Goal: Task Accomplishment & Management: Use online tool/utility

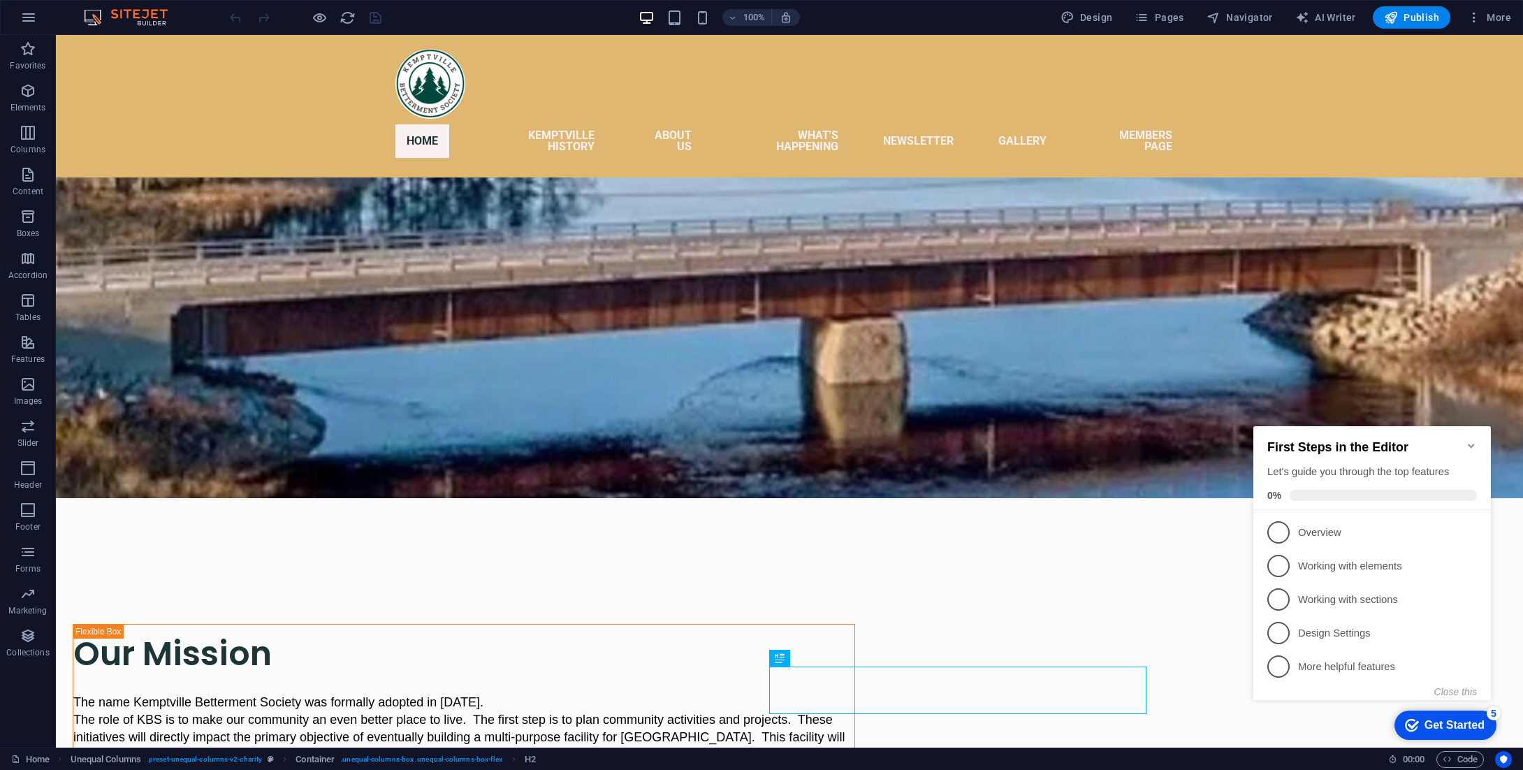
click at [1471, 440] on icon "Minimize checklist" at bounding box center [1470, 445] width 11 height 11
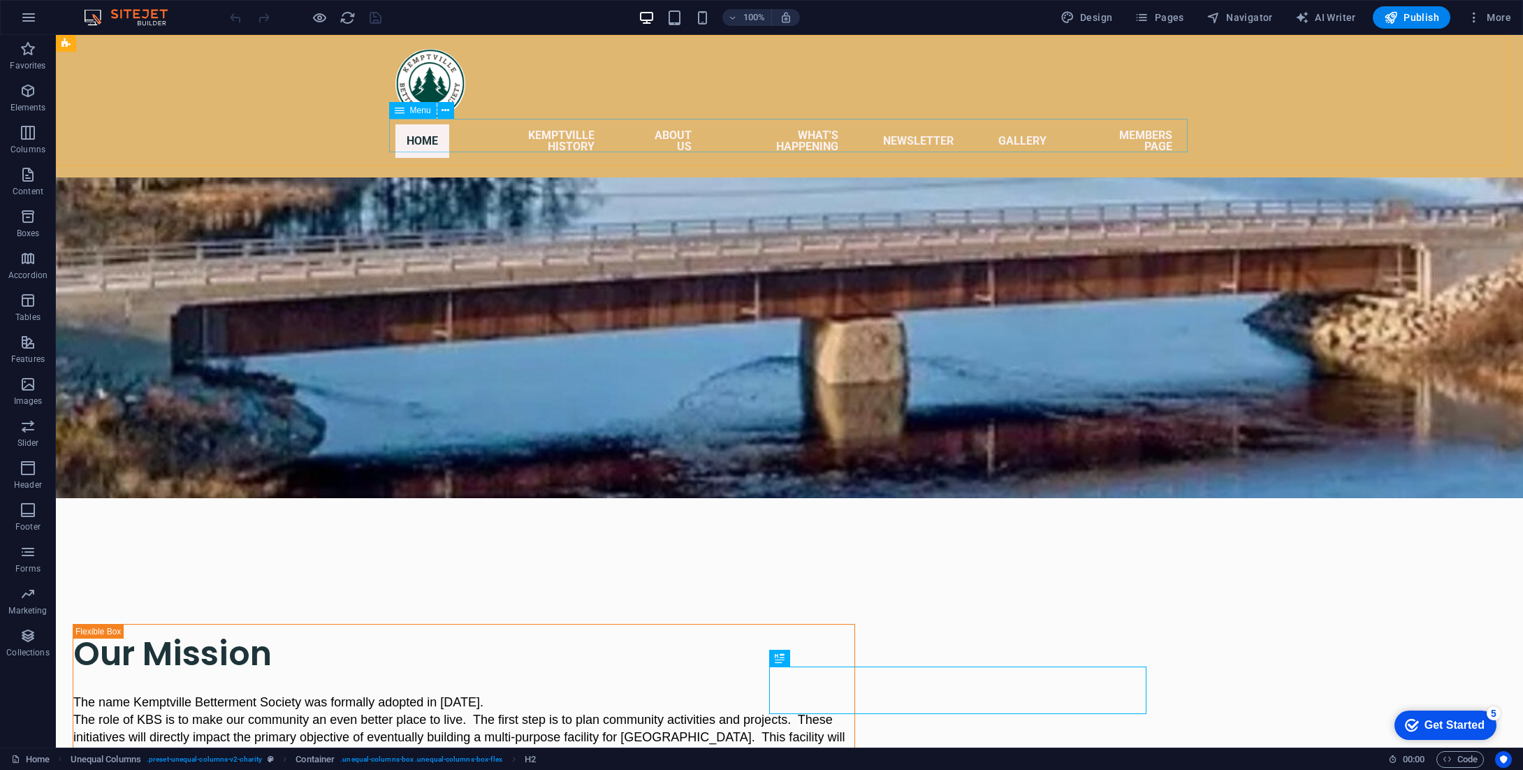
click at [1154, 131] on nav "Home Kemptville History About US What's Happening Newsletter Gallery Members Pa…" at bounding box center [789, 141] width 788 height 45
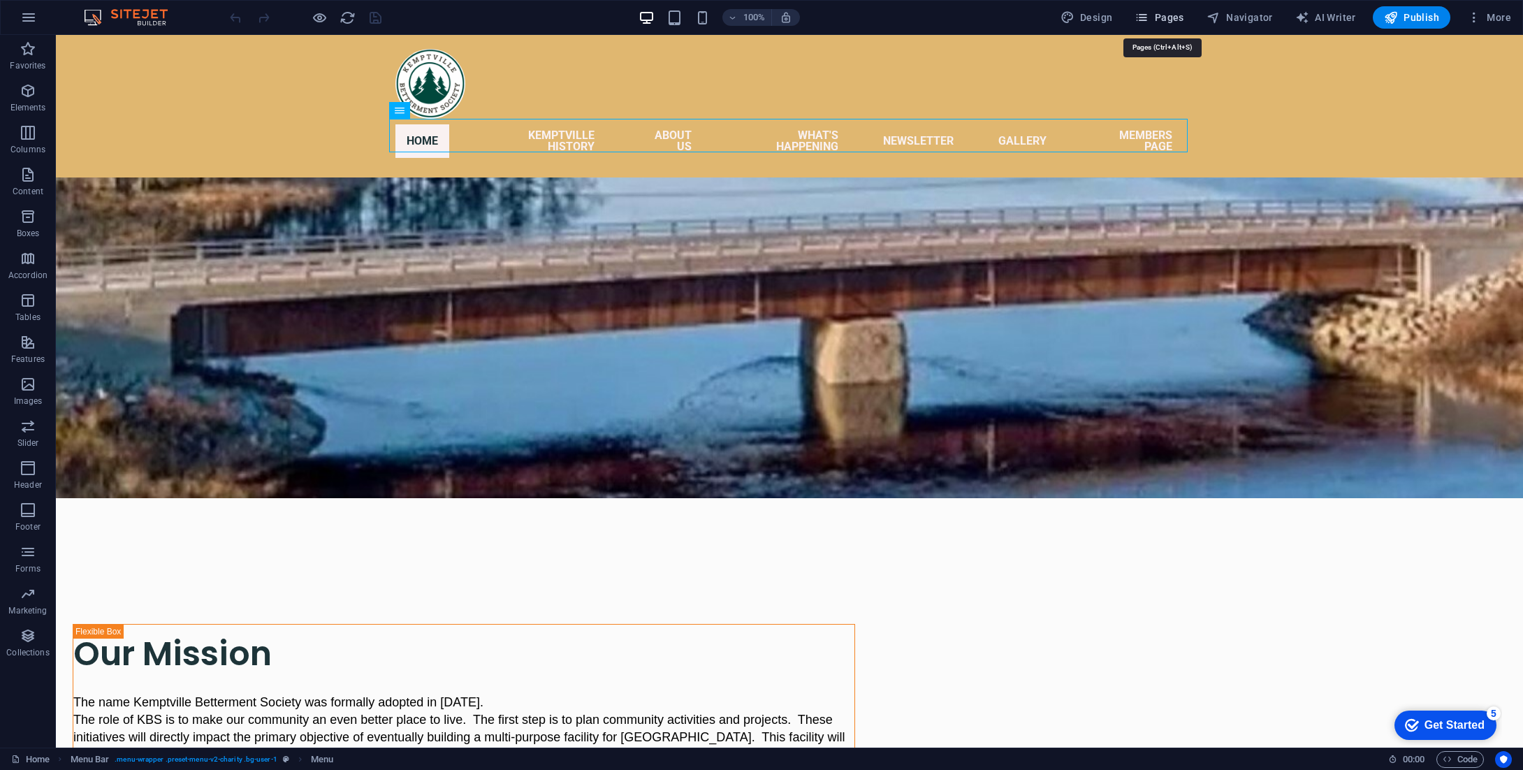
click at [1159, 20] on span "Pages" at bounding box center [1158, 17] width 49 height 14
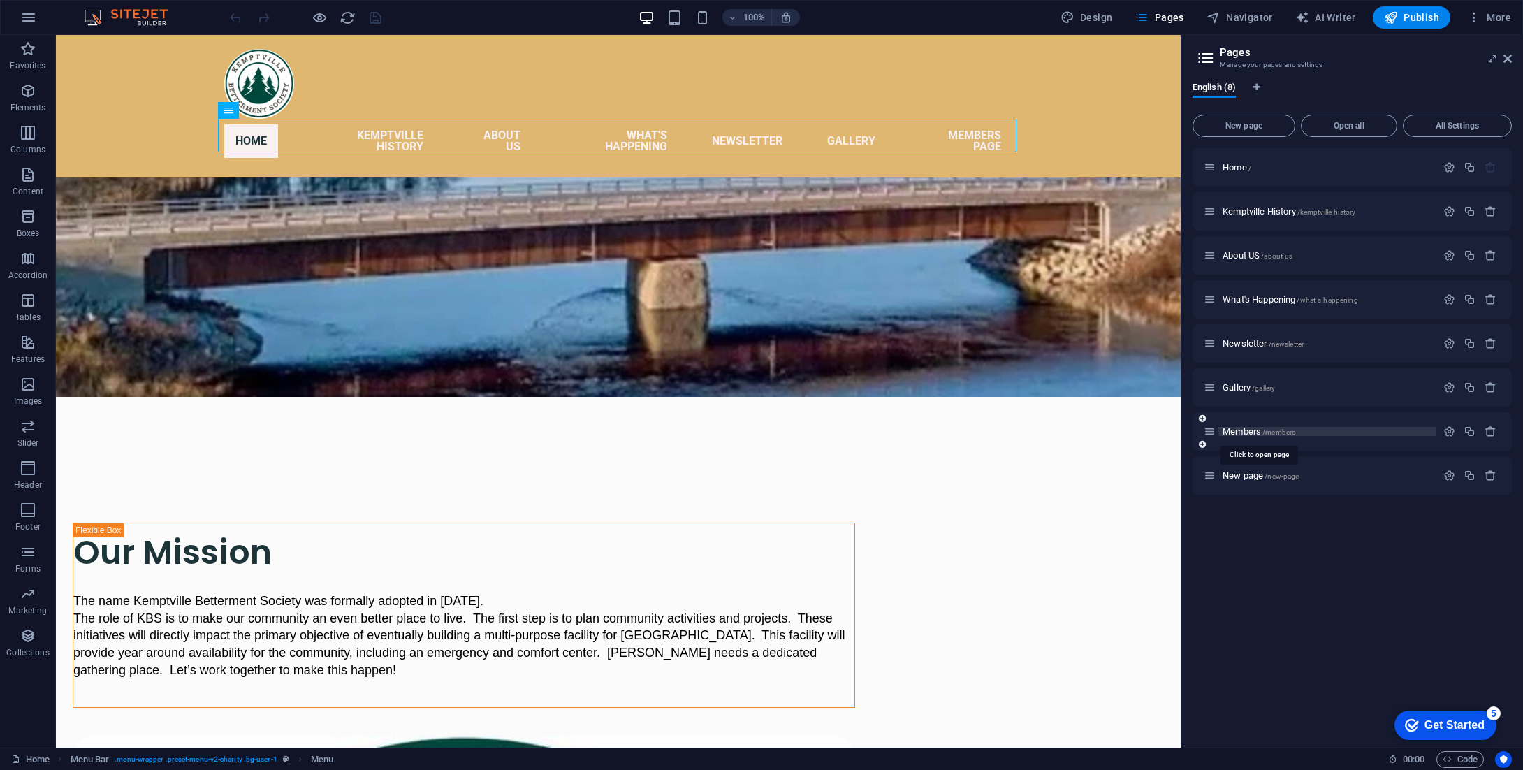
click at [1287, 430] on span "/members" at bounding box center [1278, 432] width 33 height 8
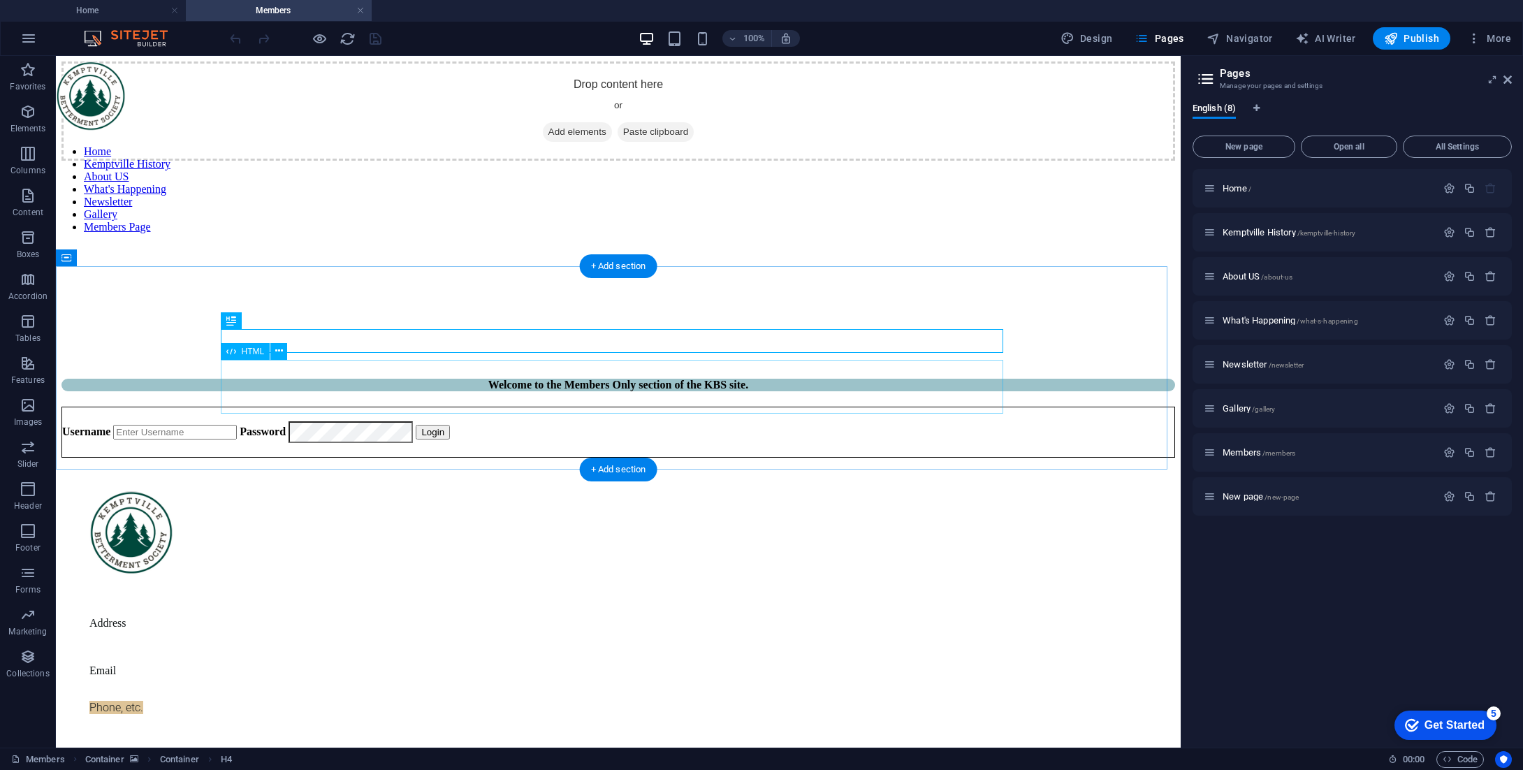
click at [348, 407] on div "Username Password Login" at bounding box center [617, 432] width 1113 height 51
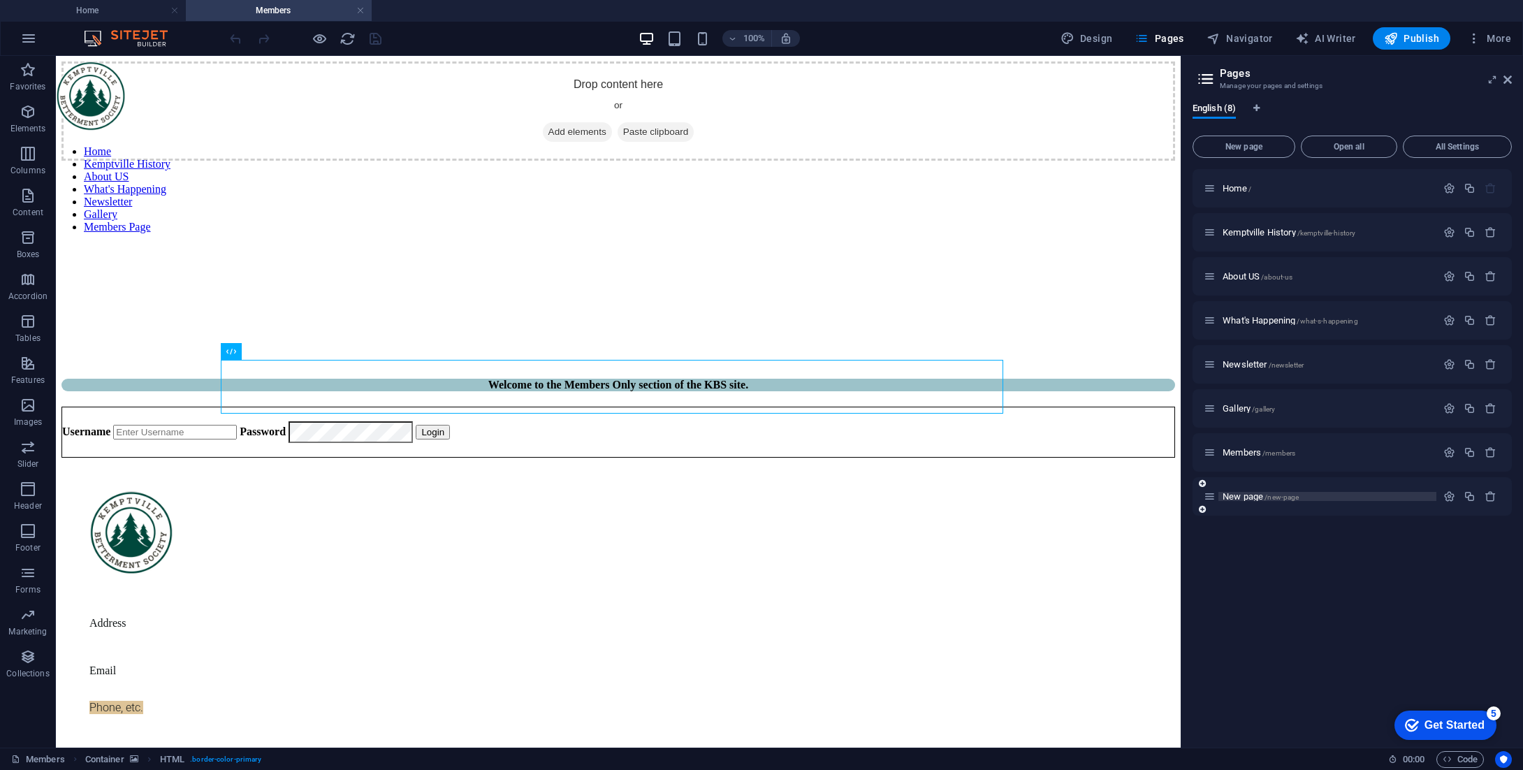
click at [1255, 494] on span "New page /new-page" at bounding box center [1260, 496] width 76 height 10
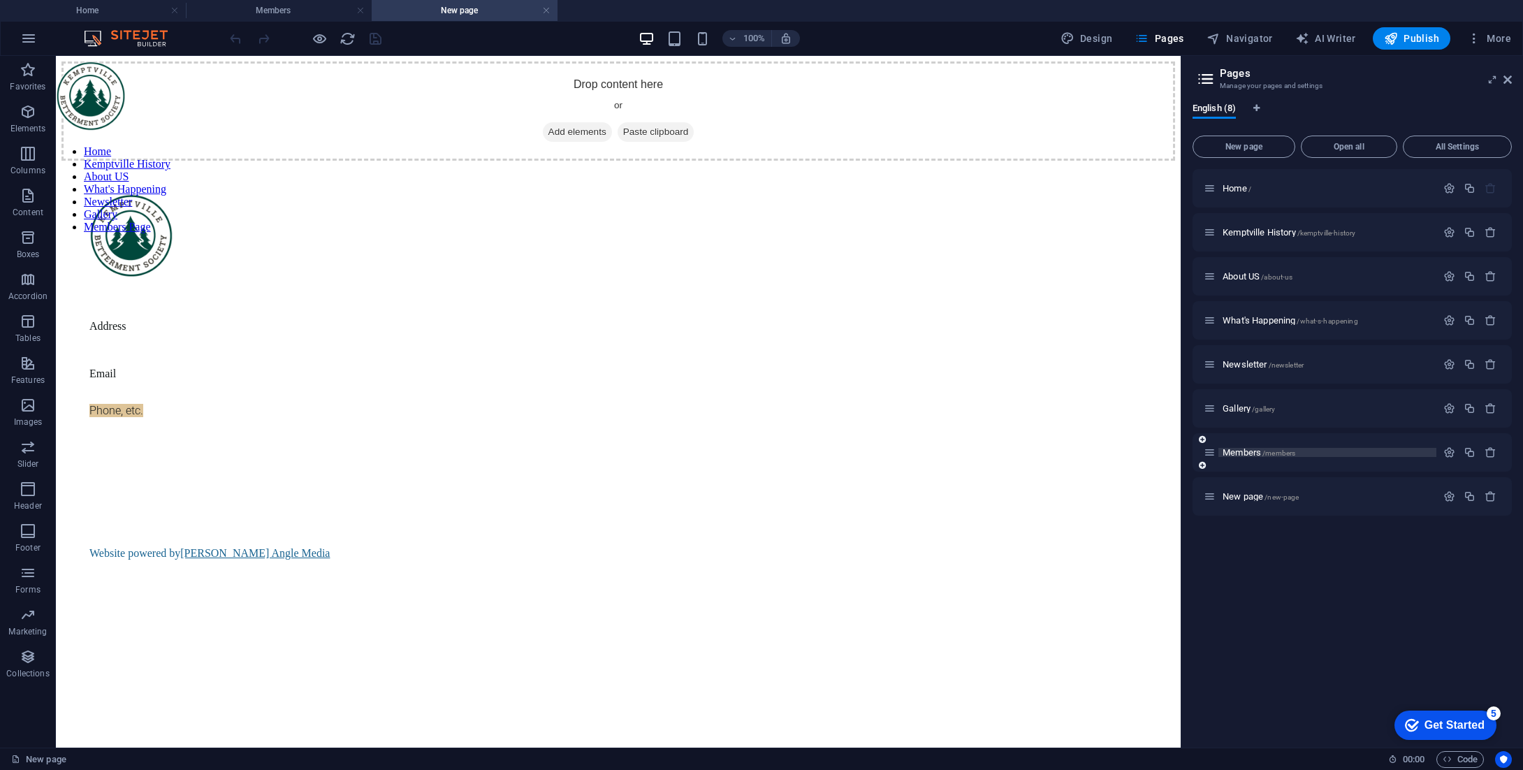
click at [1258, 453] on span "Members /members" at bounding box center [1258, 452] width 73 height 10
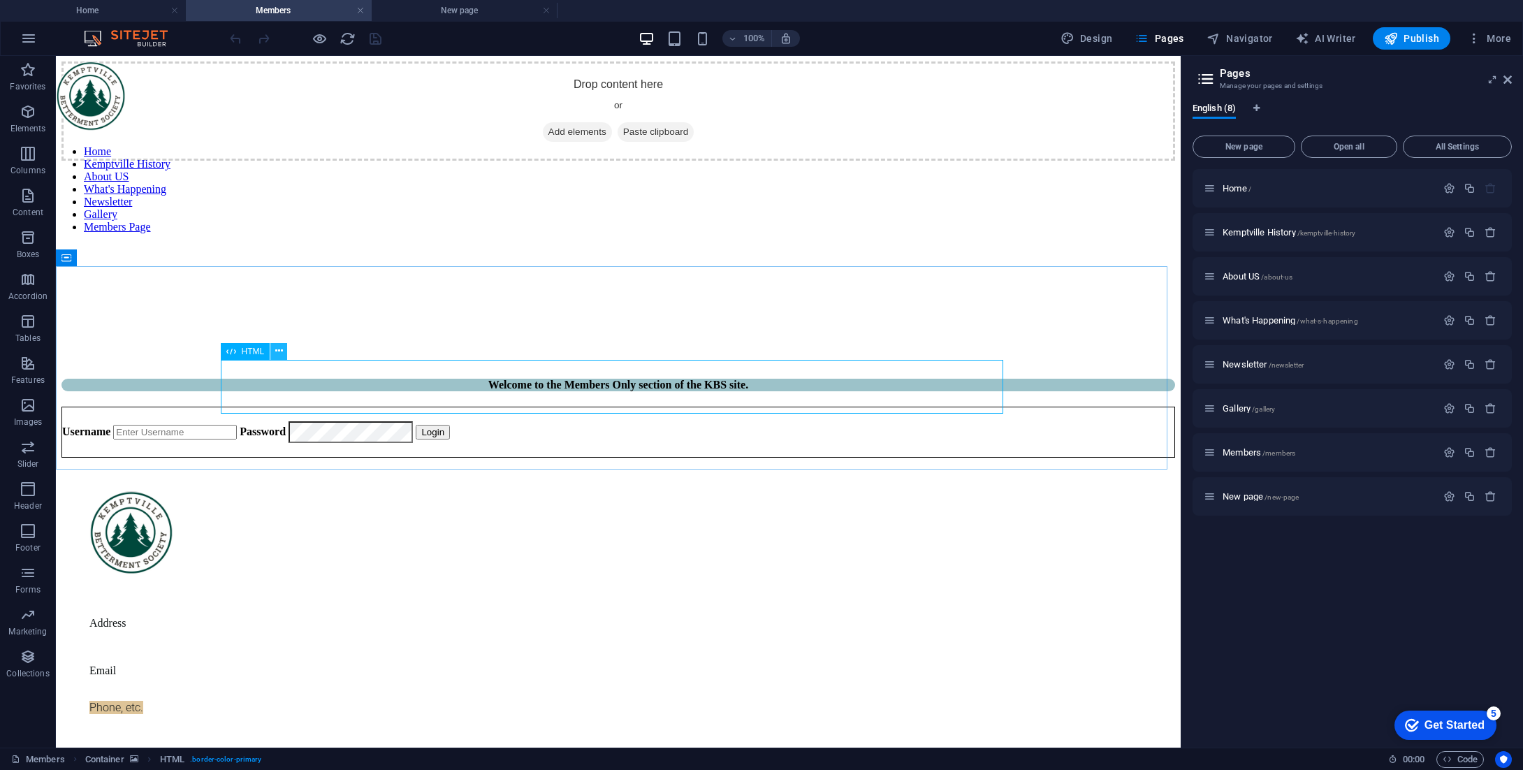
click at [280, 350] on icon at bounding box center [279, 351] width 8 height 15
click at [932, 161] on figure at bounding box center [617, 161] width 1113 height 0
click at [386, 407] on div "Username Password Login" at bounding box center [617, 432] width 1113 height 51
click at [256, 407] on div "Username Password Login" at bounding box center [617, 432] width 1113 height 51
click at [275, 351] on icon at bounding box center [279, 351] width 8 height 15
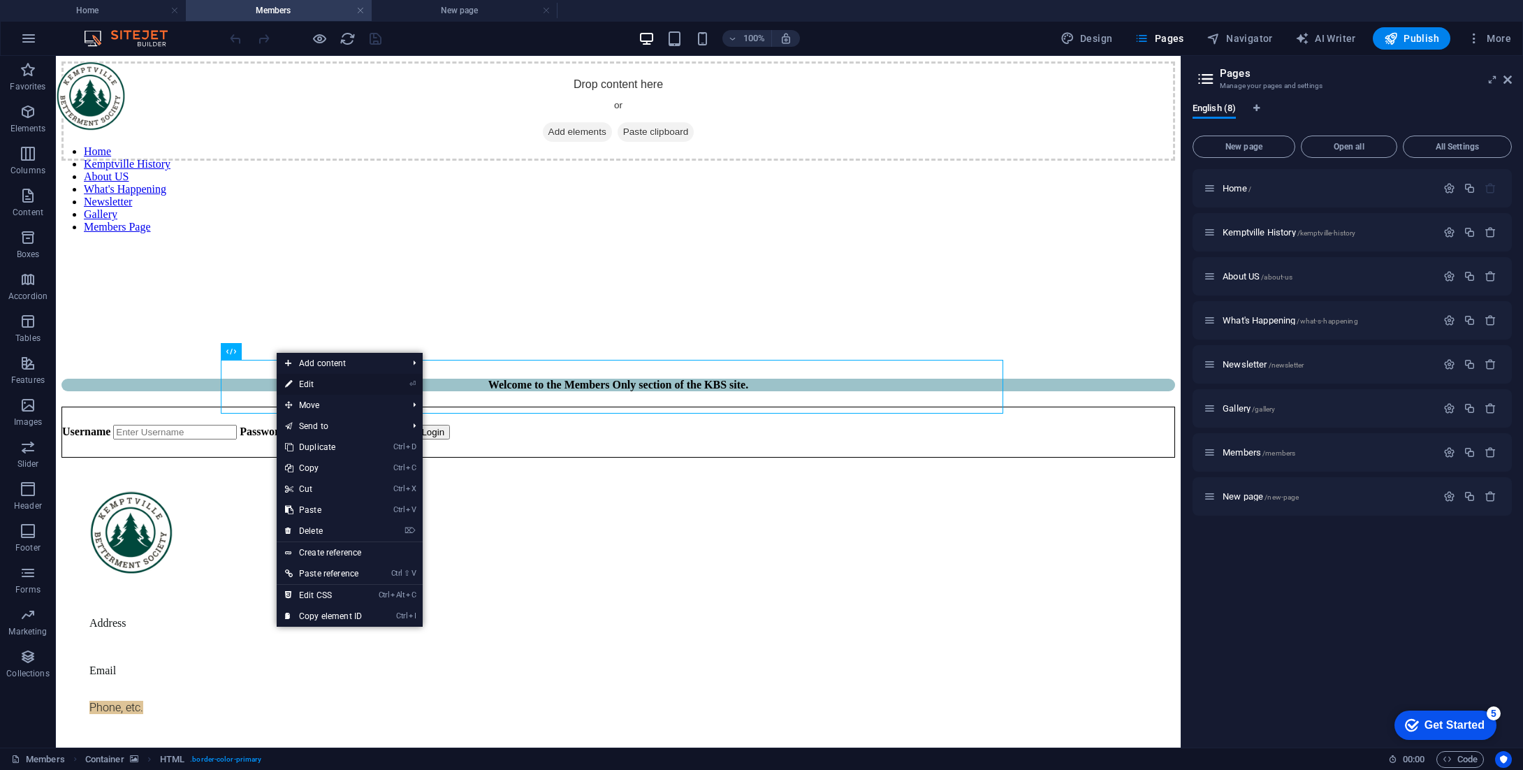
click at [302, 383] on link "⏎ Edit" at bounding box center [324, 384] width 94 height 21
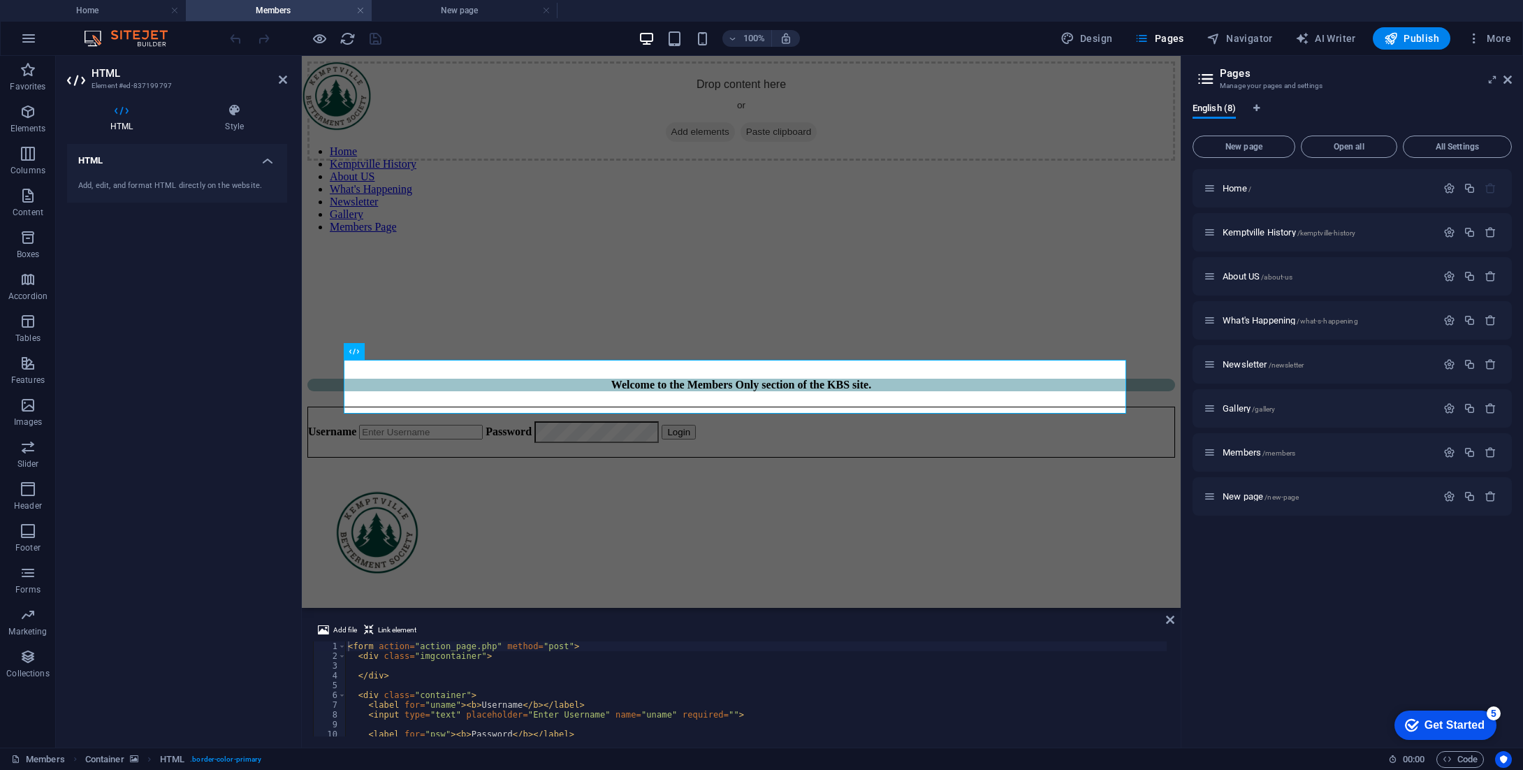
click at [193, 182] on div "Add, edit, and format HTML directly on the website." at bounding box center [177, 186] width 198 height 12
click at [227, 159] on h4 "HTML" at bounding box center [177, 156] width 220 height 25
click at [483, 425] on input "text" at bounding box center [421, 432] width 124 height 15
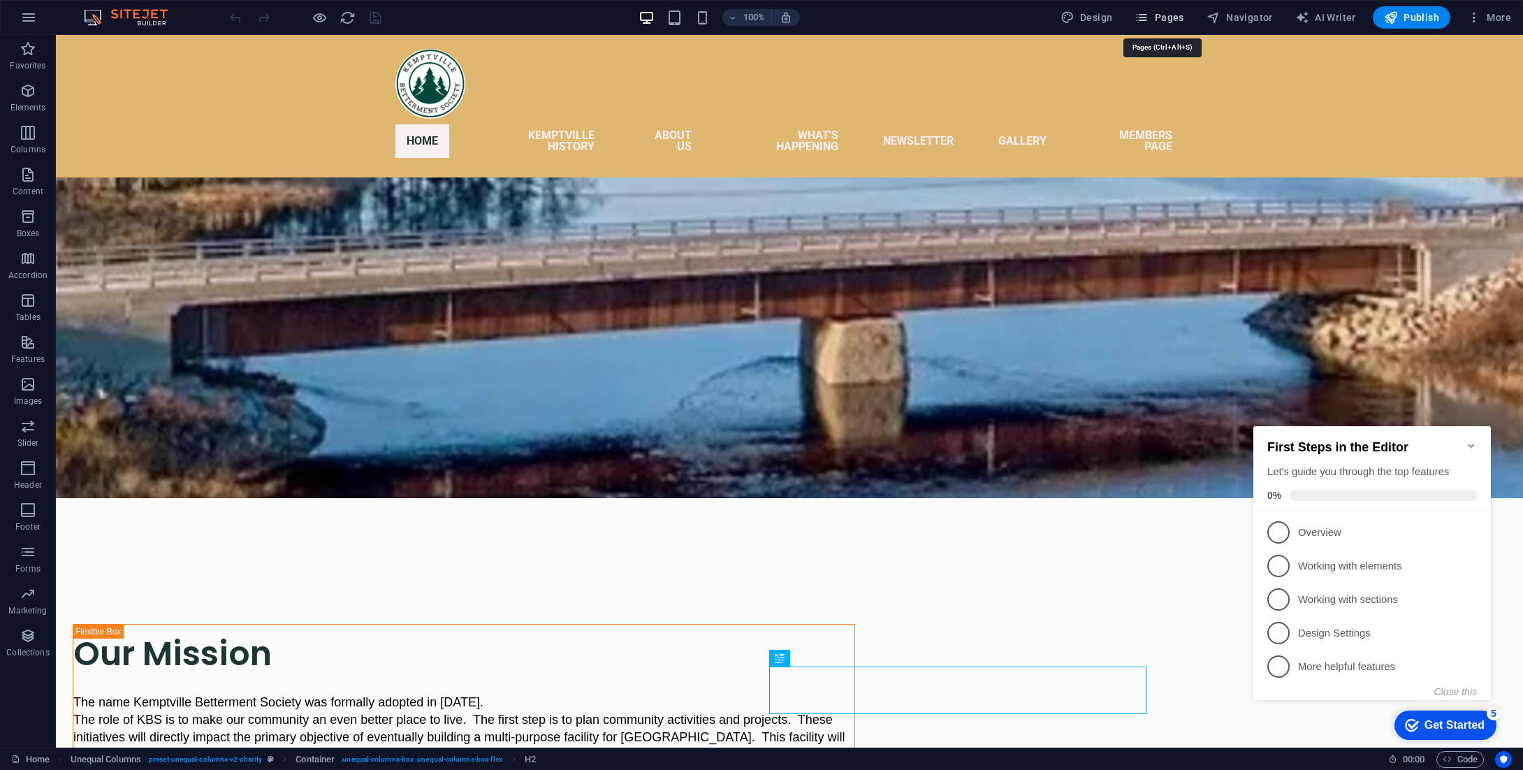
click at [1159, 13] on span "Pages" at bounding box center [1158, 17] width 49 height 14
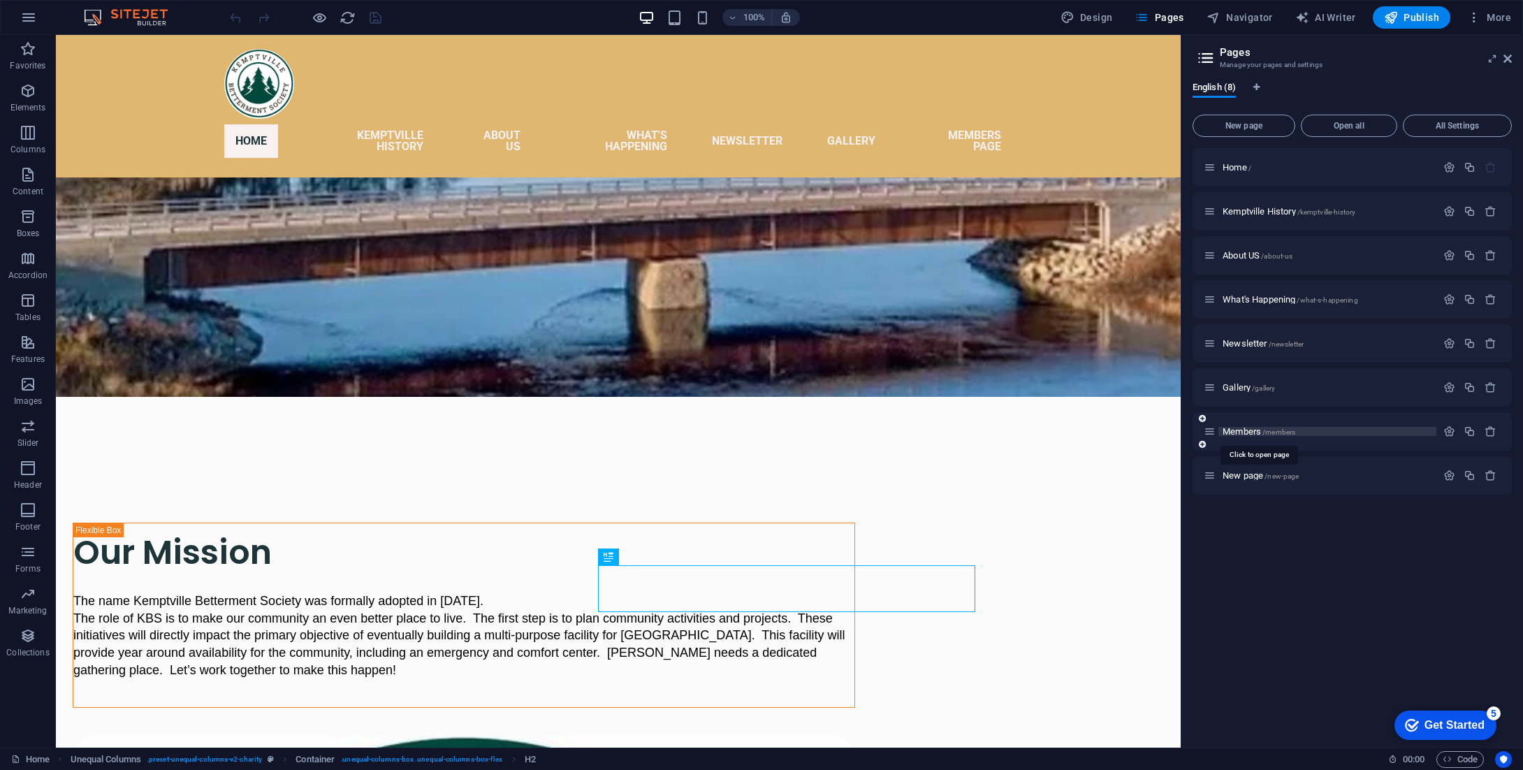
click at [1268, 430] on span "/members" at bounding box center [1278, 432] width 33 height 8
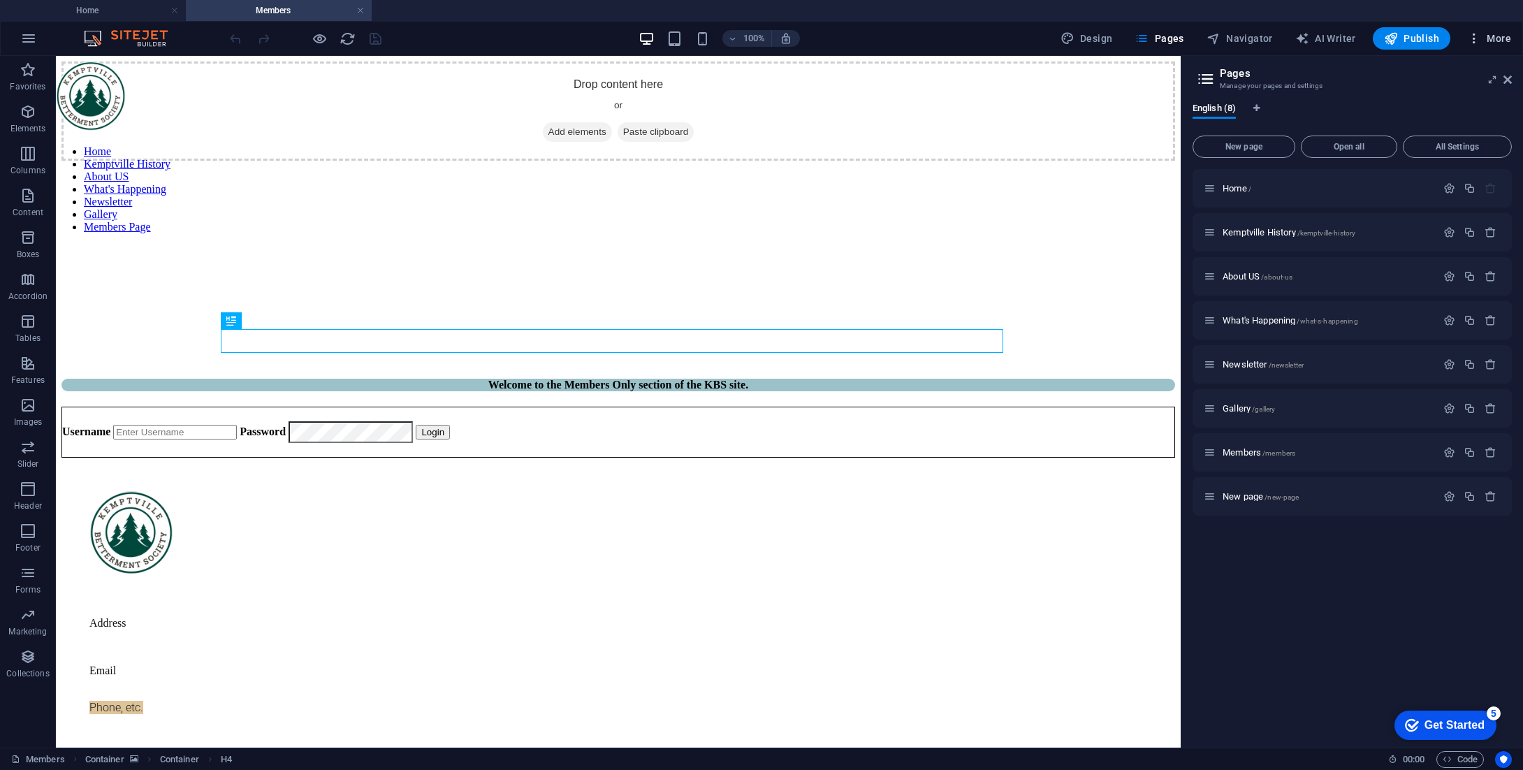
click at [1494, 36] on span "More" at bounding box center [1489, 38] width 44 height 14
click at [1460, 67] on h6 "Website Settings" at bounding box center [1459, 74] width 83 height 17
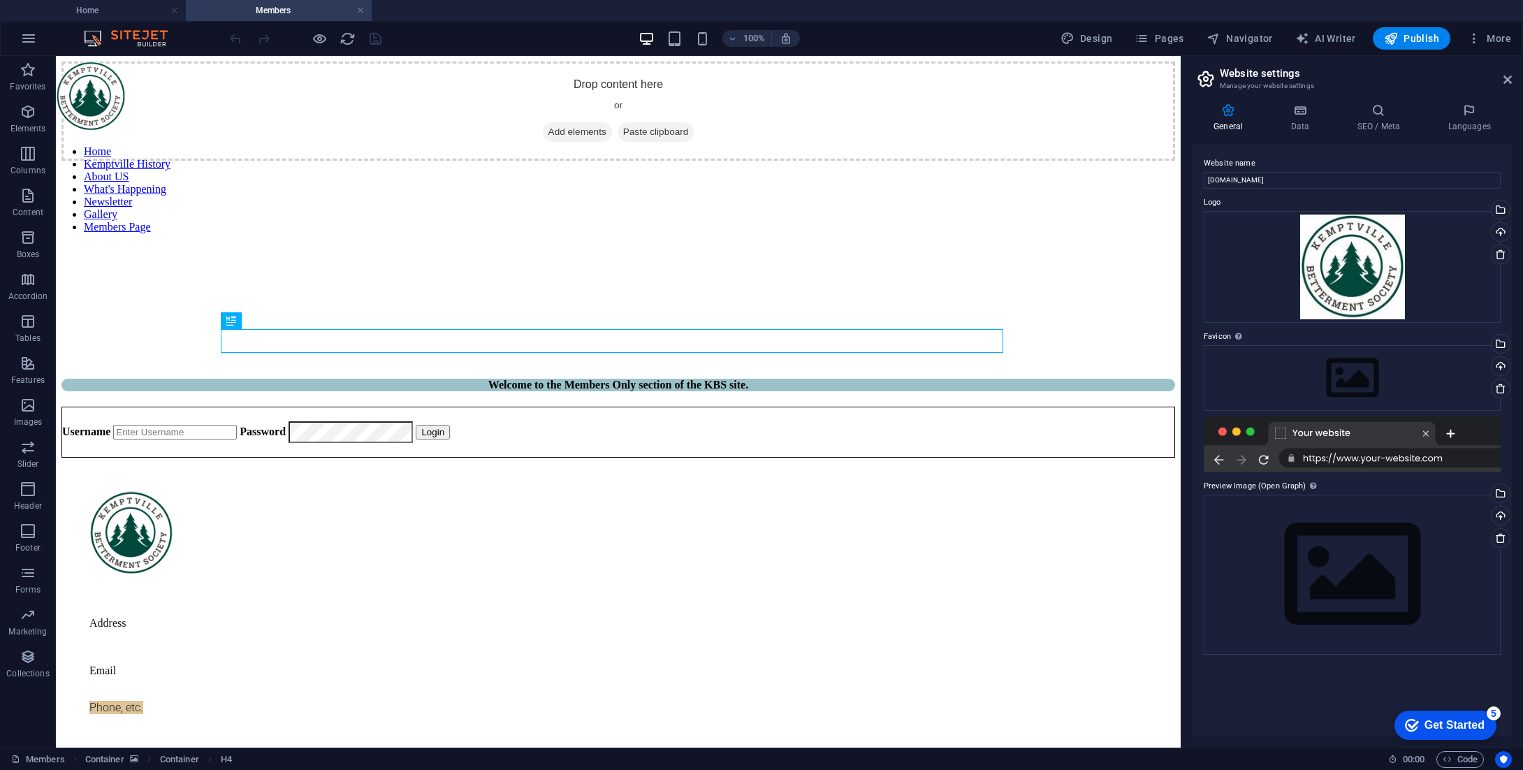
click at [1511, 82] on aside "Website settings Manage your website settings General Data SEO / Meta Languages…" at bounding box center [1351, 401] width 342 height 691
click at [1506, 82] on icon at bounding box center [1507, 79] width 8 height 11
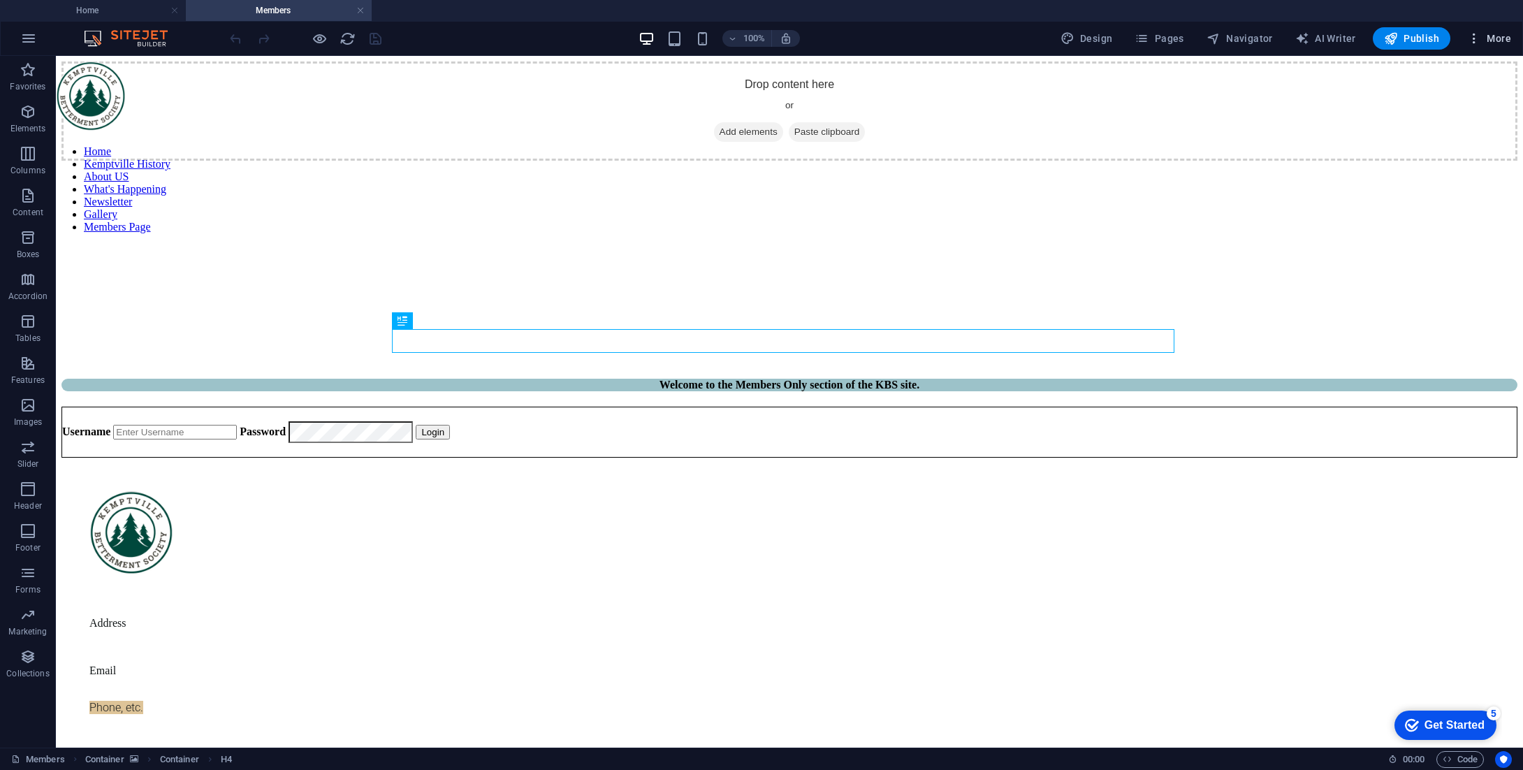
click at [1493, 37] on span "More" at bounding box center [1489, 38] width 44 height 14
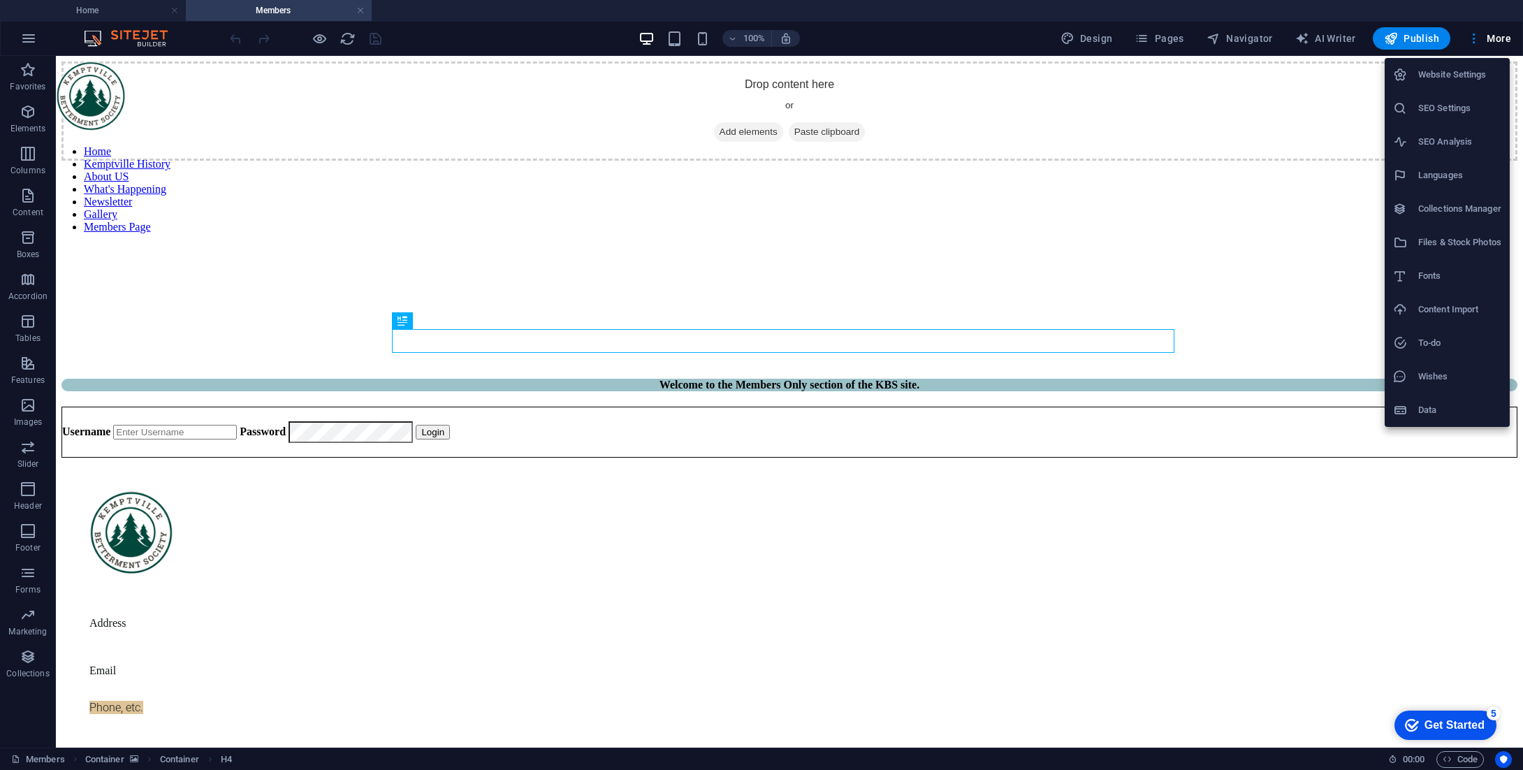
click at [1488, 43] on div at bounding box center [761, 385] width 1523 height 770
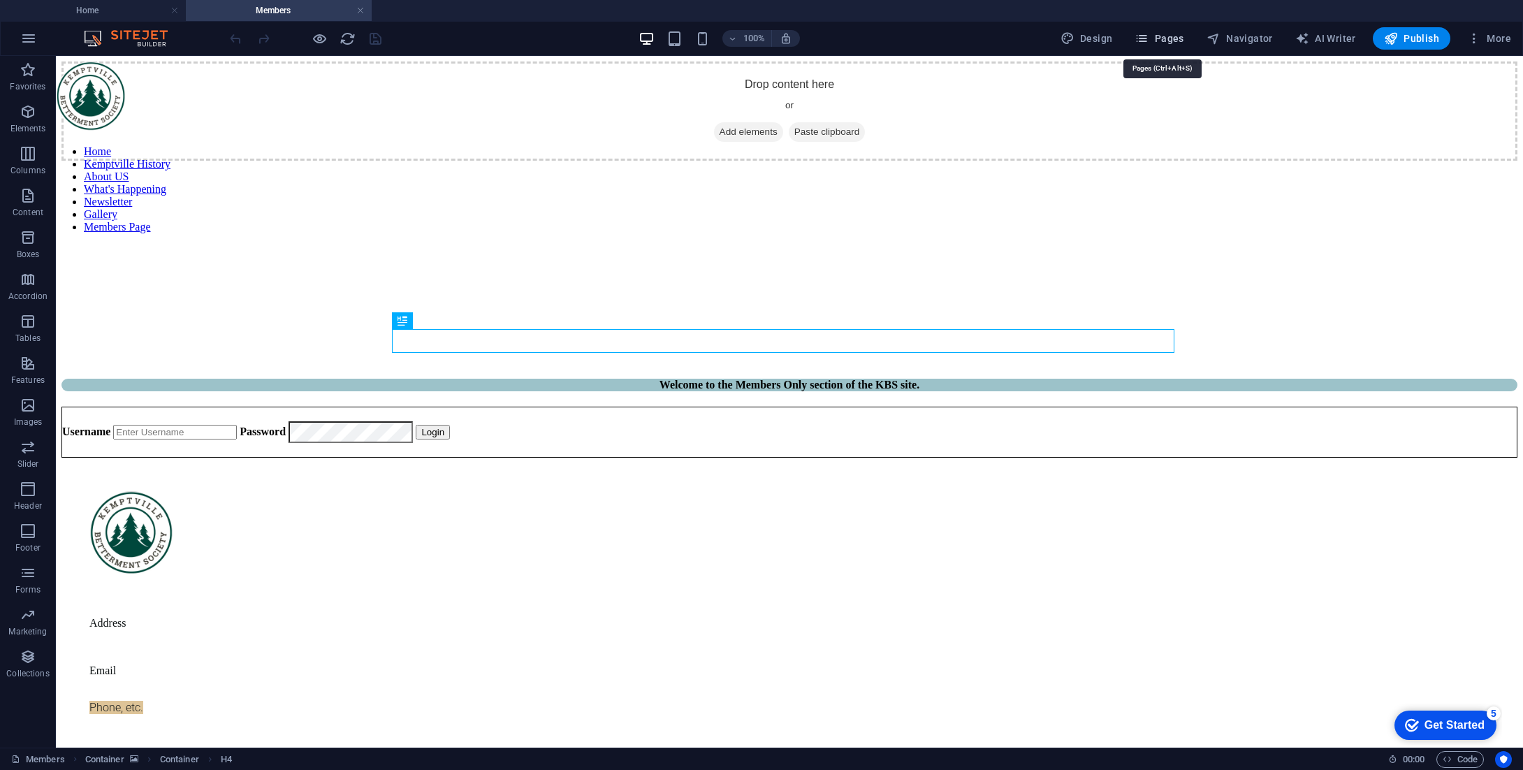
click at [1164, 36] on span "Pages" at bounding box center [1158, 38] width 49 height 14
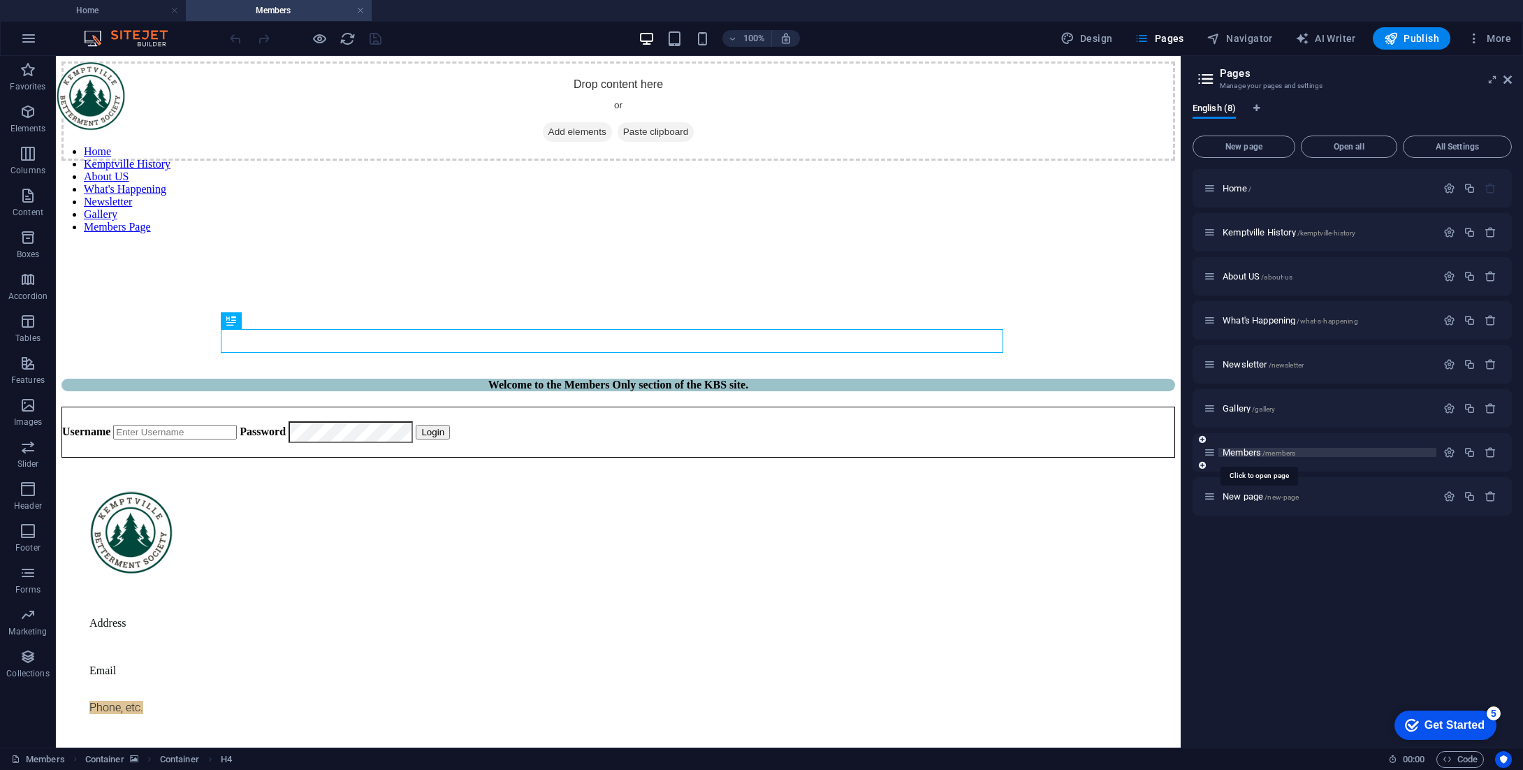
click at [1231, 453] on span "Members /members" at bounding box center [1258, 452] width 73 height 10
click at [1450, 453] on icon "button" at bounding box center [1449, 452] width 12 height 12
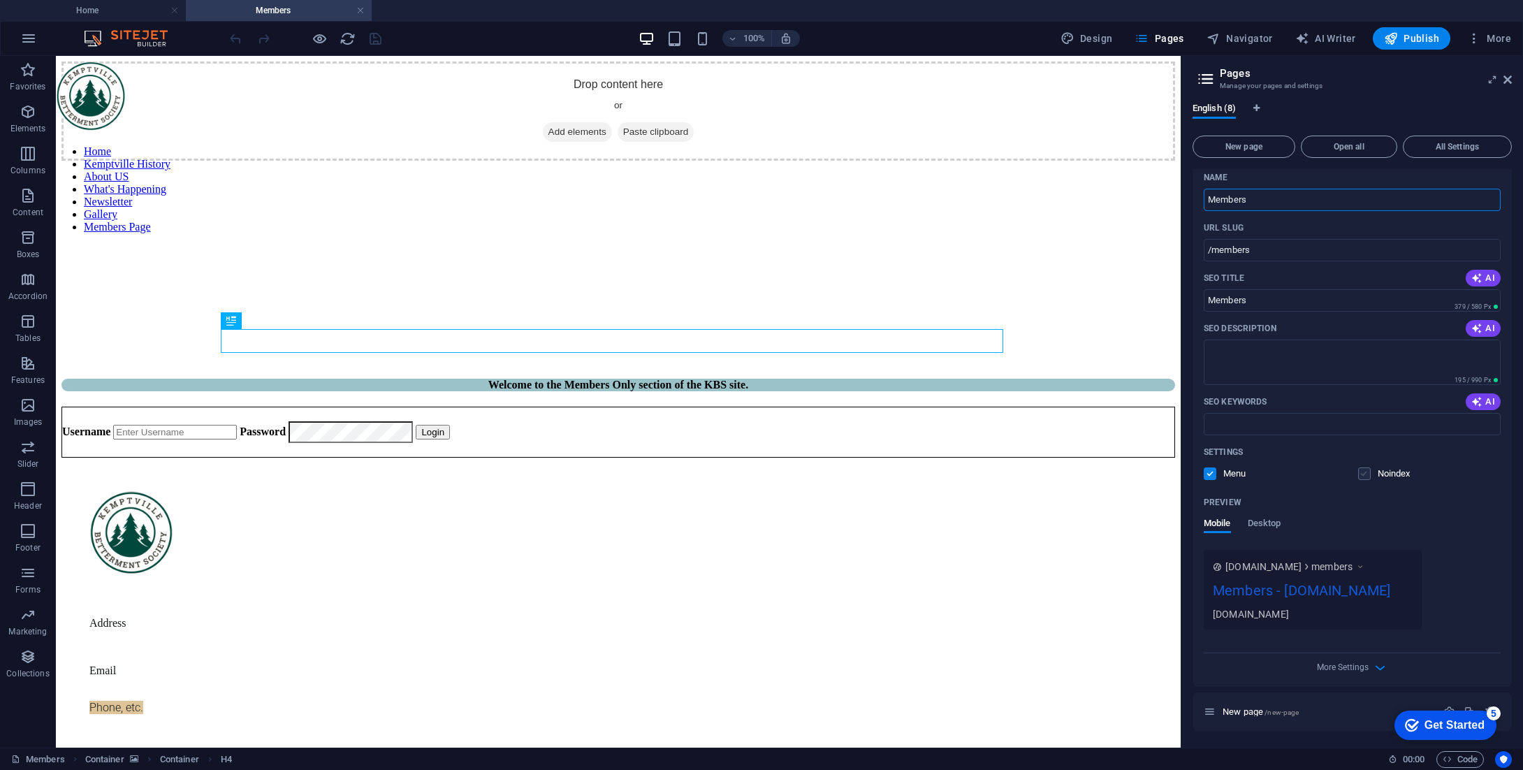
scroll to position [323, 0]
click at [1376, 671] on icon "button" at bounding box center [1380, 667] width 16 height 16
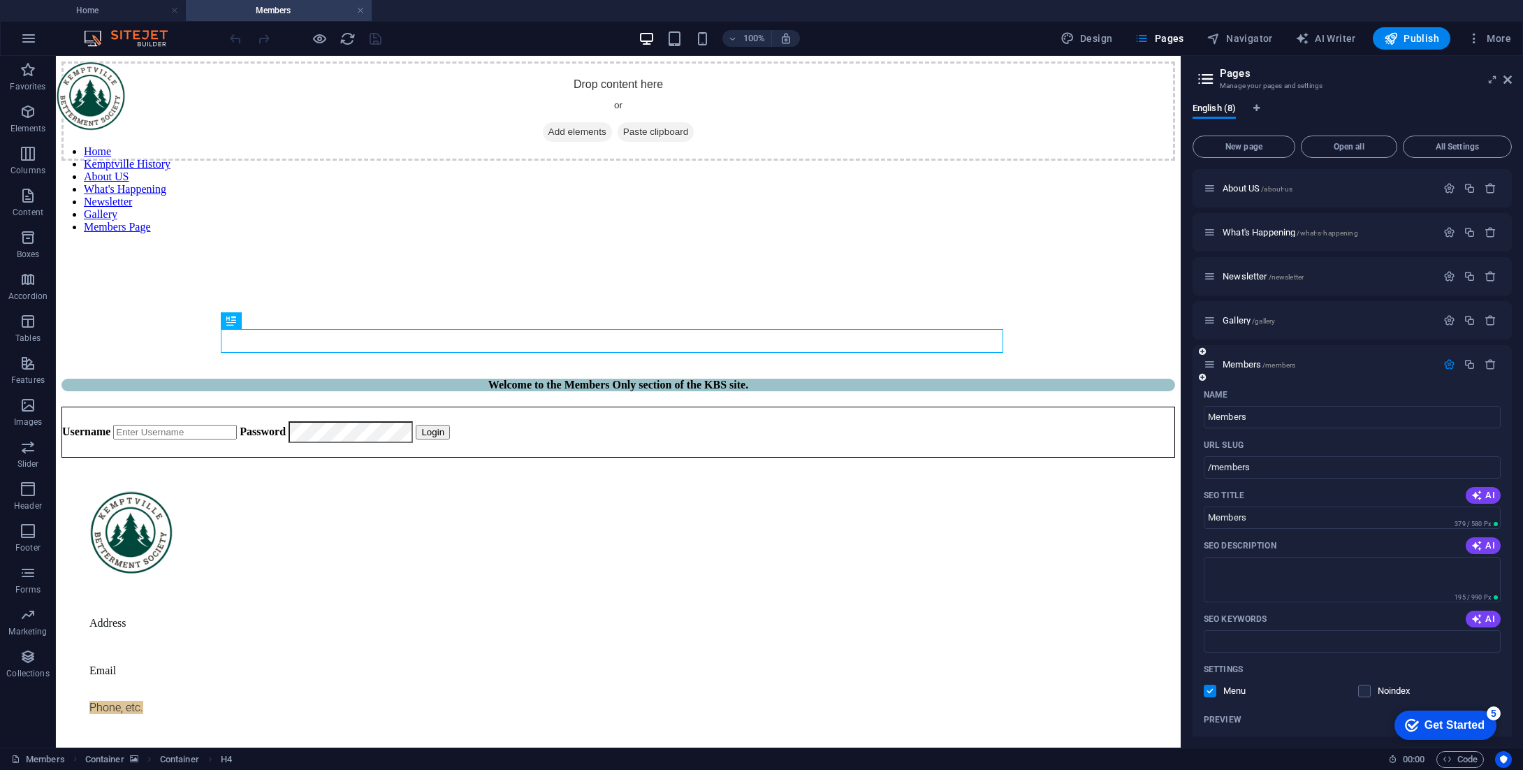
scroll to position [0, 0]
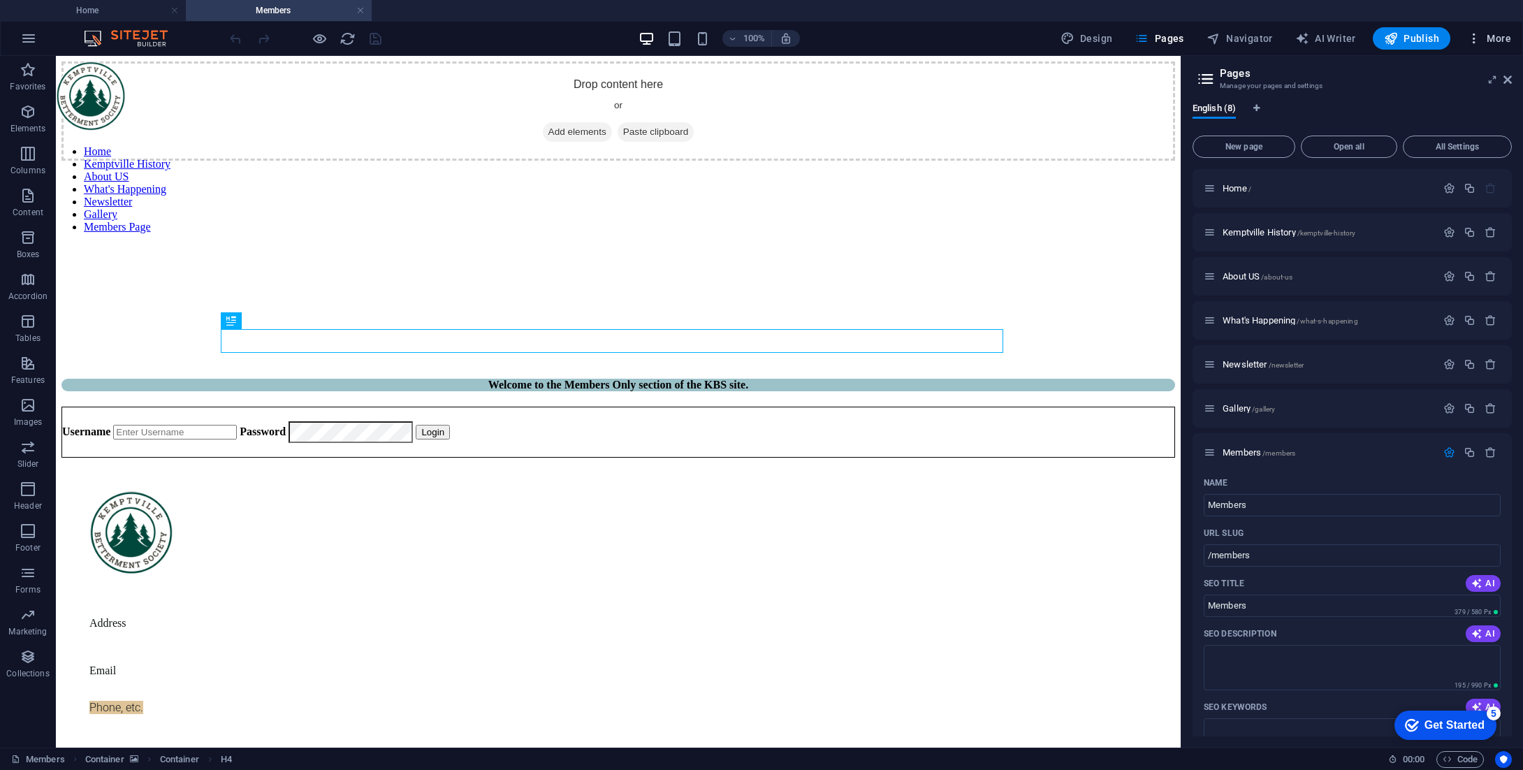
click at [1493, 41] on span "More" at bounding box center [1489, 38] width 44 height 14
click at [1448, 407] on h6 "Data" at bounding box center [1459, 410] width 83 height 17
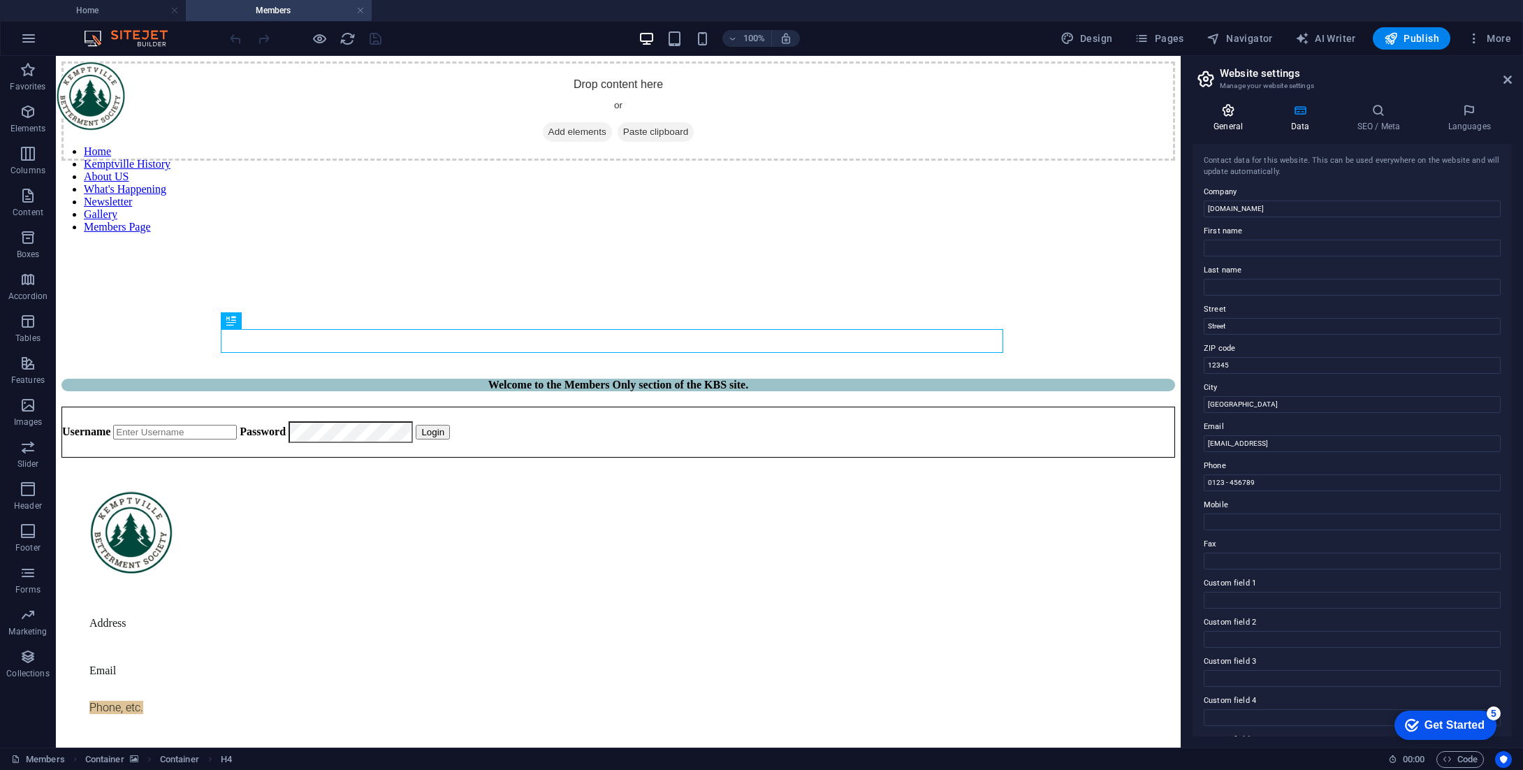
click at [1230, 115] on icon at bounding box center [1227, 110] width 71 height 14
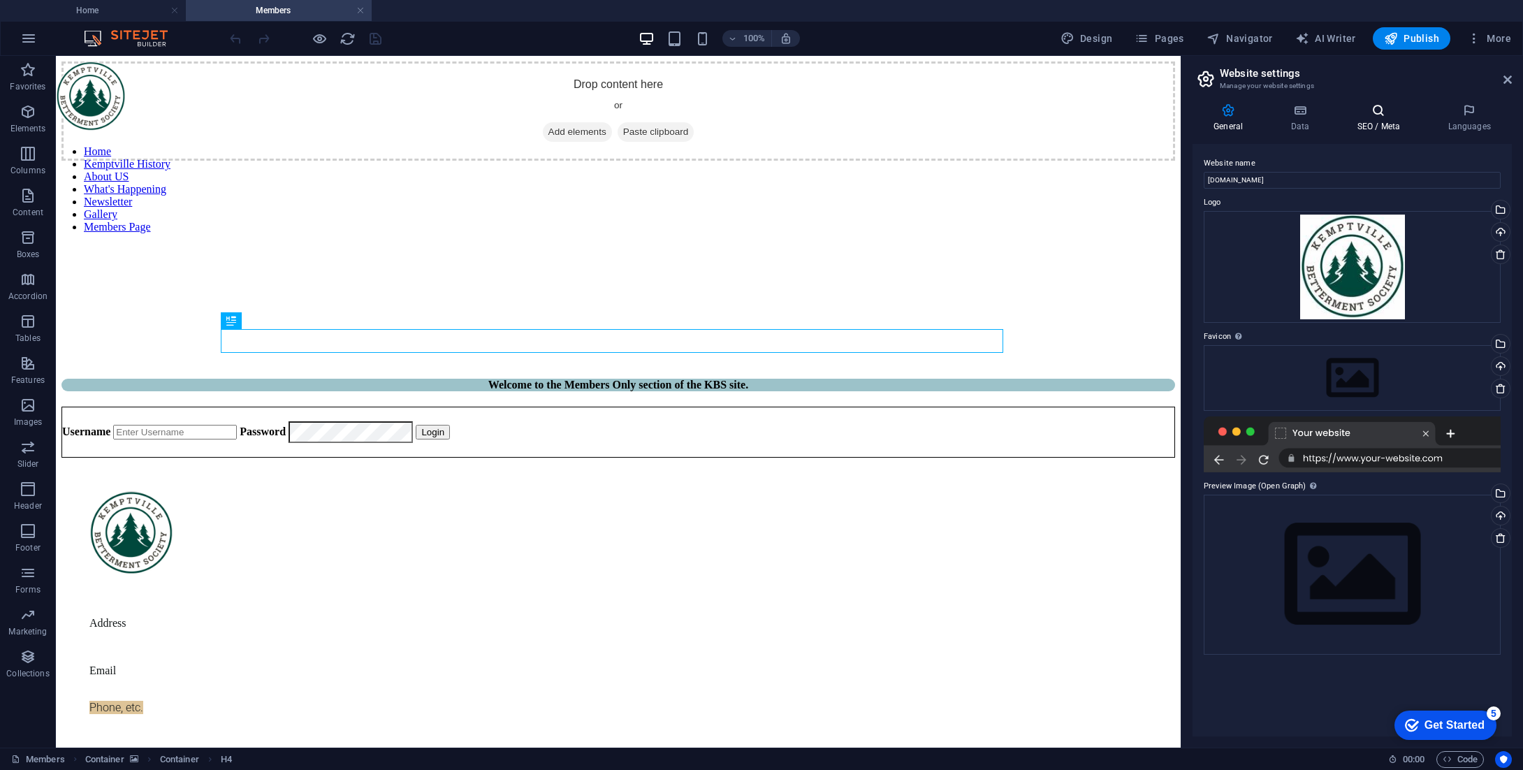
click at [1384, 119] on h4 "SEO / Meta" at bounding box center [1380, 117] width 91 height 29
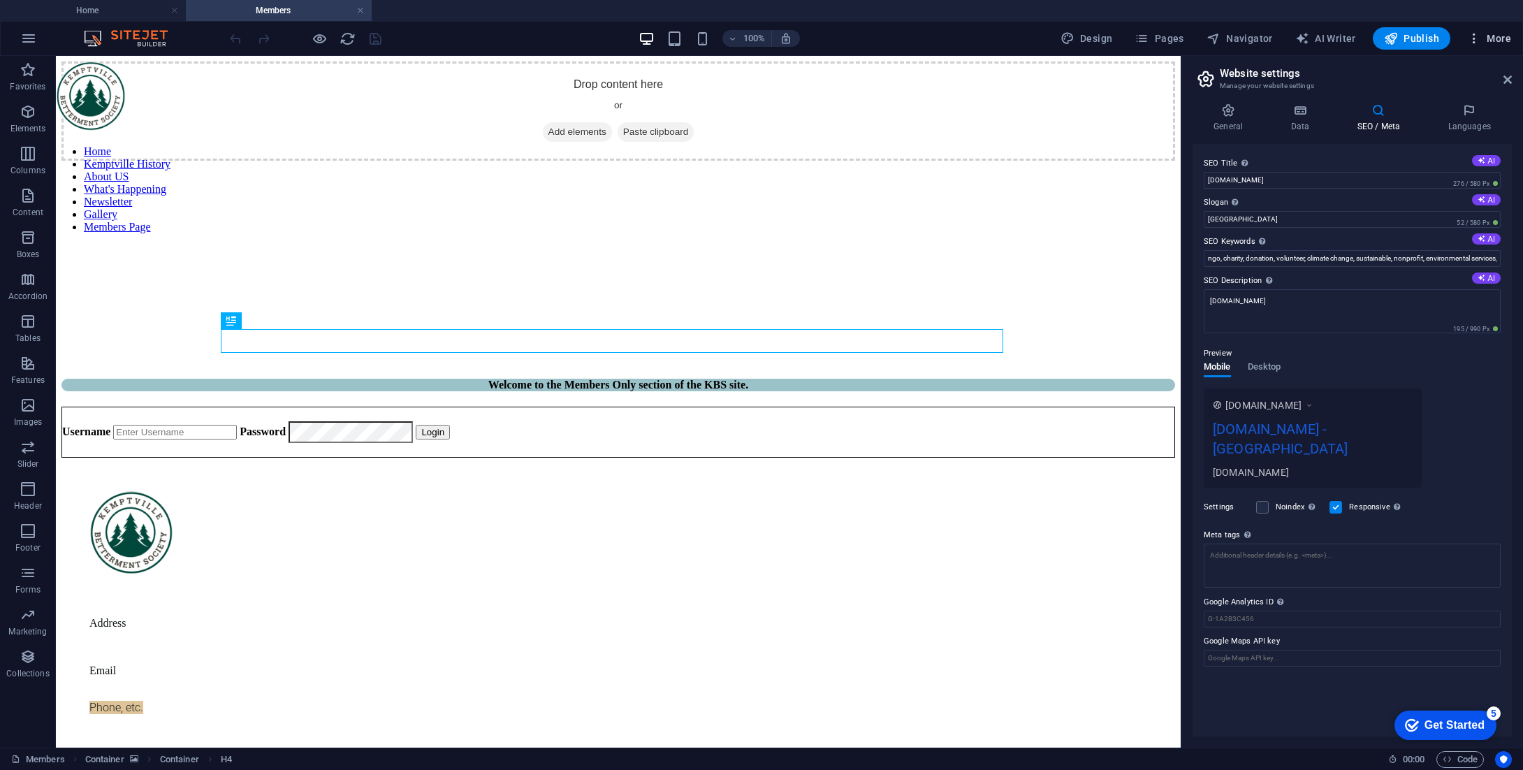
click at [1495, 41] on span "More" at bounding box center [1489, 38] width 44 height 14
click at [1462, 309] on h6 "Content Import" at bounding box center [1459, 309] width 83 height 17
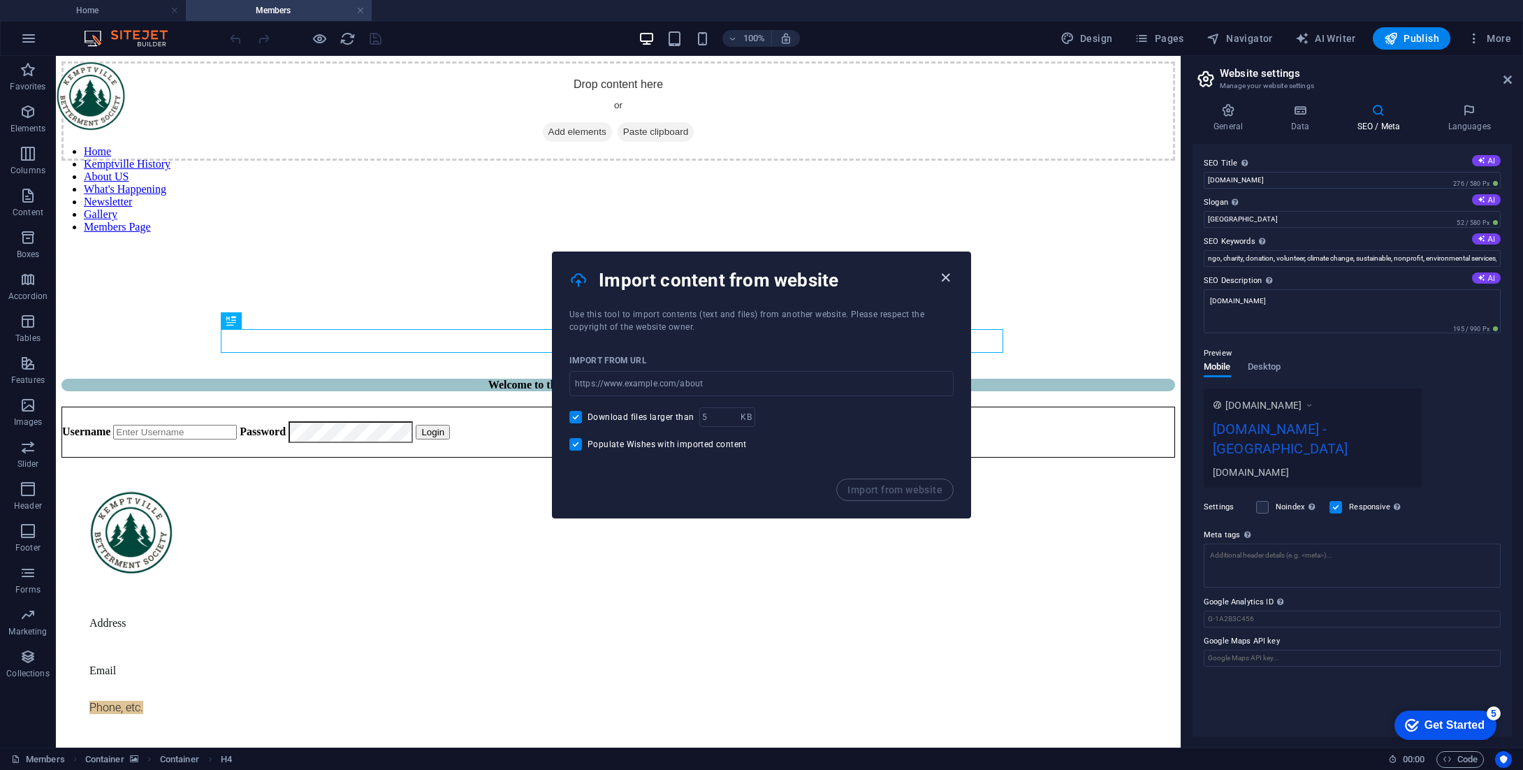
click at [944, 276] on icon "button" at bounding box center [945, 278] width 16 height 16
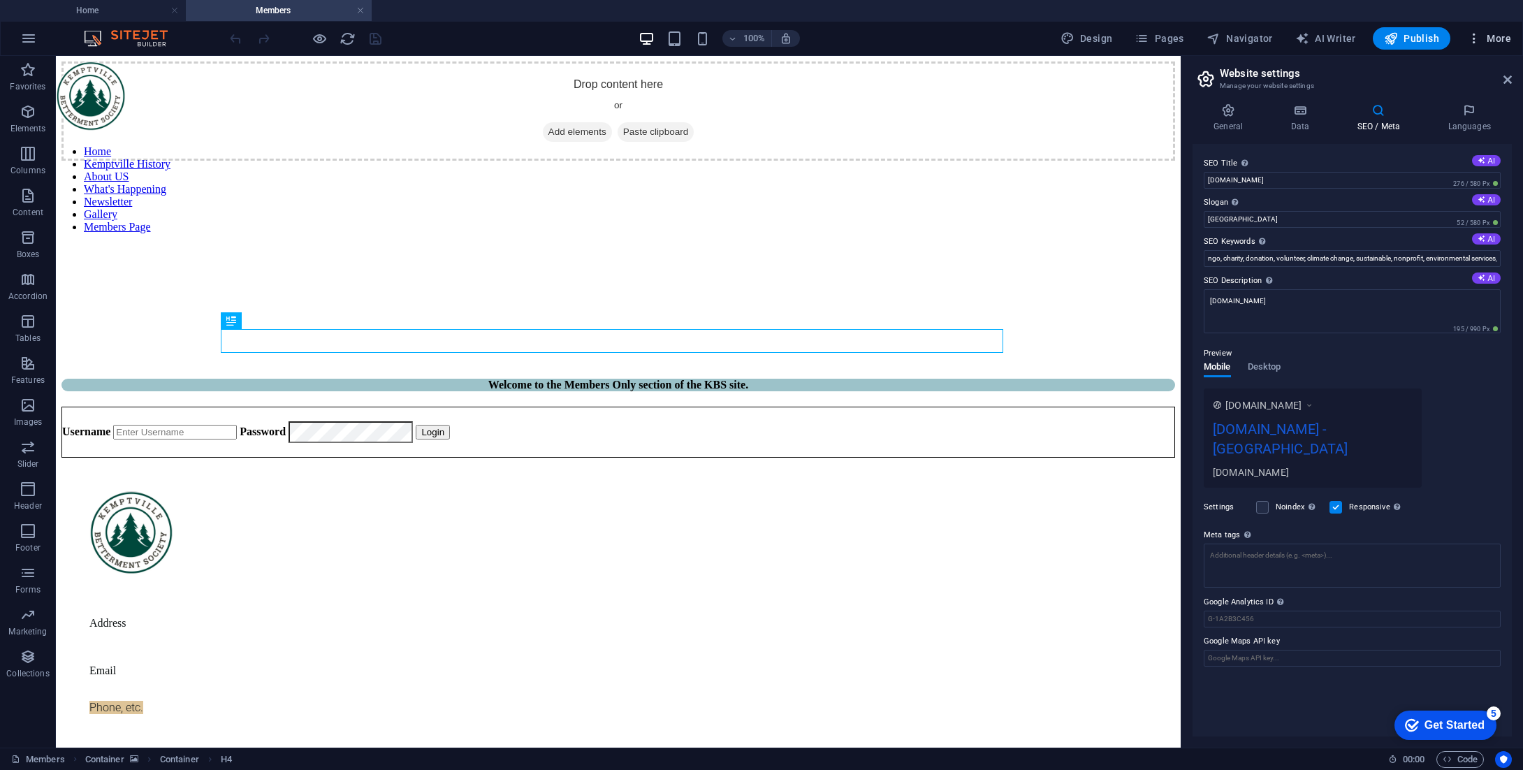
click at [1486, 45] on button "More" at bounding box center [1488, 38] width 55 height 22
click at [1437, 74] on h6 "Website Settings" at bounding box center [1459, 74] width 83 height 17
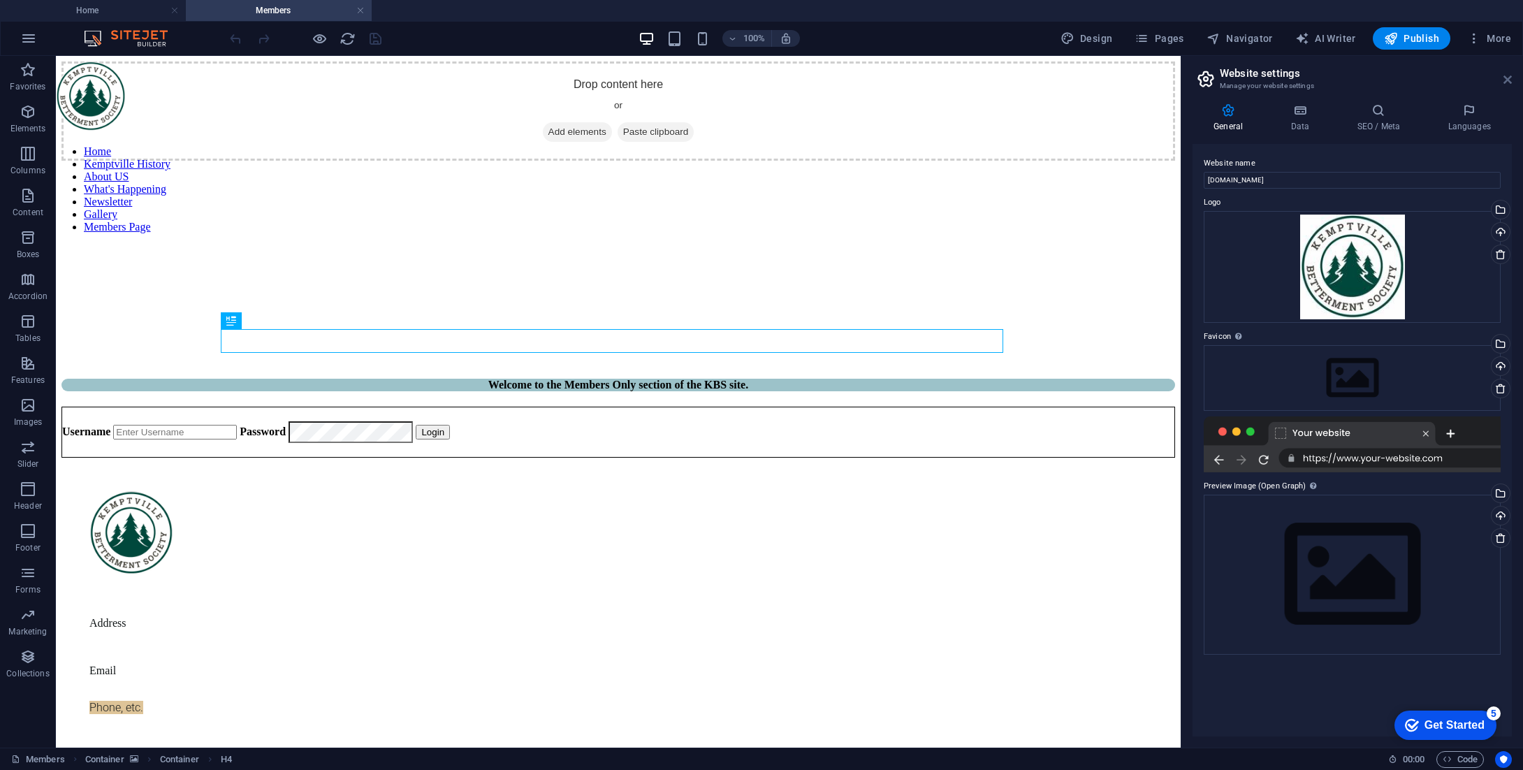
click at [1505, 78] on icon at bounding box center [1507, 79] width 8 height 11
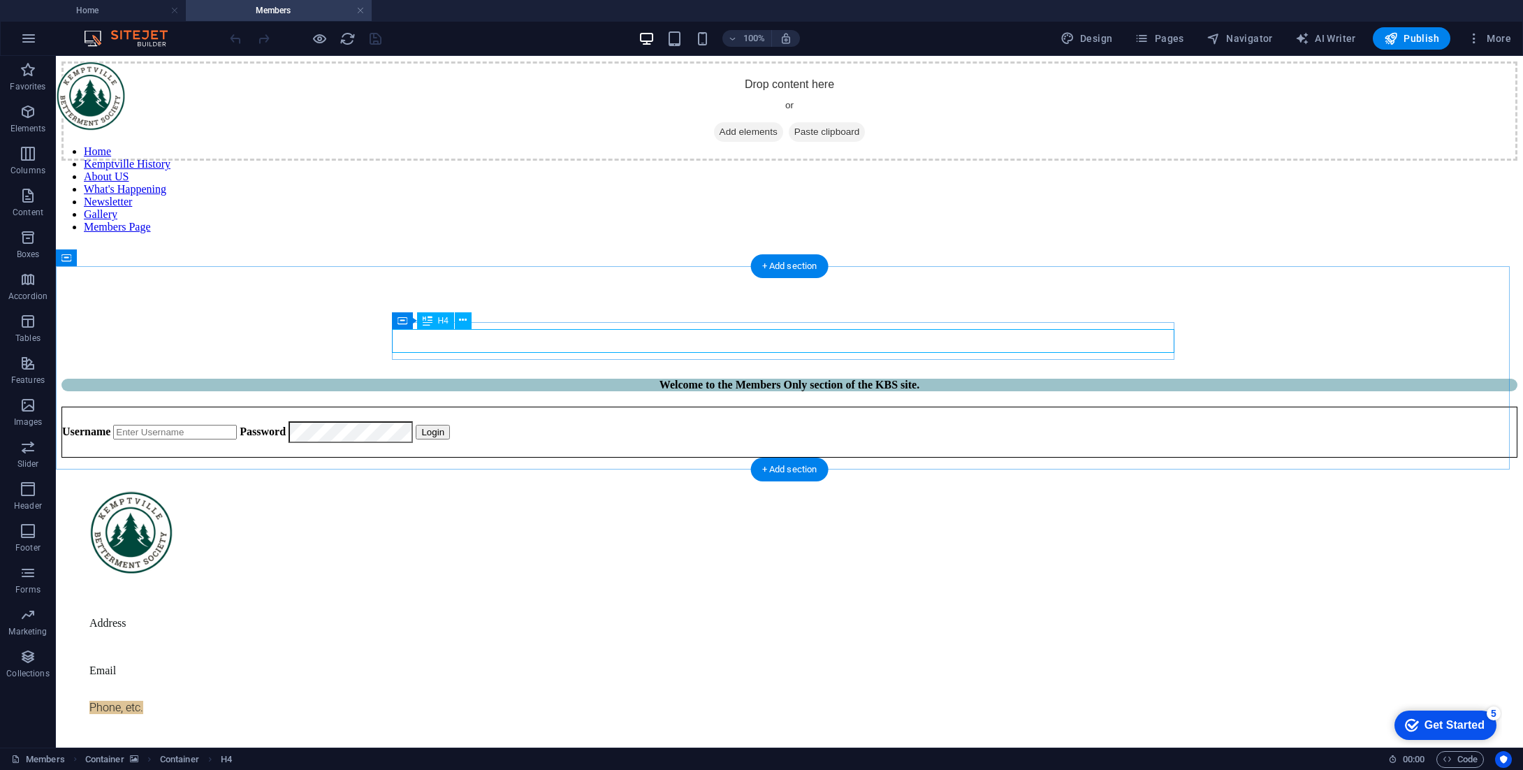
scroll to position [166, 0]
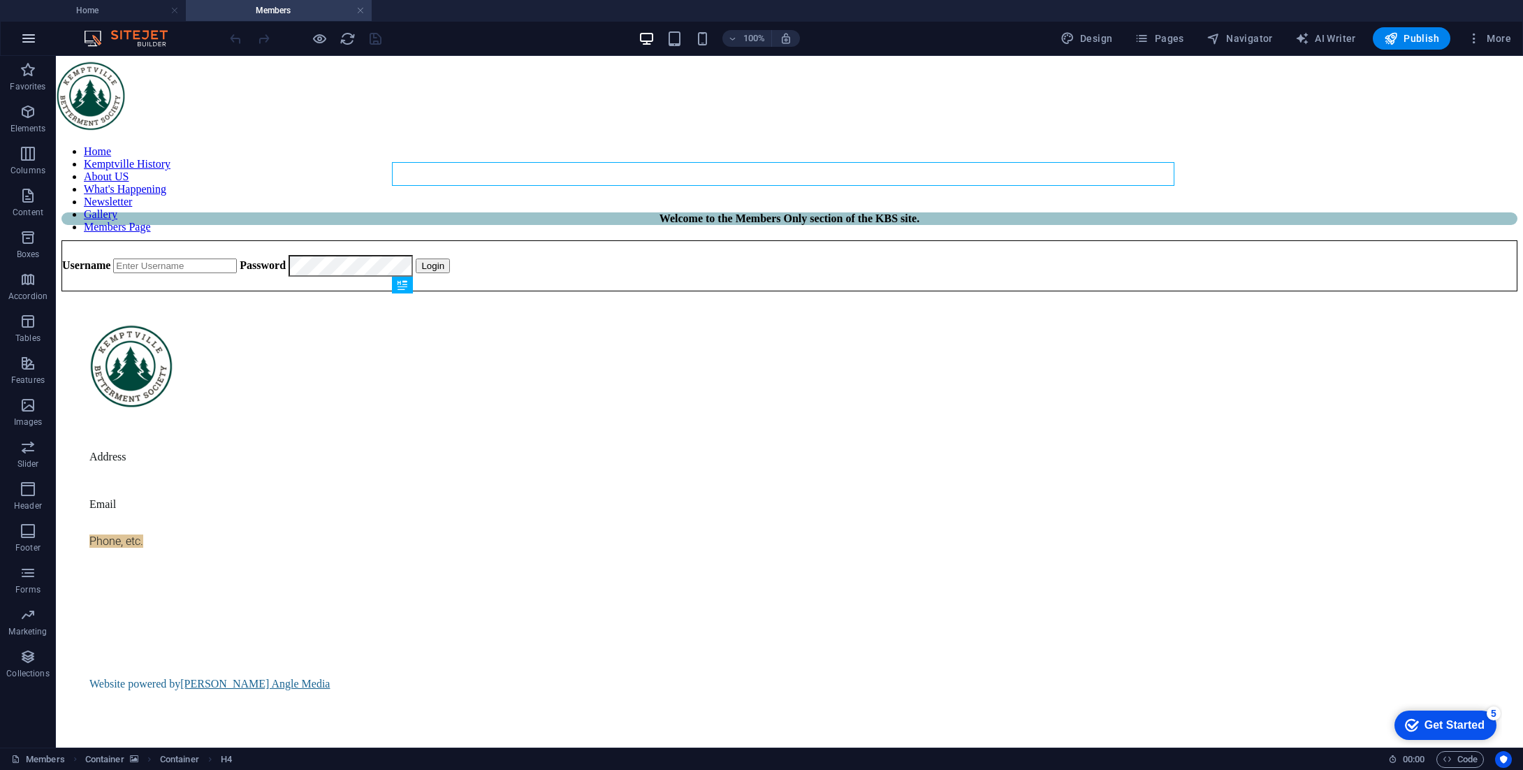
click at [30, 34] on icon "button" at bounding box center [28, 38] width 17 height 17
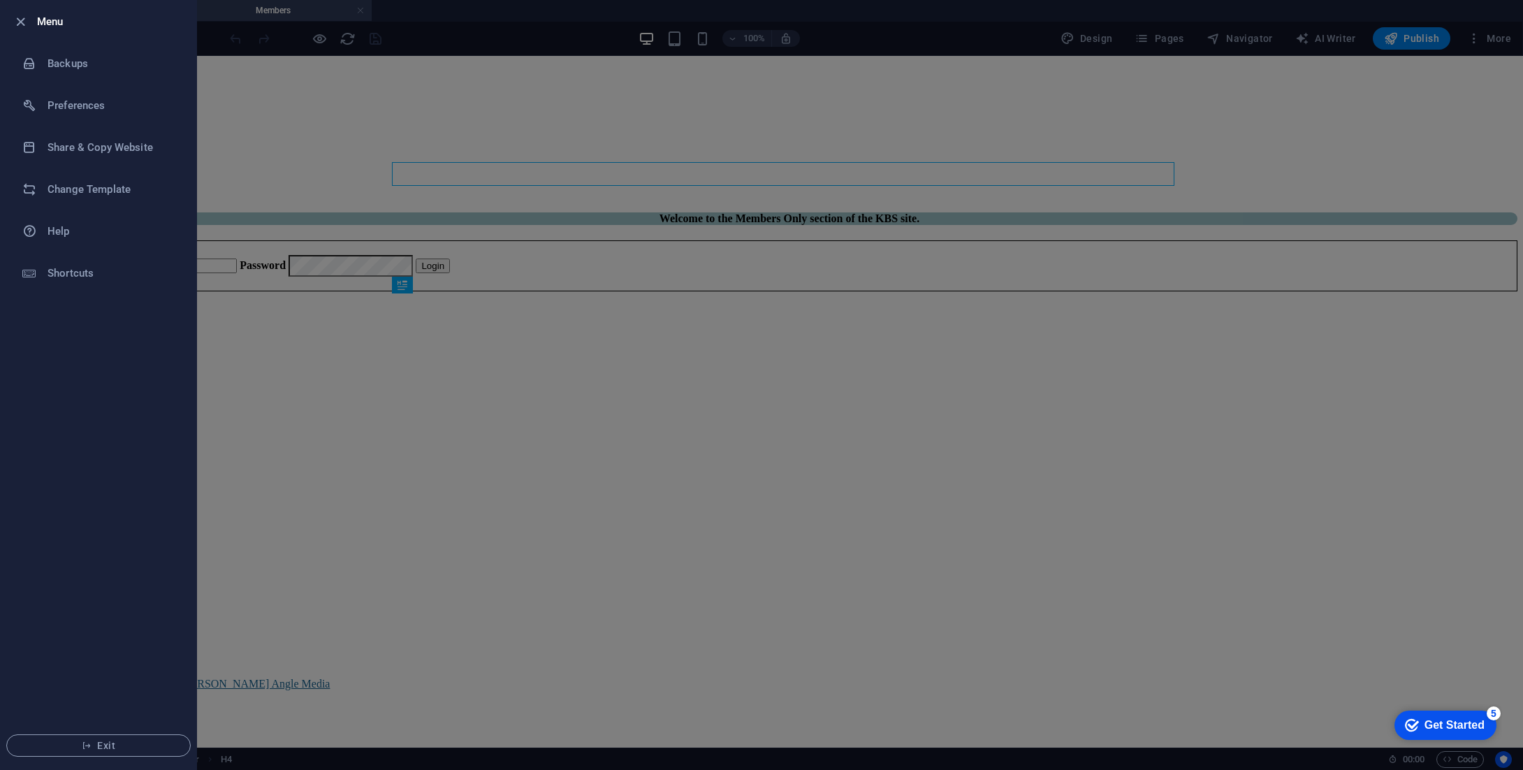
click at [30, 34] on li "Menu" at bounding box center [99, 22] width 196 height 42
click at [360, 515] on div at bounding box center [761, 385] width 1523 height 770
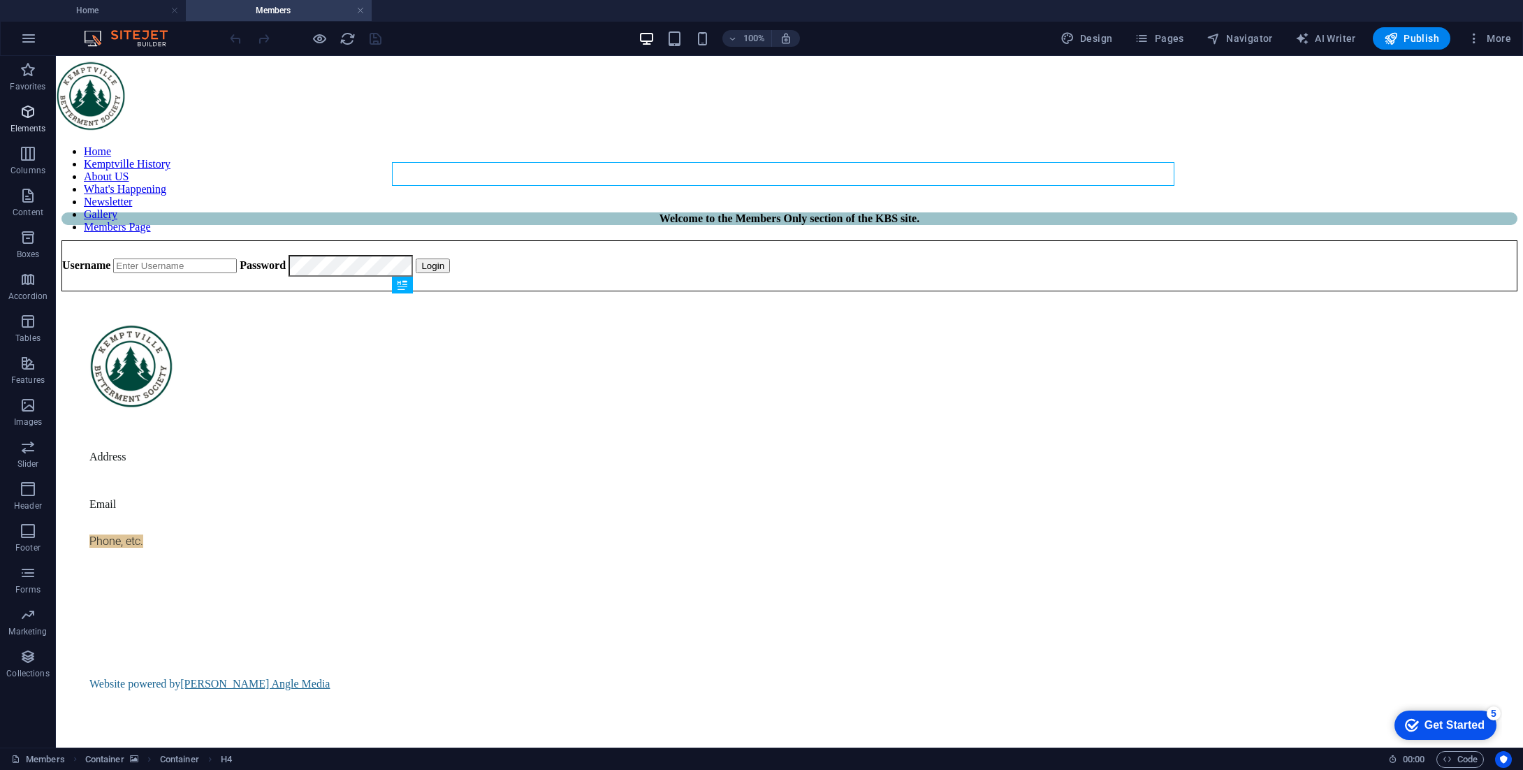
click at [36, 110] on icon "button" at bounding box center [28, 111] width 17 height 17
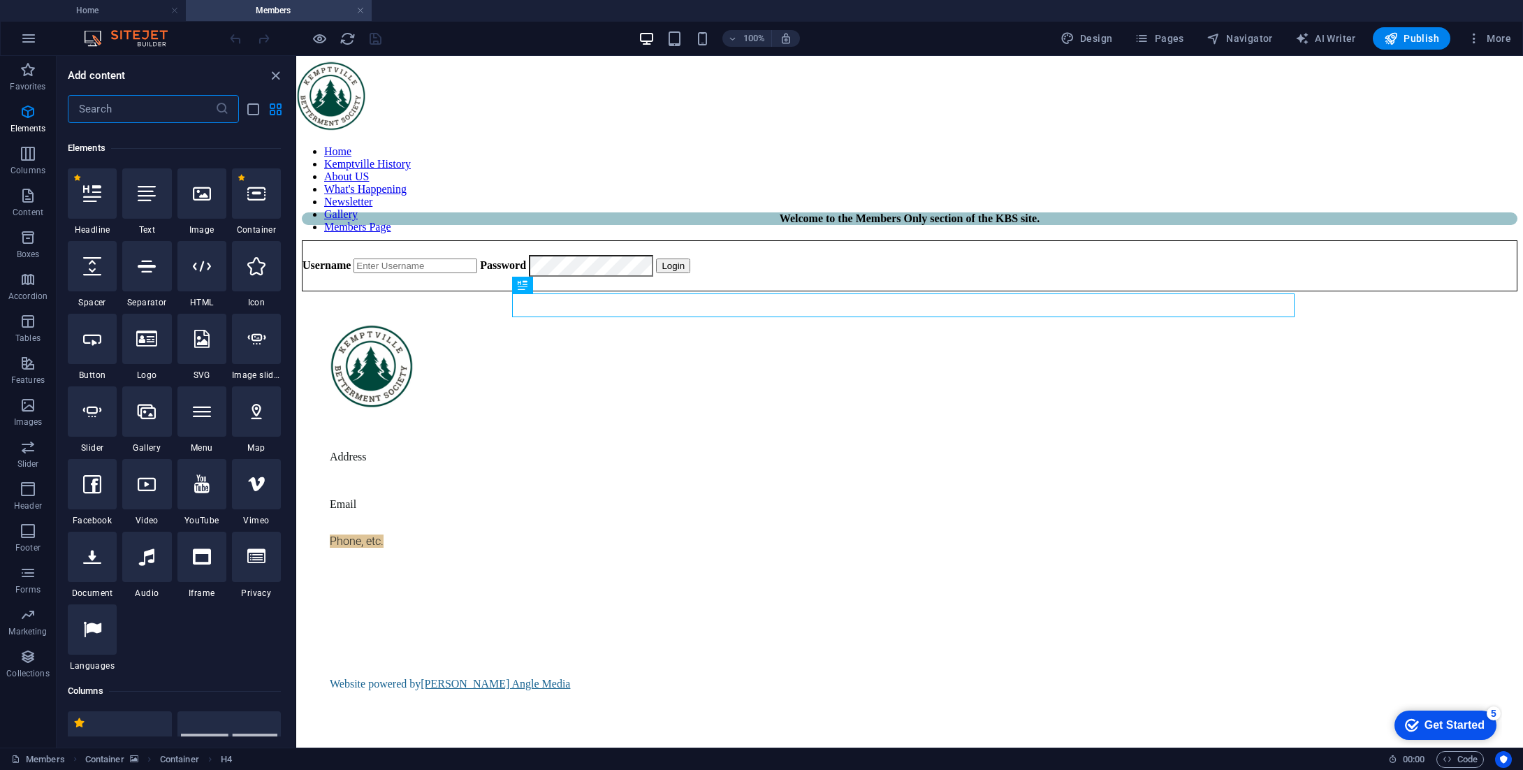
scroll to position [149, 0]
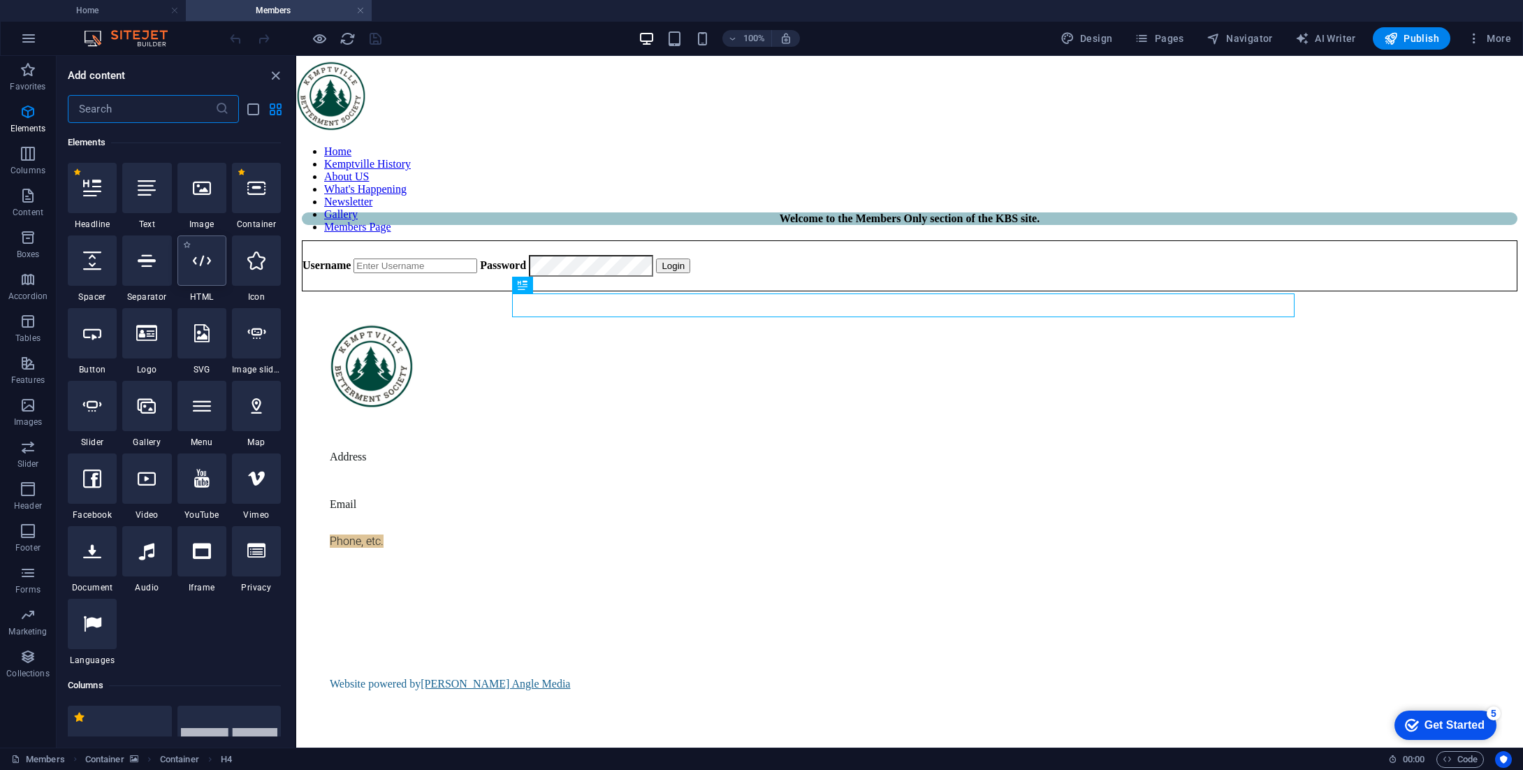
click at [194, 266] on icon at bounding box center [202, 260] width 18 height 18
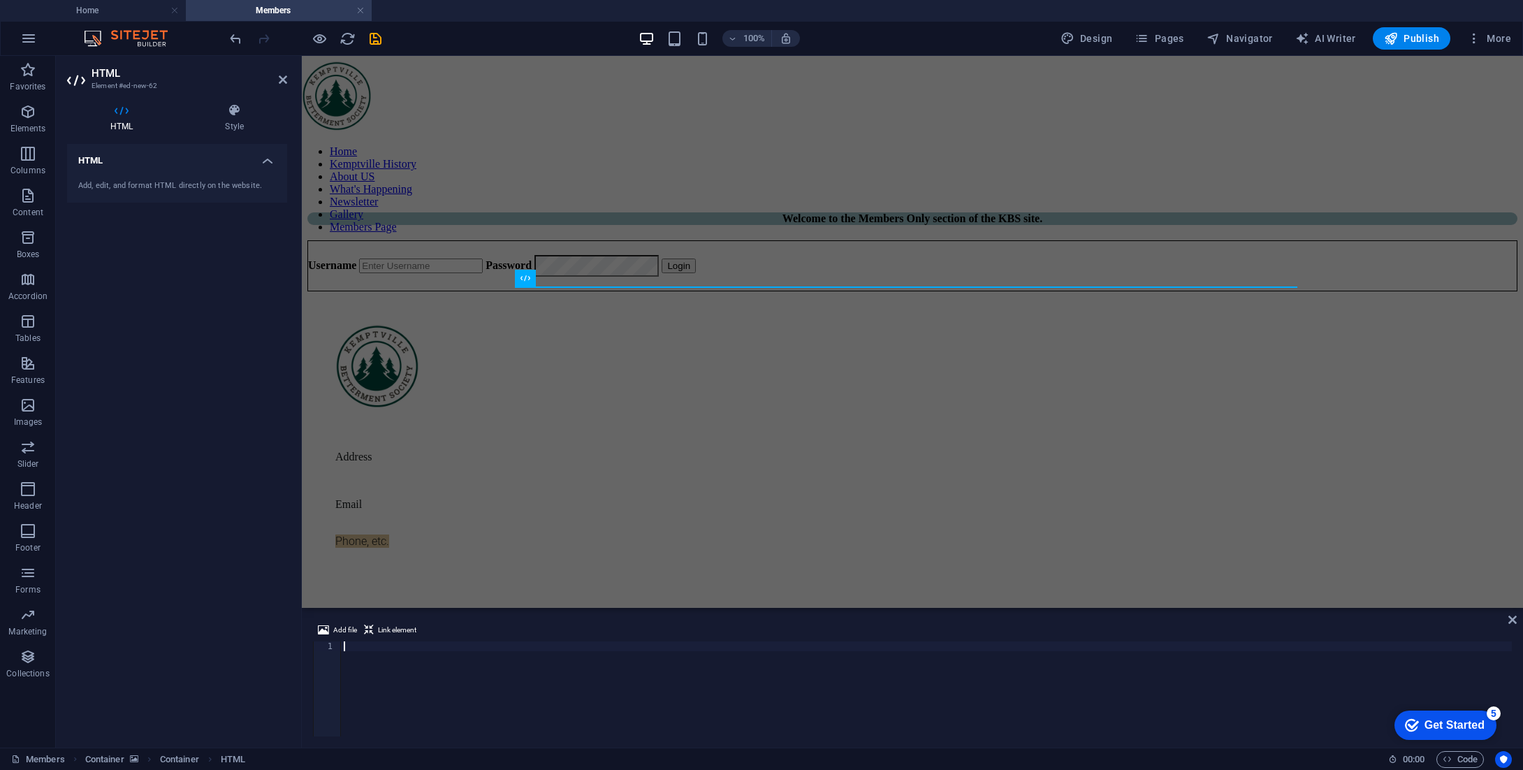
type textarea "<script> var MemberSpace = window.MemberSpace || {"subdomain":"kemptvillebetter…"
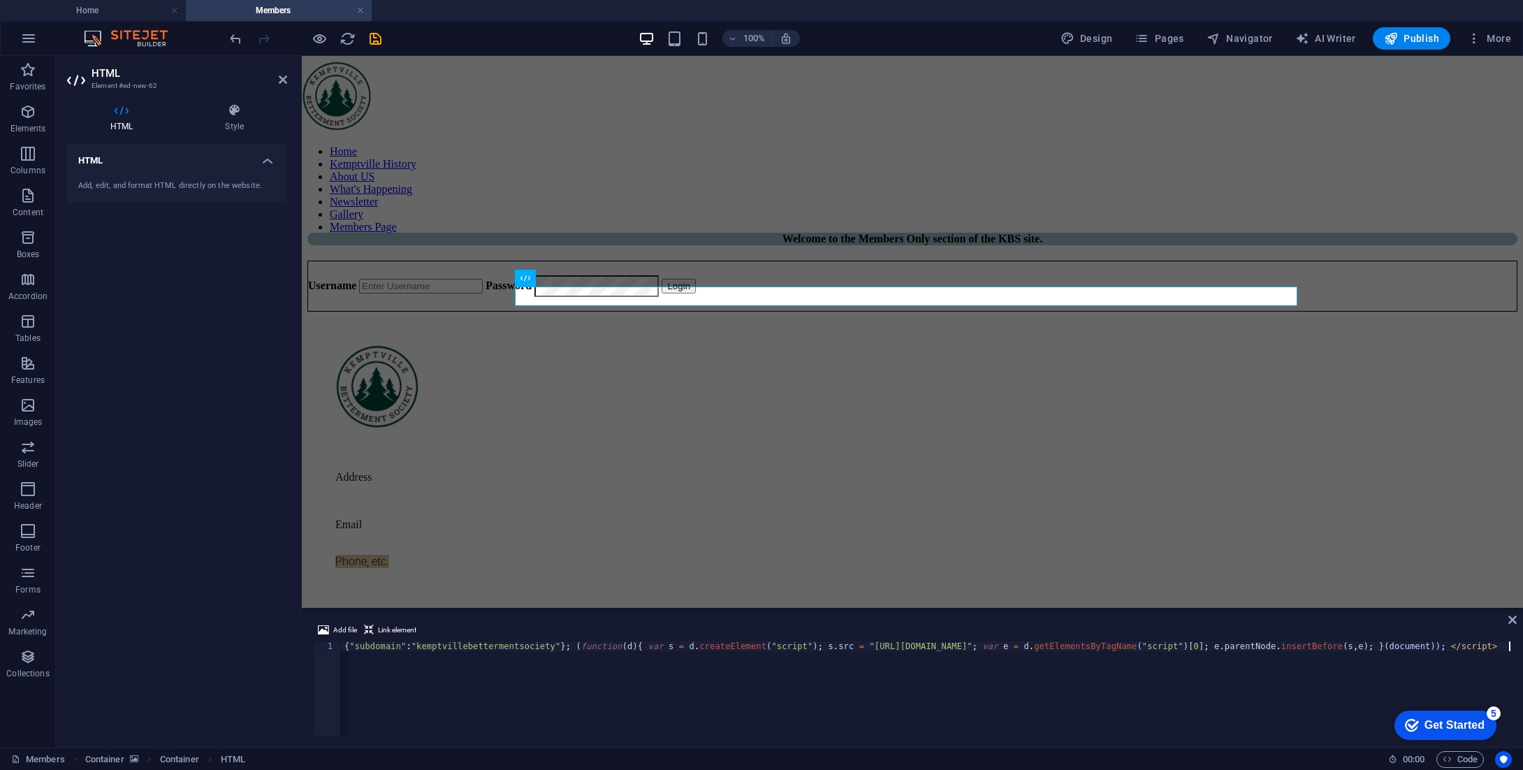
click at [877, 688] on div "< script > var MemberSpace = window . MemberSpace || { "subdomain" : "kemptvill…" at bounding box center [800, 698] width 1422 height 115
click at [344, 630] on span "Add file" at bounding box center [345, 630] width 24 height 17
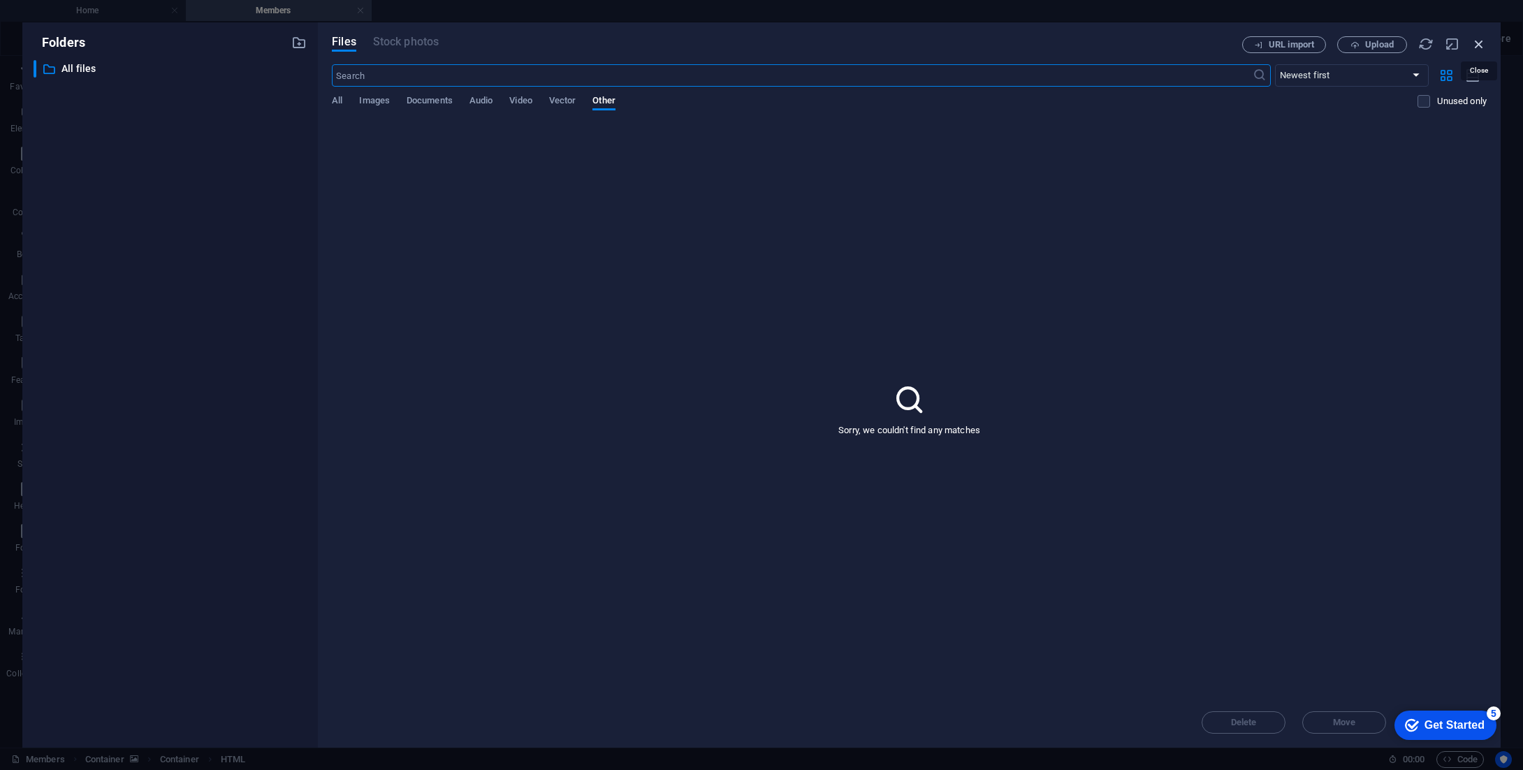
click at [1477, 46] on icon "button" at bounding box center [1478, 43] width 15 height 15
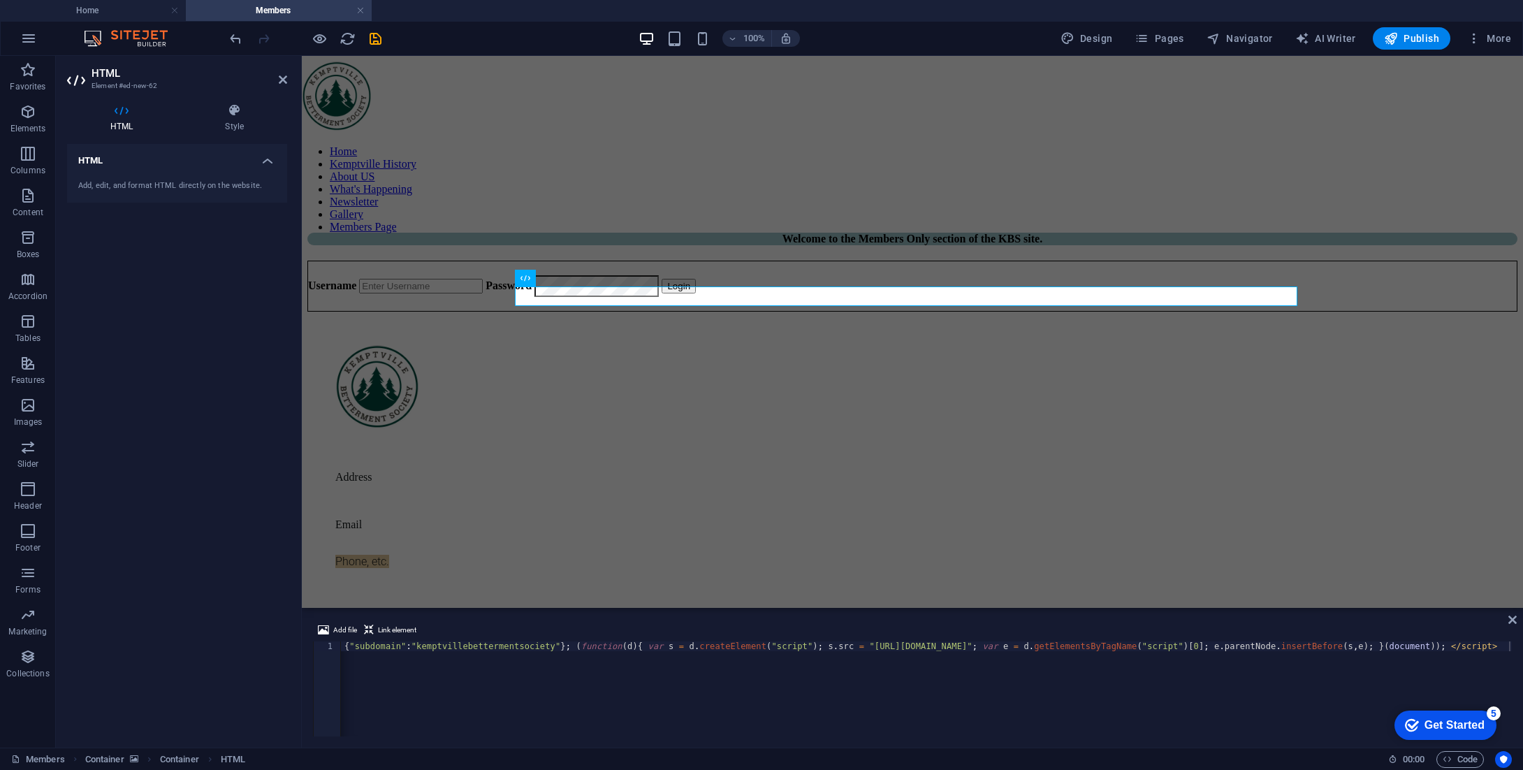
click at [163, 344] on div "HTML Add, edit, and format HTML directly on the website." at bounding box center [177, 440] width 220 height 592
click at [284, 81] on icon at bounding box center [283, 79] width 8 height 11
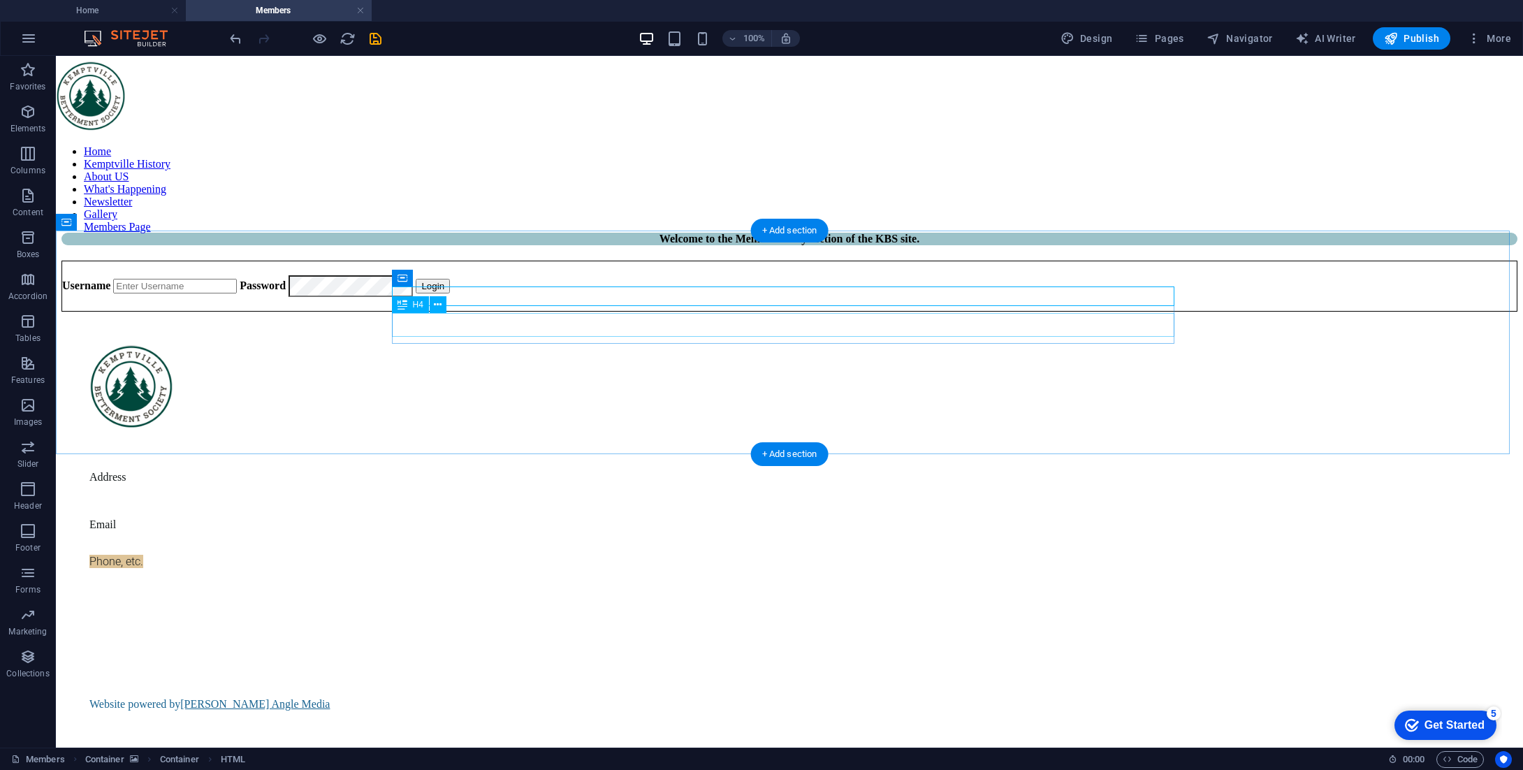
click at [859, 245] on div "Welcome to the Members Only section of the KBS site." at bounding box center [789, 239] width 1456 height 13
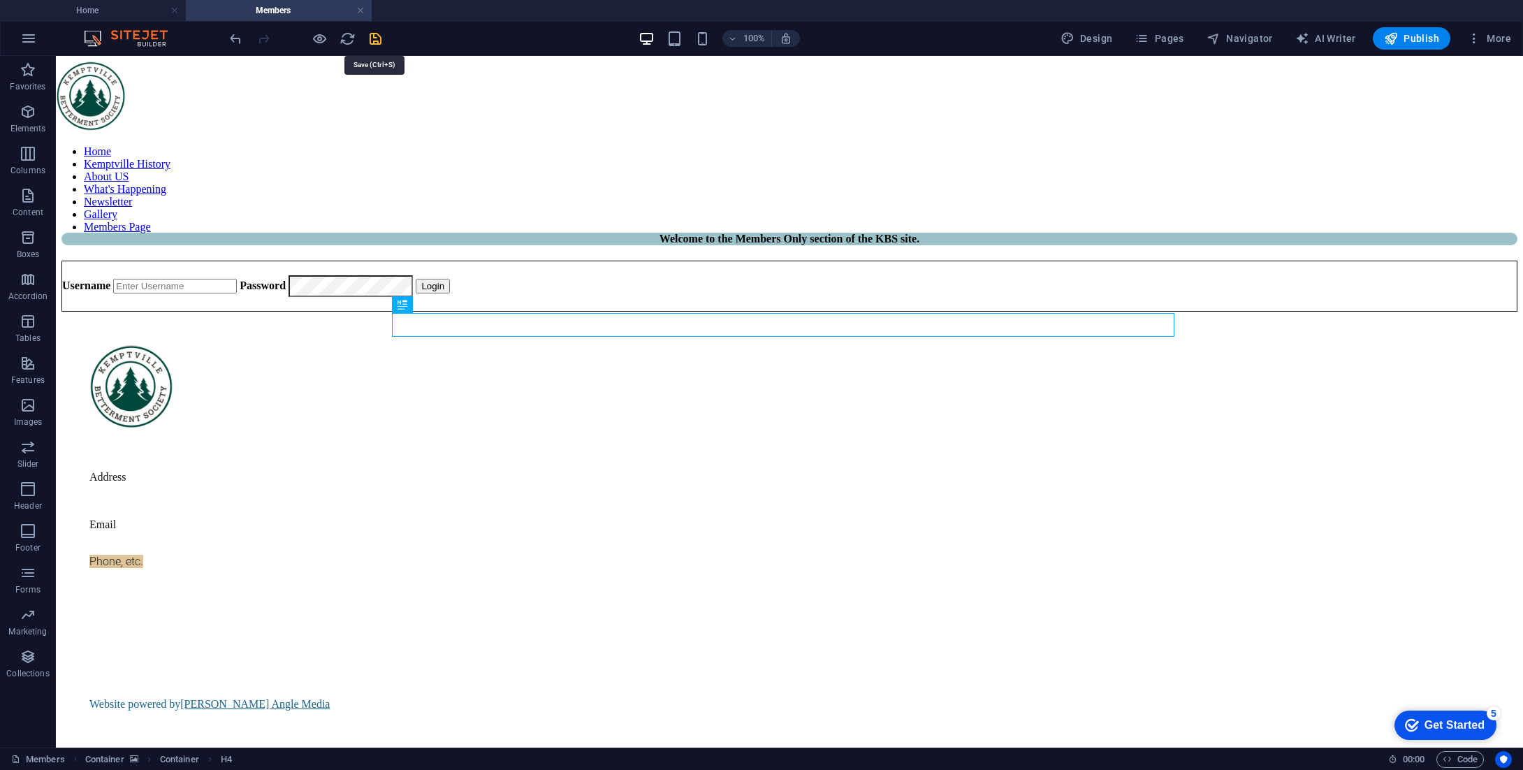
click at [376, 38] on icon "save" at bounding box center [375, 39] width 16 height 16
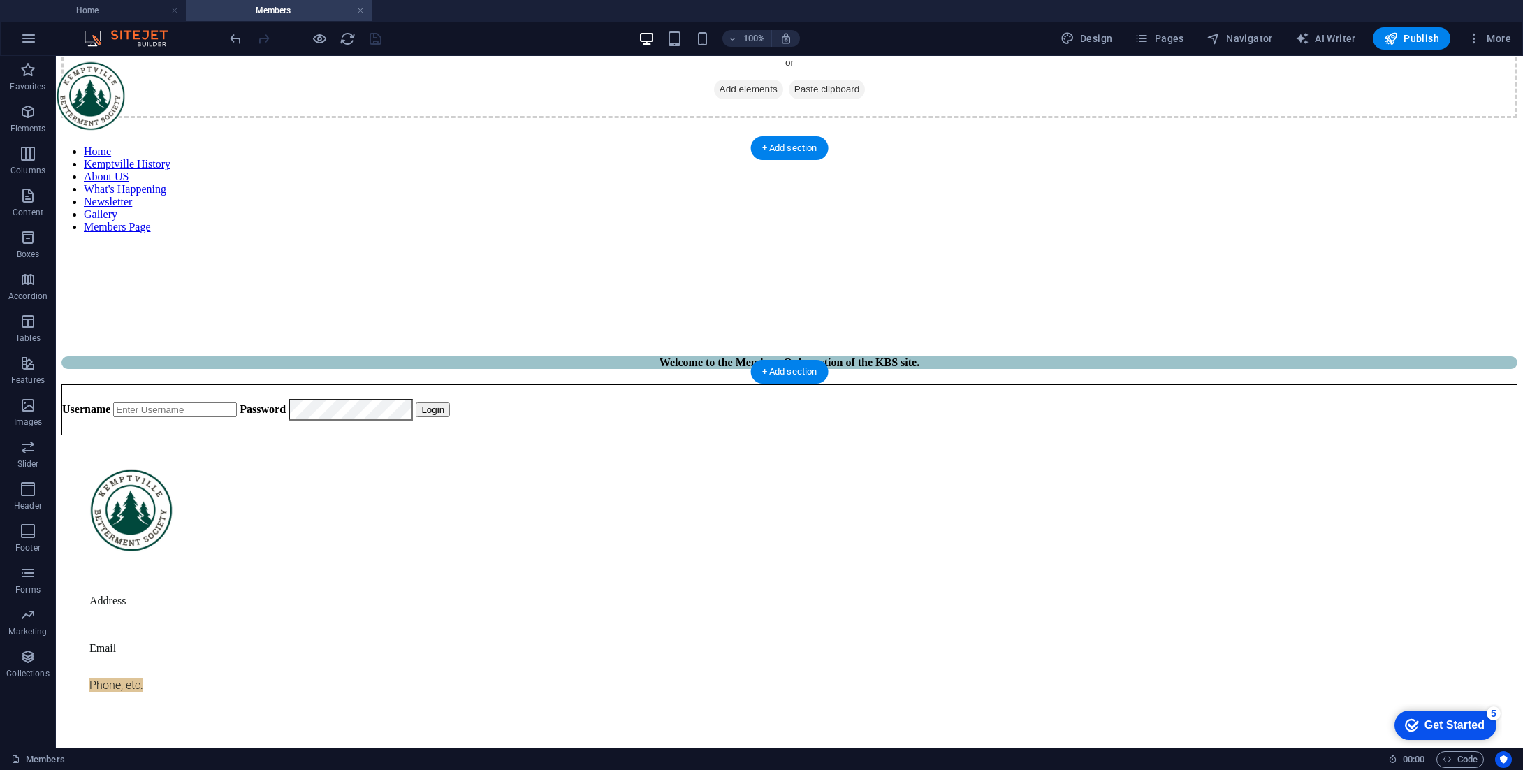
scroll to position [0, 0]
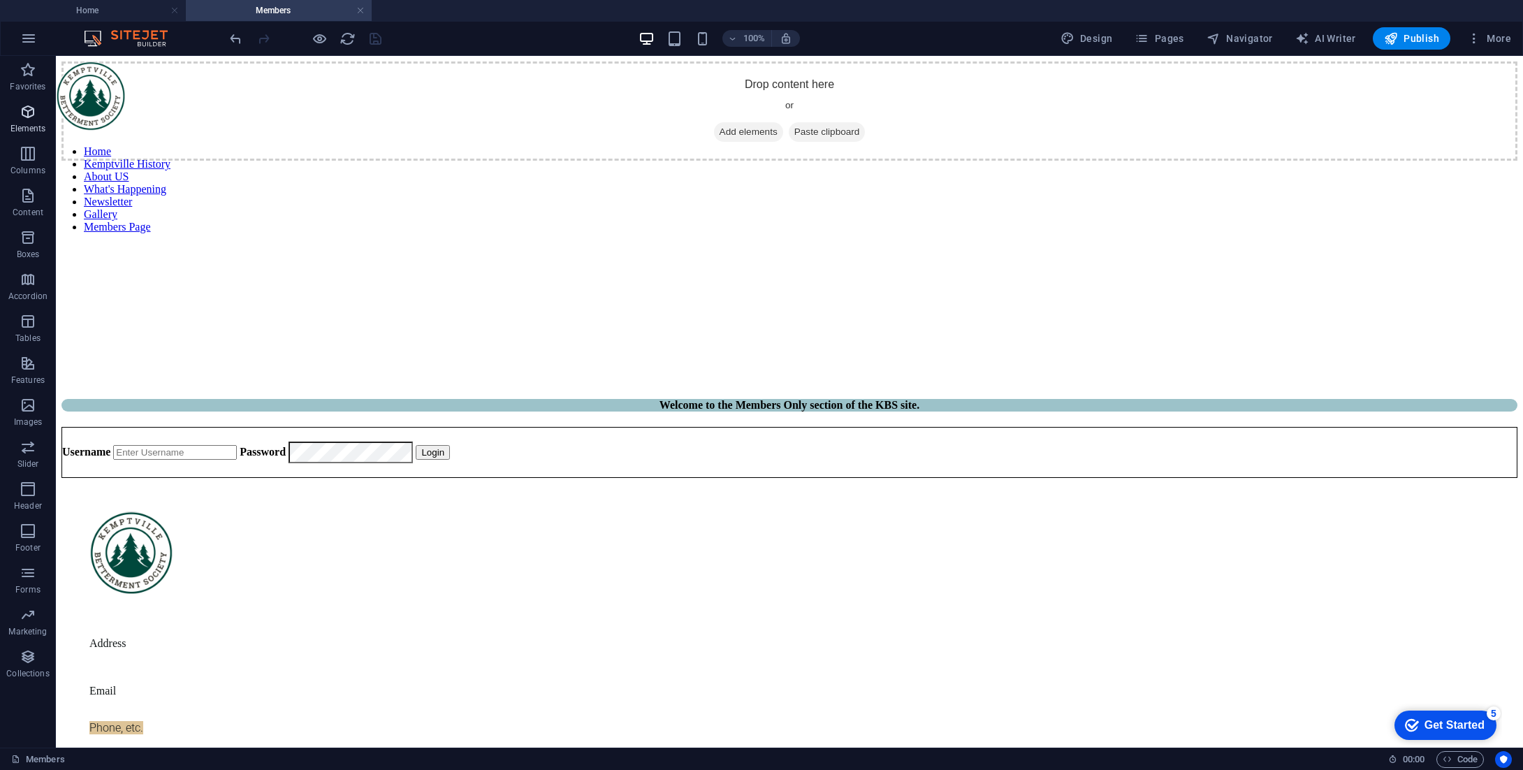
click at [24, 123] on p "Elements" at bounding box center [28, 128] width 36 height 11
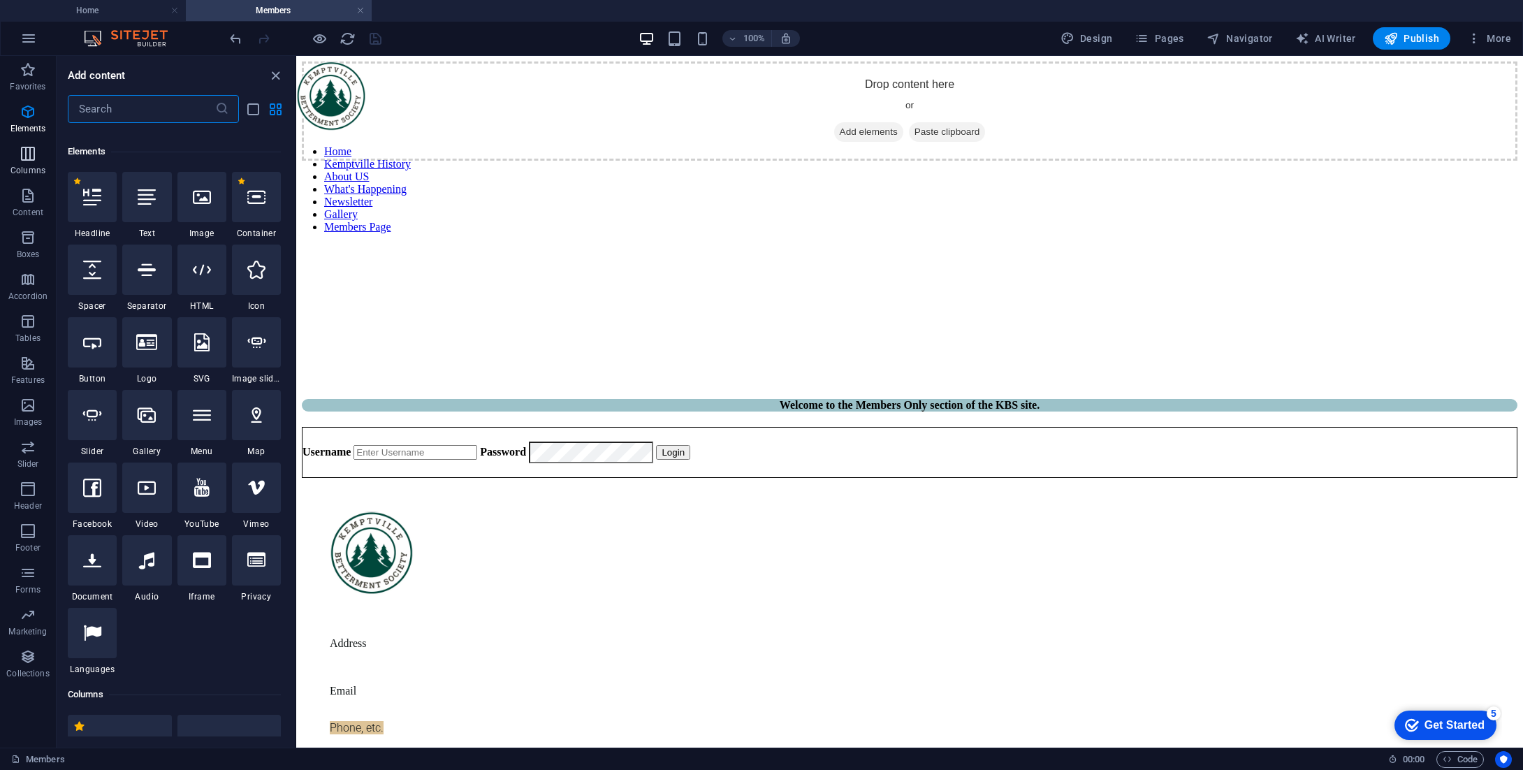
scroll to position [149, 0]
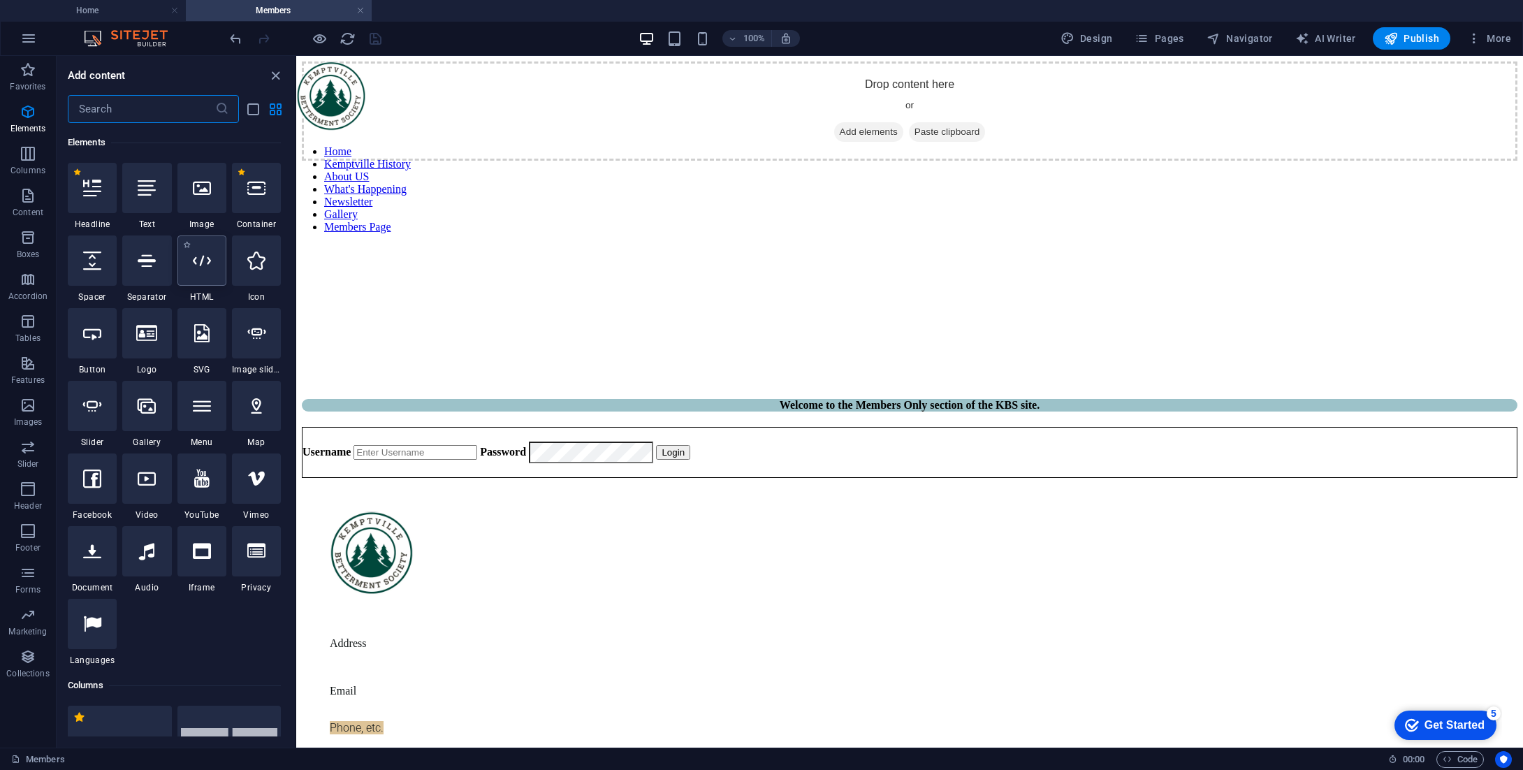
click at [193, 272] on div at bounding box center [201, 260] width 49 height 50
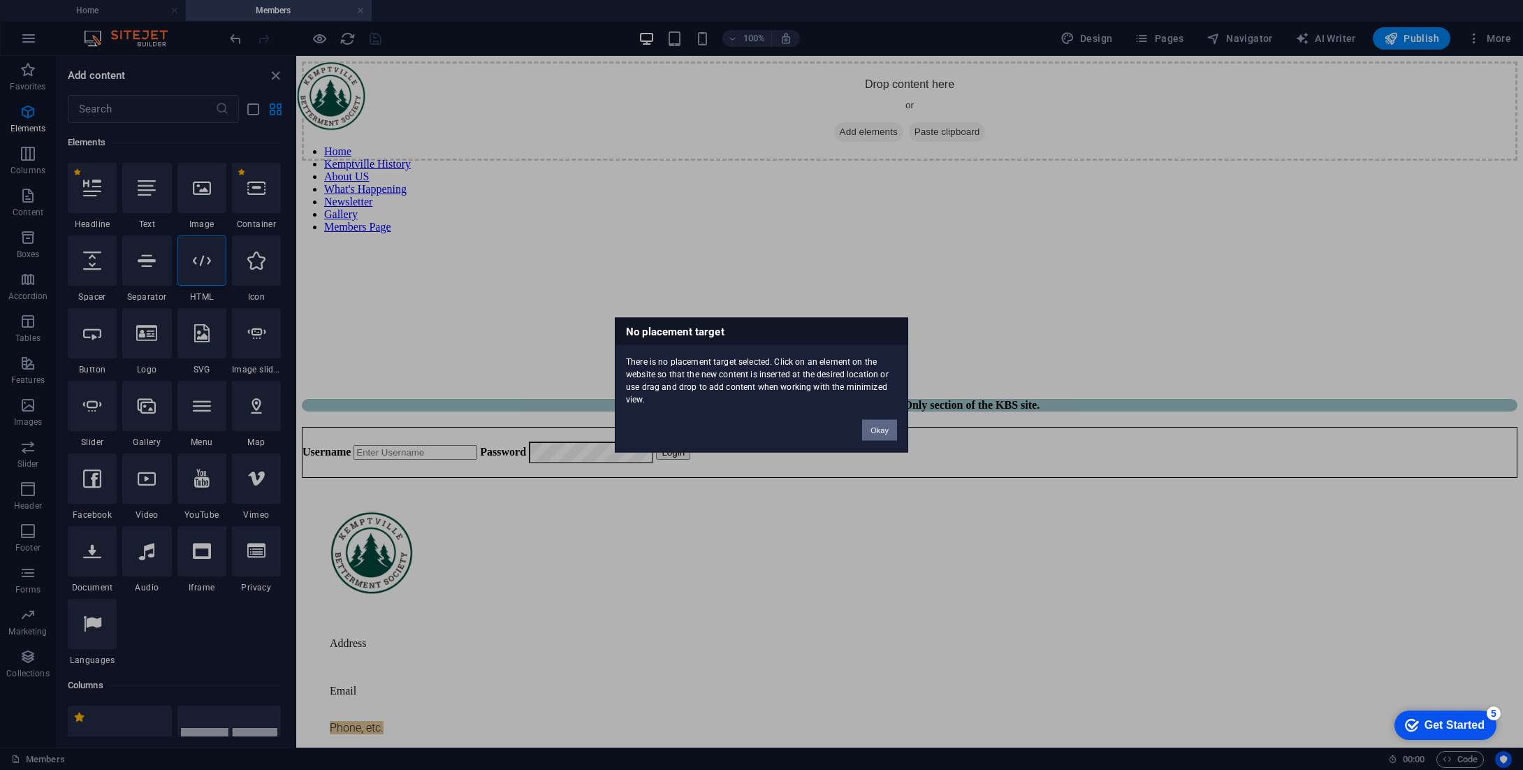
click at [881, 428] on button "Okay" at bounding box center [879, 430] width 35 height 21
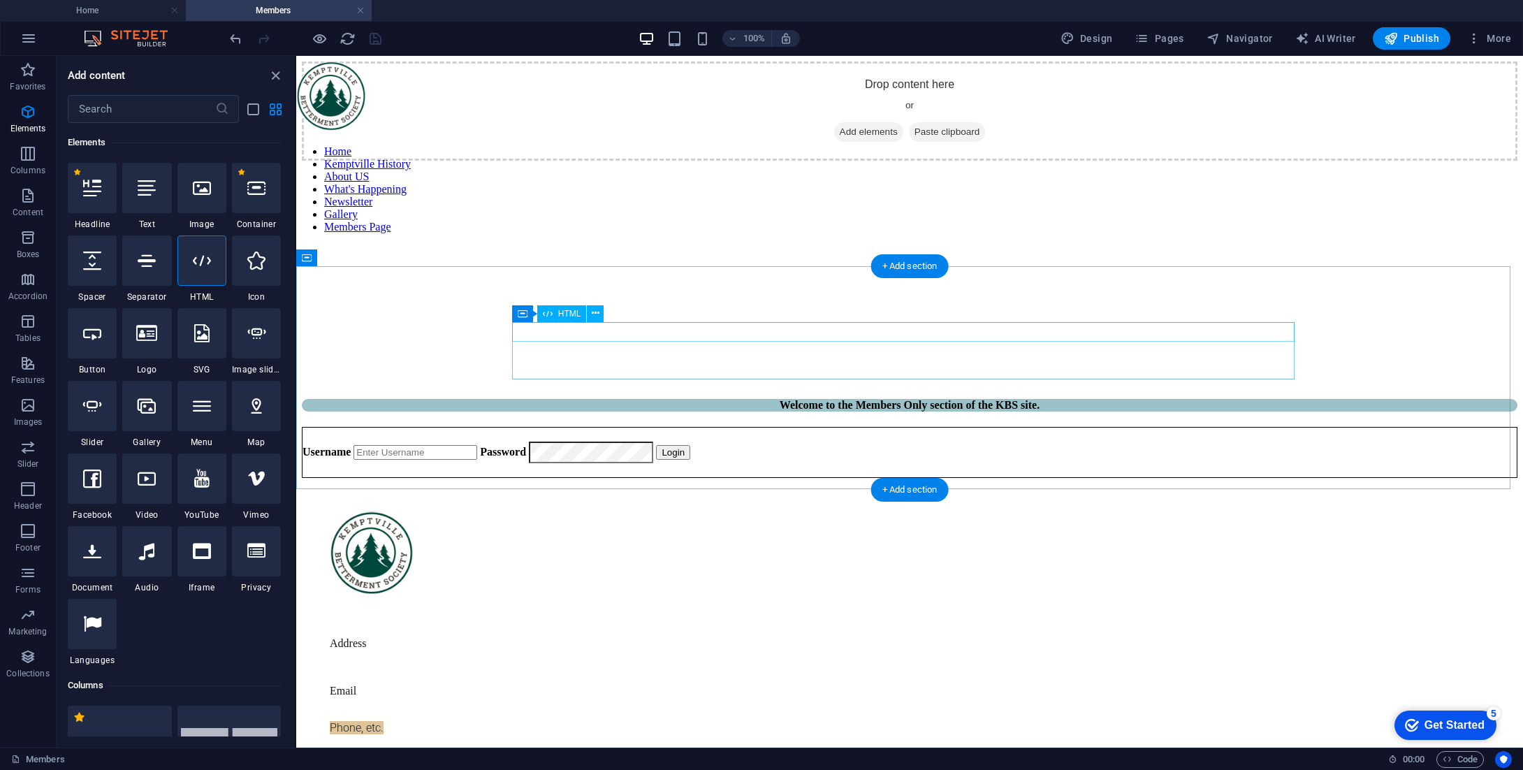
click at [912, 399] on div at bounding box center [909, 399] width 1215 height 0
click at [634, 399] on div "Welcome to the Members Only section of the KBS site." at bounding box center [909, 405] width 1215 height 13
click at [619, 427] on div "Username Password Login" at bounding box center [909, 452] width 1215 height 51
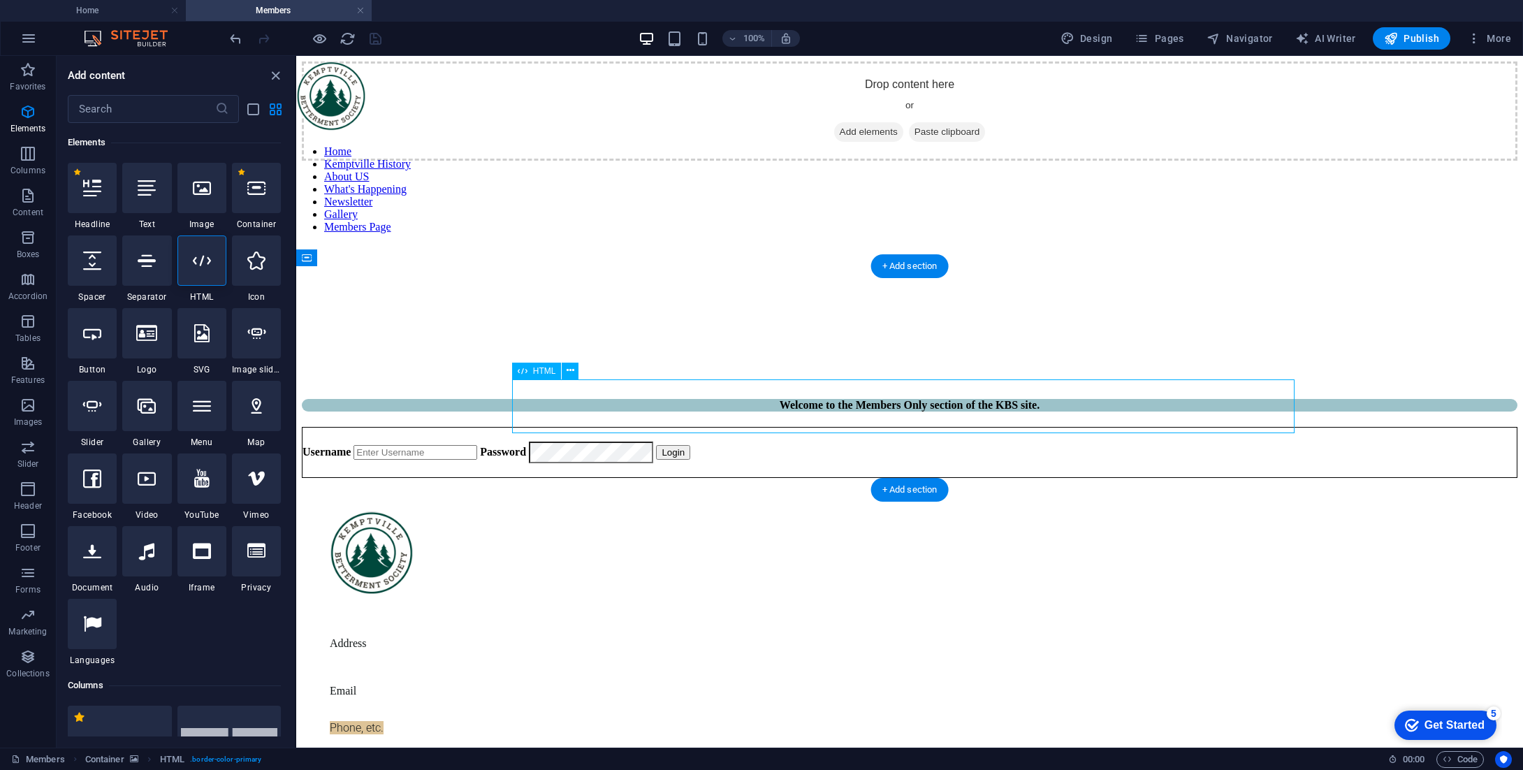
click at [619, 427] on div "Username Password Login" at bounding box center [909, 452] width 1215 height 51
click at [643, 399] on div at bounding box center [909, 399] width 1215 height 0
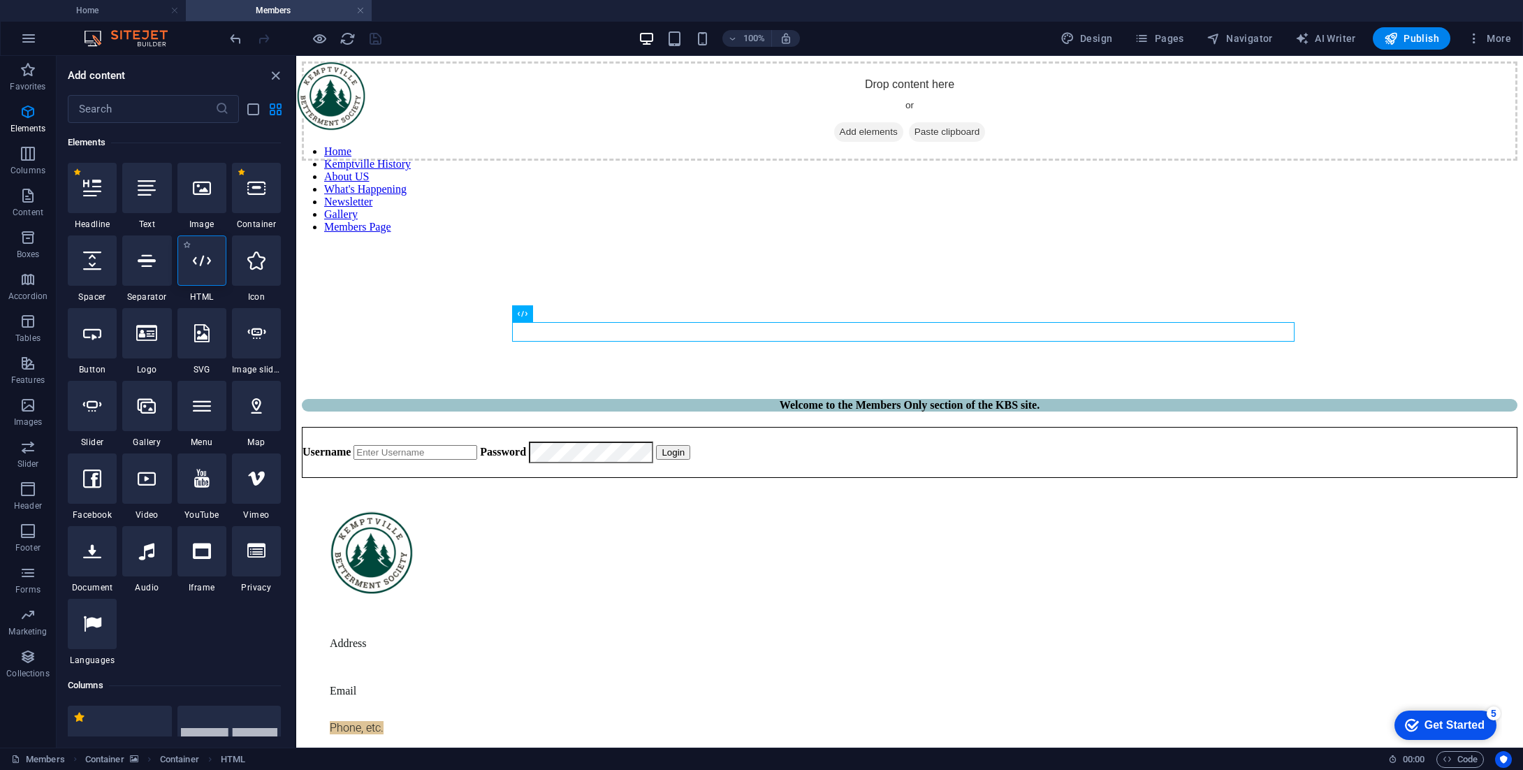
click at [204, 279] on div at bounding box center [201, 260] width 49 height 50
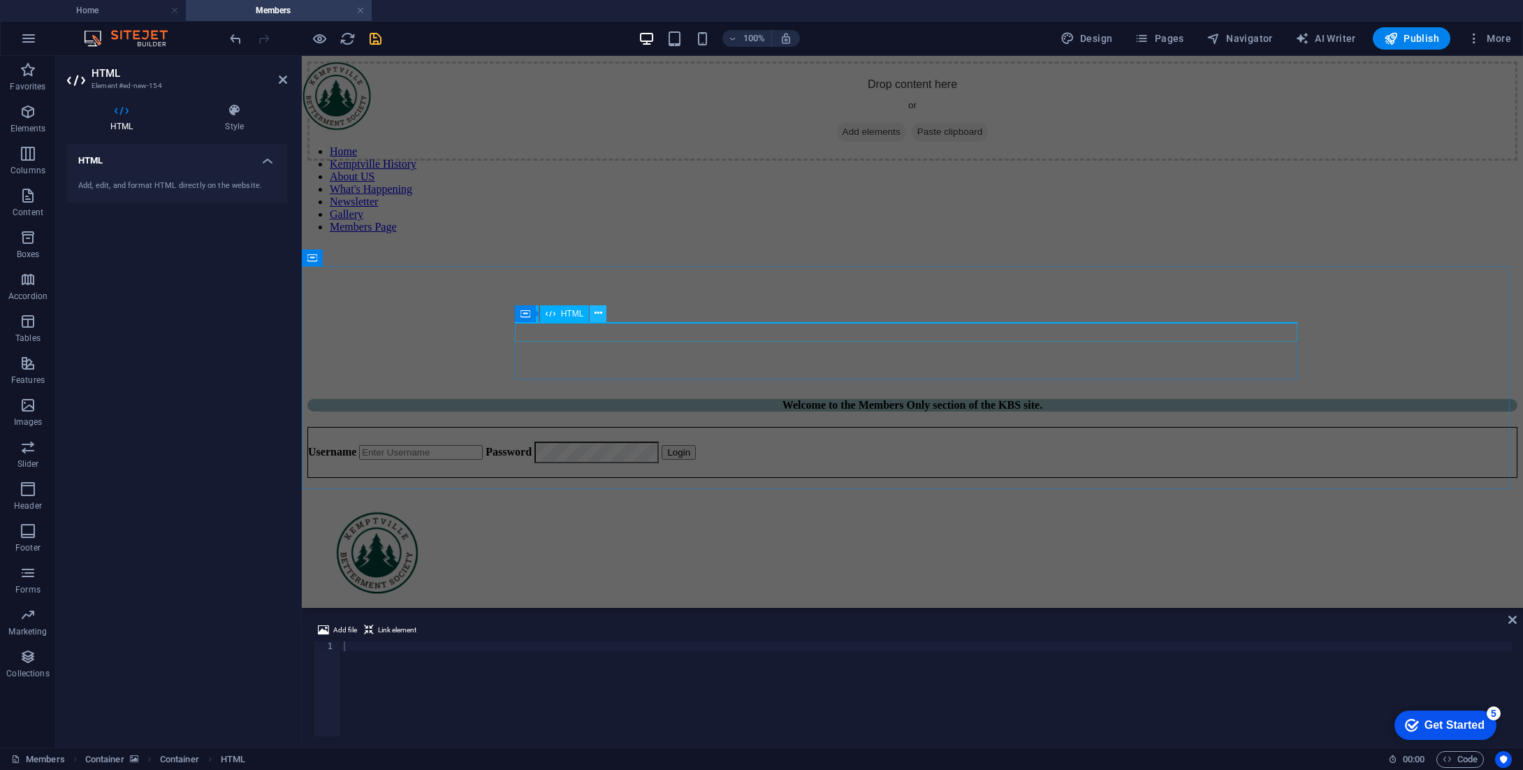
click at [597, 311] on icon at bounding box center [598, 313] width 8 height 15
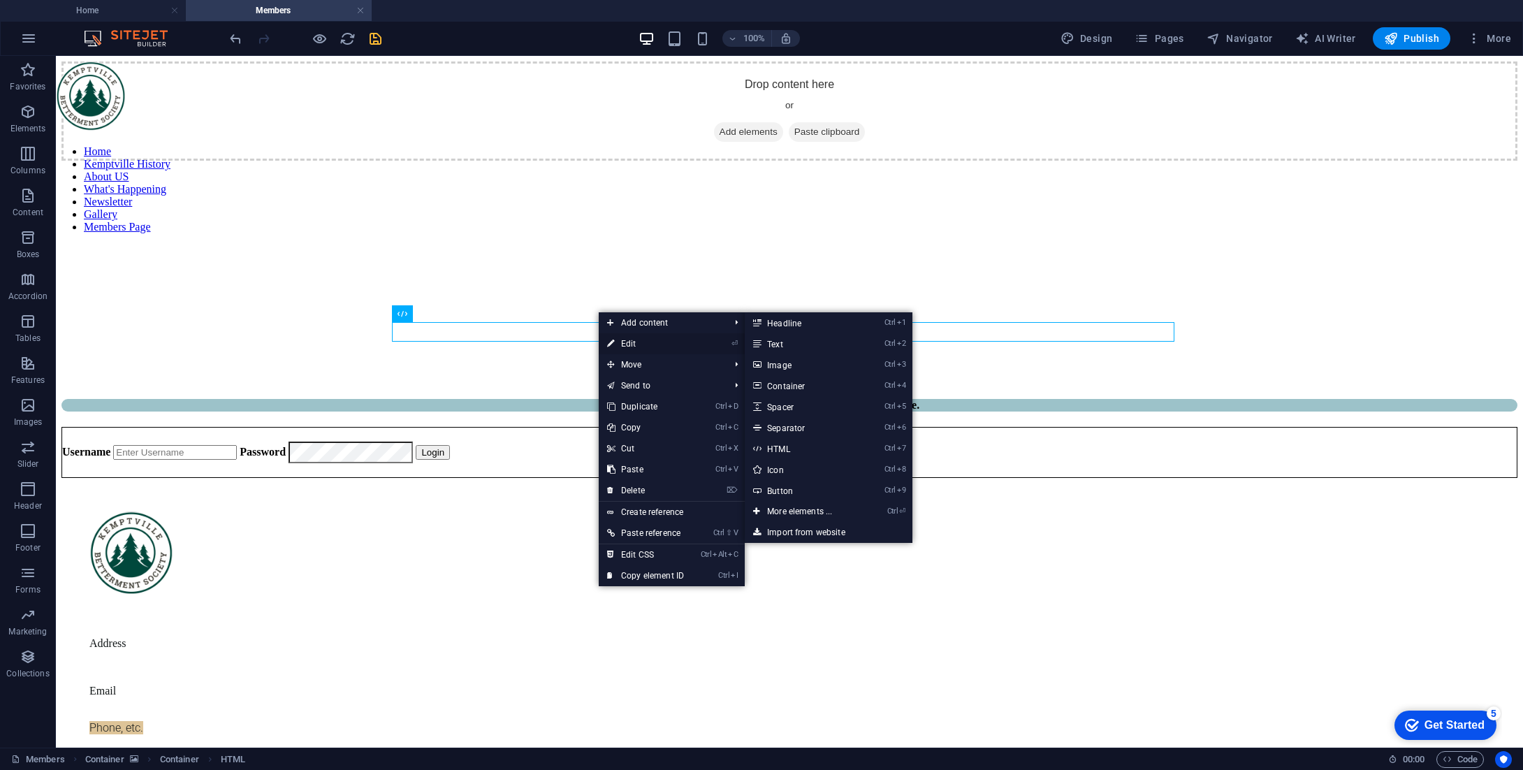
click at [622, 341] on link "⏎ Edit" at bounding box center [646, 343] width 94 height 21
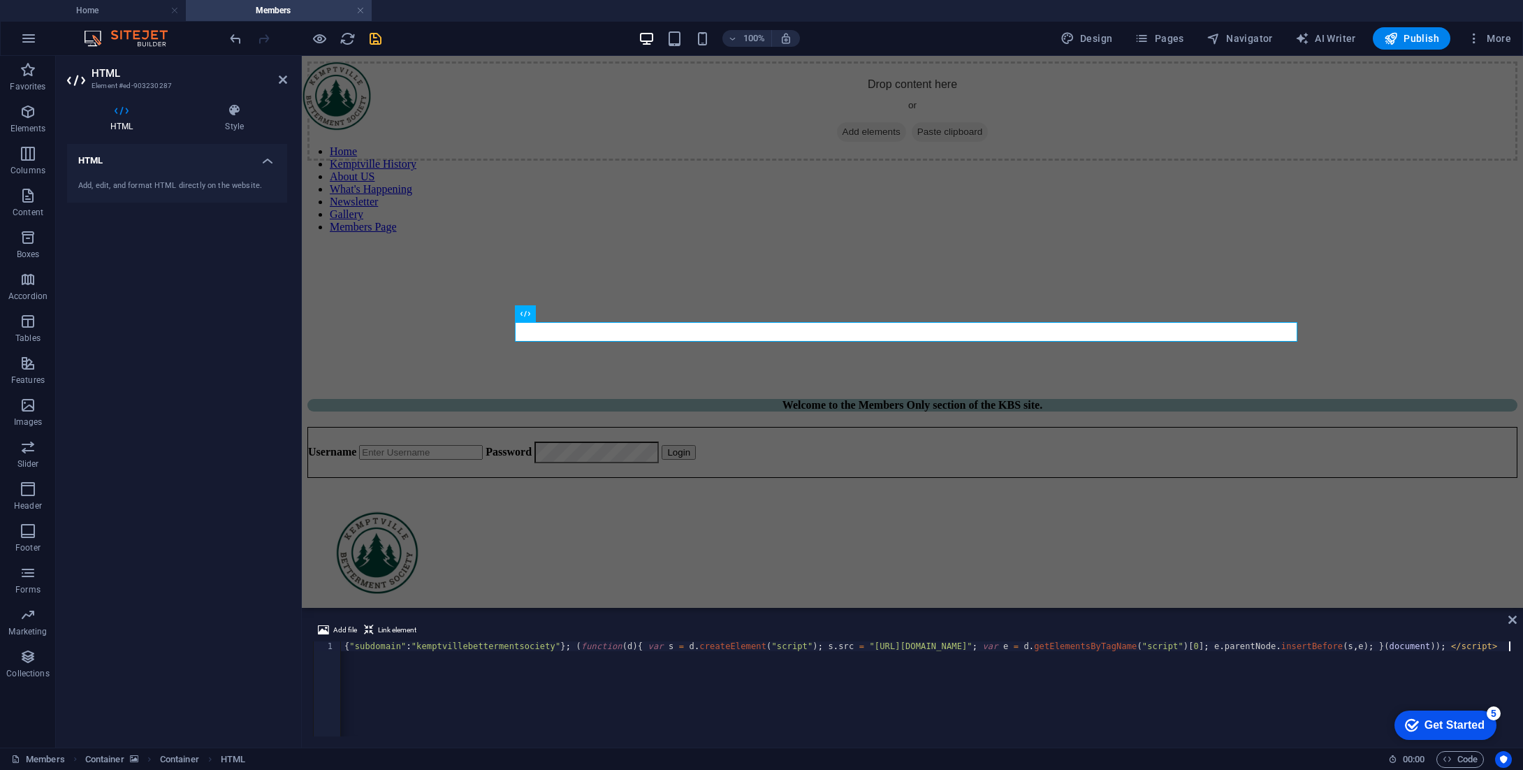
drag, startPoint x: 336, startPoint y: 646, endPoint x: 586, endPoint y: 652, distance: 250.1
click at [586, 652] on div "<script> var MemberSpace = window.MemberSpace || {"subdomain":"kemptvillebetter…" at bounding box center [912, 688] width 1199 height 95
drag, startPoint x: 644, startPoint y: 650, endPoint x: 404, endPoint y: 633, distance: 240.9
click at [423, 633] on div "Add file Link element" at bounding box center [912, 632] width 1199 height 20
click at [372, 648] on div "< script > var MemberSpace = window . MemberSpace || { "subdomain" : "kemptvill…" at bounding box center [800, 697] width 1422 height 112
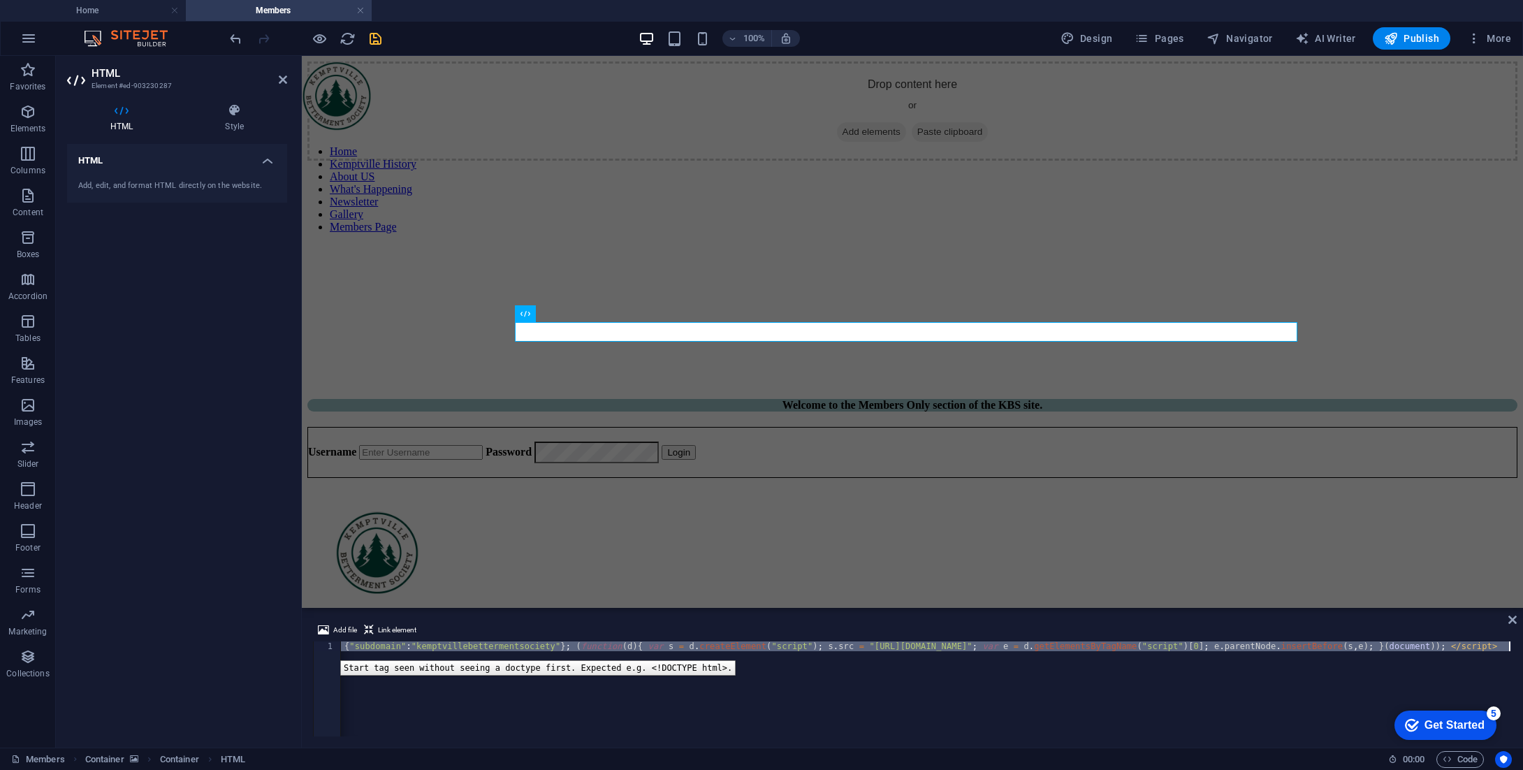
click at [330, 650] on div "1" at bounding box center [328, 646] width 28 height 10
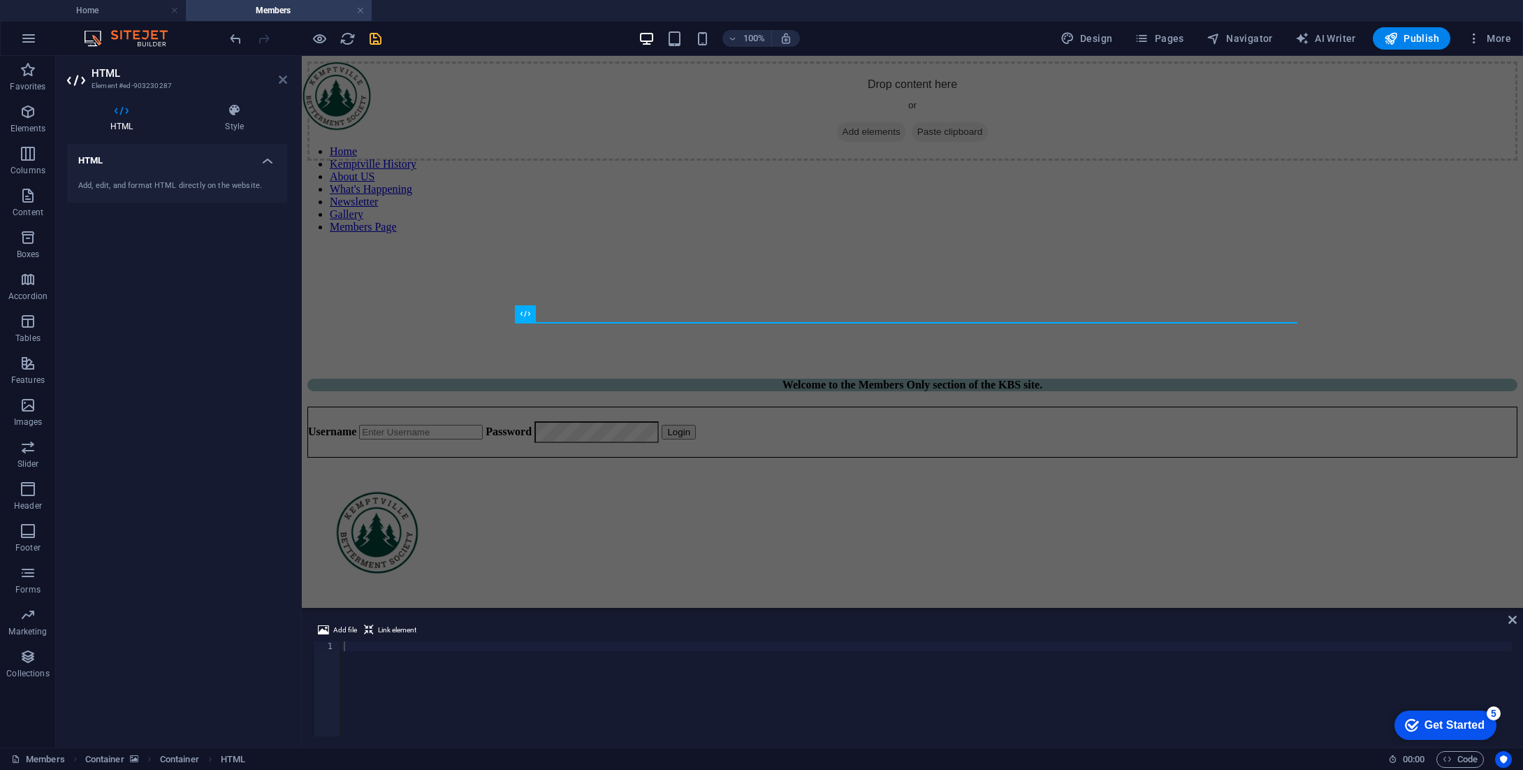
click at [281, 77] on icon at bounding box center [283, 79] width 8 height 11
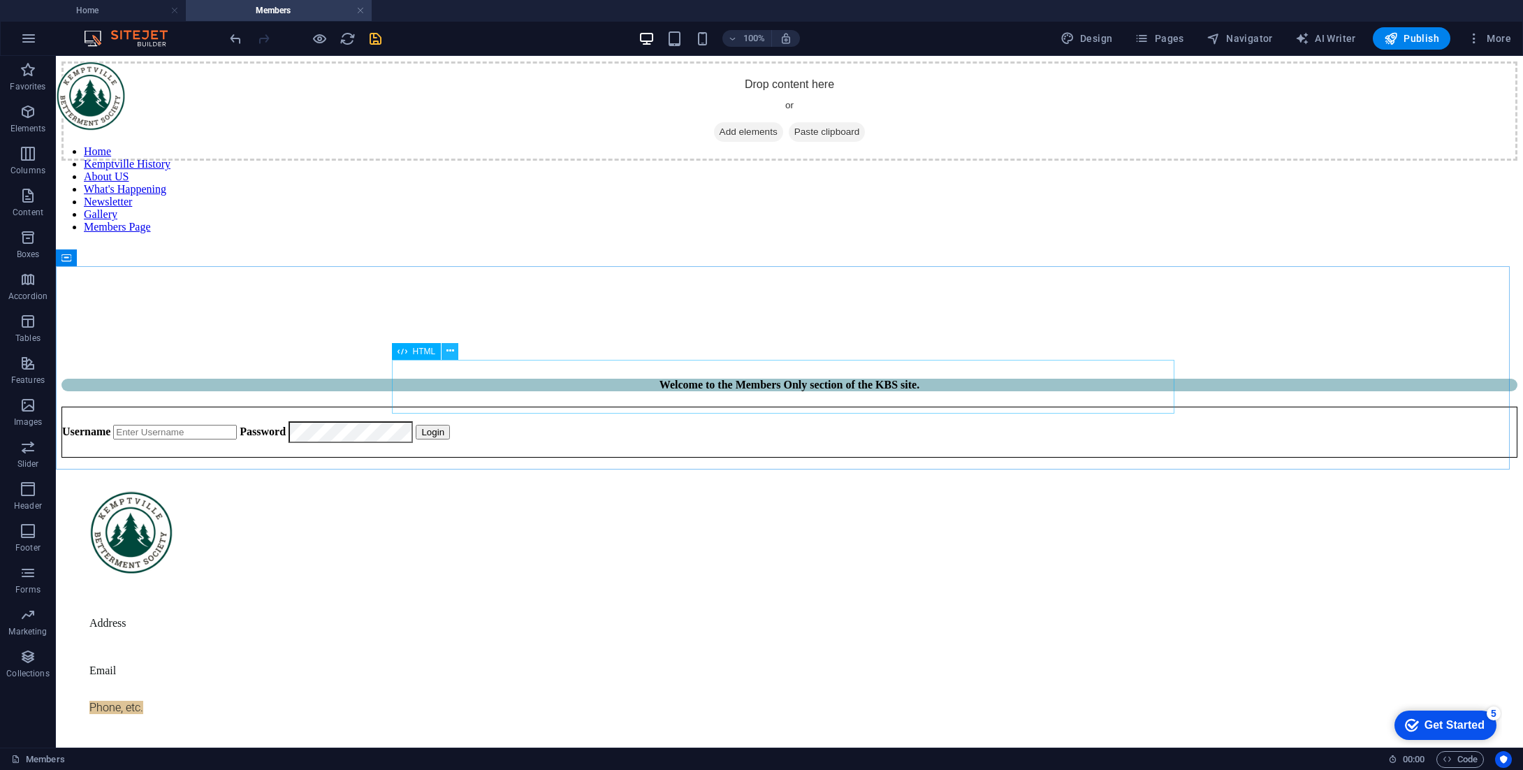
click at [448, 348] on icon at bounding box center [450, 351] width 8 height 15
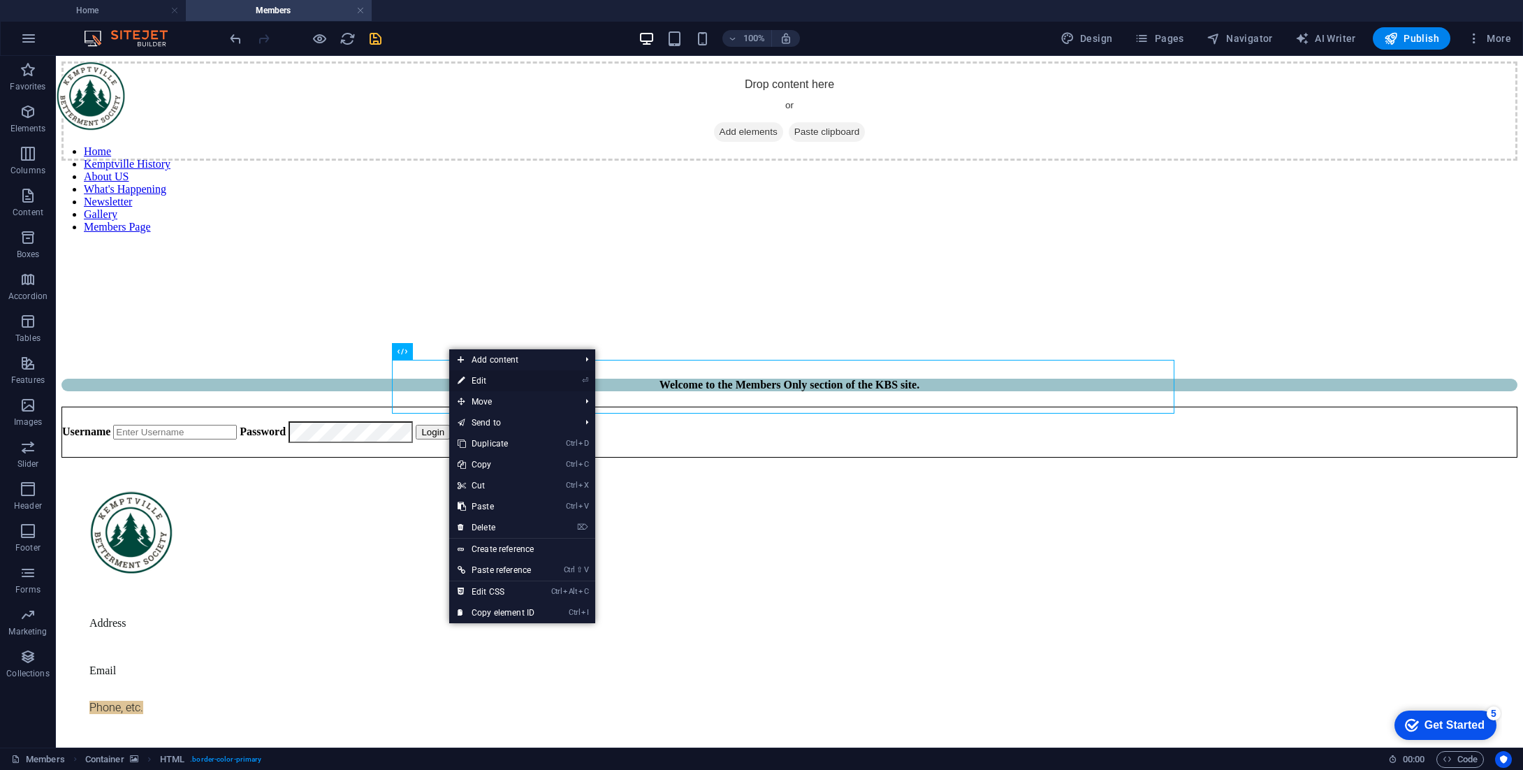
click at [475, 381] on link "⏎ Edit" at bounding box center [496, 380] width 94 height 21
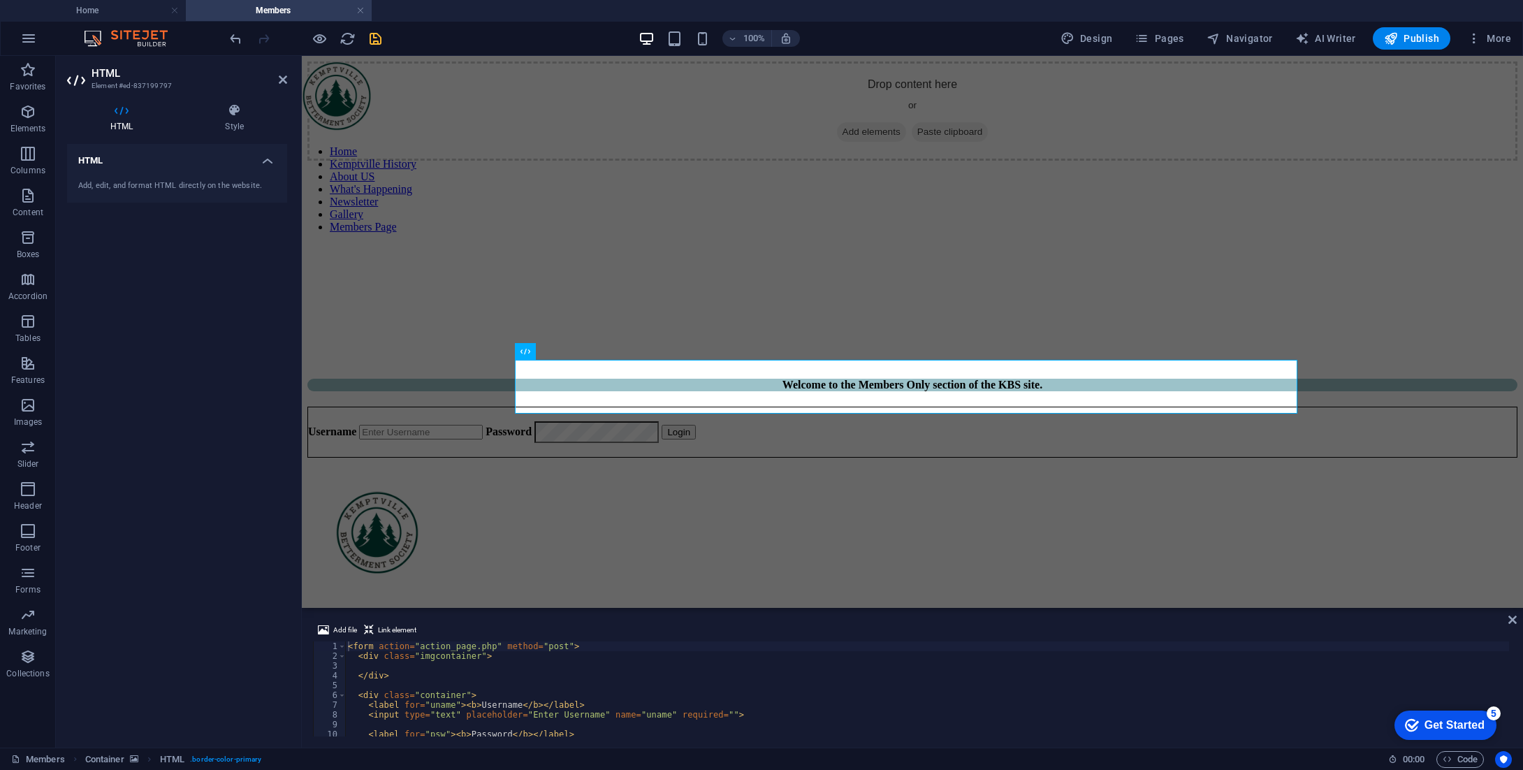
drag, startPoint x: 328, startPoint y: 640, endPoint x: 570, endPoint y: 742, distance: 262.3
click at [570, 742] on div "Add file Link element <form action="action_page.php" method="post"> 1 2 3 4 5 6…" at bounding box center [912, 678] width 1221 height 137
drag, startPoint x: 345, startPoint y: 645, endPoint x: 354, endPoint y: 647, distance: 9.3
click at [354, 647] on div "<form action="action_page.php" method="post"> 1 2 3 4 5 6 7 8 9 10 11 < form ac…" at bounding box center [912, 688] width 1199 height 95
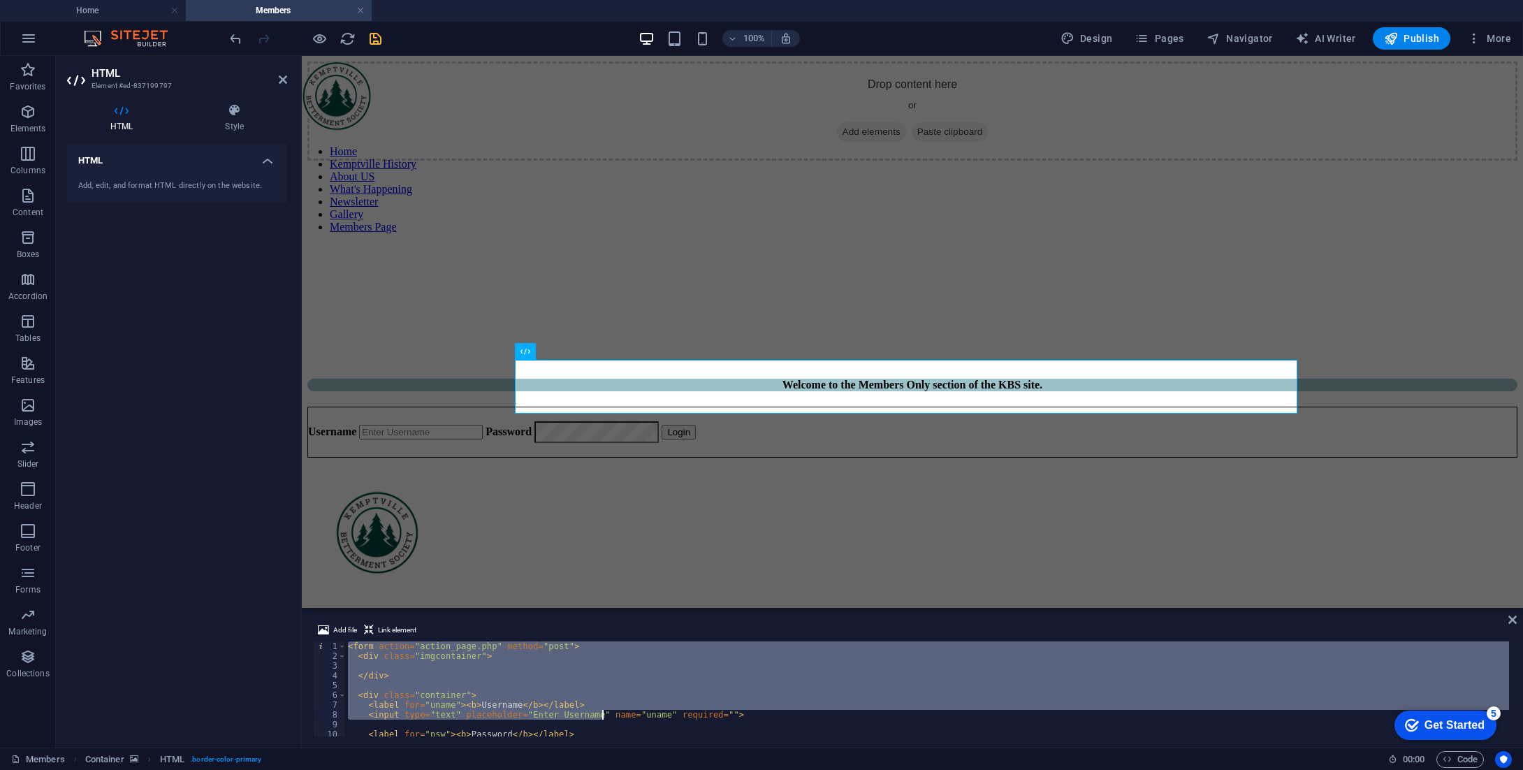
scroll to position [71, 0]
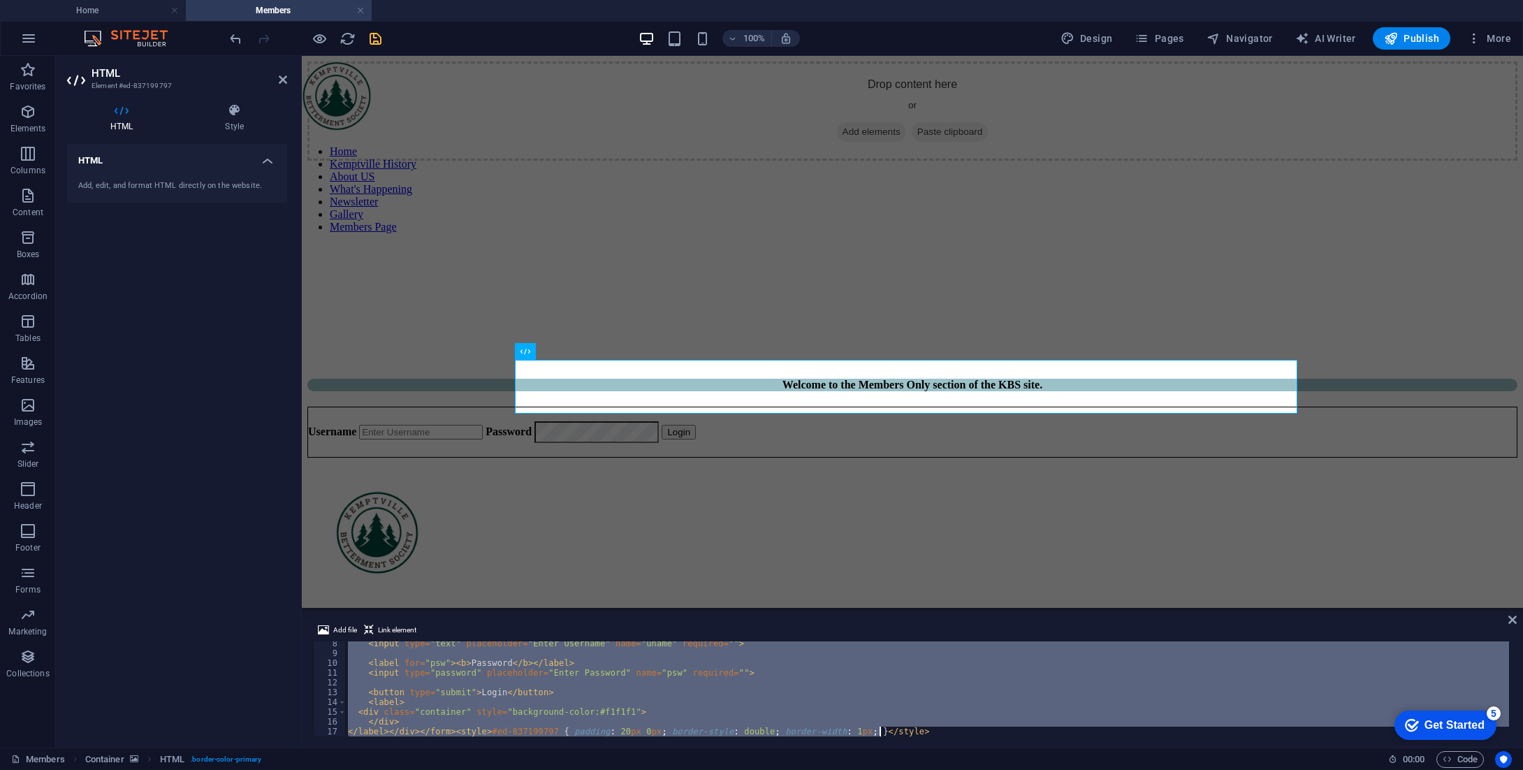
drag, startPoint x: 350, startPoint y: 647, endPoint x: 959, endPoint y: 807, distance: 629.7
click at [959, 769] on html "[DOMAIN_NAME] Home Members Favorites Elements Columns Content Boxes Accordion T…" at bounding box center [761, 385] width 1523 height 770
type textarea "</div> </label></div></form><style>#ed-837199797 { padding: 20px 0px; border-st…"
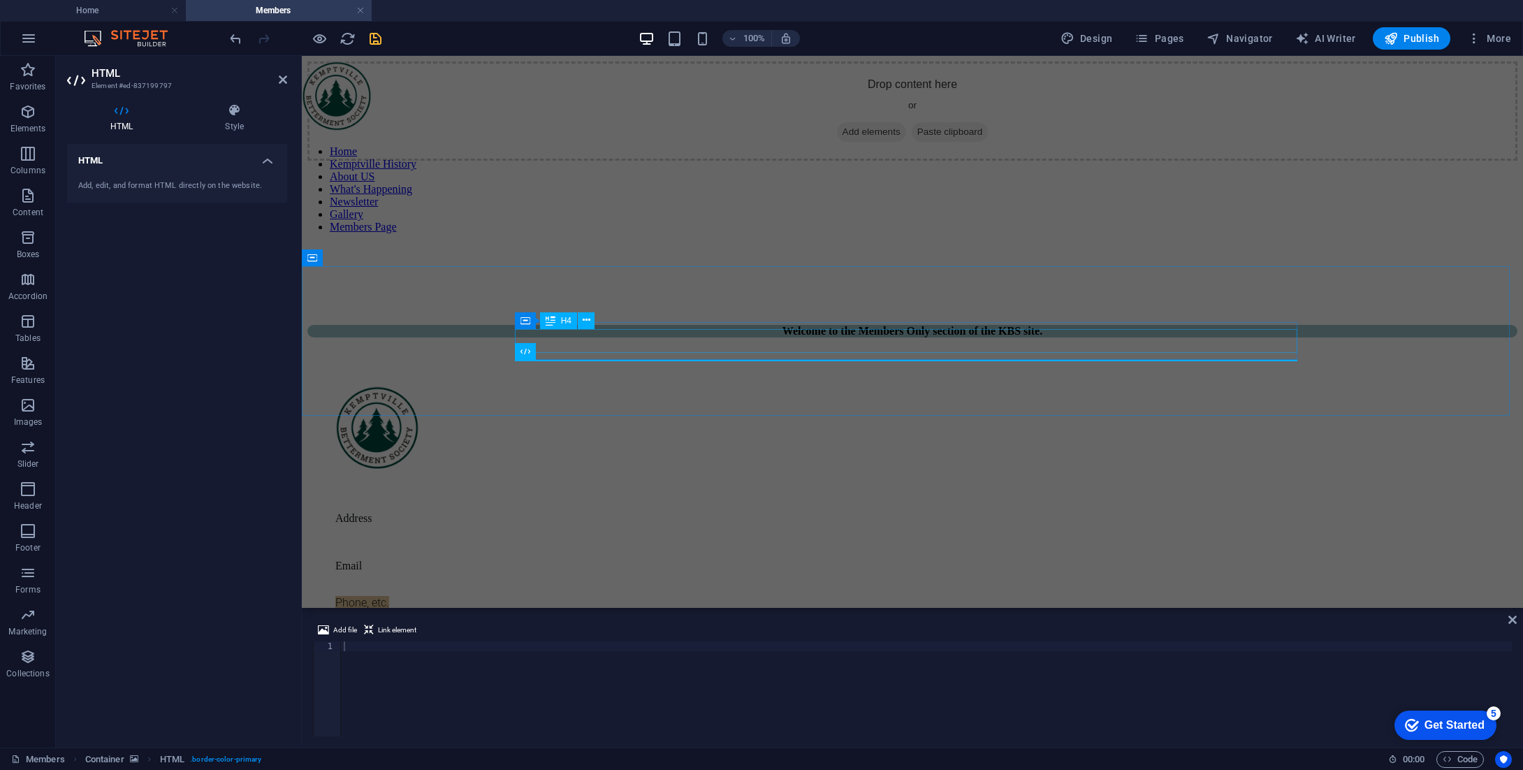
click at [758, 337] on div "Welcome to the Members Only section of the KBS site." at bounding box center [912, 331] width 1210 height 13
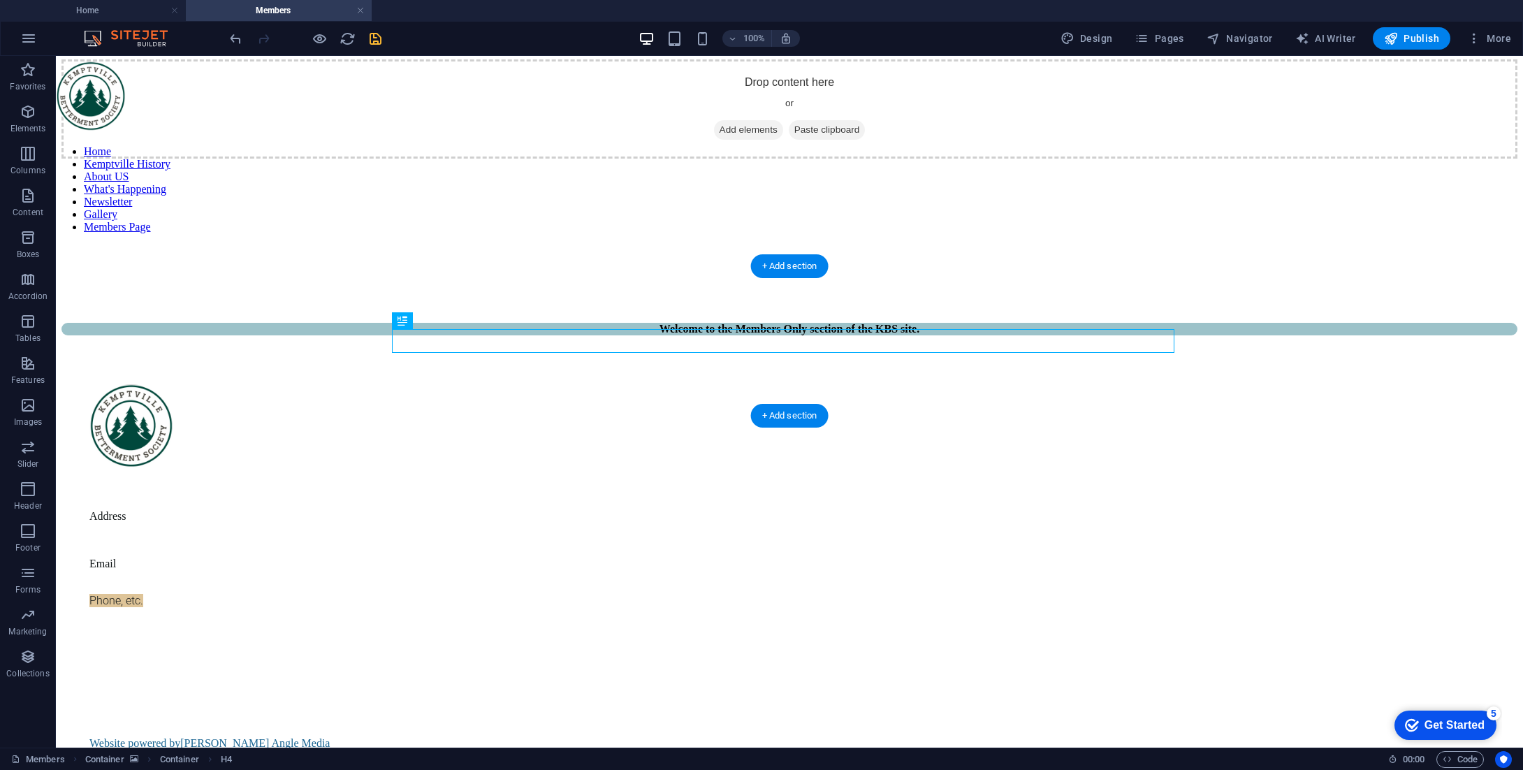
scroll to position [0, 0]
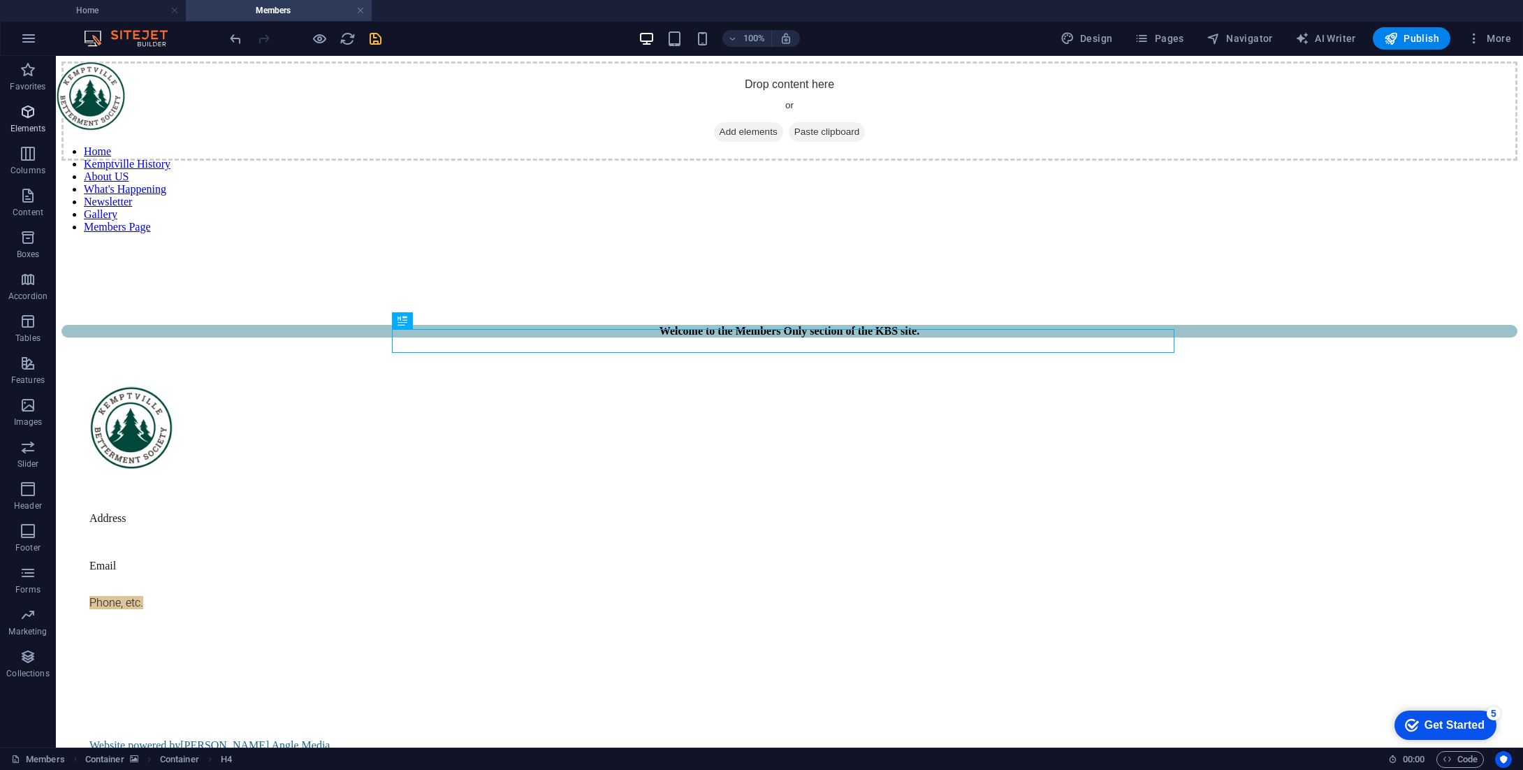
click at [29, 122] on span "Elements" at bounding box center [28, 120] width 56 height 34
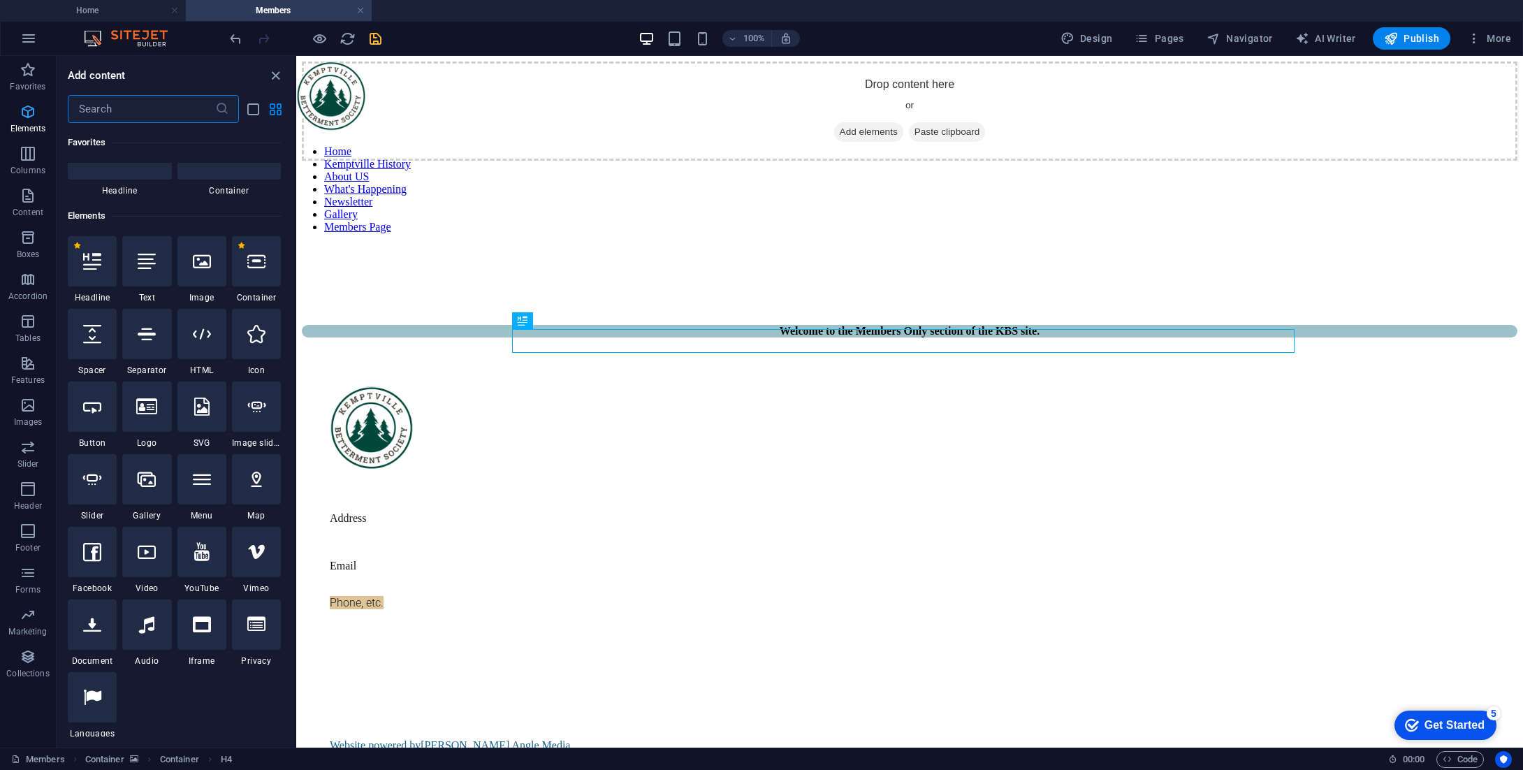
scroll to position [149, 0]
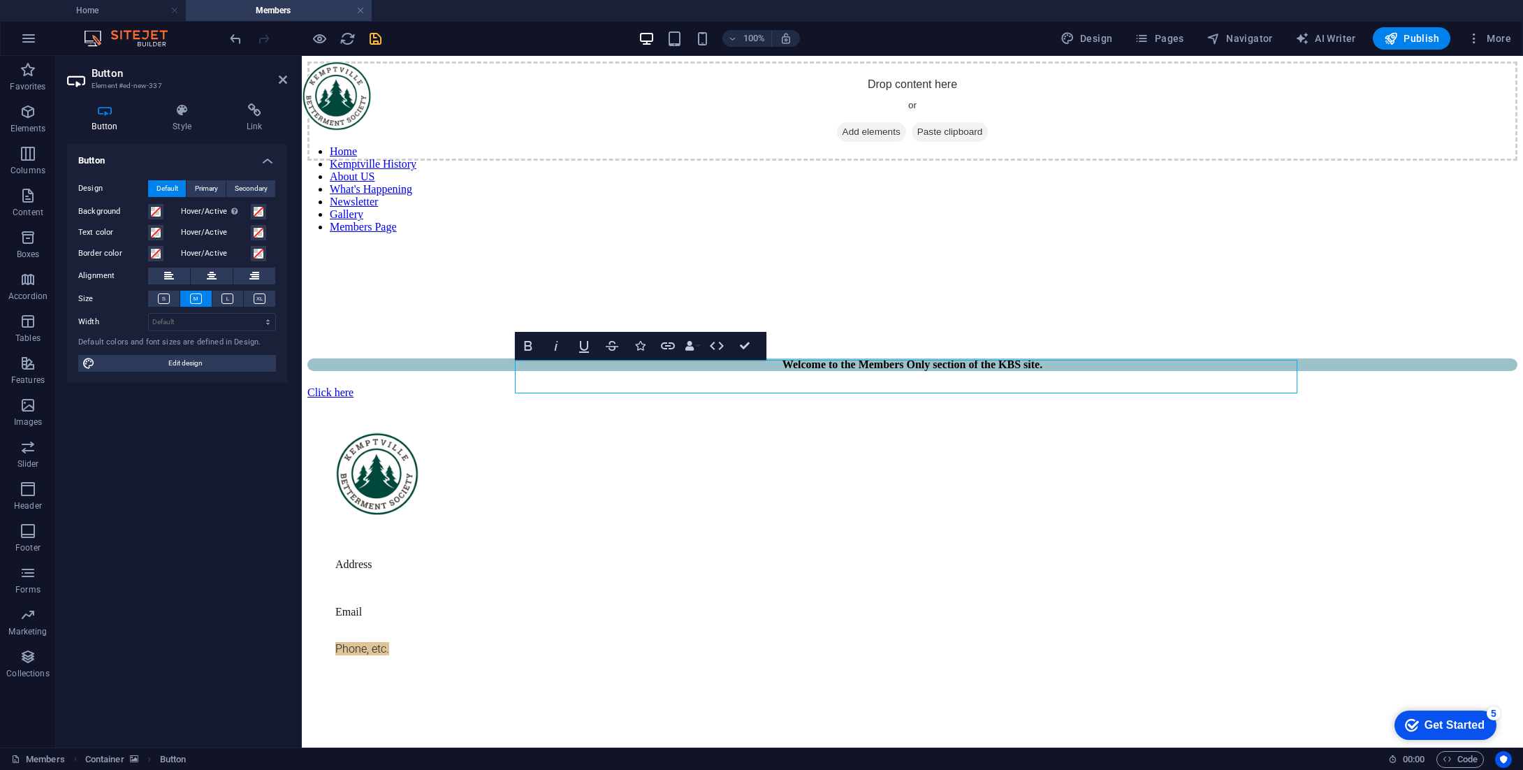
click at [708, 161] on figure at bounding box center [912, 161] width 1210 height 0
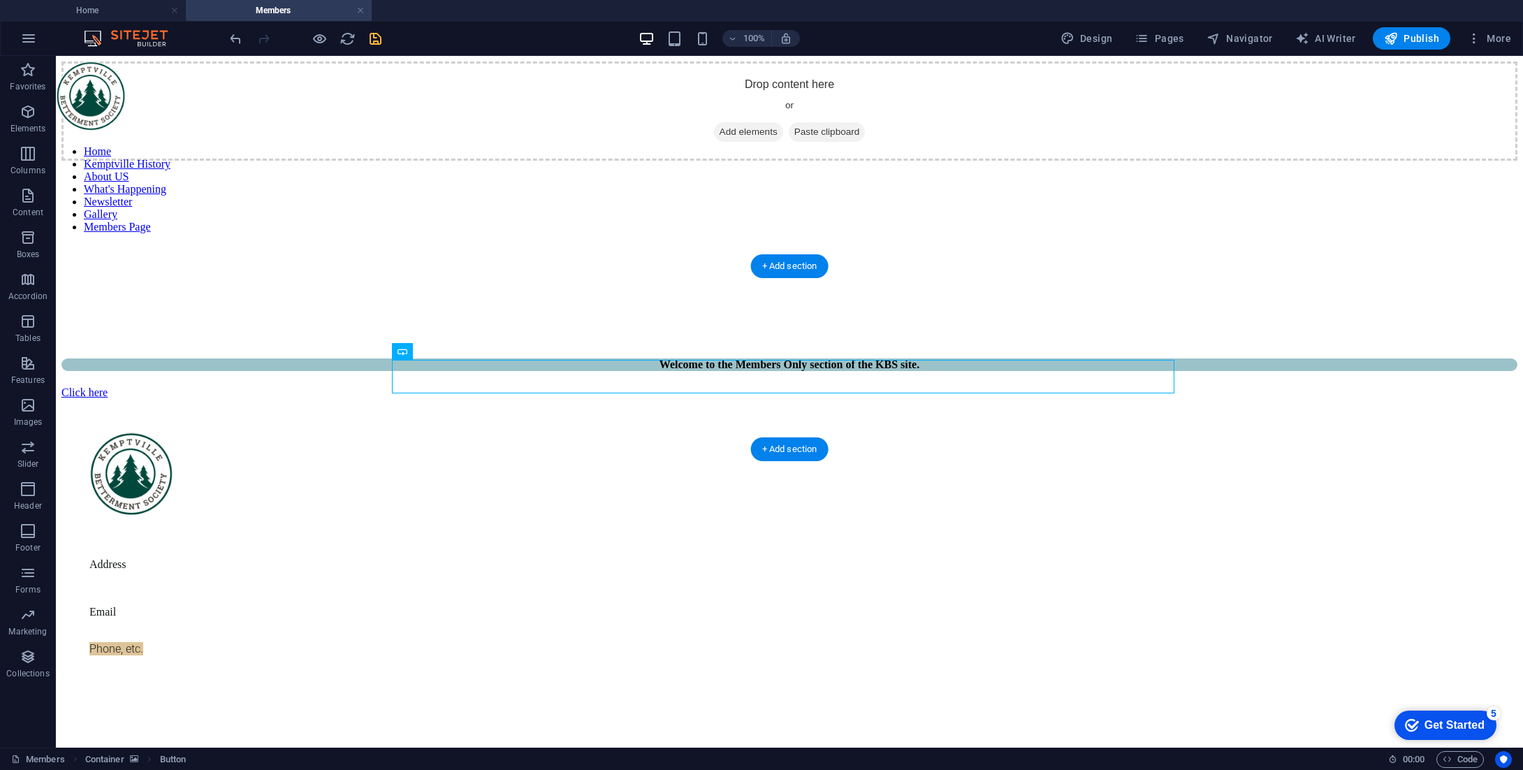
drag, startPoint x: 500, startPoint y: 369, endPoint x: 781, endPoint y: 375, distance: 280.8
click at [781, 386] on div "Click here" at bounding box center [789, 392] width 1456 height 13
click at [617, 389] on div "Click here" at bounding box center [789, 392] width 1456 height 13
click at [407, 351] on div "Button" at bounding box center [417, 351] width 51 height 17
click at [451, 353] on icon at bounding box center [452, 351] width 8 height 15
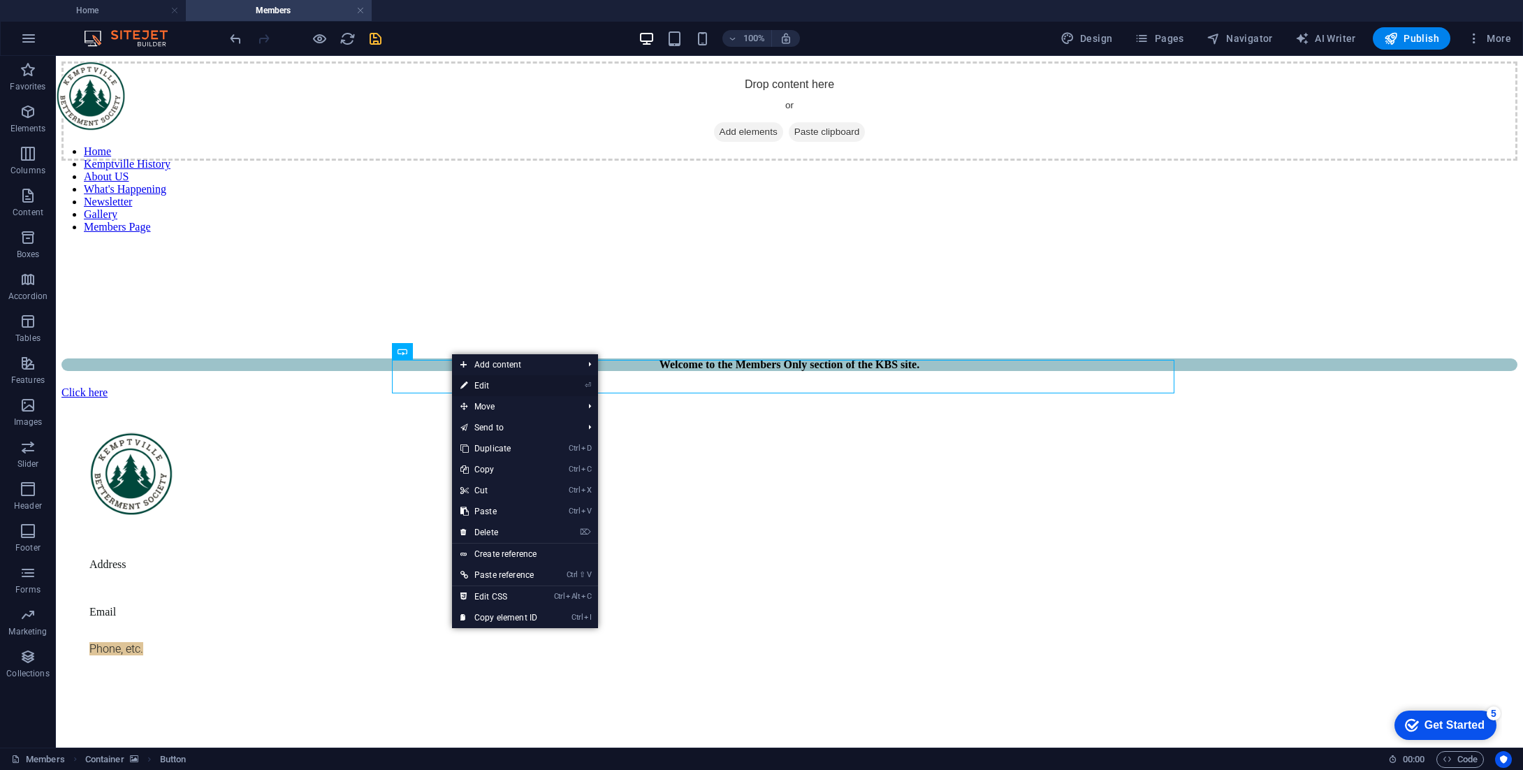
click at [477, 385] on link "⏎ Edit" at bounding box center [499, 385] width 94 height 21
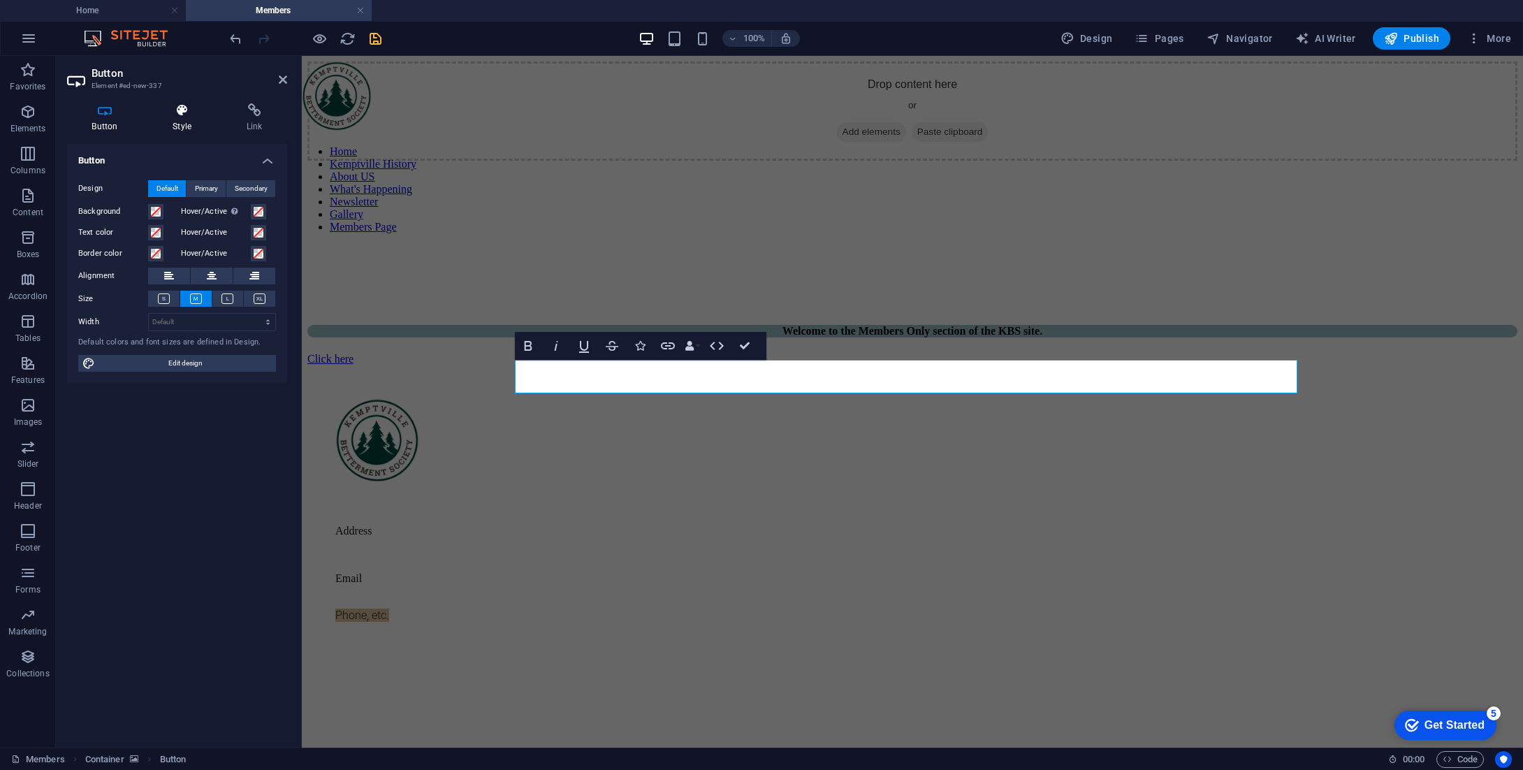
click at [185, 124] on h4 "Style" at bounding box center [185, 117] width 74 height 29
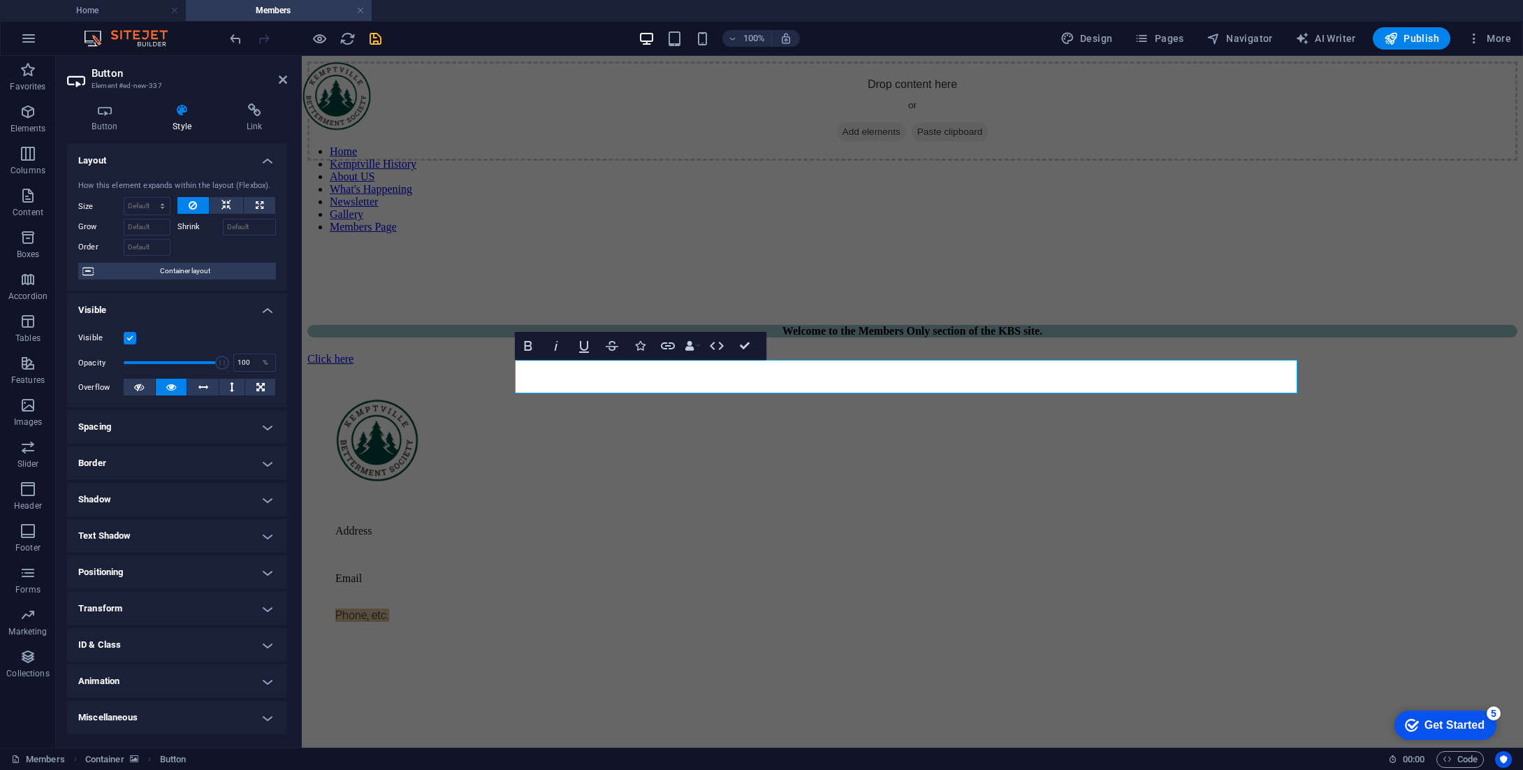
click at [165, 436] on h4 "Spacing" at bounding box center [177, 427] width 220 height 34
click at [165, 436] on div "Margin Default auto px % rem vw vh Custom Custom auto px % rem vw vh auto px % …" at bounding box center [177, 467] width 220 height 64
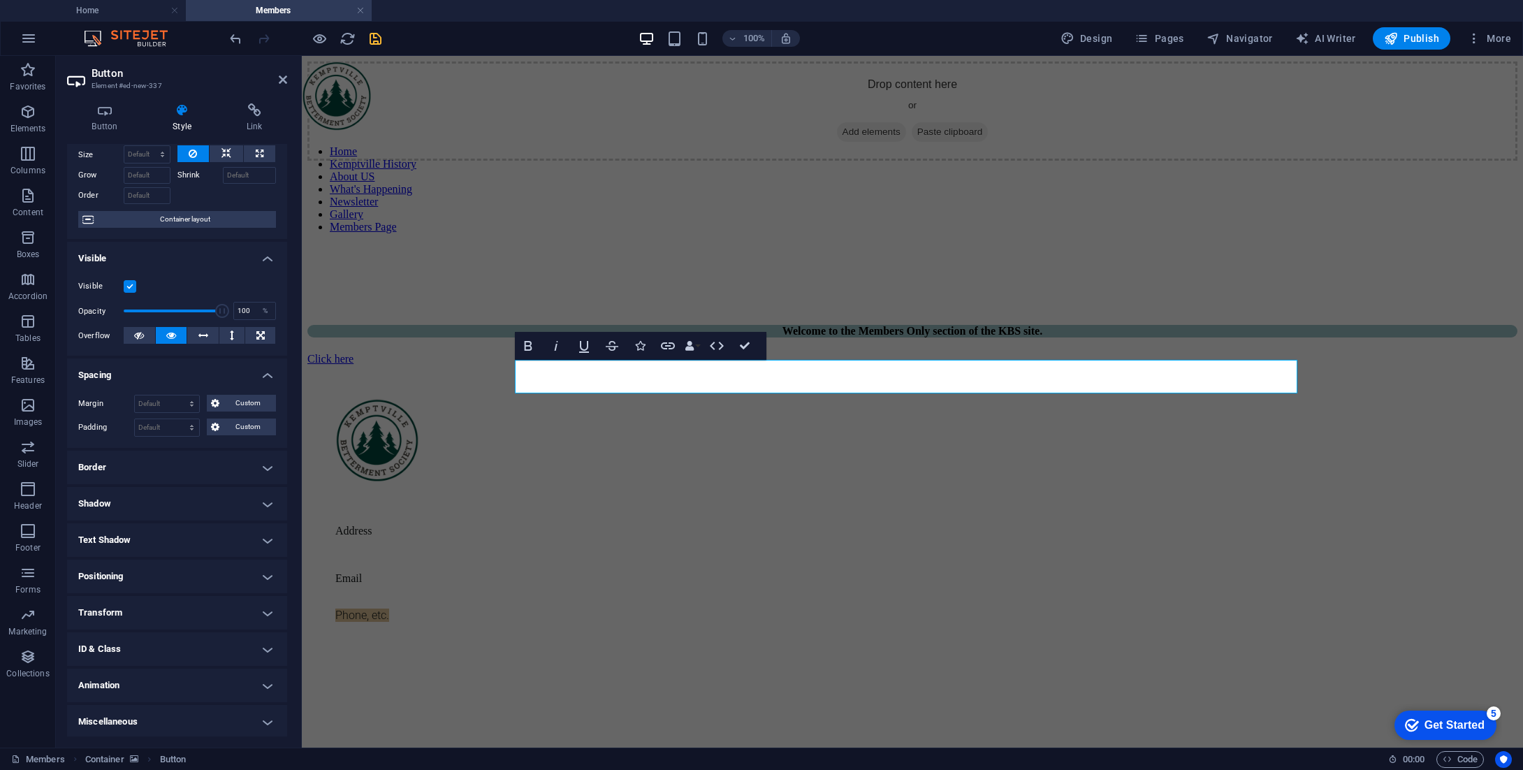
scroll to position [0, 0]
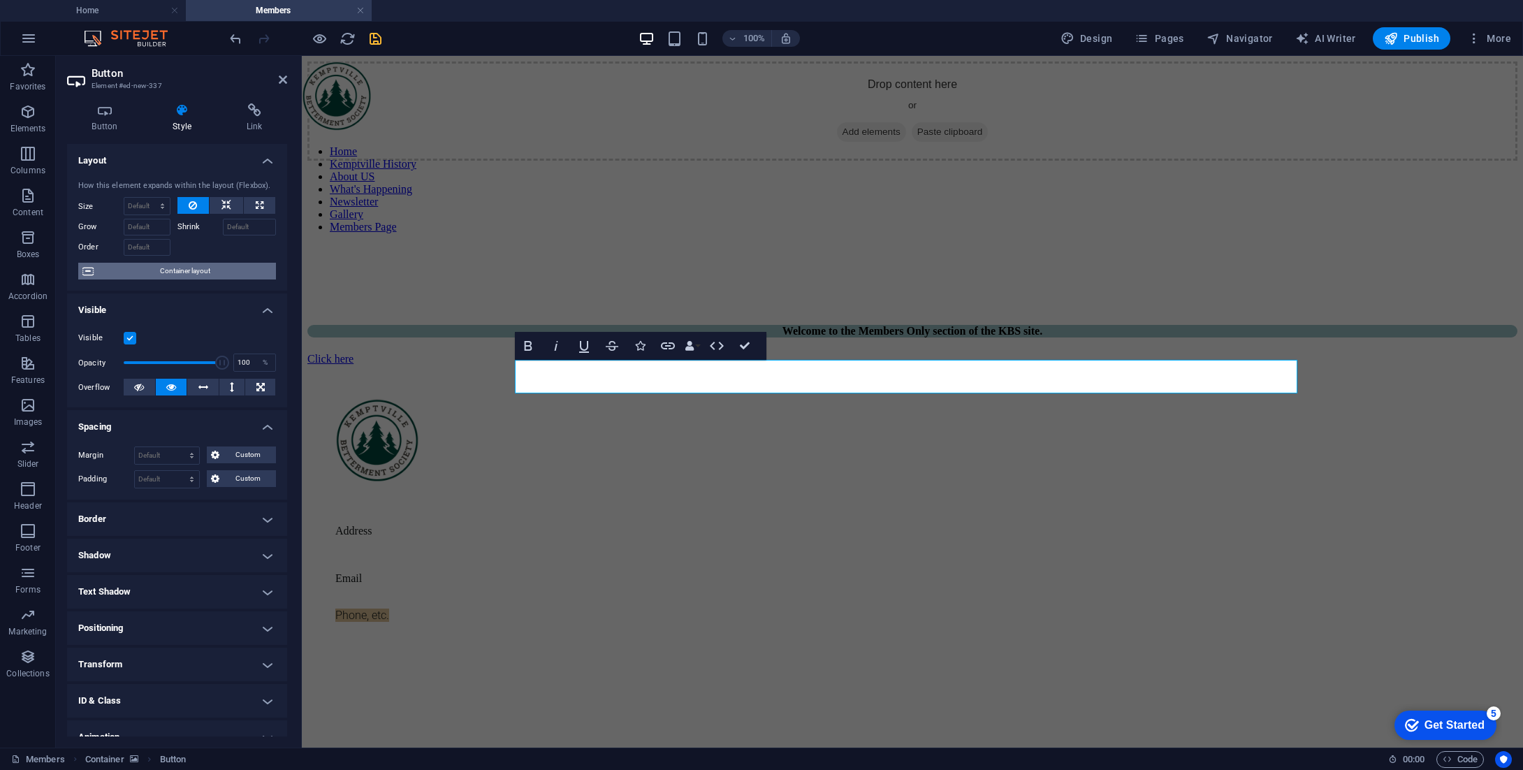
click at [192, 274] on span "Container layout" at bounding box center [185, 271] width 174 height 17
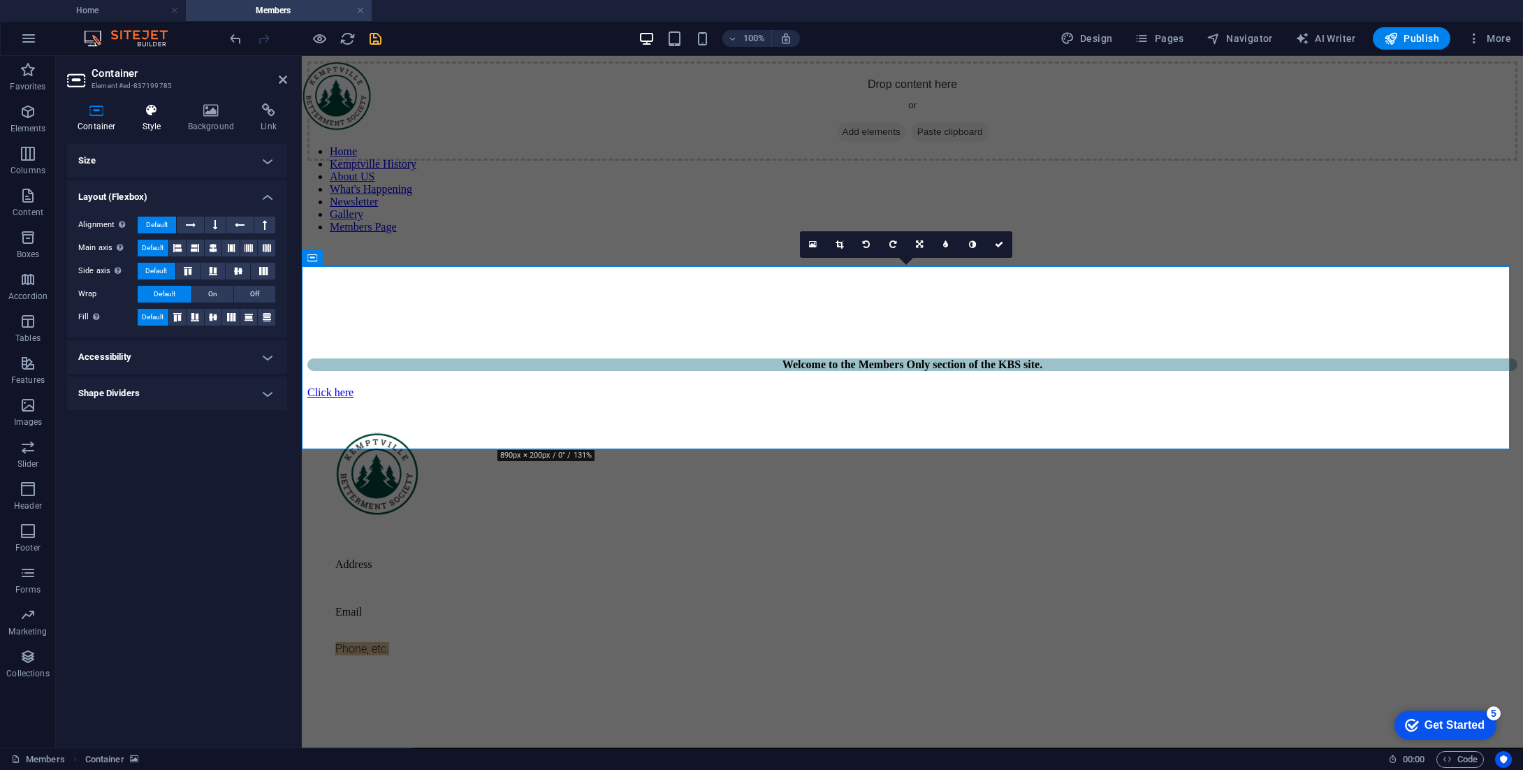
click at [156, 123] on h4 "Style" at bounding box center [154, 117] width 45 height 29
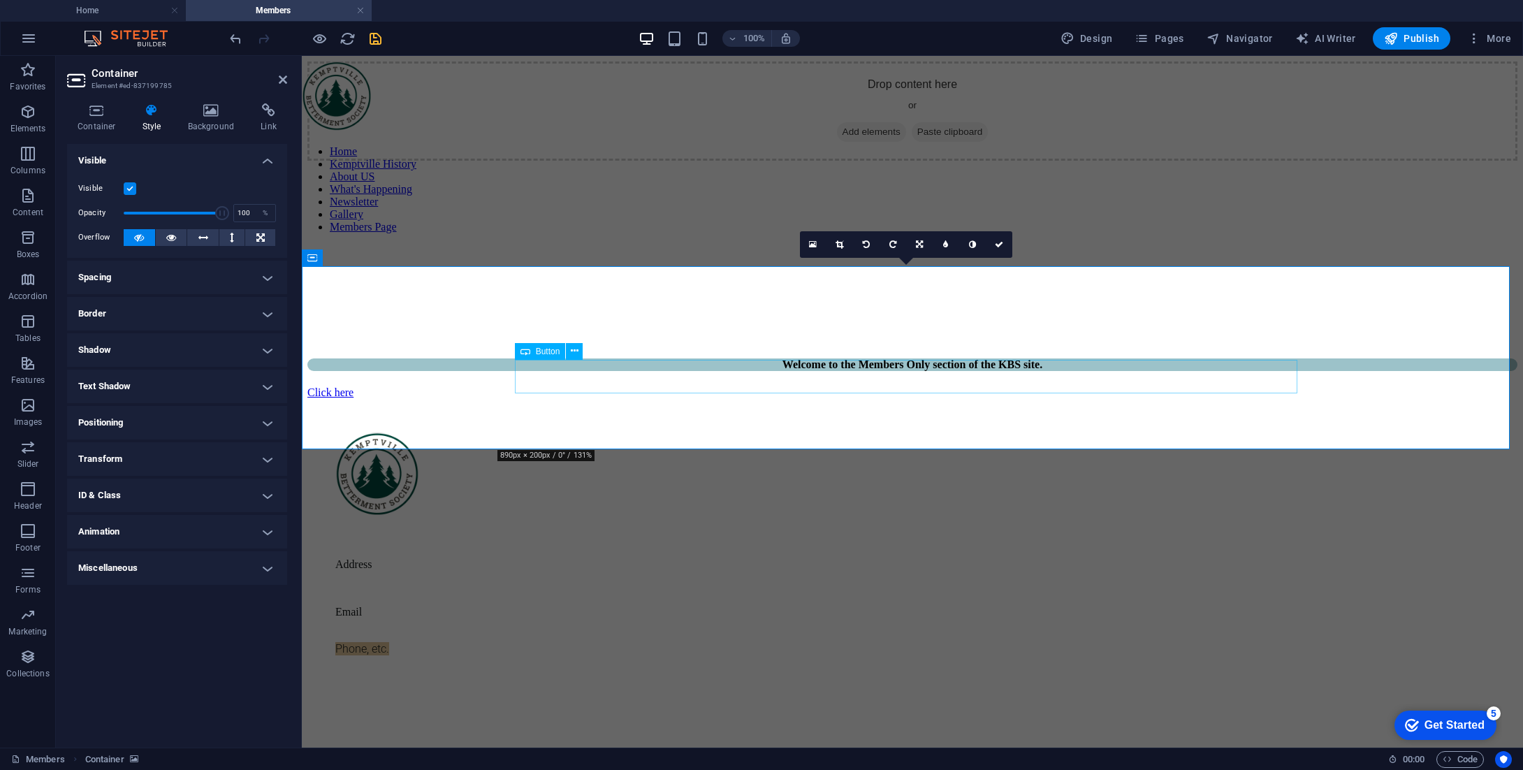
click at [571, 386] on div "Click here" at bounding box center [912, 392] width 1210 height 13
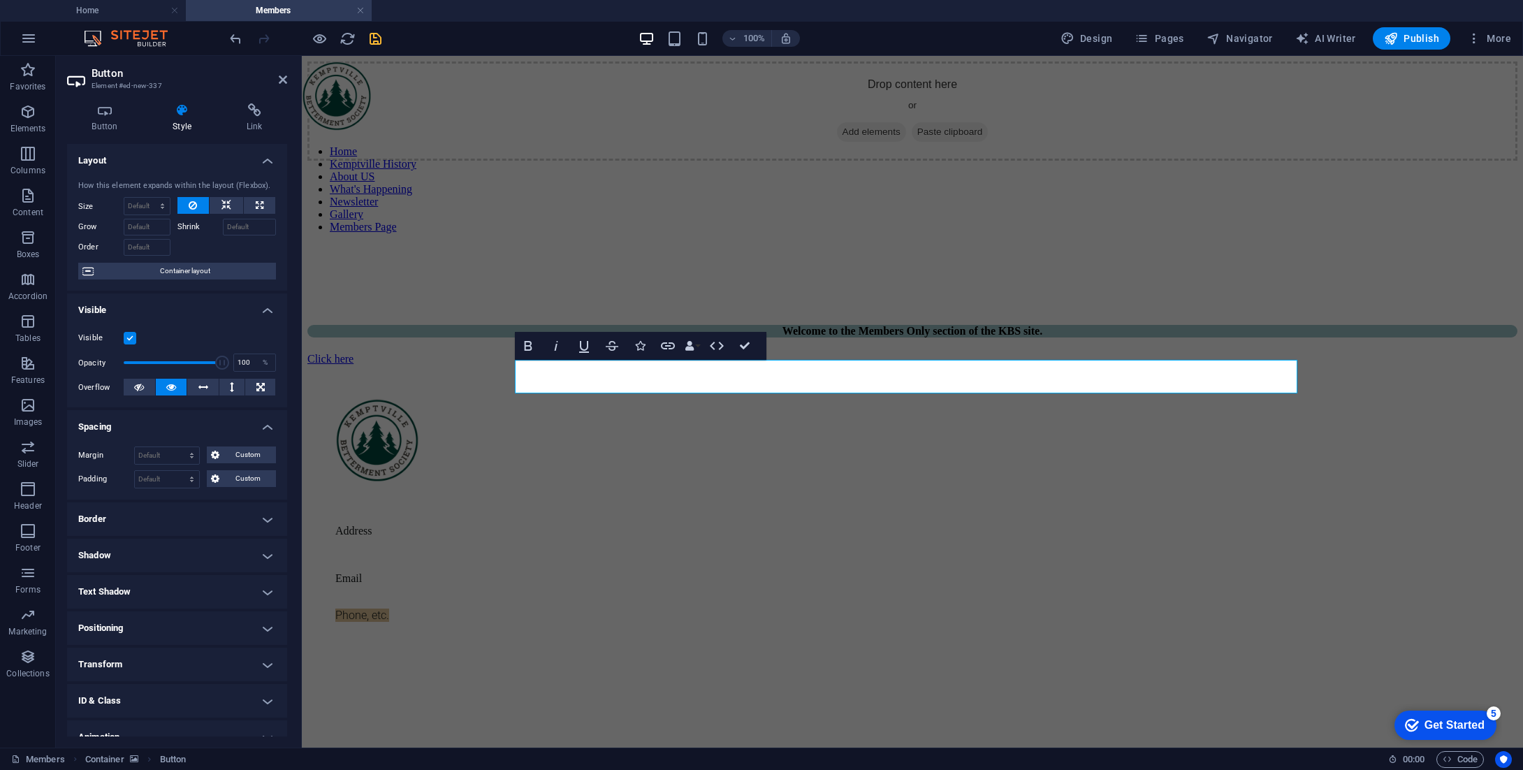
click at [266, 425] on h4 "Spacing" at bounding box center [177, 422] width 220 height 25
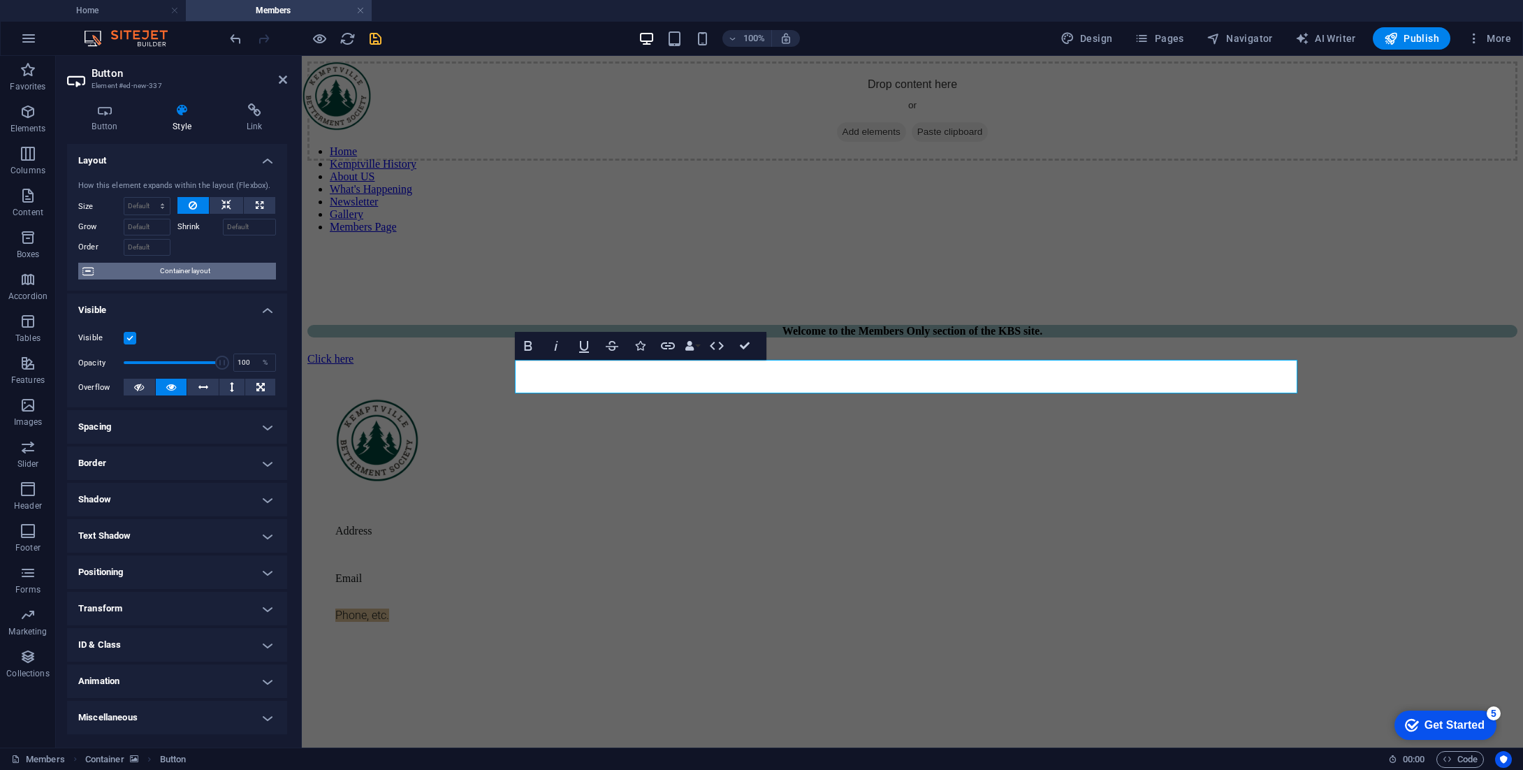
click at [161, 273] on span "Container layout" at bounding box center [185, 271] width 174 height 17
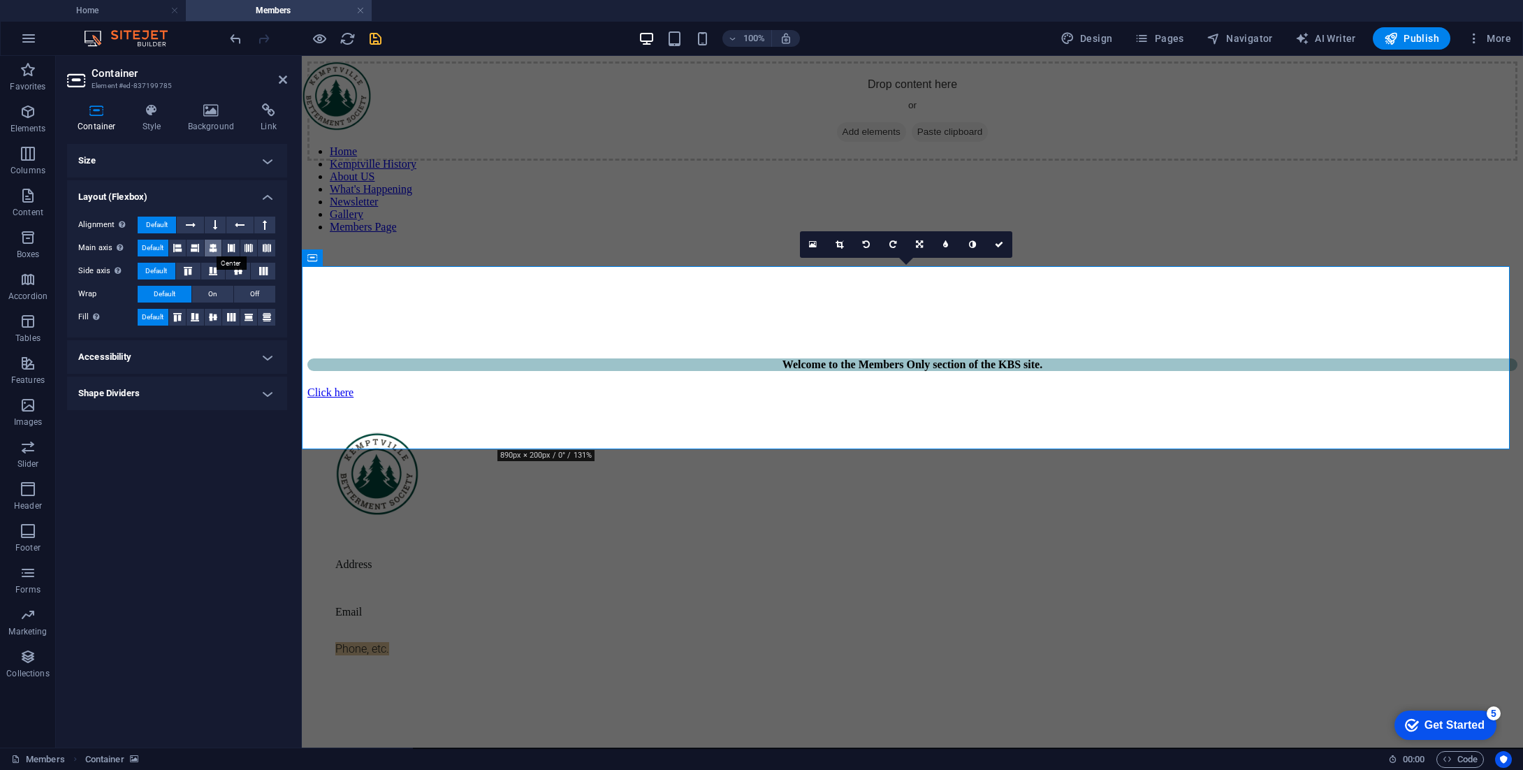
click at [213, 249] on icon at bounding box center [213, 248] width 8 height 17
click at [219, 476] on div "Size Height Default px rem % vh vw Min. height None px rem % vh vw Width Defaul…" at bounding box center [177, 440] width 220 height 592
click at [277, 72] on h2 "Container" at bounding box center [189, 73] width 196 height 13
click at [279, 78] on icon at bounding box center [283, 79] width 8 height 11
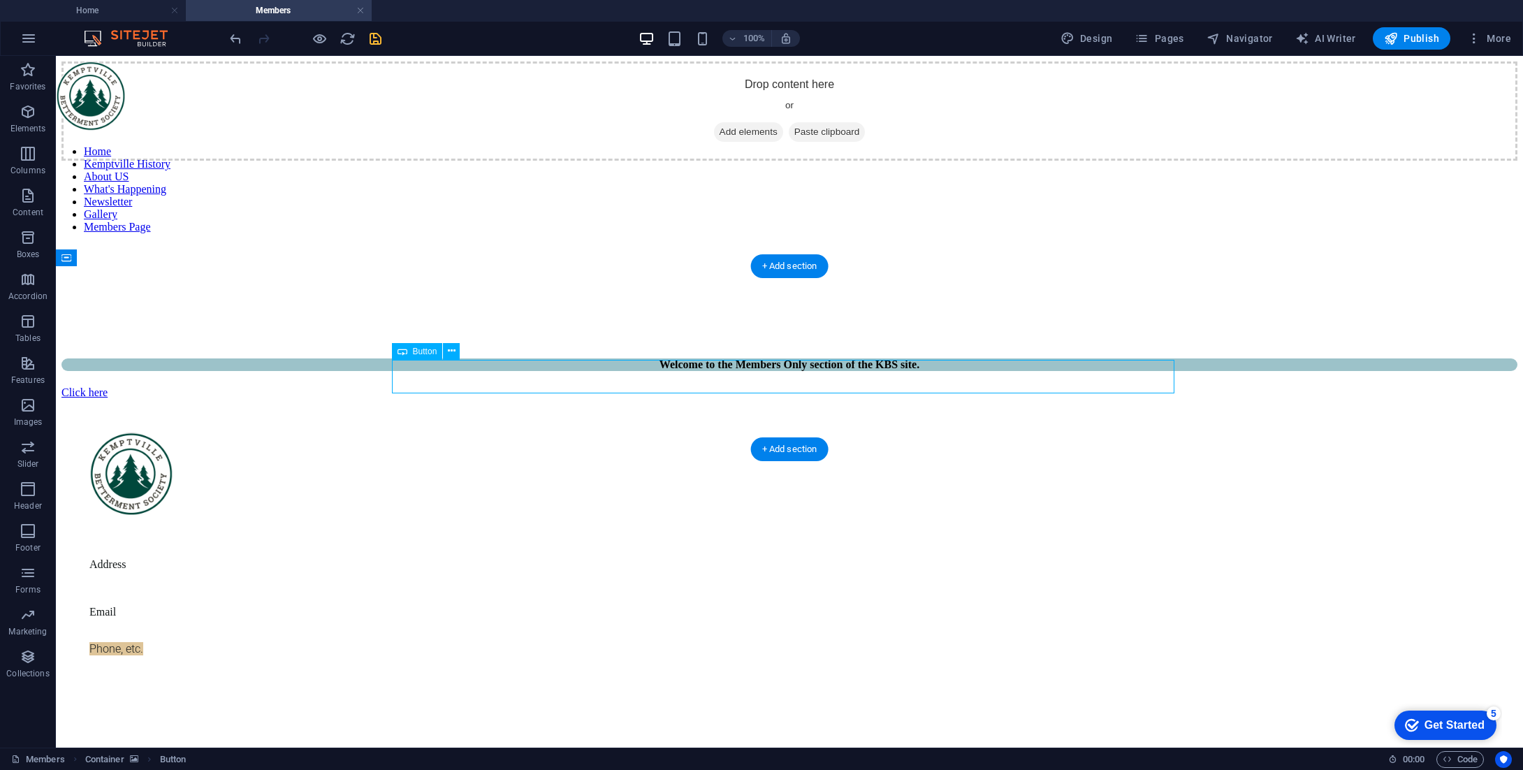
drag, startPoint x: 460, startPoint y: 381, endPoint x: 804, endPoint y: 381, distance: 344.3
click at [804, 386] on div "Click here" at bounding box center [789, 392] width 1456 height 13
click at [745, 386] on div "Click here" at bounding box center [789, 392] width 1456 height 13
click at [664, 386] on div "Click here" at bounding box center [789, 392] width 1456 height 13
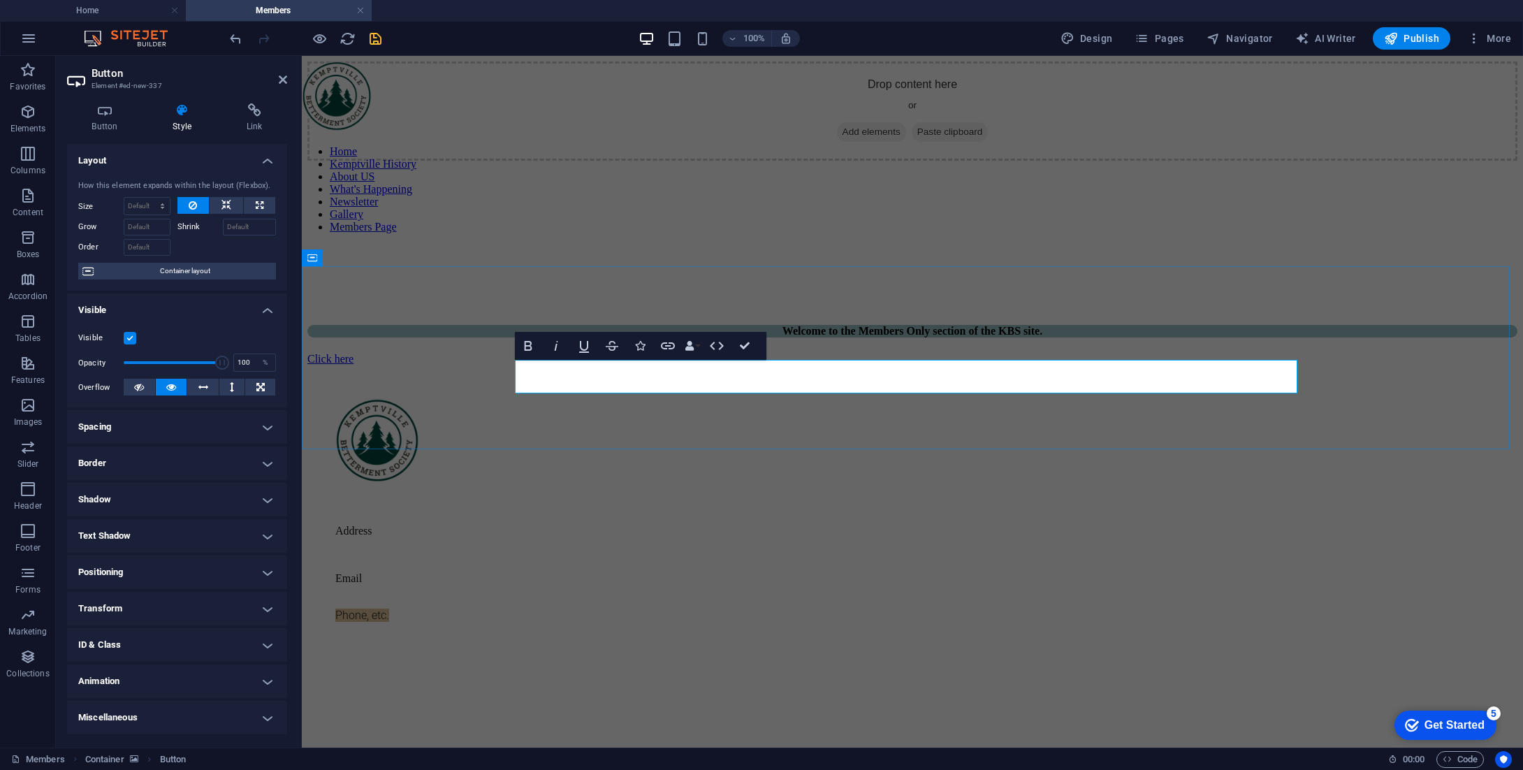
click at [353, 365] on link "Click here" at bounding box center [330, 359] width 46 height 12
click at [157, 573] on h4 "Positioning" at bounding box center [177, 572] width 220 height 34
click at [157, 573] on h4 "Positioning" at bounding box center [177, 567] width 220 height 25
click at [161, 499] on h4 "Shadow" at bounding box center [177, 500] width 220 height 34
click at [161, 499] on h4 "Shadow" at bounding box center [177, 495] width 220 height 25
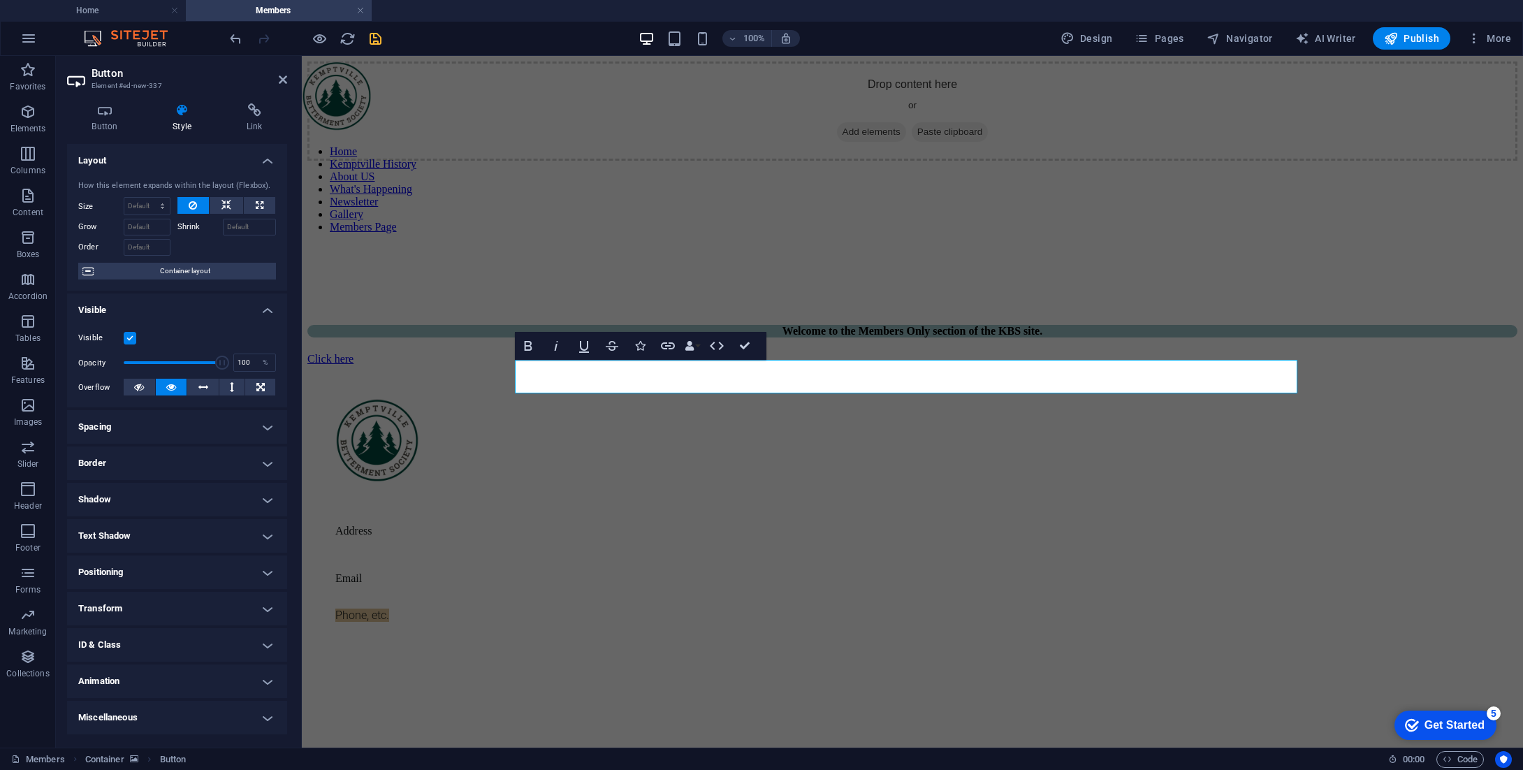
click at [149, 459] on h4 "Border" at bounding box center [177, 463] width 220 height 34
click at [149, 459] on h4 "Border" at bounding box center [177, 458] width 220 height 25
click at [137, 428] on h4 "Spacing" at bounding box center [177, 427] width 220 height 34
click at [152, 422] on h4 "Spacing" at bounding box center [177, 422] width 220 height 25
click at [199, 307] on h4 "Visible" at bounding box center [177, 305] width 220 height 25
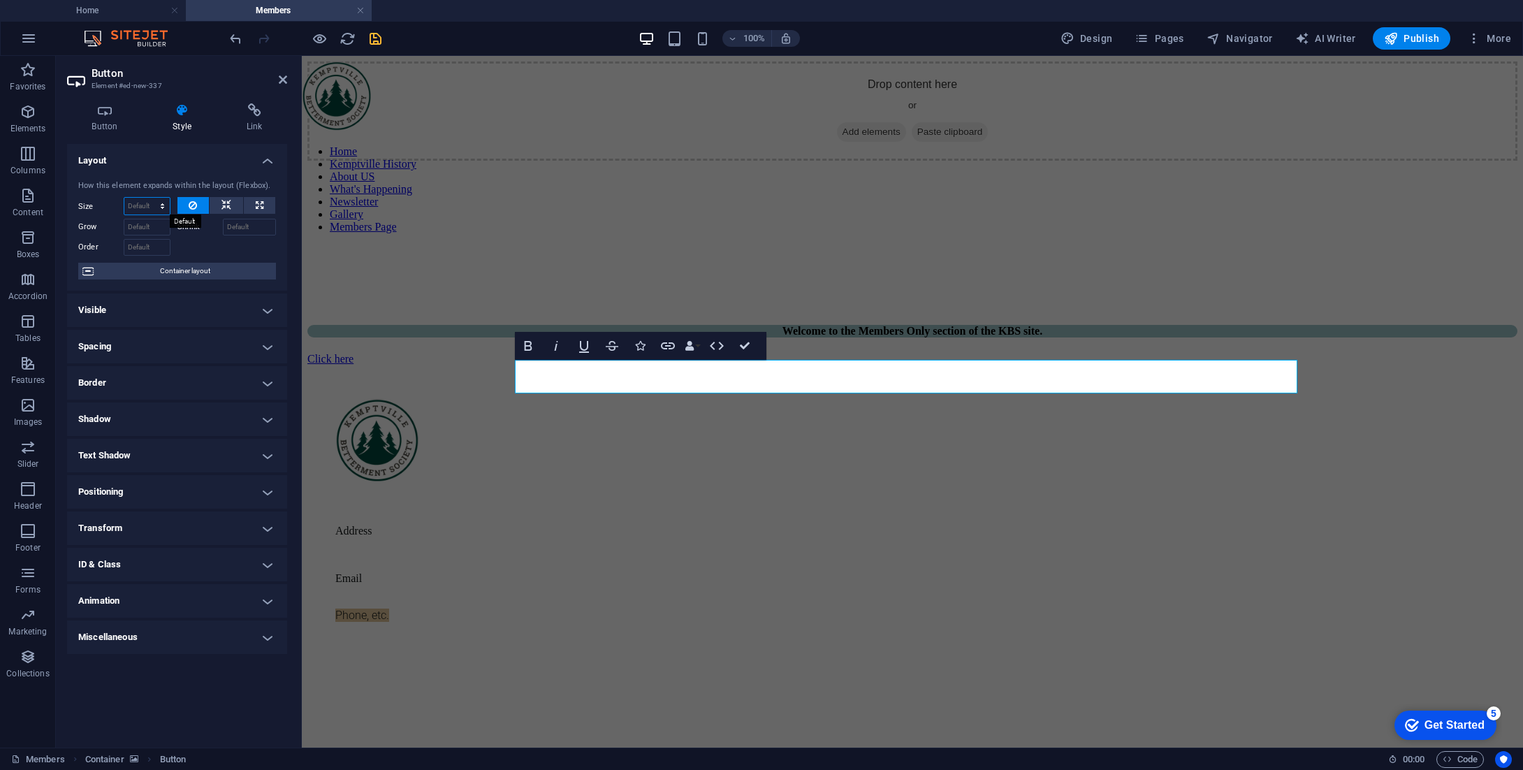
click at [159, 204] on select "Default auto px % 1/1 1/2 1/3 1/4 1/5 1/6 1/7 1/8 1/9 1/10" at bounding box center [146, 206] width 45 height 17
click at [221, 241] on div at bounding box center [226, 245] width 99 height 20
click at [208, 158] on h4 "Layout" at bounding box center [177, 156] width 220 height 25
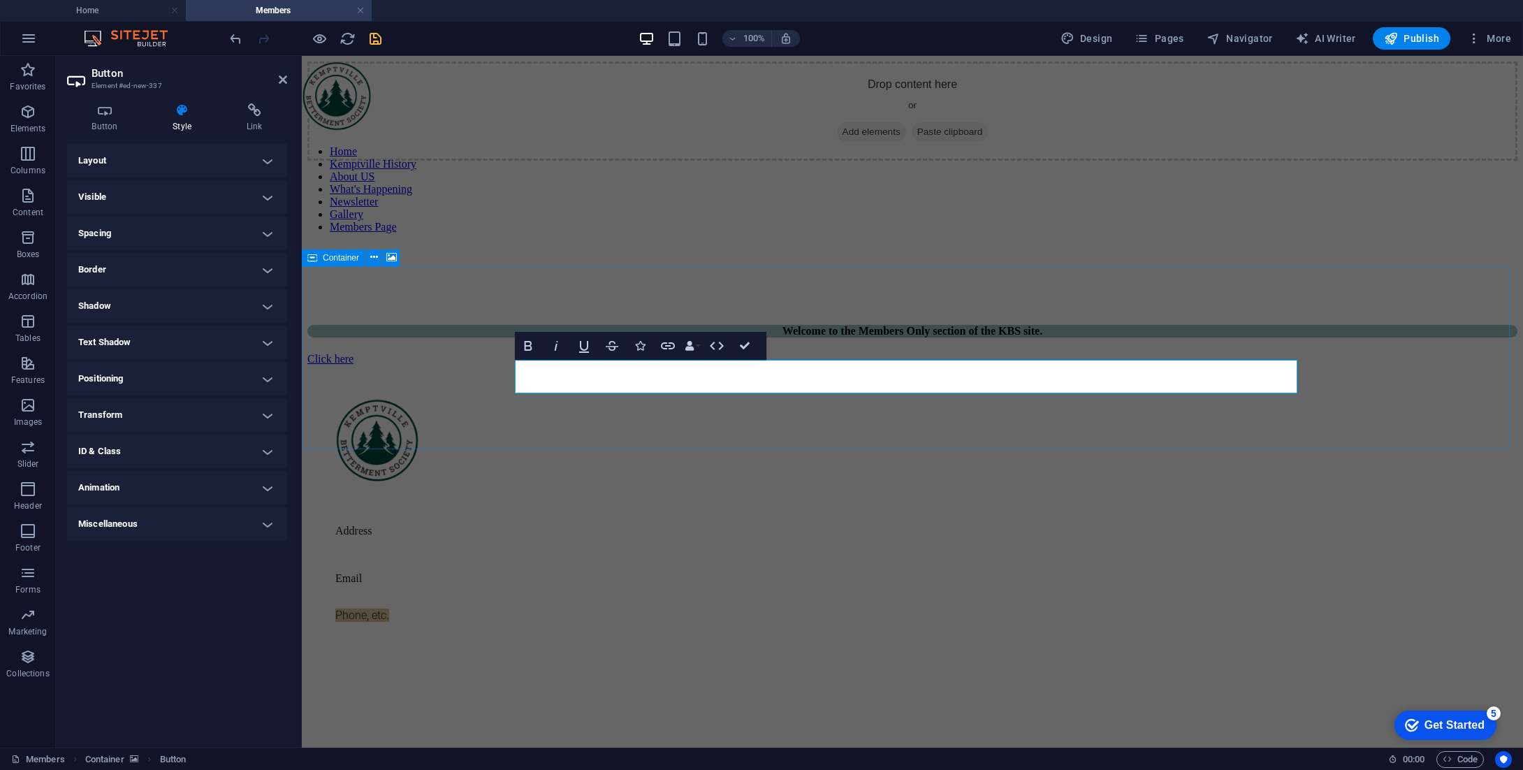
click at [740, 365] on div "Welcome to the Members Only section of the KBS site. Click here" at bounding box center [912, 263] width 1210 height 205
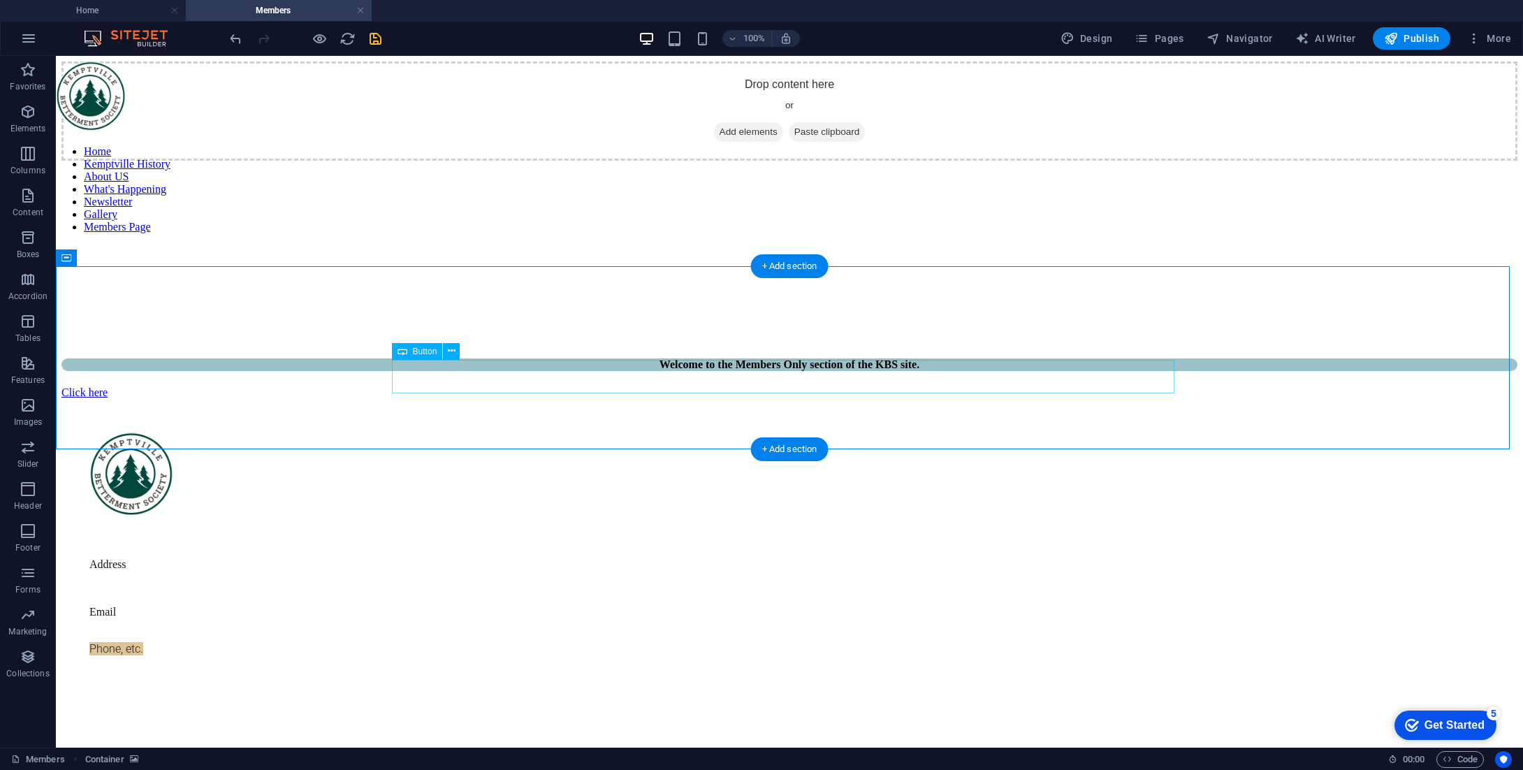
click at [484, 386] on div "Click here" at bounding box center [789, 392] width 1456 height 13
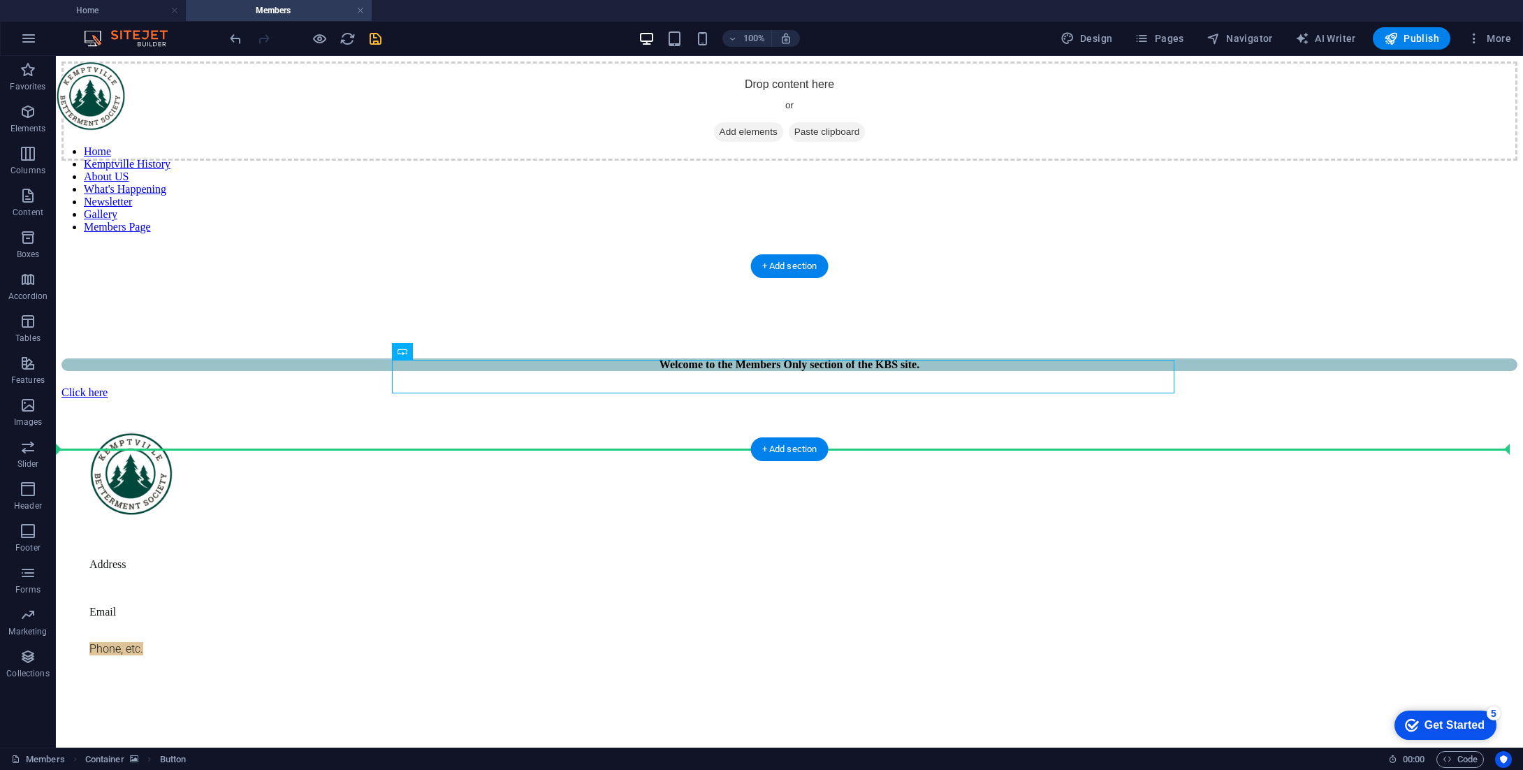
drag, startPoint x: 485, startPoint y: 374, endPoint x: 514, endPoint y: 418, distance: 53.1
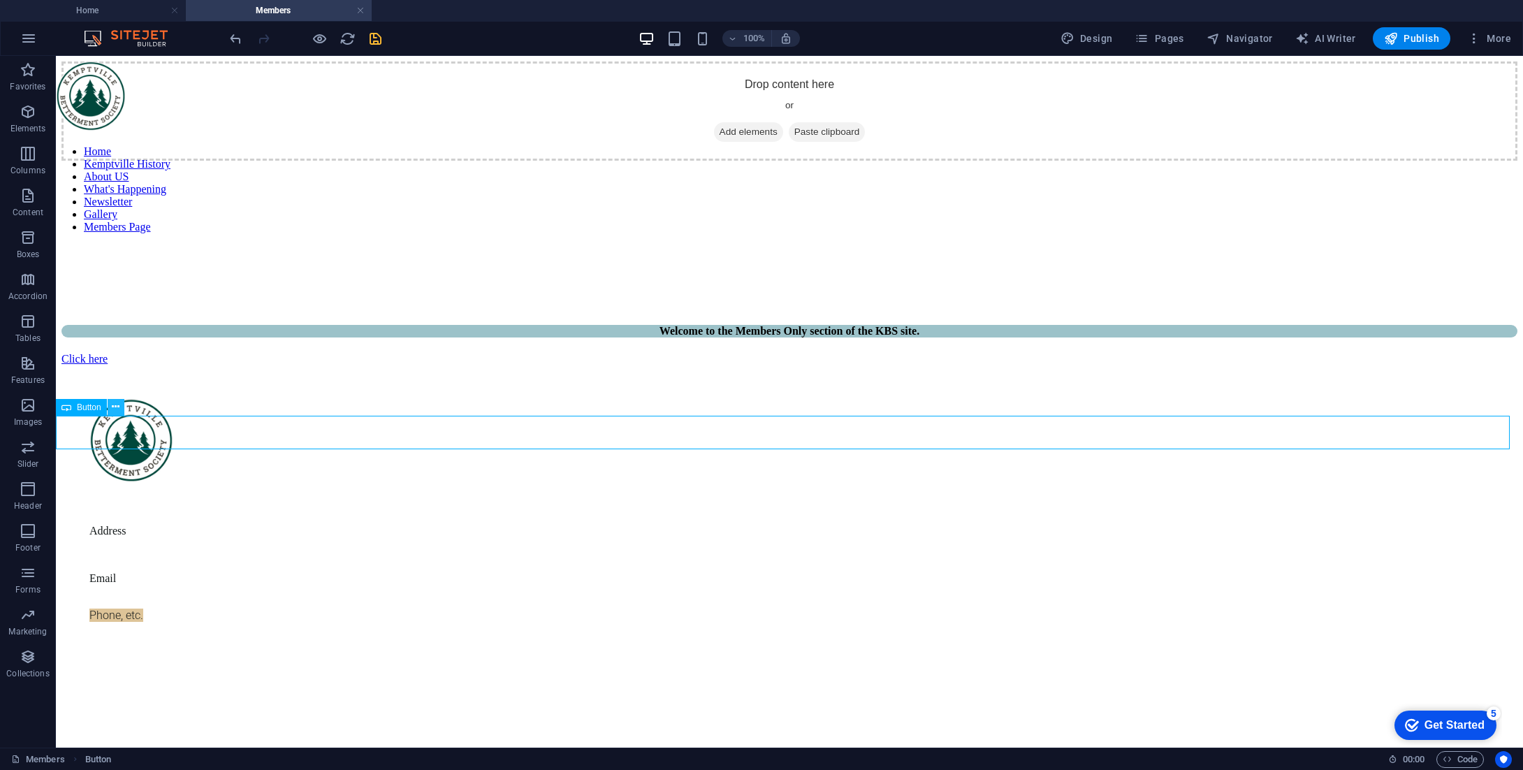
click at [119, 405] on icon at bounding box center [116, 407] width 8 height 15
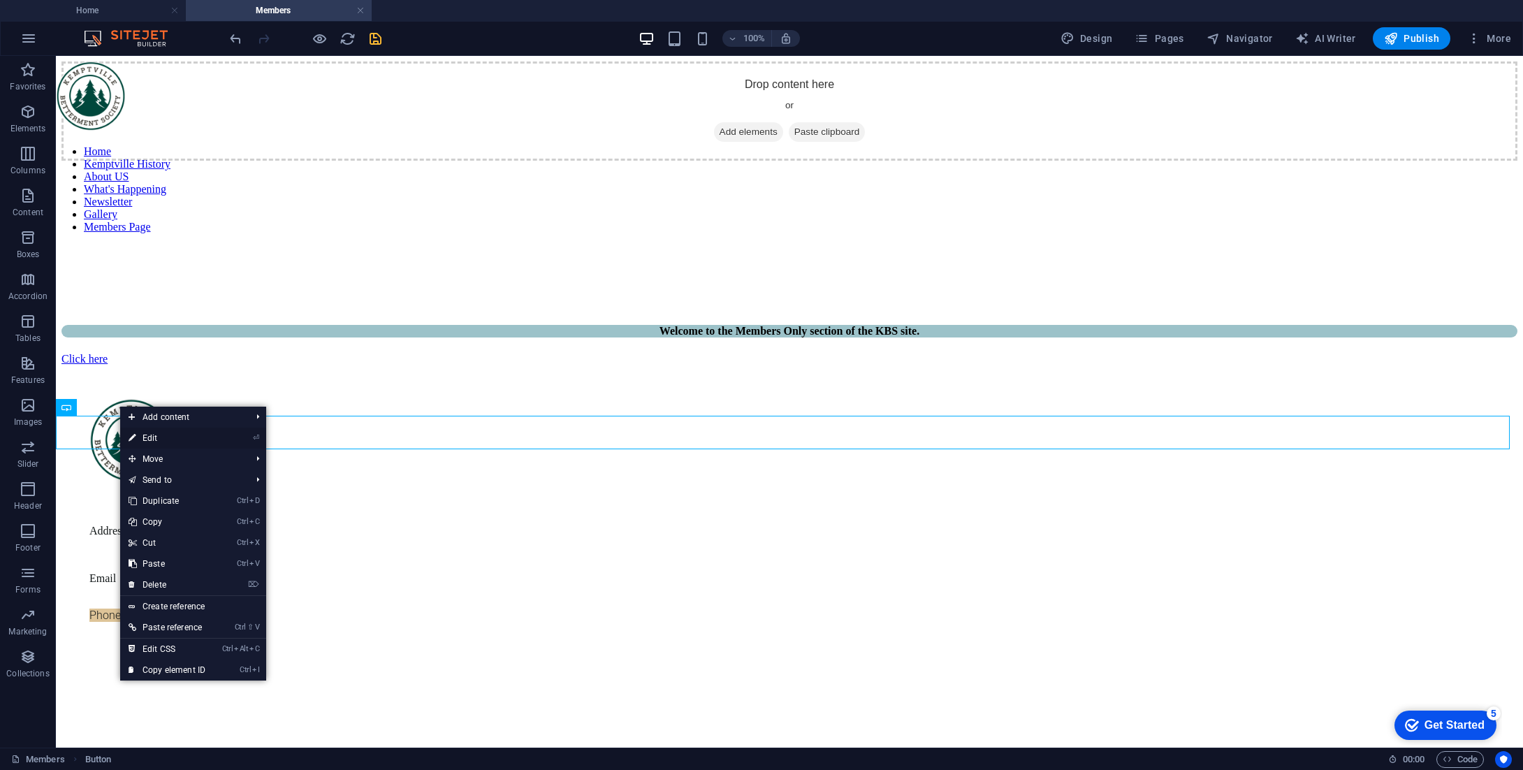
click at [193, 441] on link "⏎ Edit" at bounding box center [167, 437] width 94 height 21
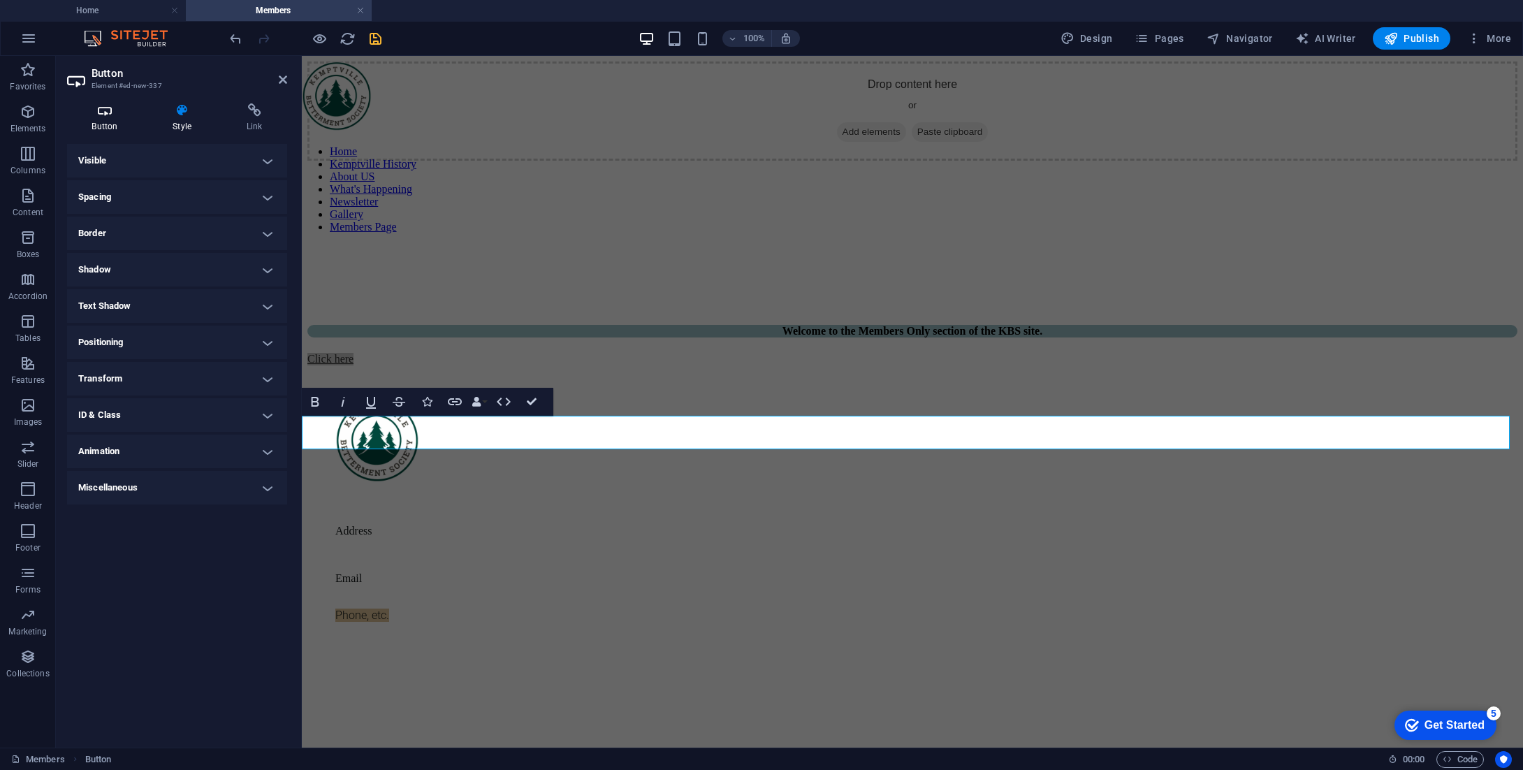
click at [103, 127] on h4 "Button" at bounding box center [107, 117] width 81 height 29
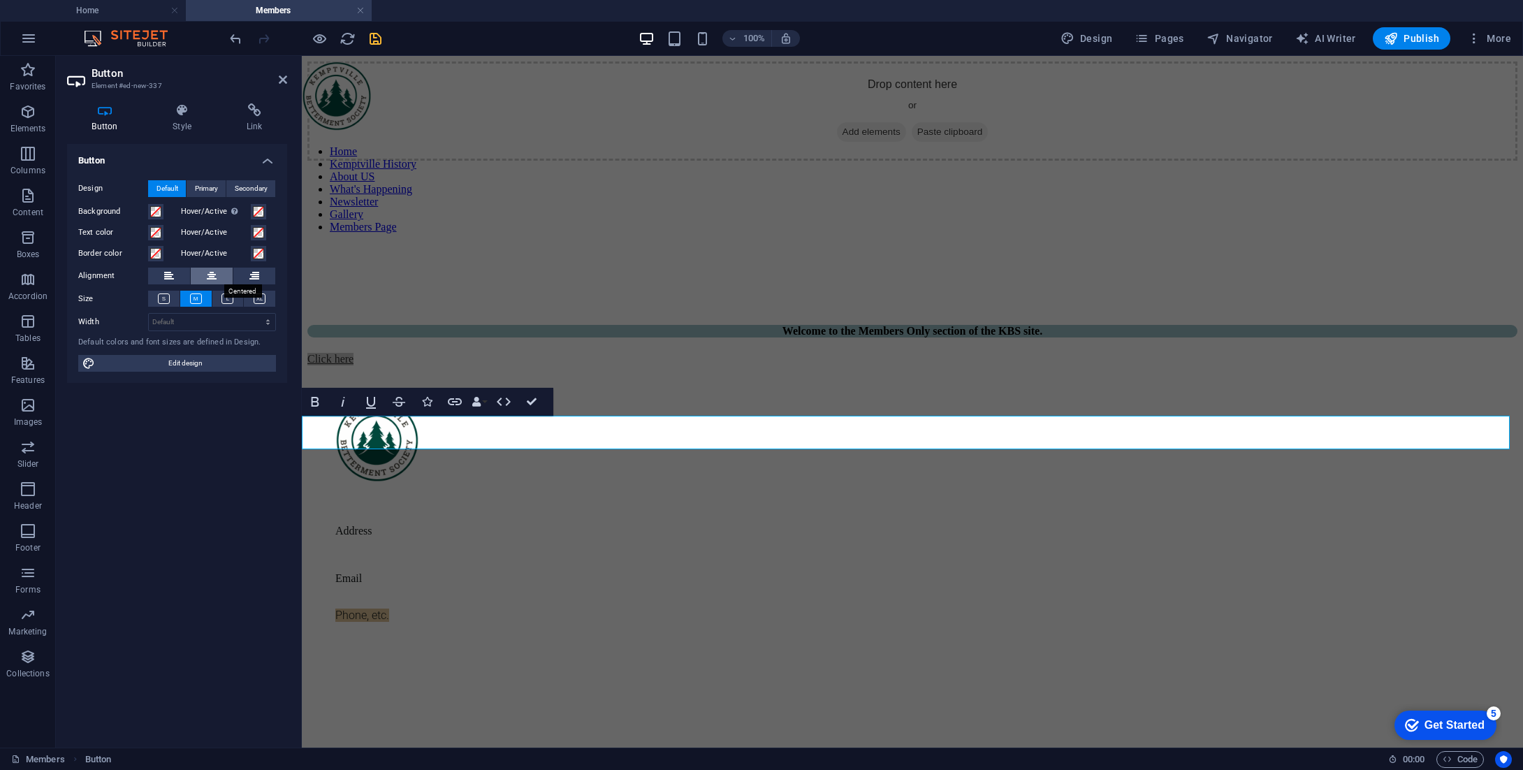
click at [220, 277] on button at bounding box center [212, 276] width 42 height 17
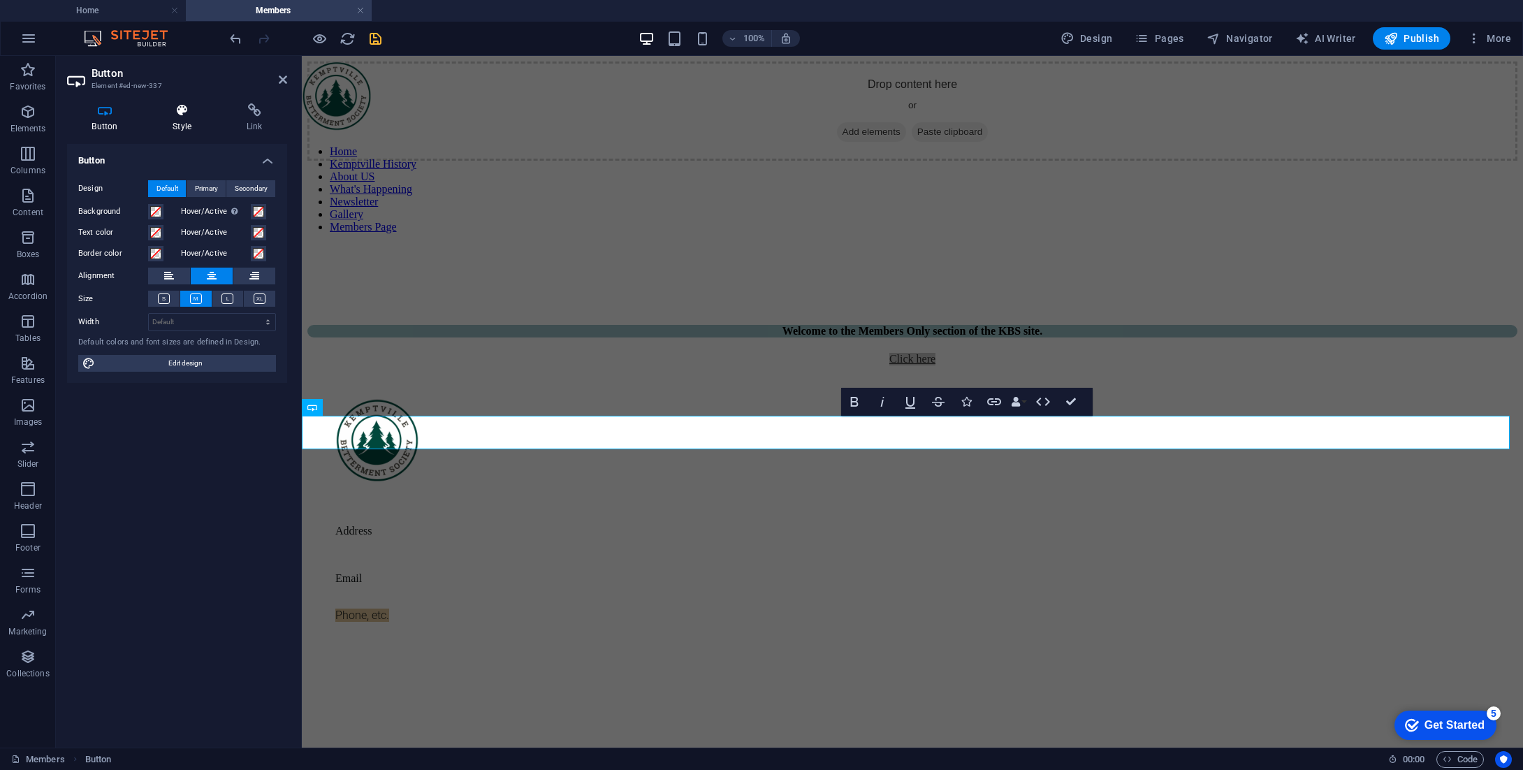
click at [177, 115] on icon at bounding box center [182, 110] width 68 height 14
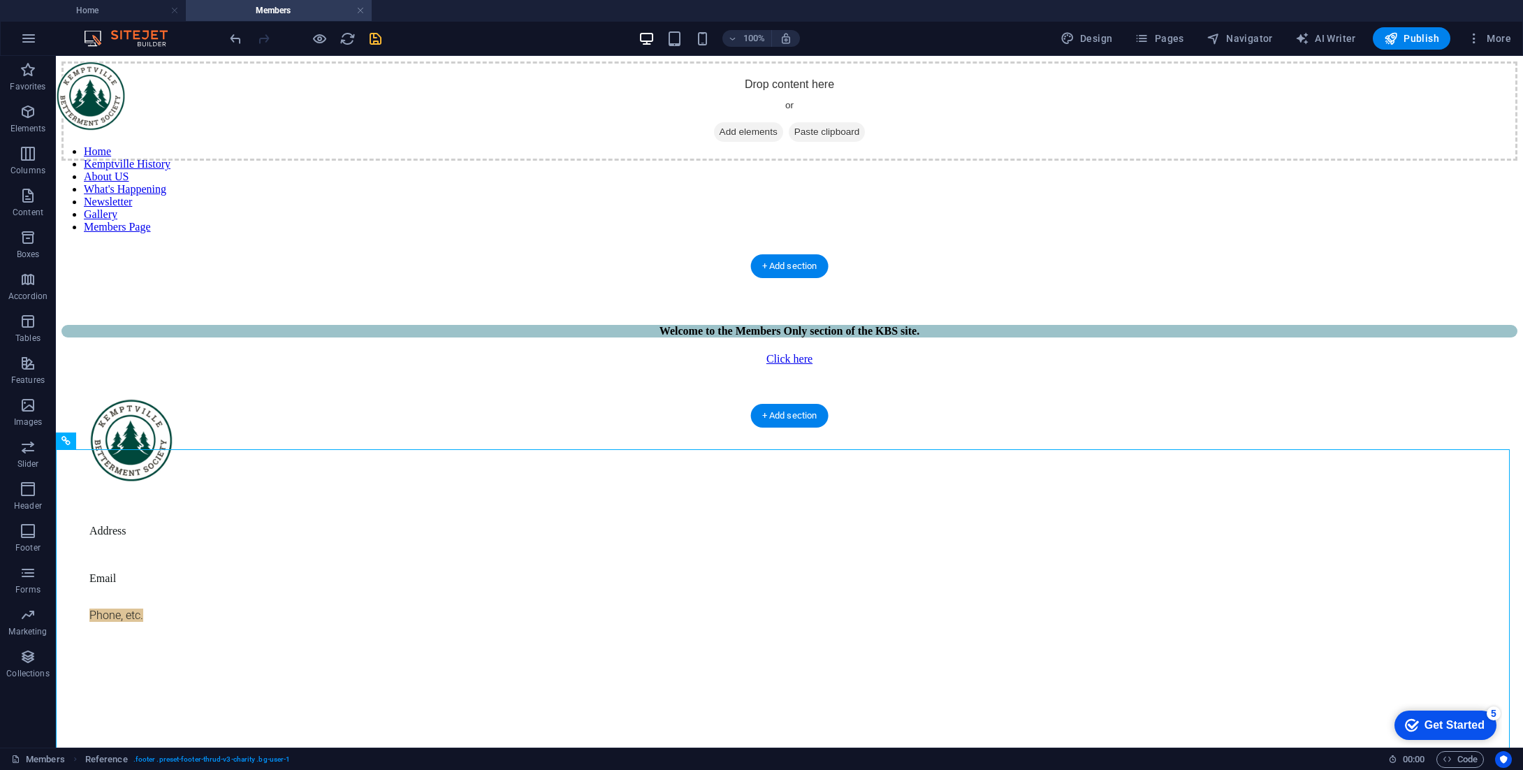
click at [239, 161] on figure at bounding box center [789, 161] width 1456 height 0
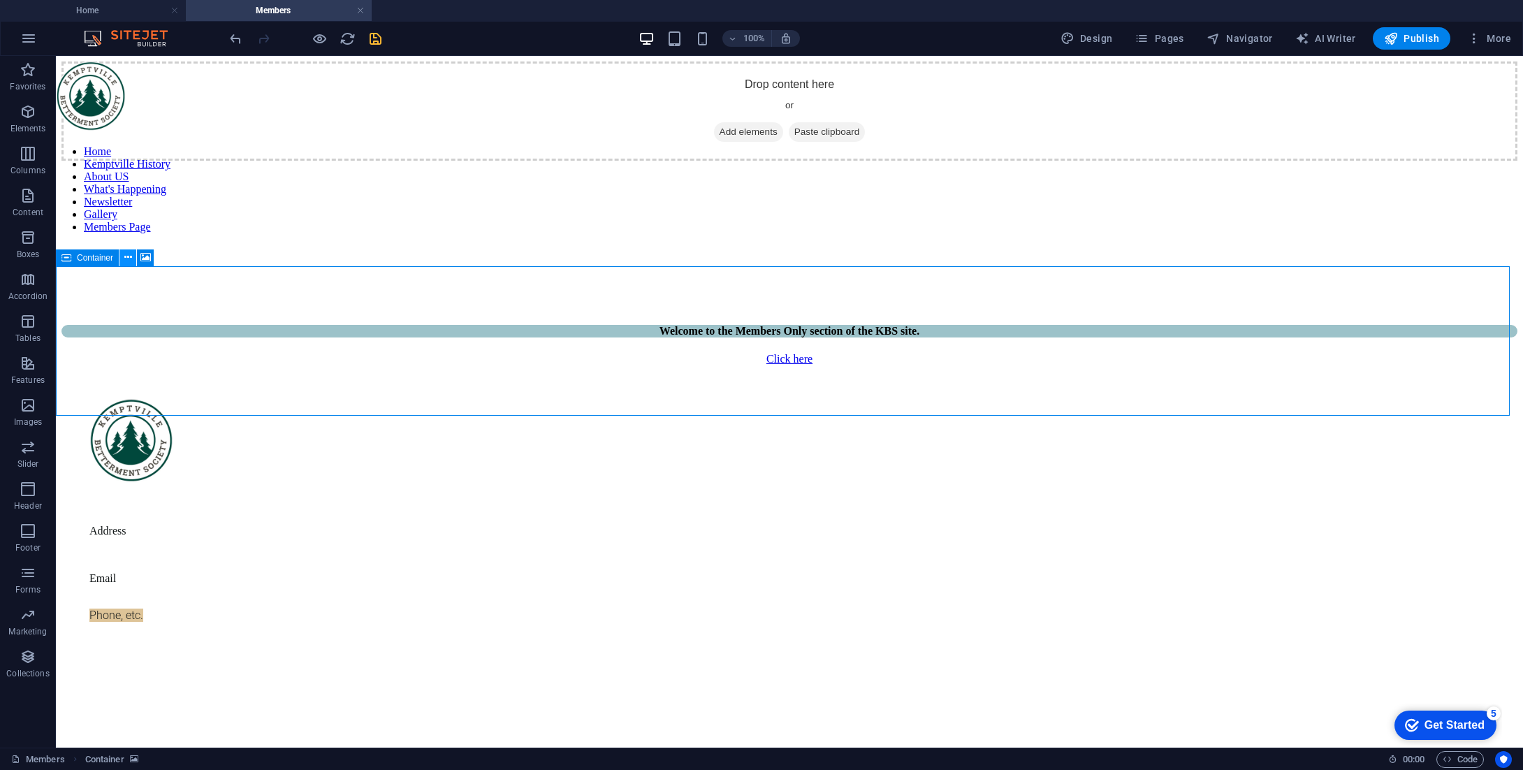
click at [129, 257] on icon at bounding box center [128, 257] width 8 height 15
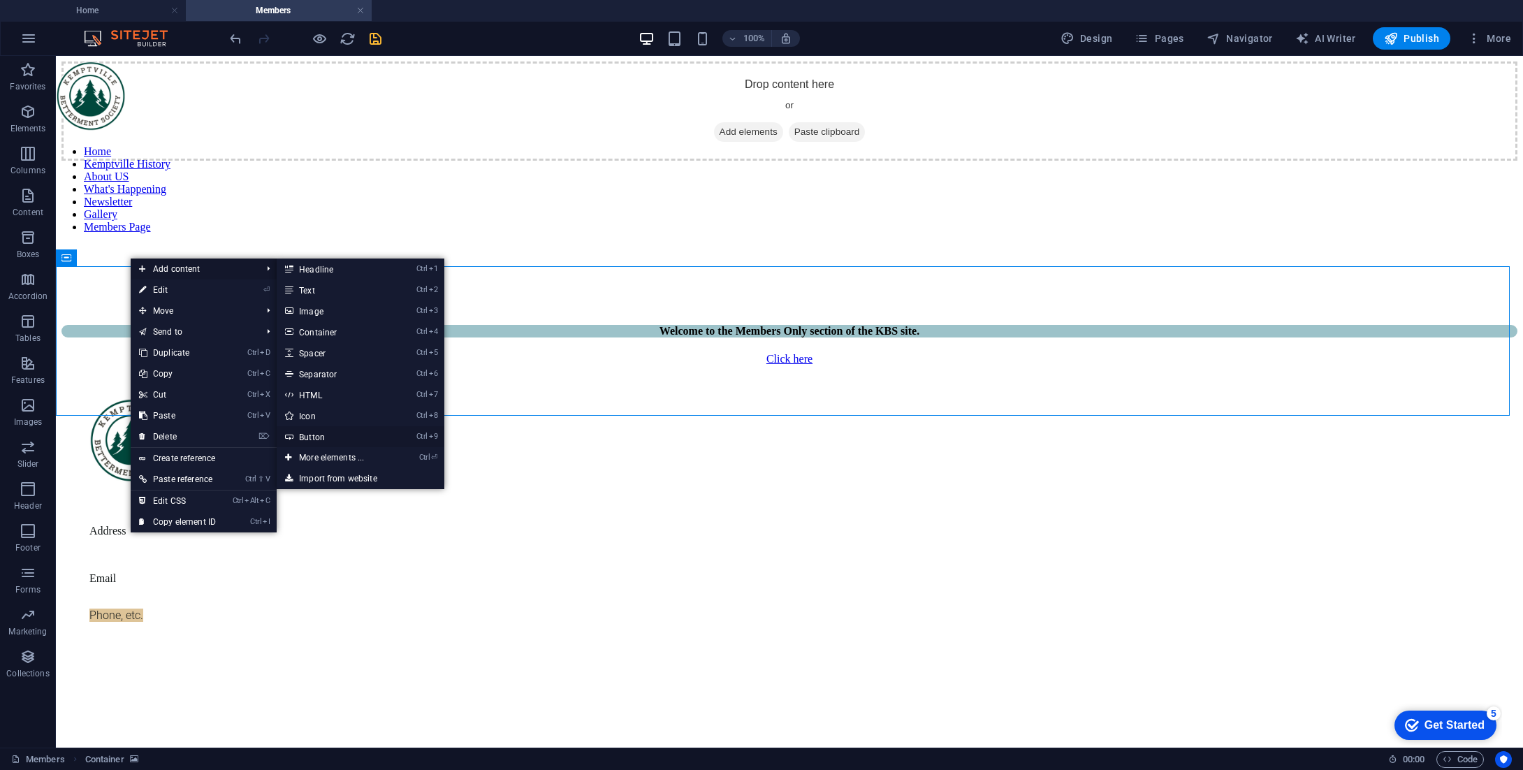
click at [312, 437] on link "Ctrl 9 Button" at bounding box center [334, 436] width 115 height 21
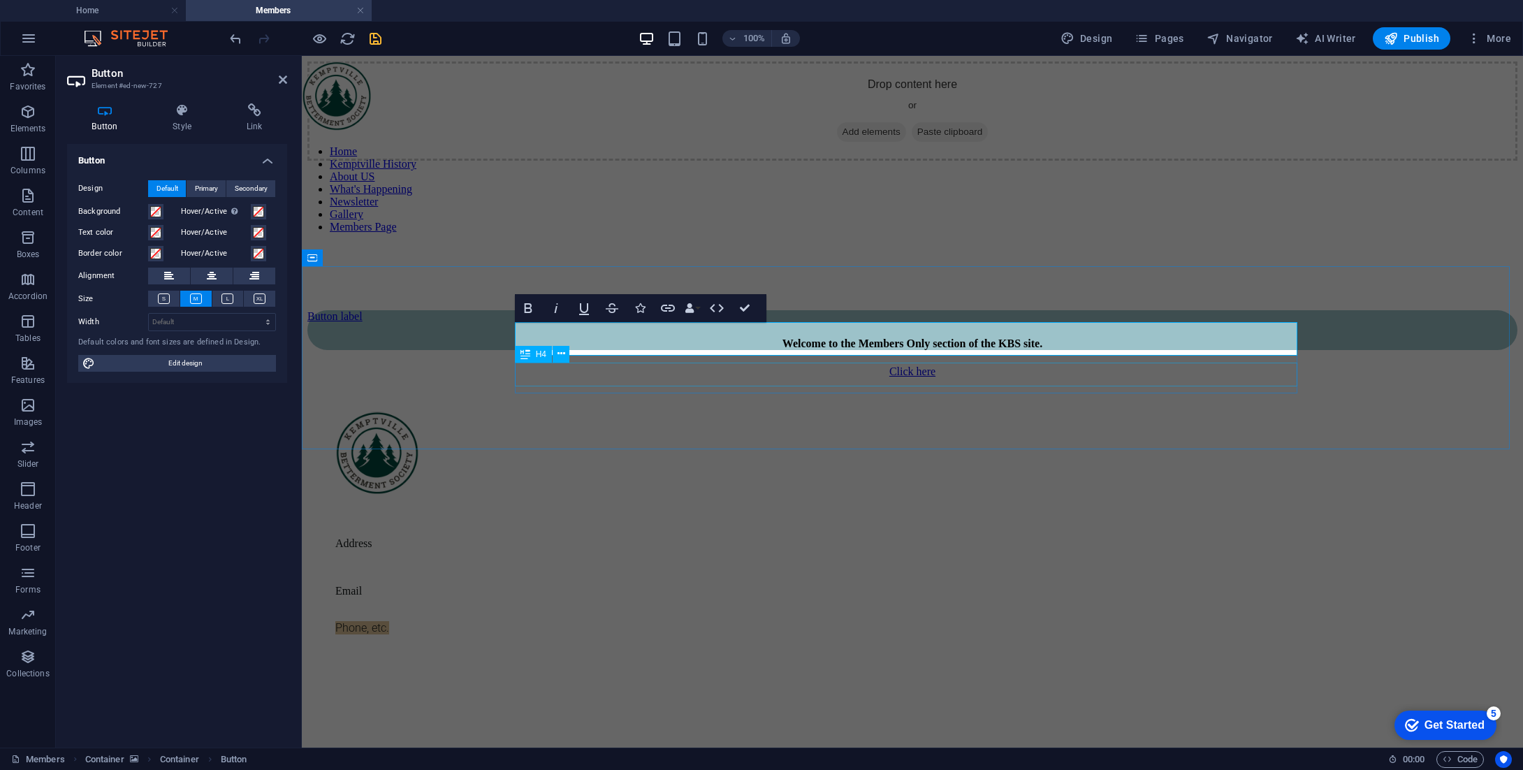
drag, startPoint x: 689, startPoint y: 327, endPoint x: 719, endPoint y: 374, distance: 56.6
click at [719, 350] on div "Button label Welcome to the Members Only section of the KBS site." at bounding box center [912, 330] width 1210 height 40
click at [281, 82] on icon at bounding box center [283, 79] width 8 height 11
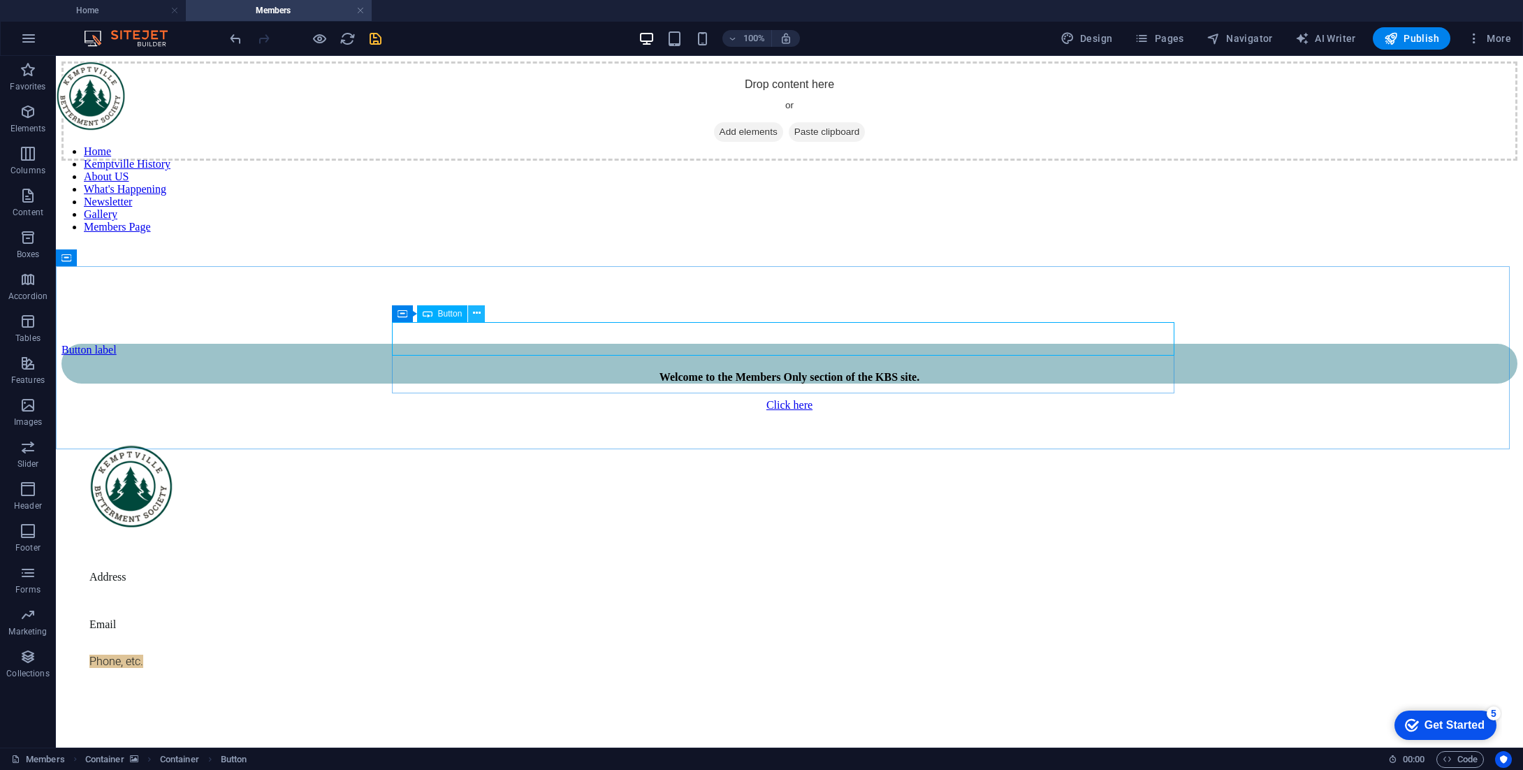
click at [475, 318] on icon at bounding box center [477, 313] width 8 height 15
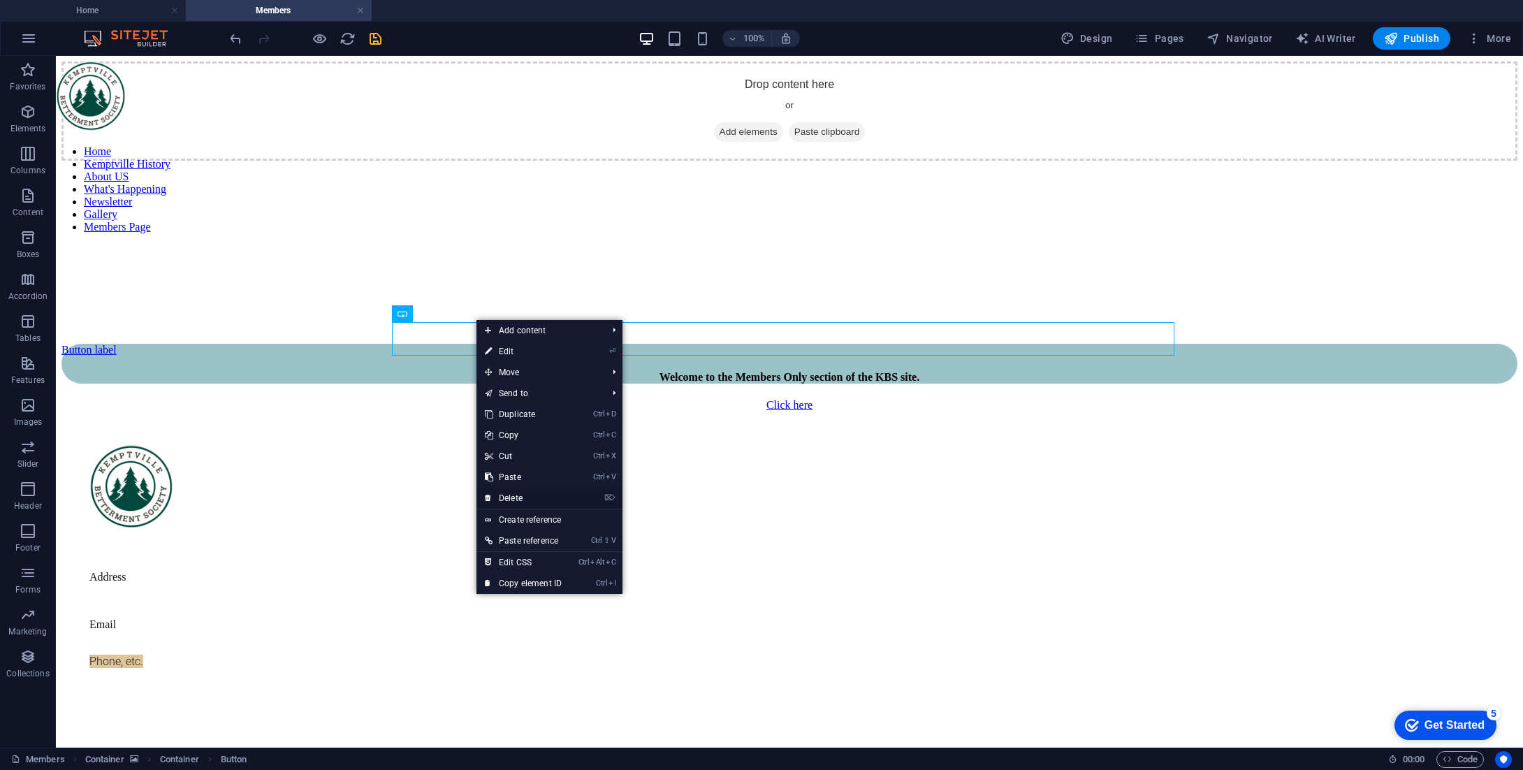
click at [528, 497] on link "⌦ Delete" at bounding box center [523, 498] width 94 height 21
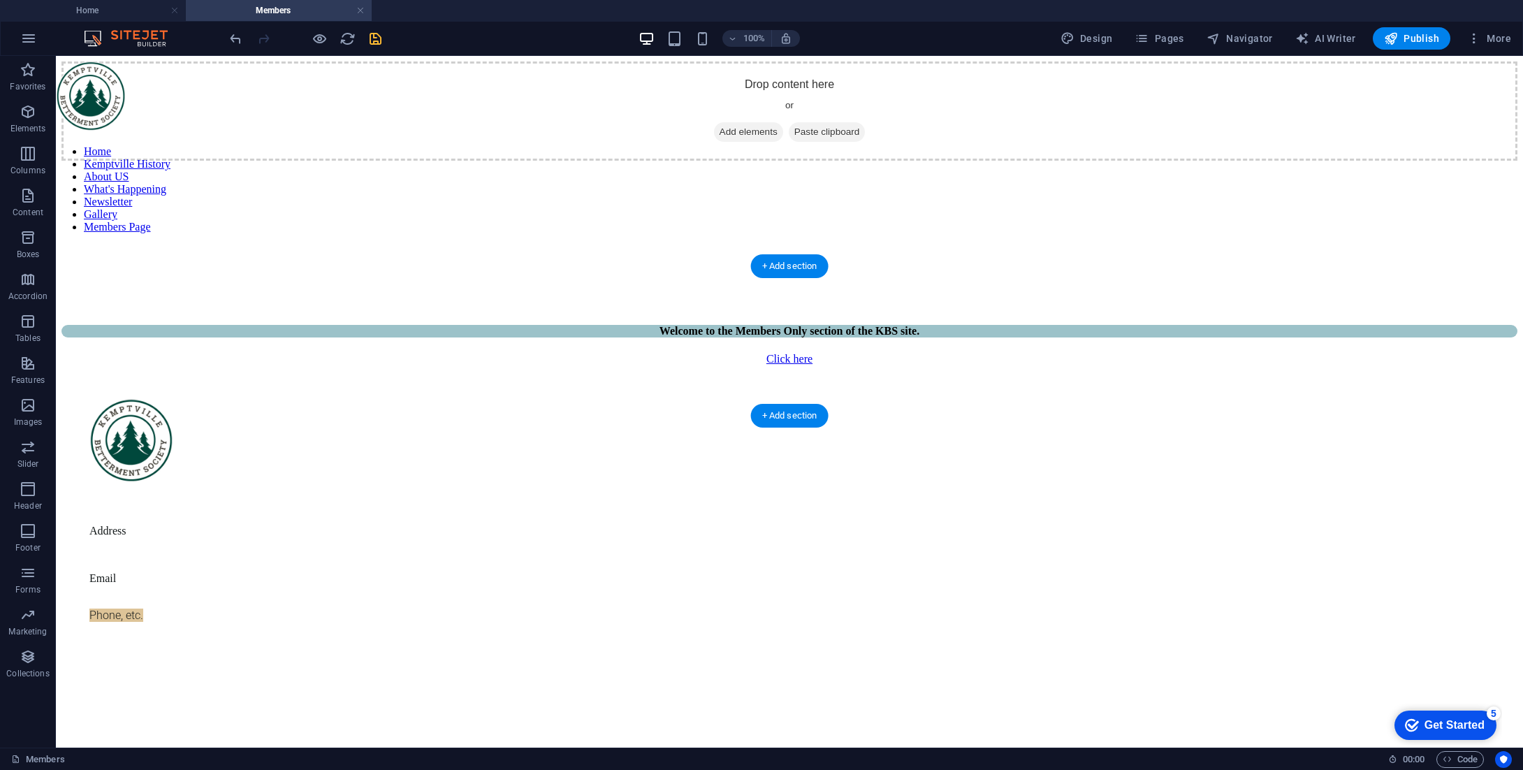
click at [789, 161] on figure at bounding box center [789, 161] width 1456 height 0
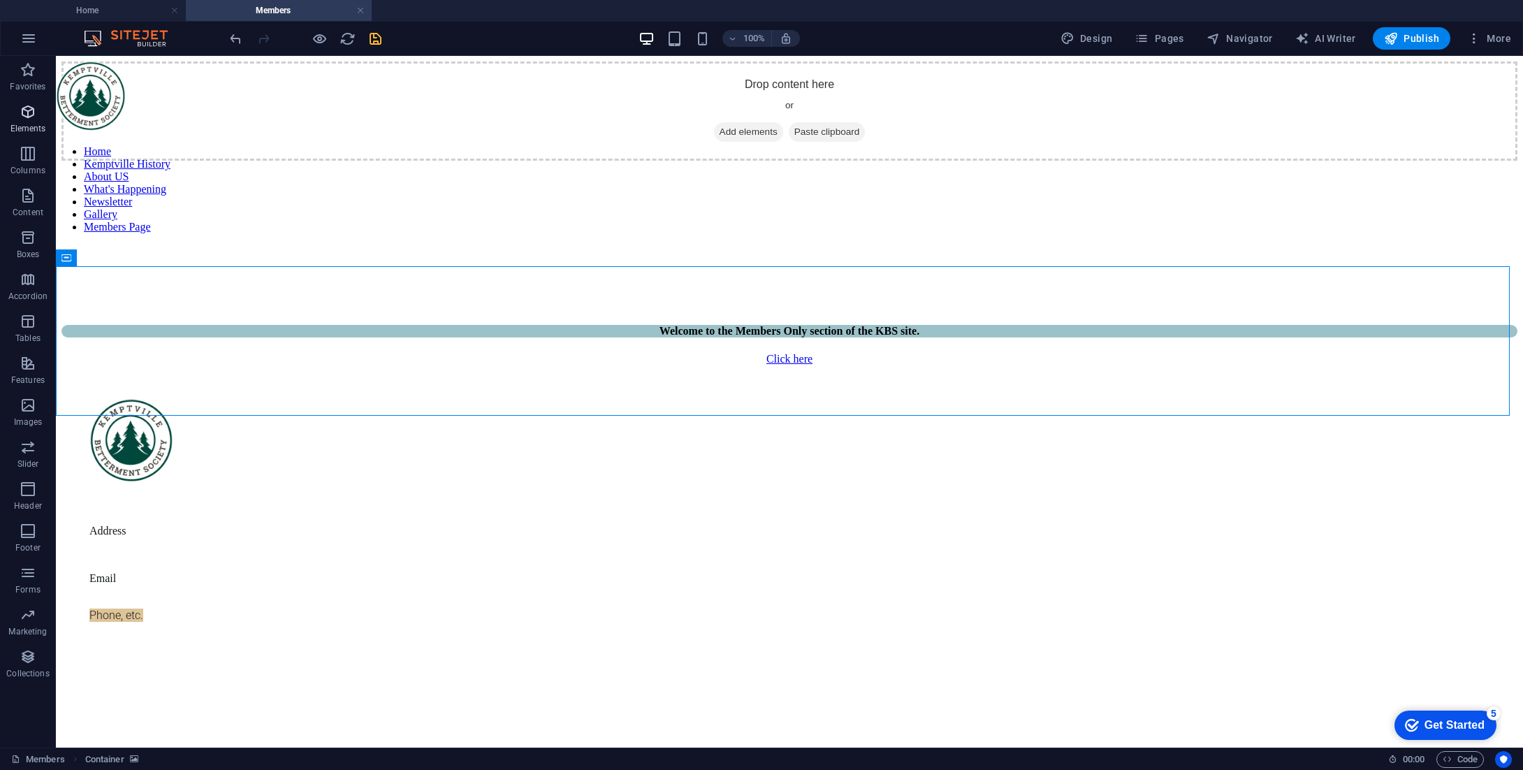
click at [29, 124] on p "Elements" at bounding box center [28, 128] width 36 height 11
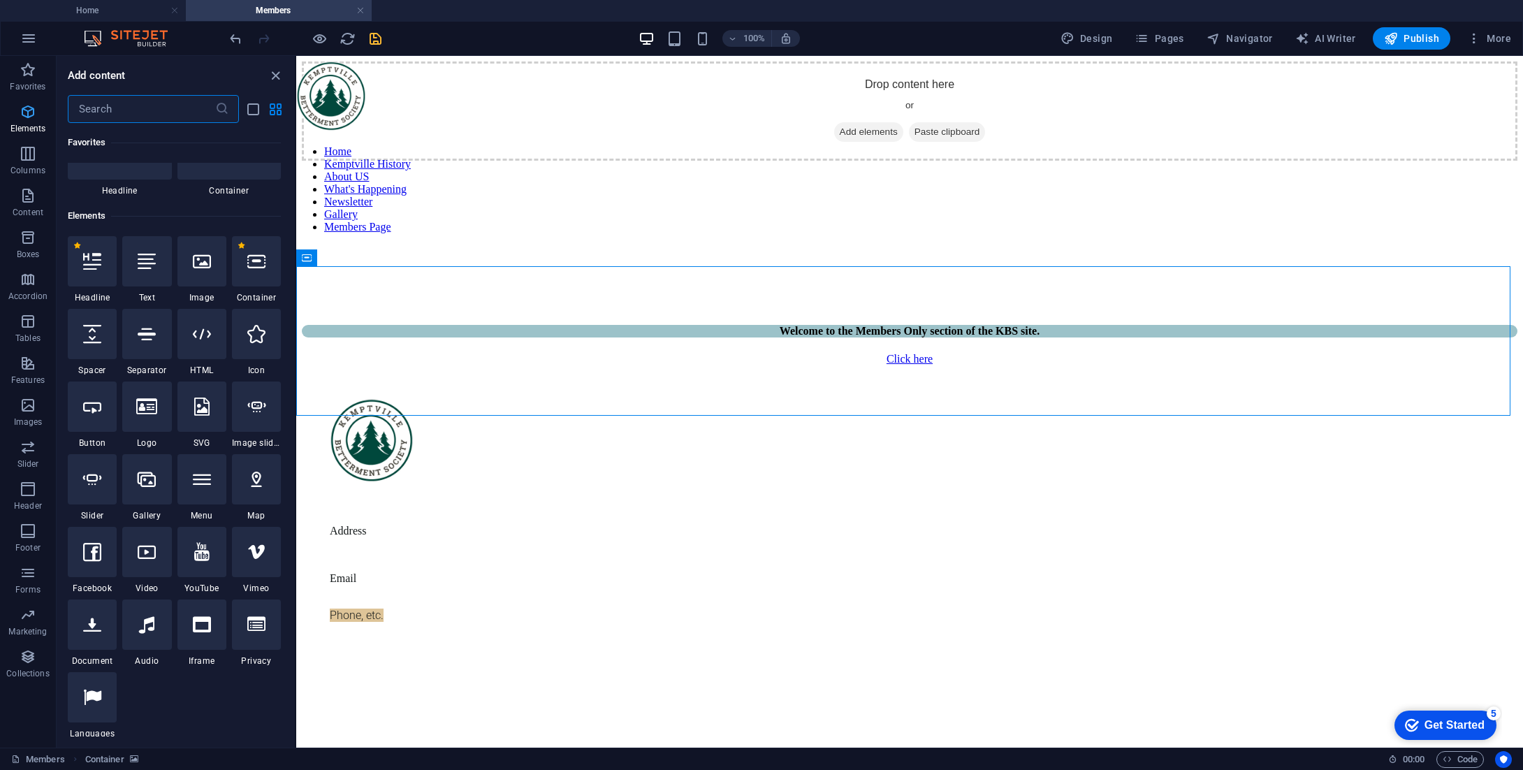
scroll to position [149, 0]
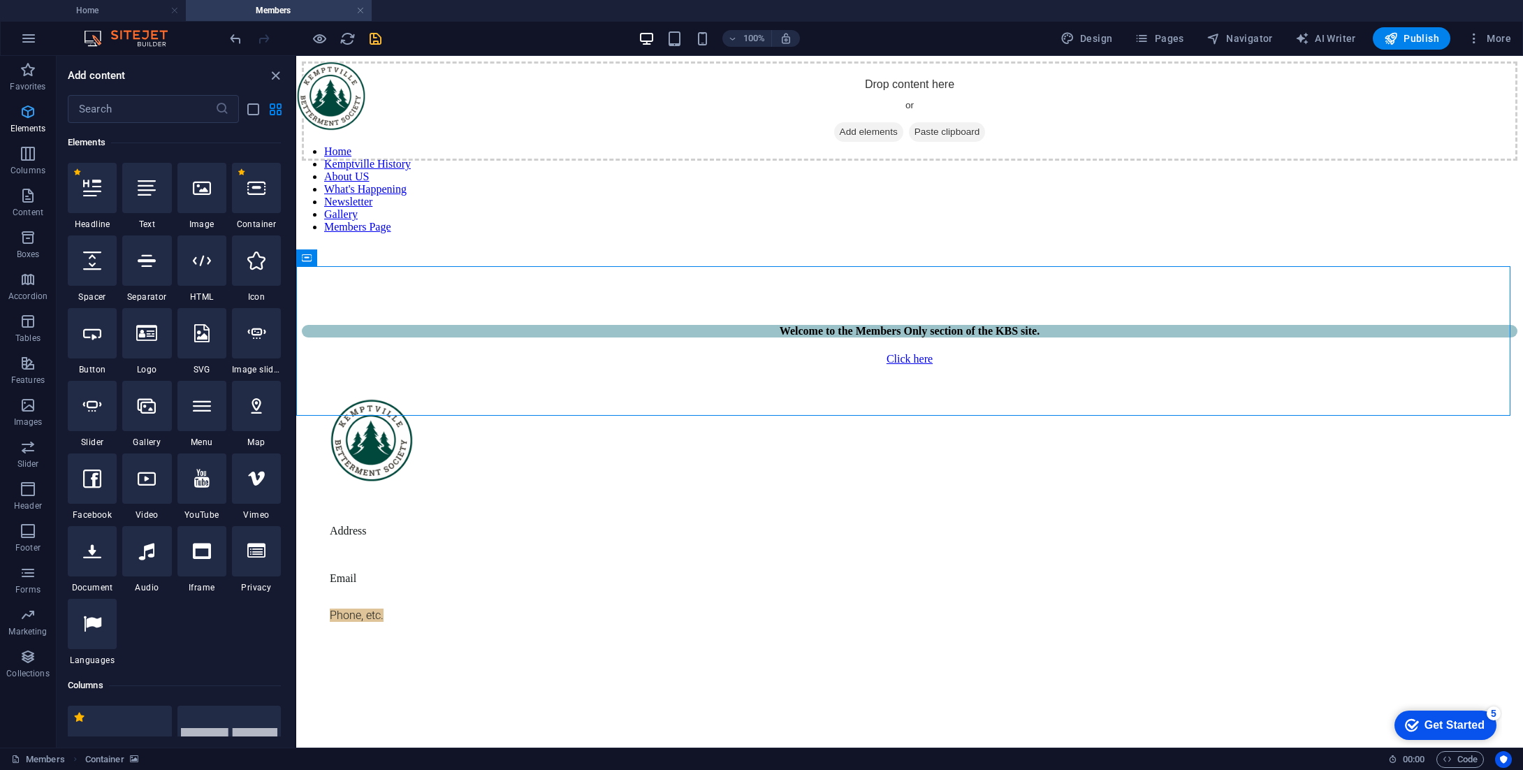
click at [29, 124] on p "Elements" at bounding box center [28, 128] width 36 height 11
click at [467, 161] on figure at bounding box center [909, 161] width 1215 height 0
click at [273, 78] on icon "close panel" at bounding box center [276, 76] width 16 height 16
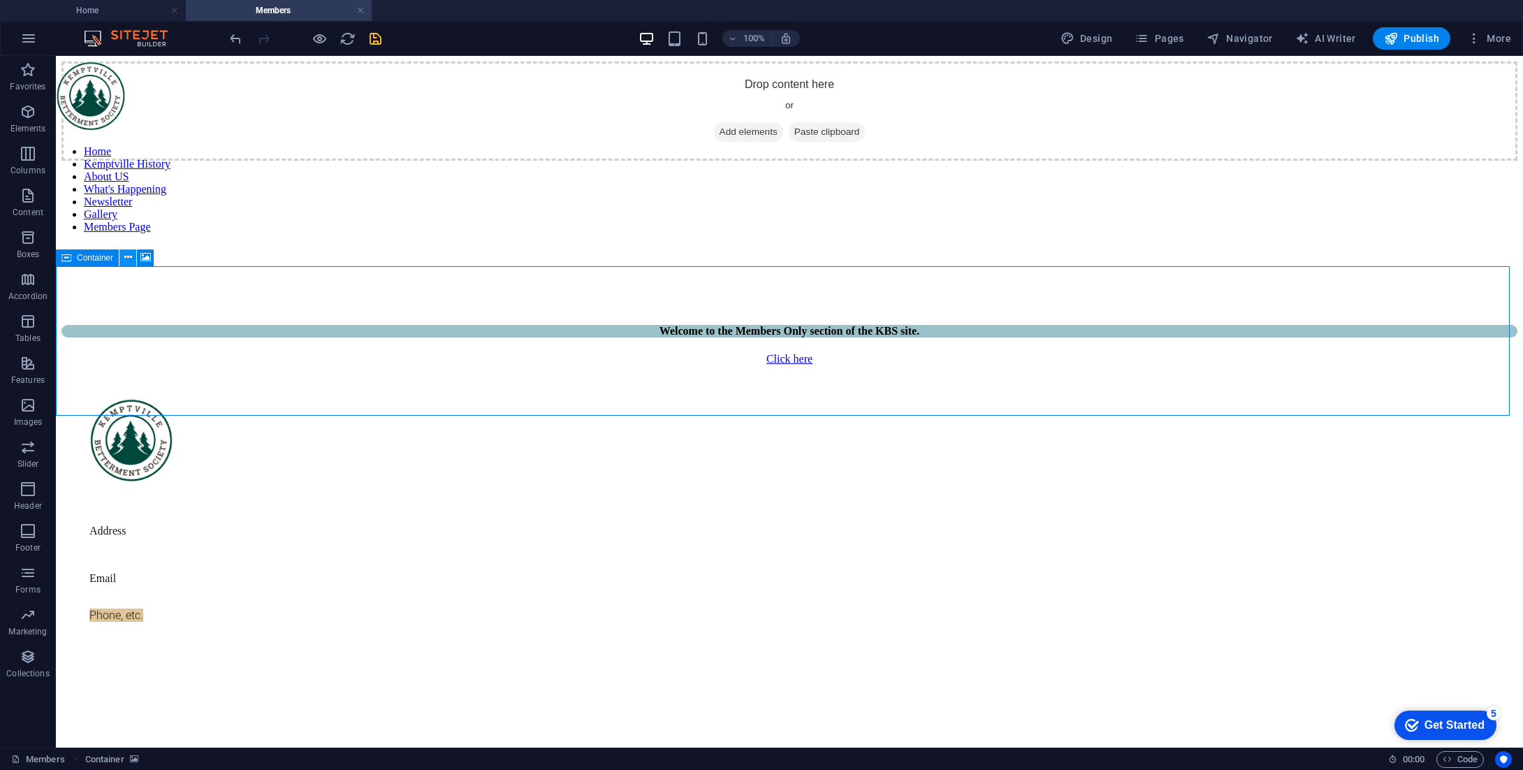
click at [128, 258] on icon at bounding box center [128, 257] width 8 height 15
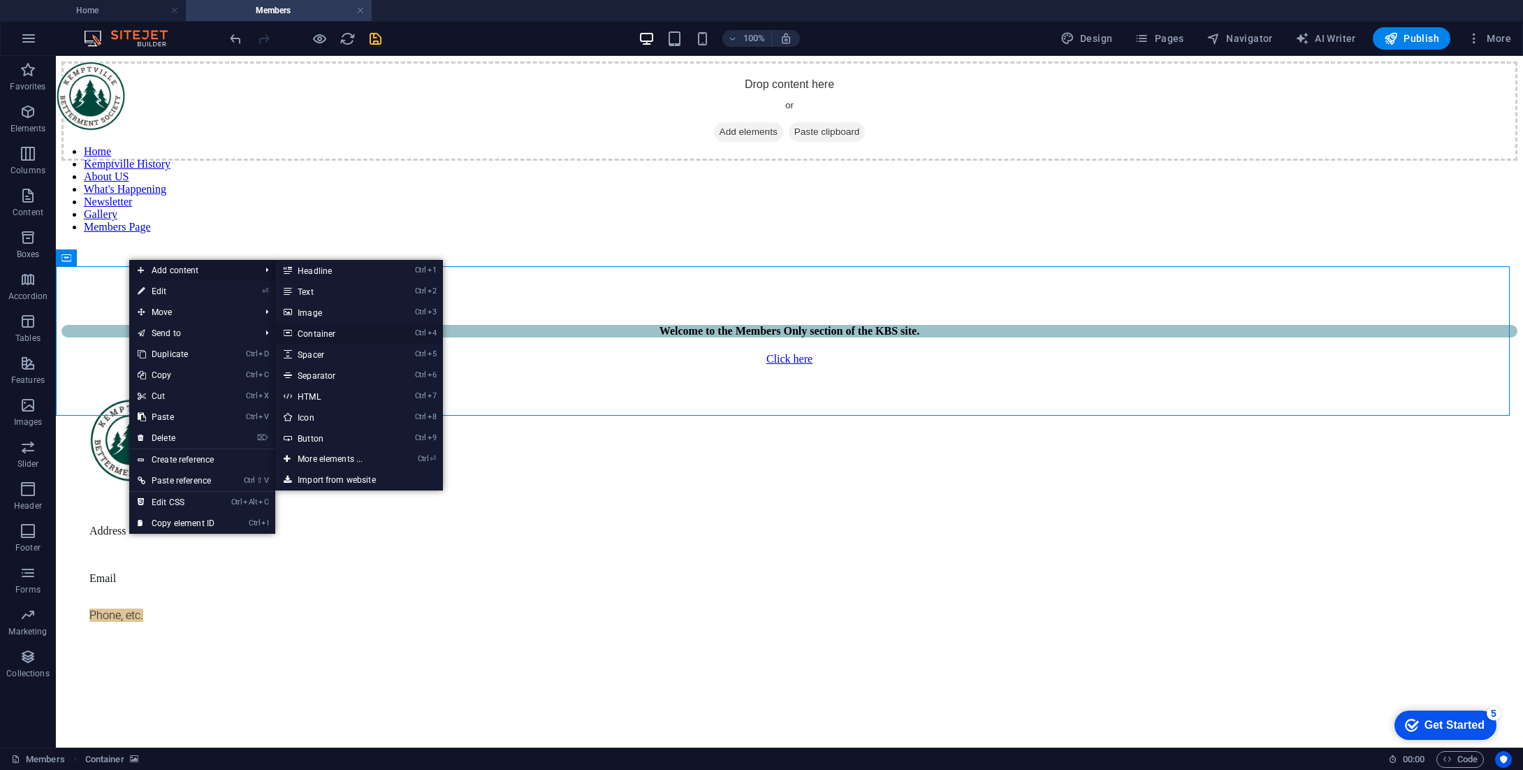
click at [335, 337] on link "Ctrl 4 Container" at bounding box center [332, 333] width 115 height 21
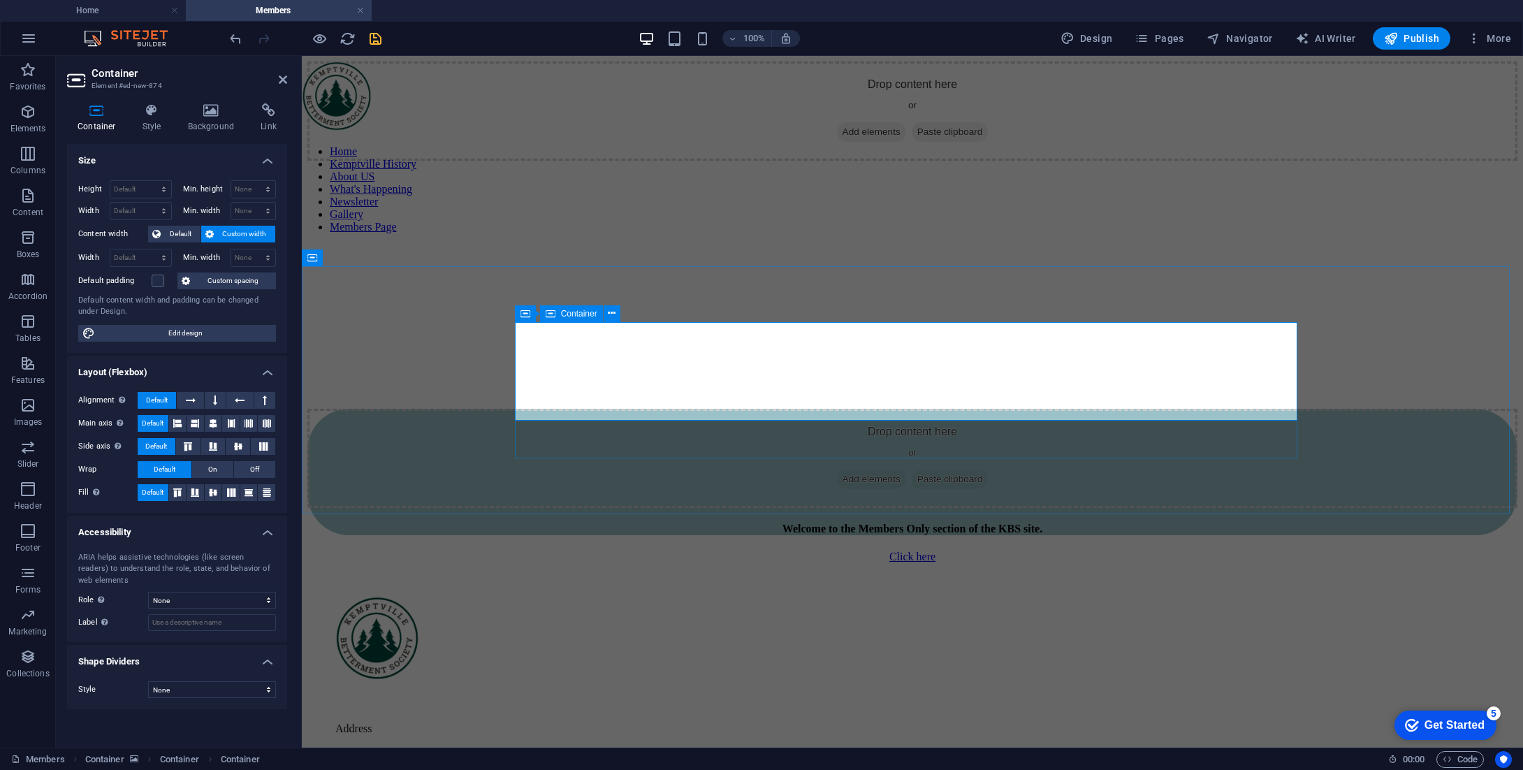
click at [901, 409] on div "Drop content here or Add elements Paste clipboard" at bounding box center [912, 458] width 1210 height 99
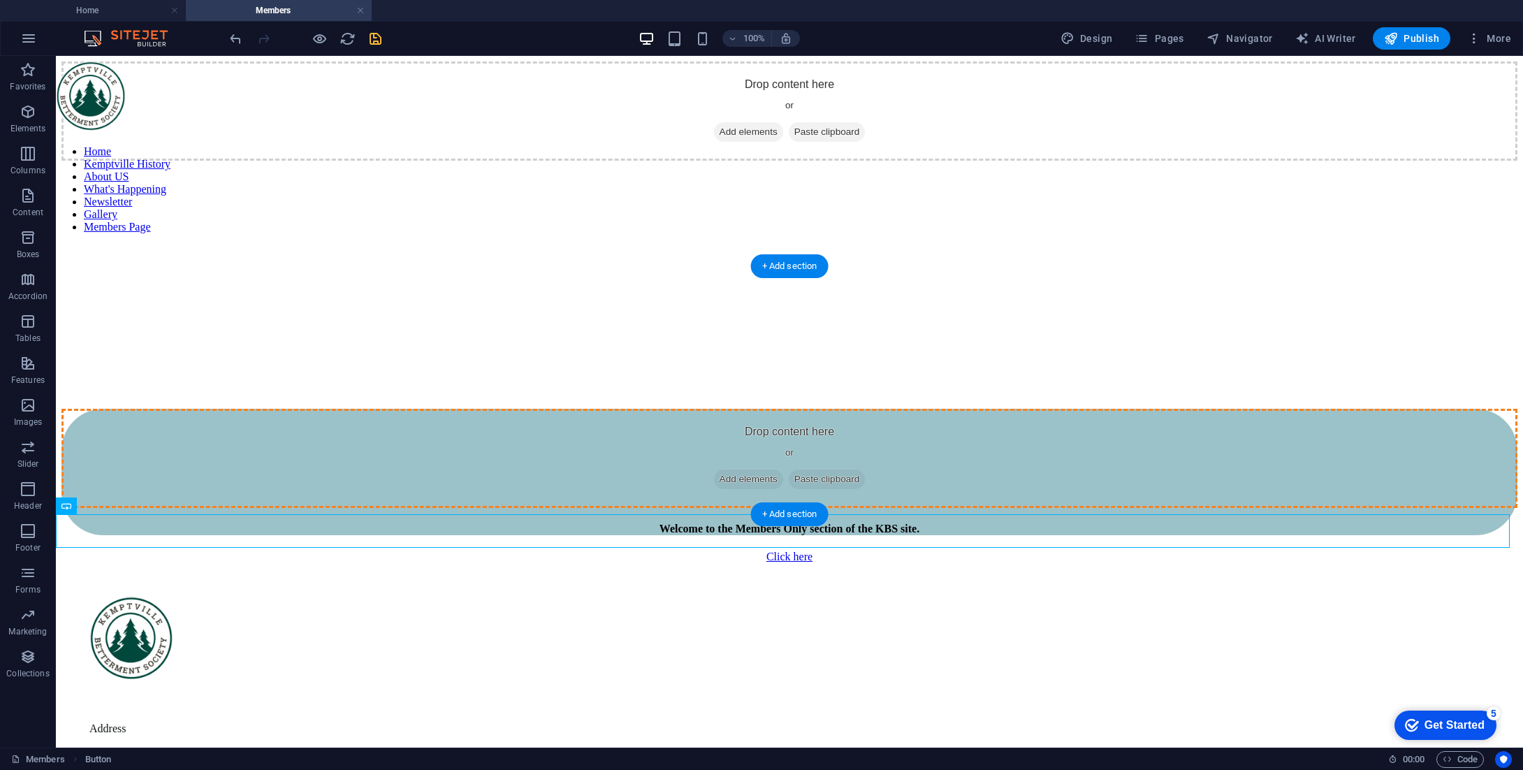
drag, startPoint x: 660, startPoint y: 529, endPoint x: 812, endPoint y: 365, distance: 223.9
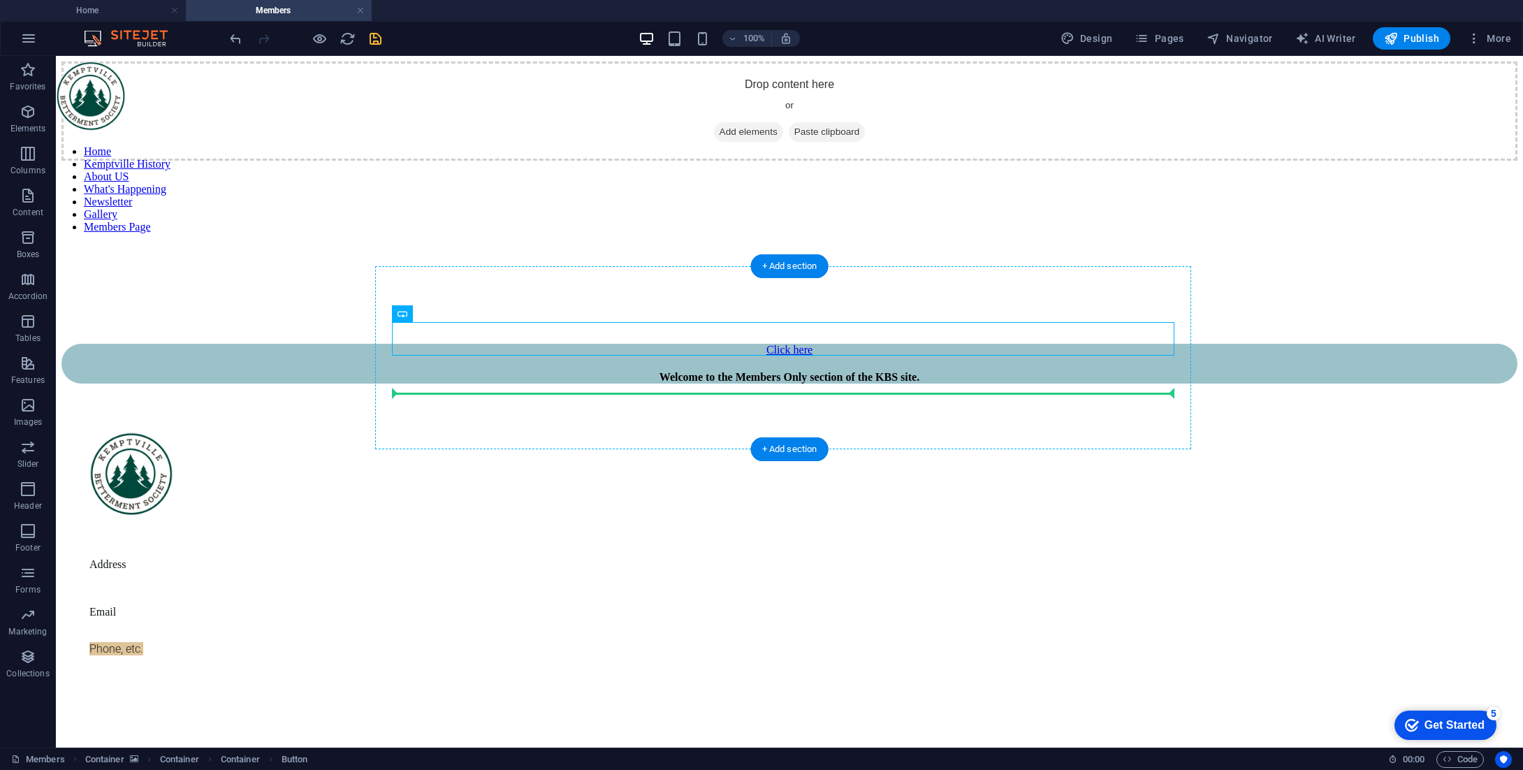
drag, startPoint x: 875, startPoint y: 330, endPoint x: 863, endPoint y: 392, distance: 62.6
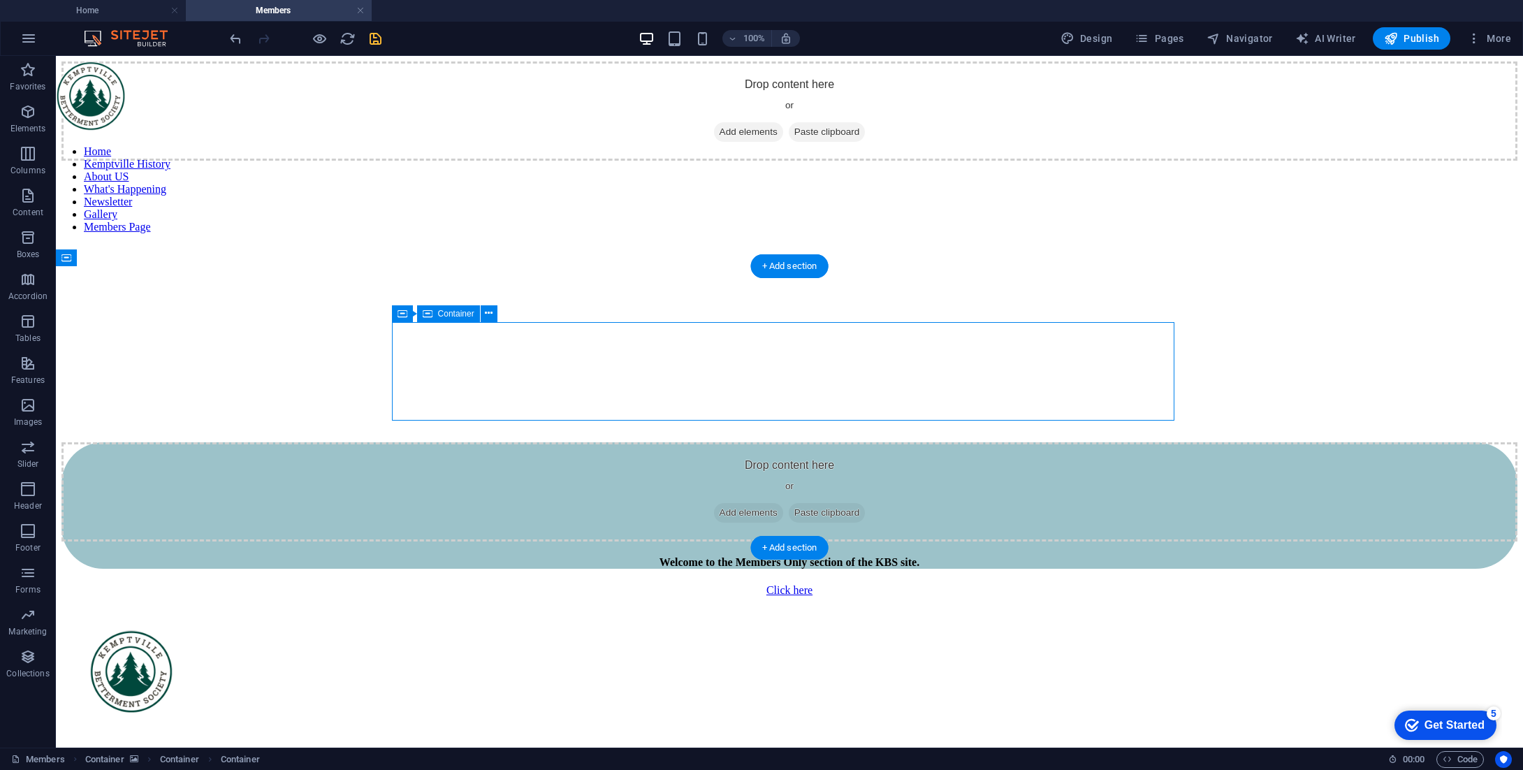
drag, startPoint x: 881, startPoint y: 360, endPoint x: 882, endPoint y: 385, distance: 24.5
click at [882, 442] on div "Drop content here or Add elements Paste clipboard" at bounding box center [789, 491] width 1456 height 99
drag, startPoint x: 891, startPoint y: 369, endPoint x: 891, endPoint y: 422, distance: 52.4
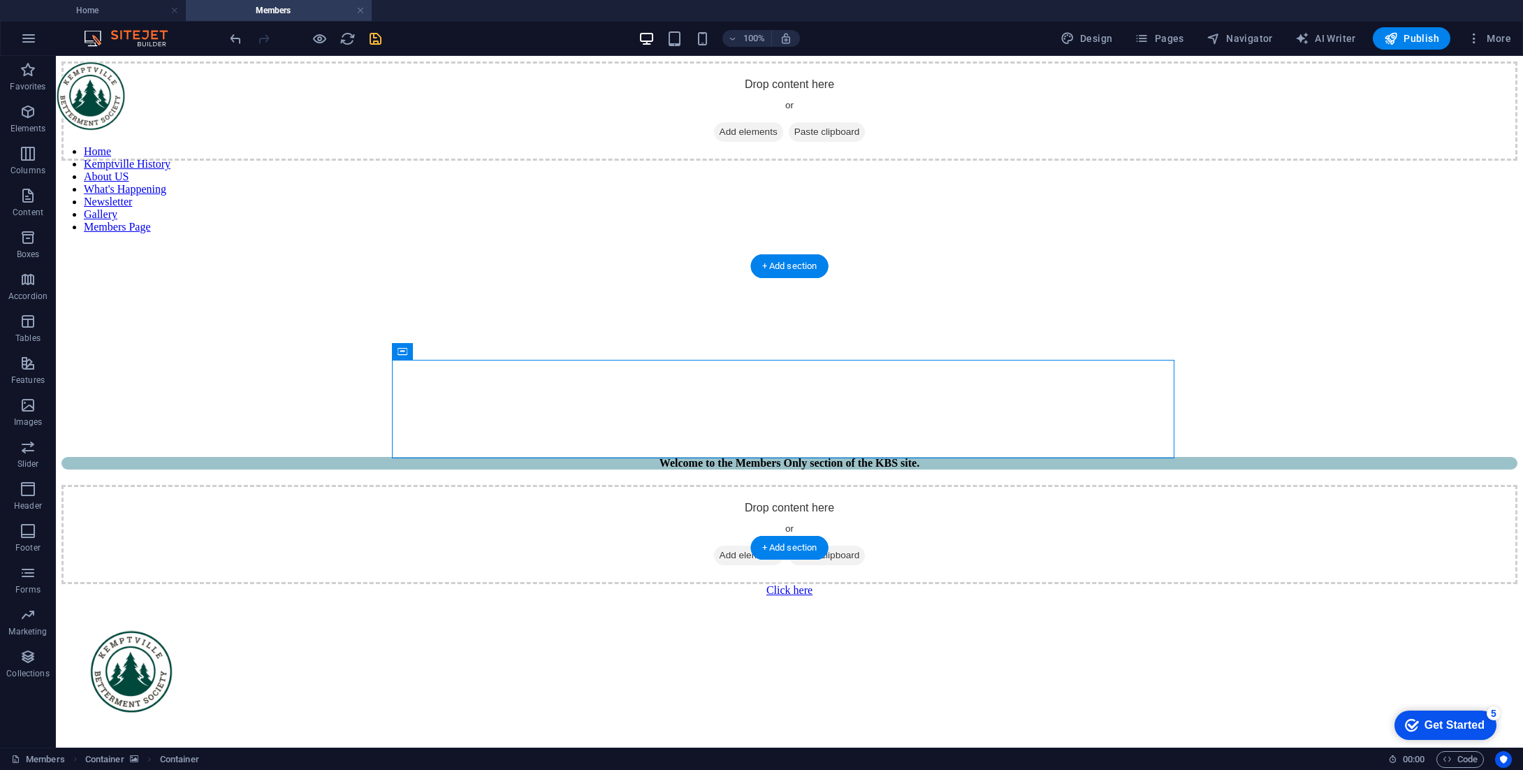
click at [1262, 161] on figure at bounding box center [789, 161] width 1456 height 0
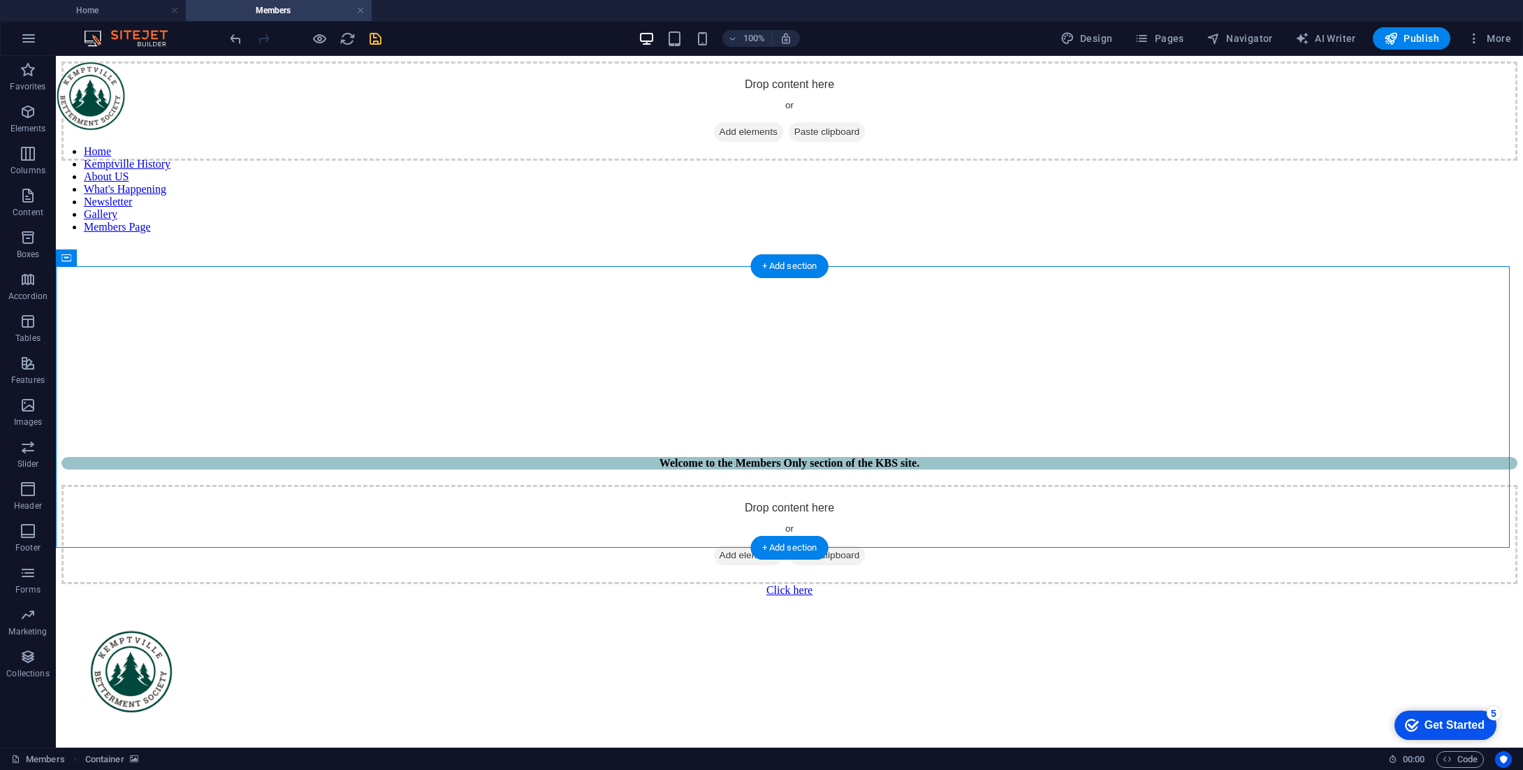
click at [1214, 161] on figure at bounding box center [789, 161] width 1456 height 0
click at [938, 485] on div "Drop content here or Add elements Paste clipboard" at bounding box center [789, 534] width 1456 height 99
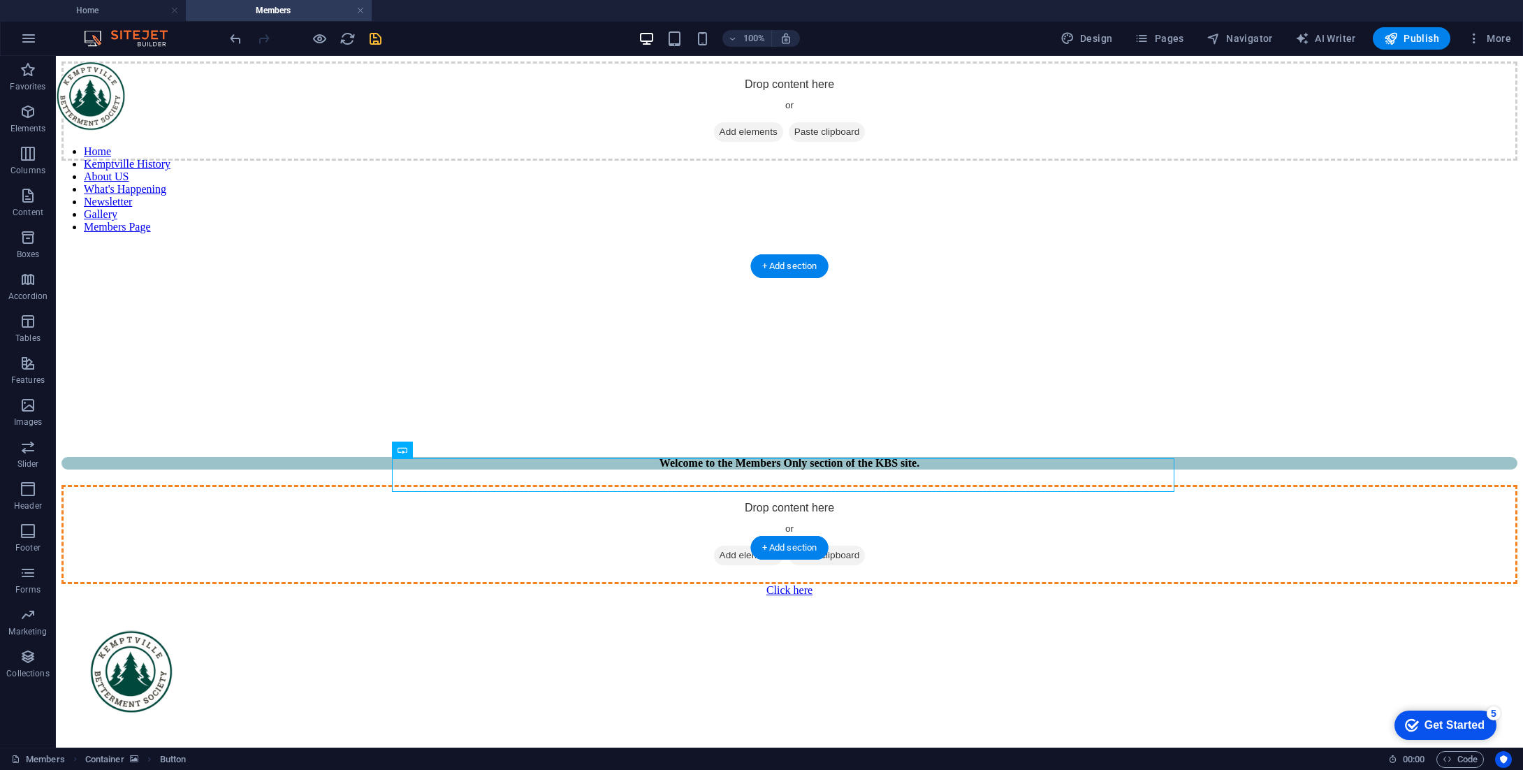
drag, startPoint x: 804, startPoint y: 469, endPoint x: 807, endPoint y: 413, distance: 56.0
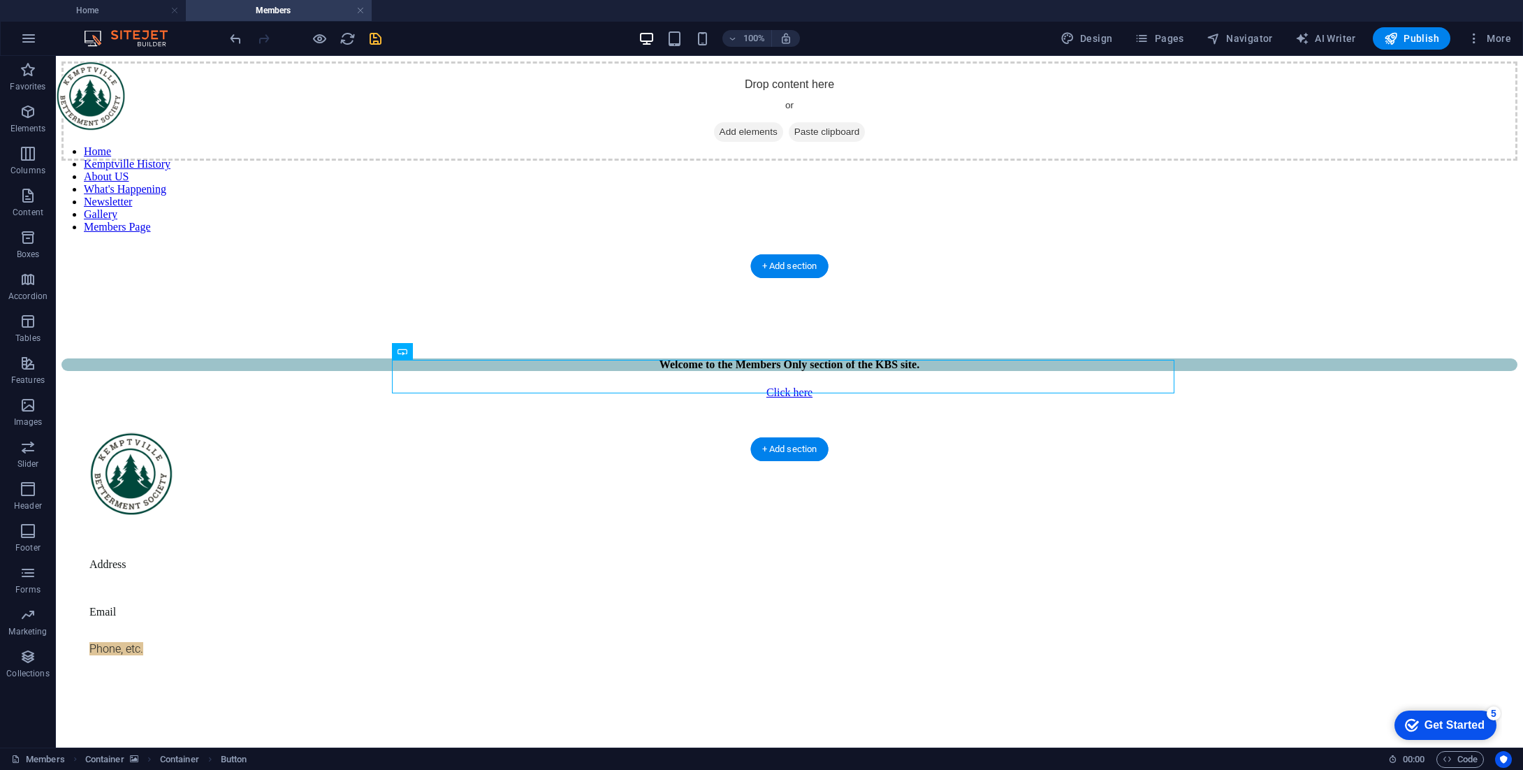
click at [1372, 161] on figure at bounding box center [789, 161] width 1456 height 0
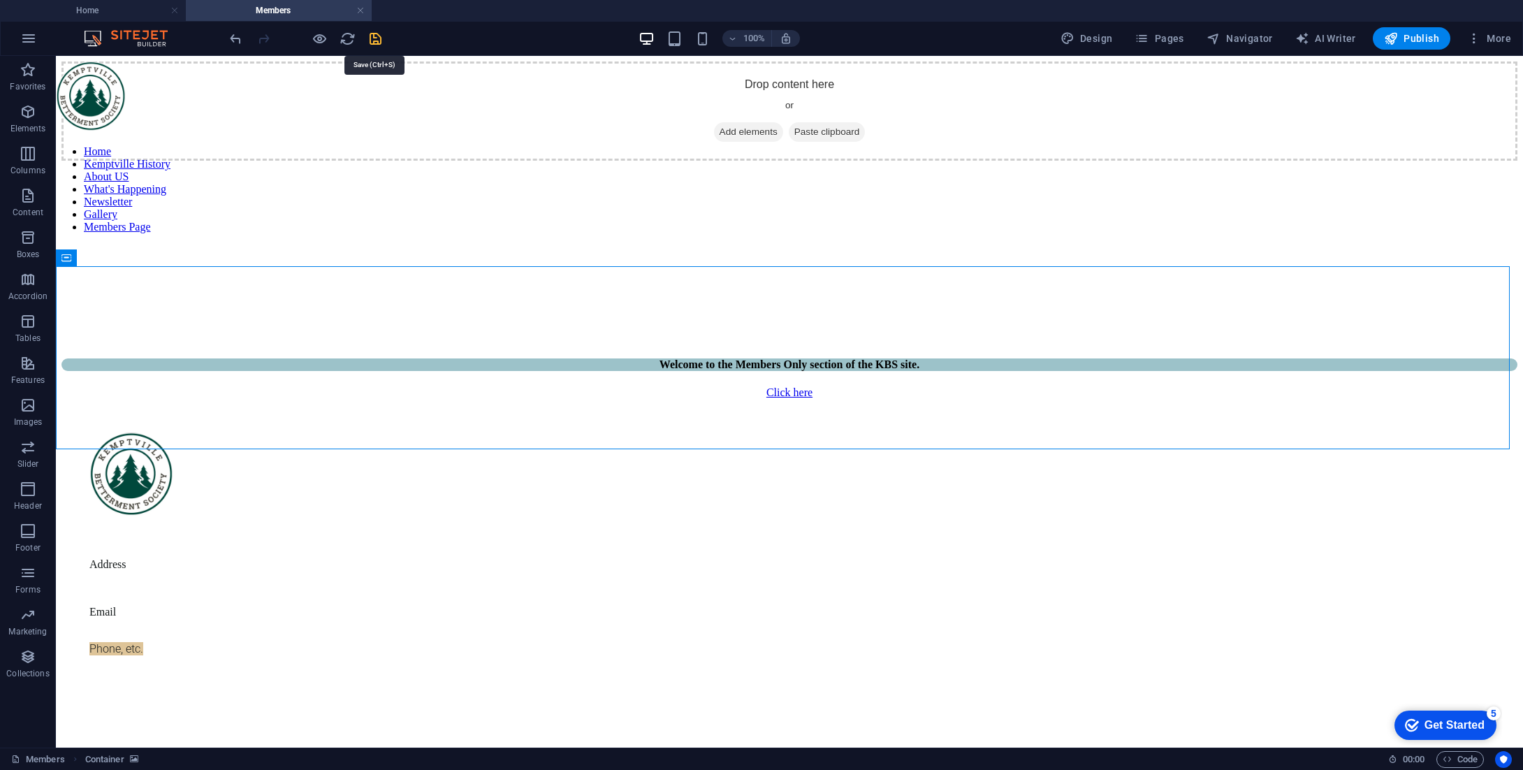
click at [369, 33] on icon "save" at bounding box center [375, 39] width 16 height 16
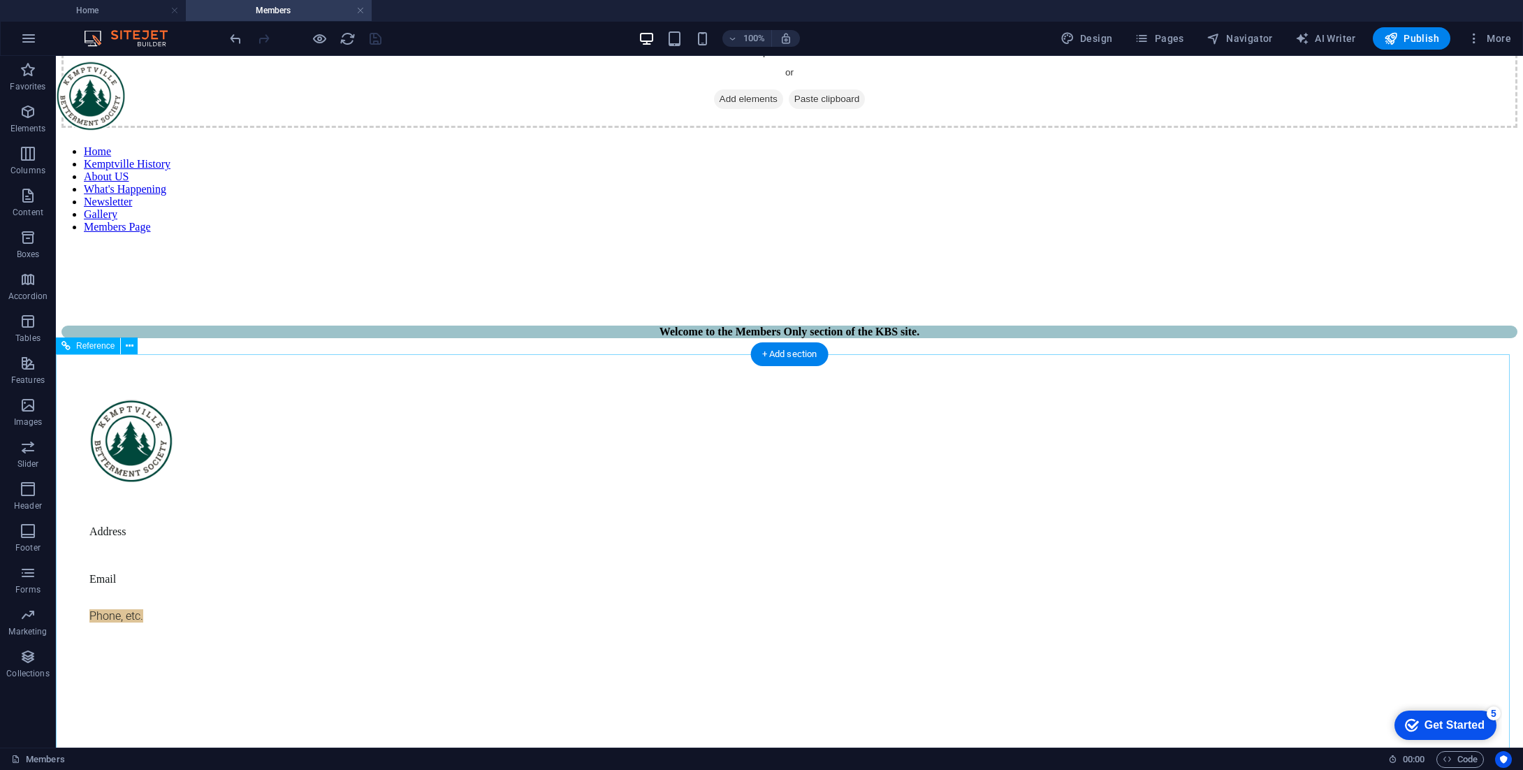
scroll to position [0, 0]
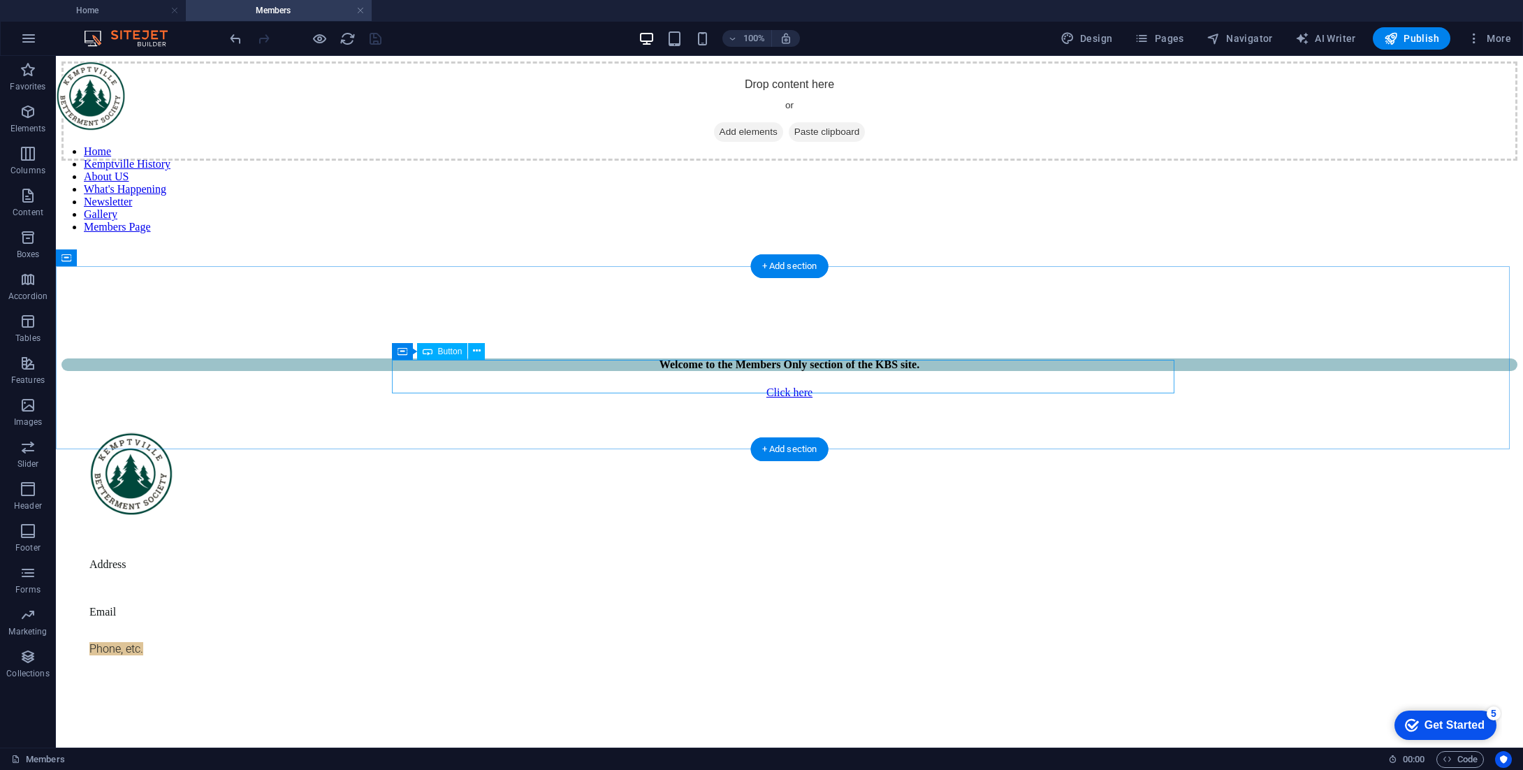
click at [782, 386] on div "Click here" at bounding box center [789, 392] width 1456 height 13
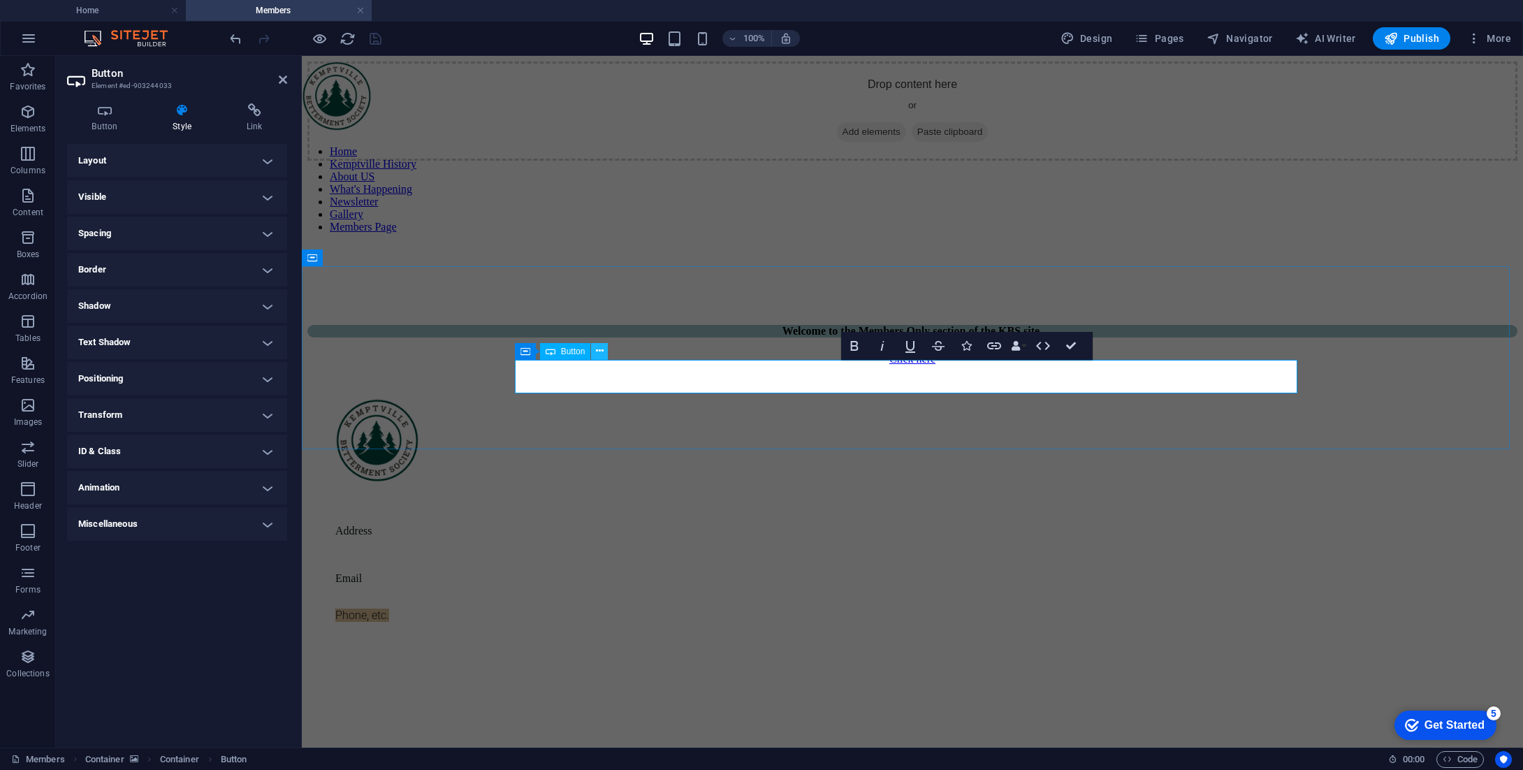
click at [599, 353] on icon at bounding box center [600, 351] width 8 height 15
click at [191, 454] on h4 "ID & Class" at bounding box center [177, 451] width 220 height 34
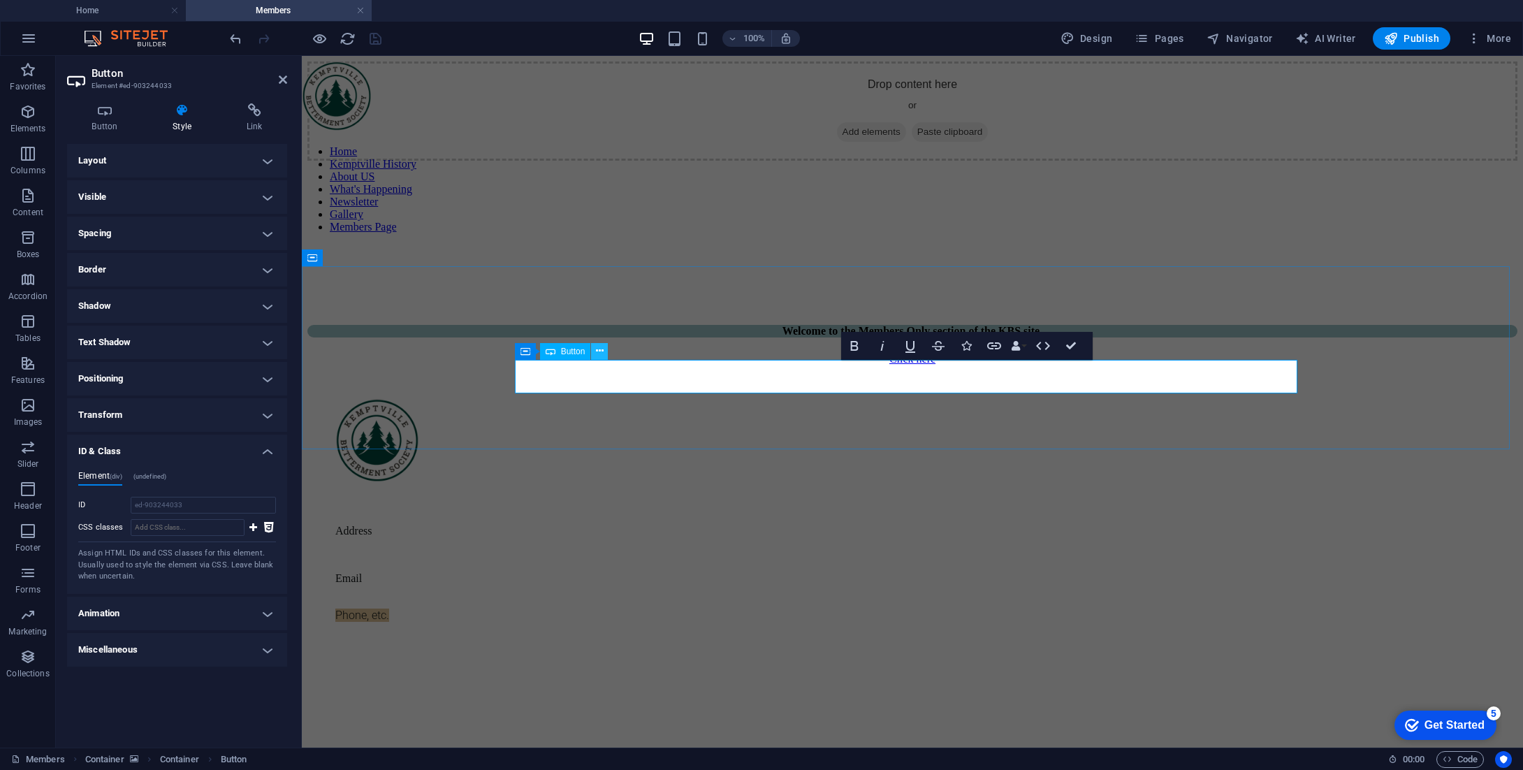
click at [601, 352] on icon at bounding box center [600, 351] width 8 height 15
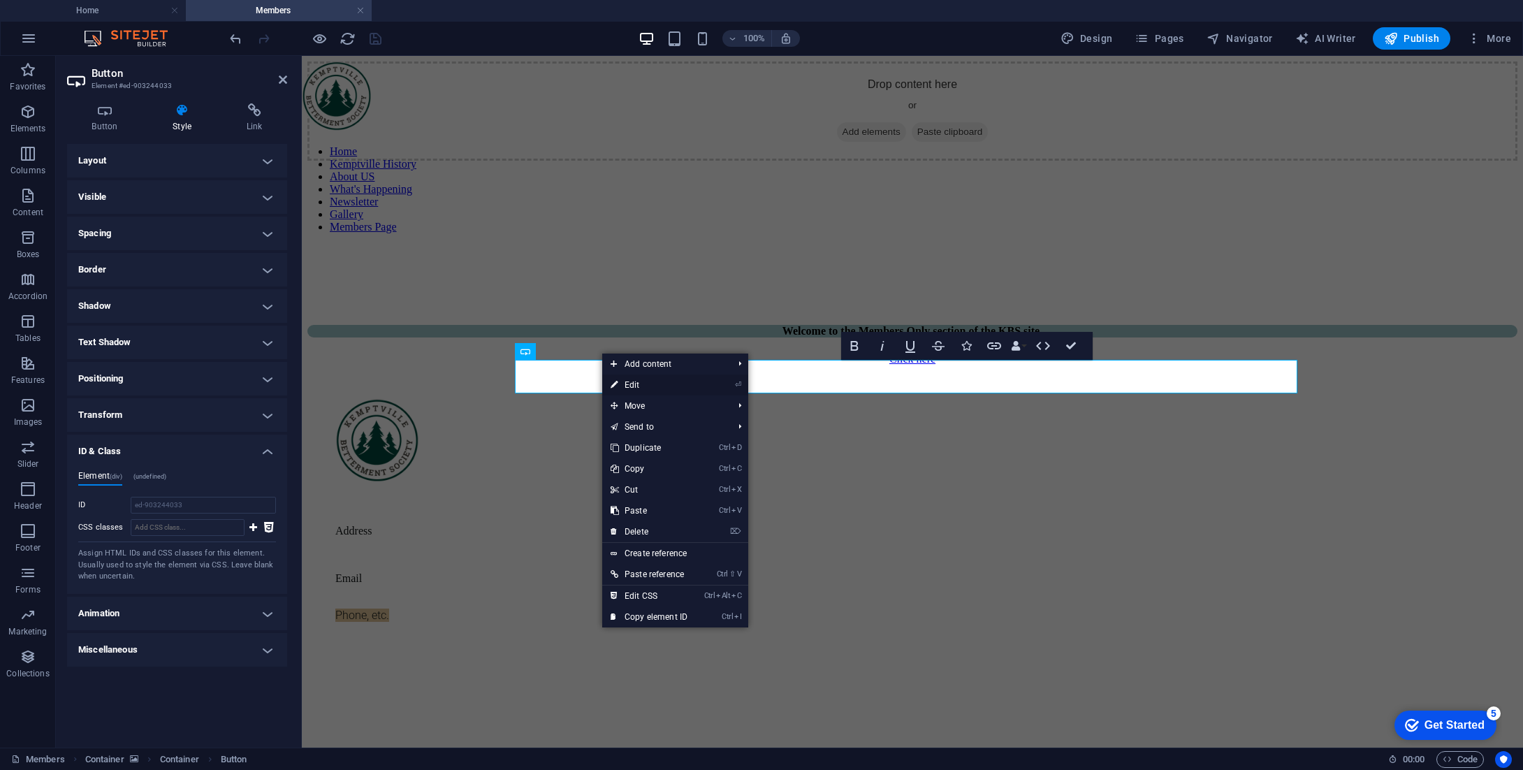
click at [640, 381] on link "⏎ Edit" at bounding box center [649, 384] width 94 height 21
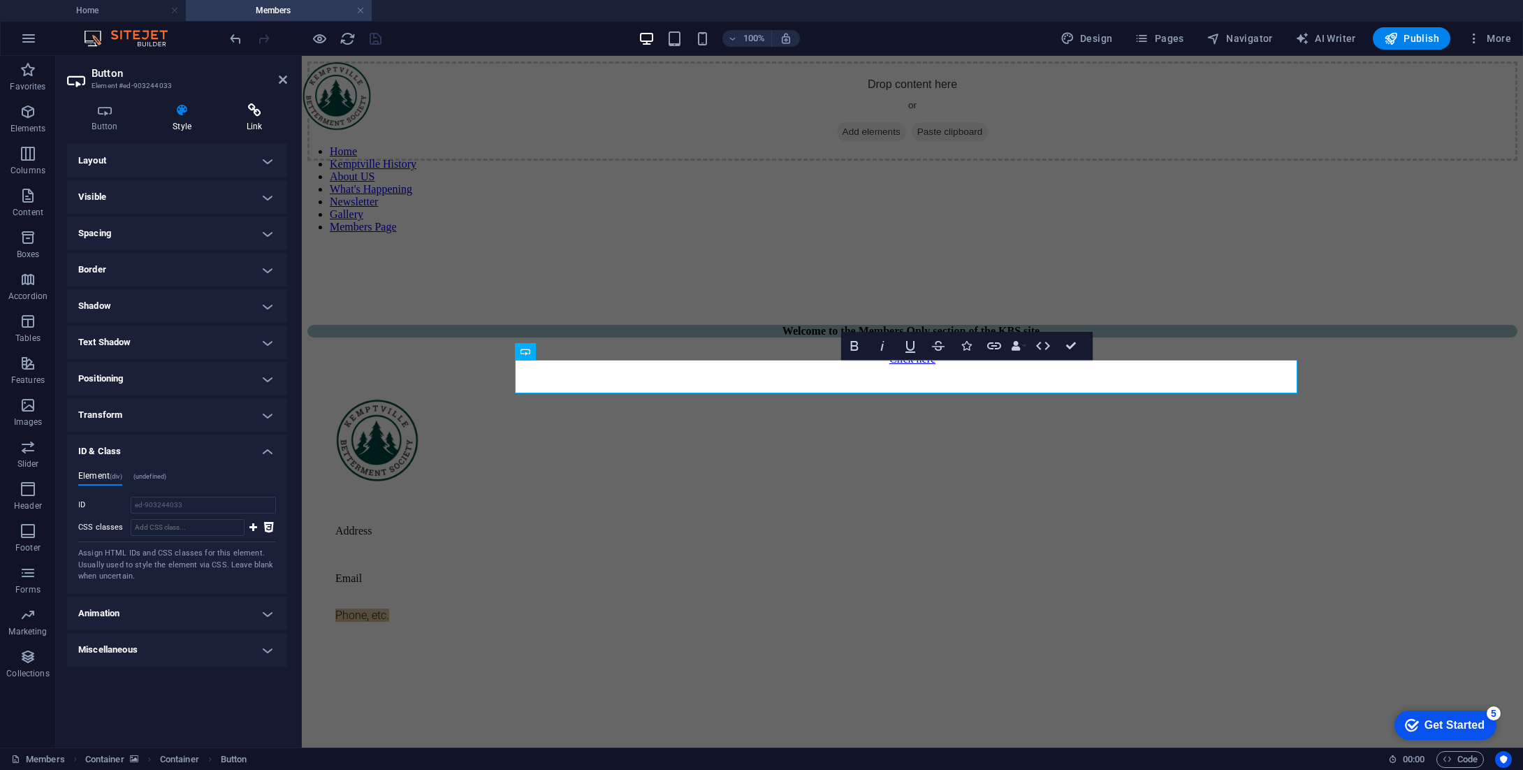
click at [254, 108] on icon at bounding box center [254, 110] width 66 height 14
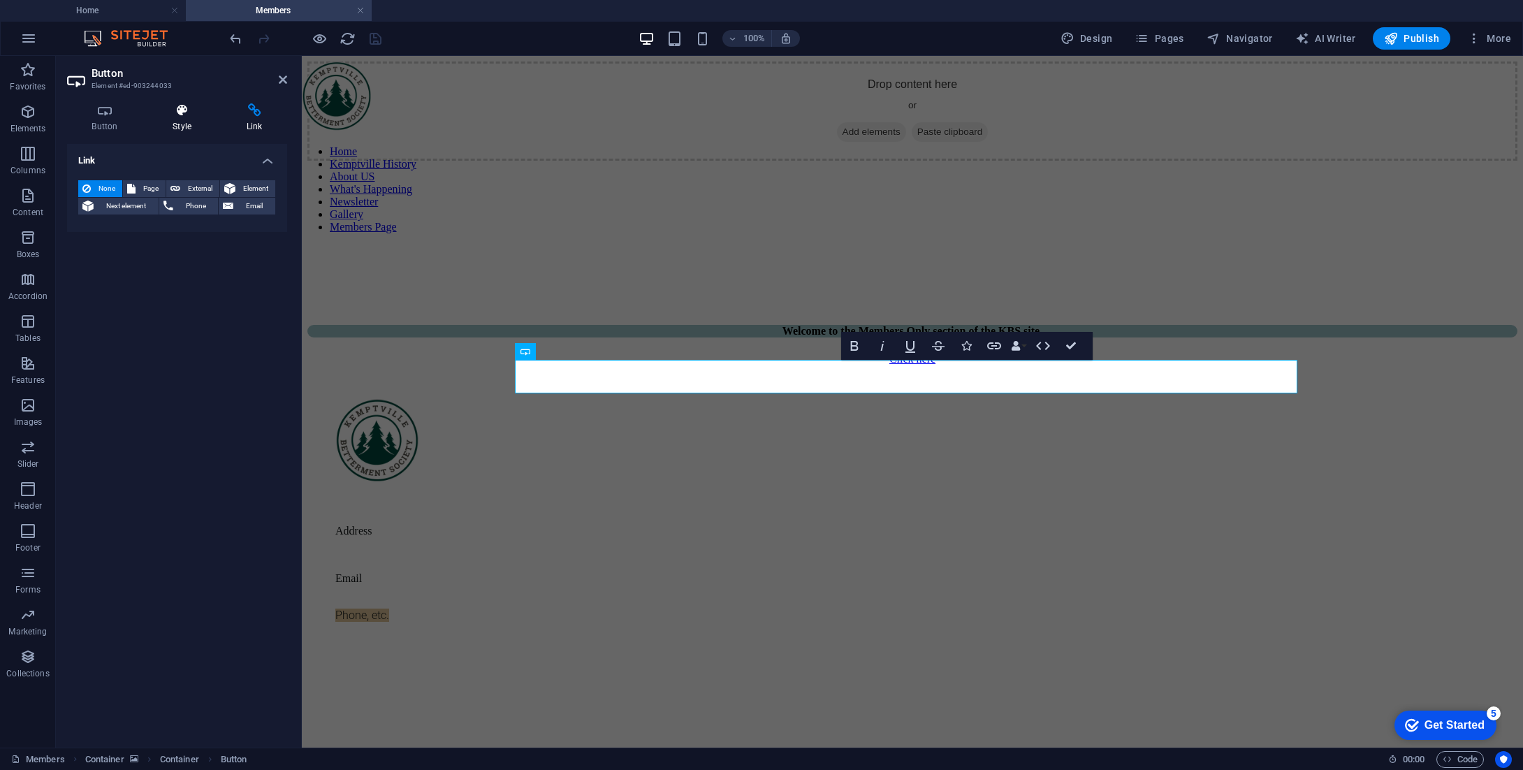
click at [189, 119] on h4 "Style" at bounding box center [185, 117] width 74 height 29
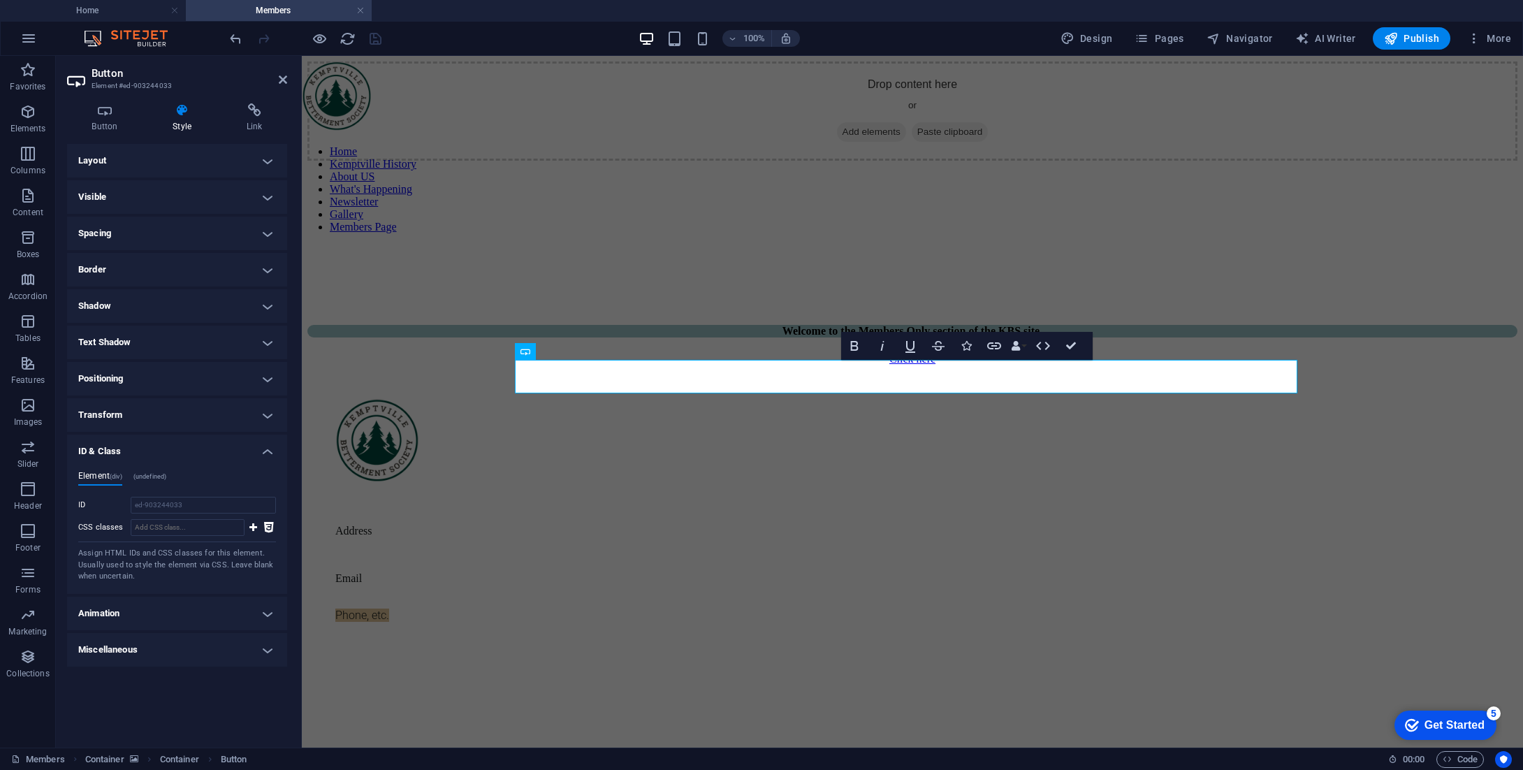
click at [149, 158] on h4 "Layout" at bounding box center [177, 161] width 220 height 34
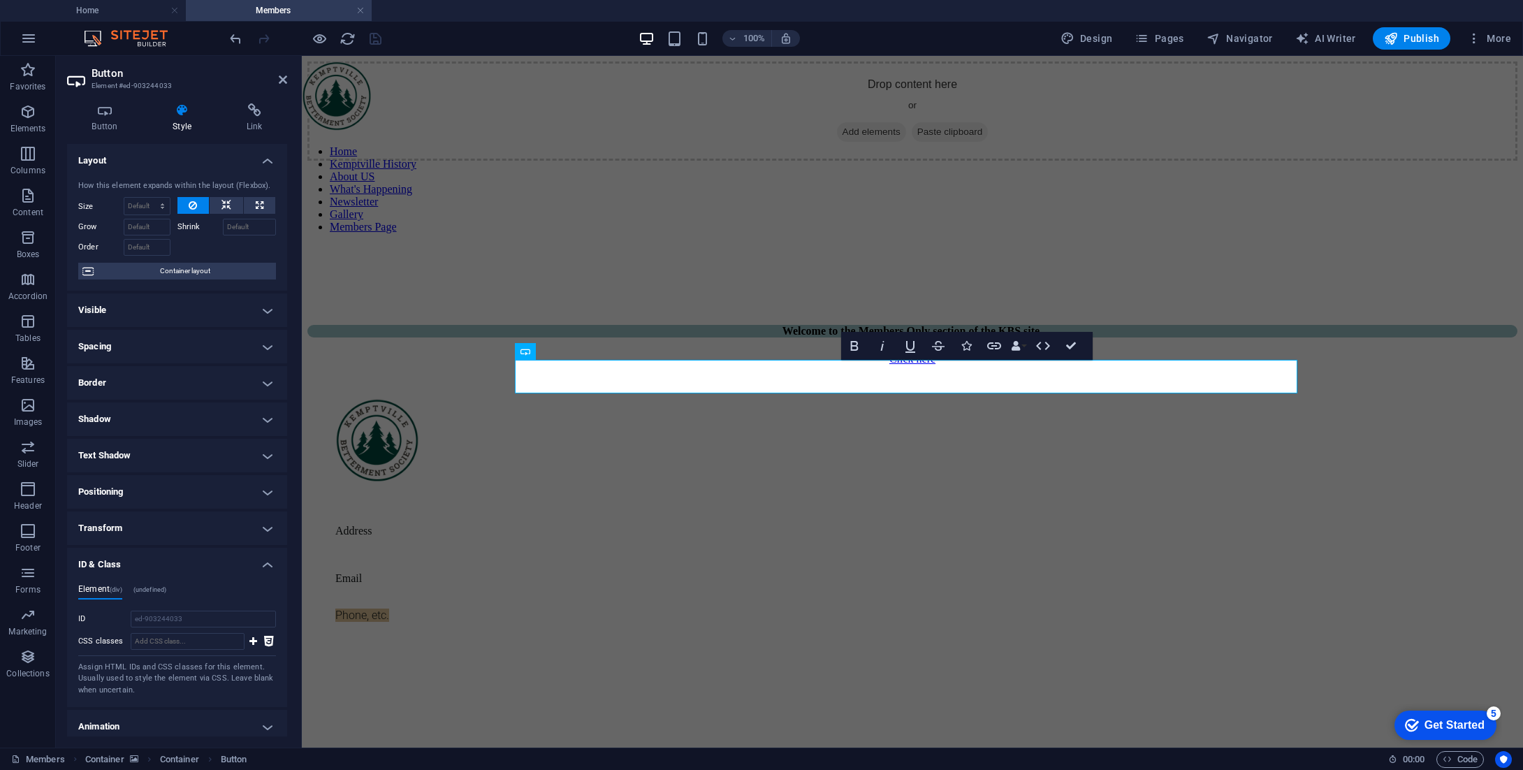
click at [265, 160] on h4 "Layout" at bounding box center [177, 156] width 220 height 25
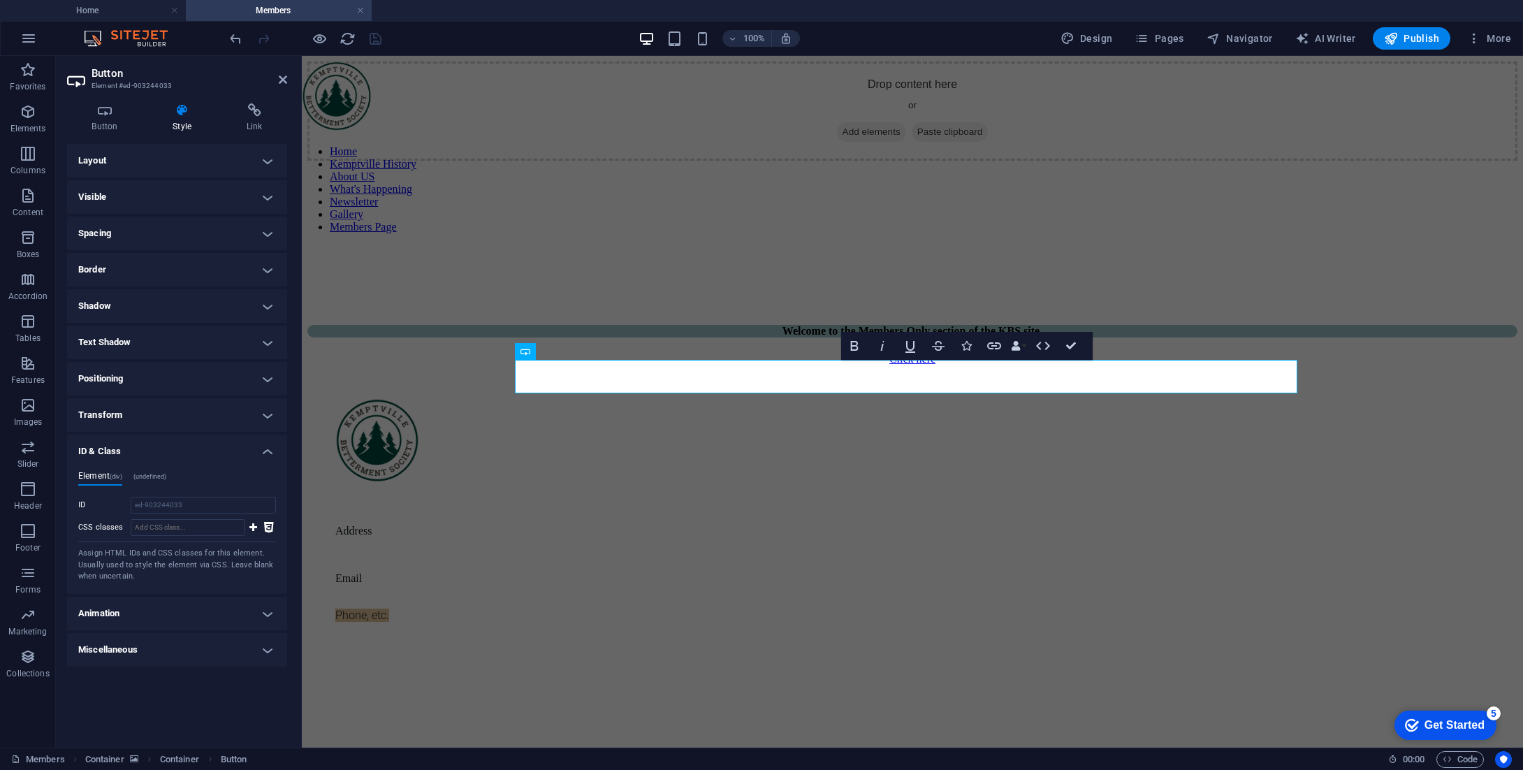
click at [176, 653] on h4 "Miscellaneous" at bounding box center [177, 650] width 220 height 34
click at [285, 76] on icon at bounding box center [283, 79] width 8 height 11
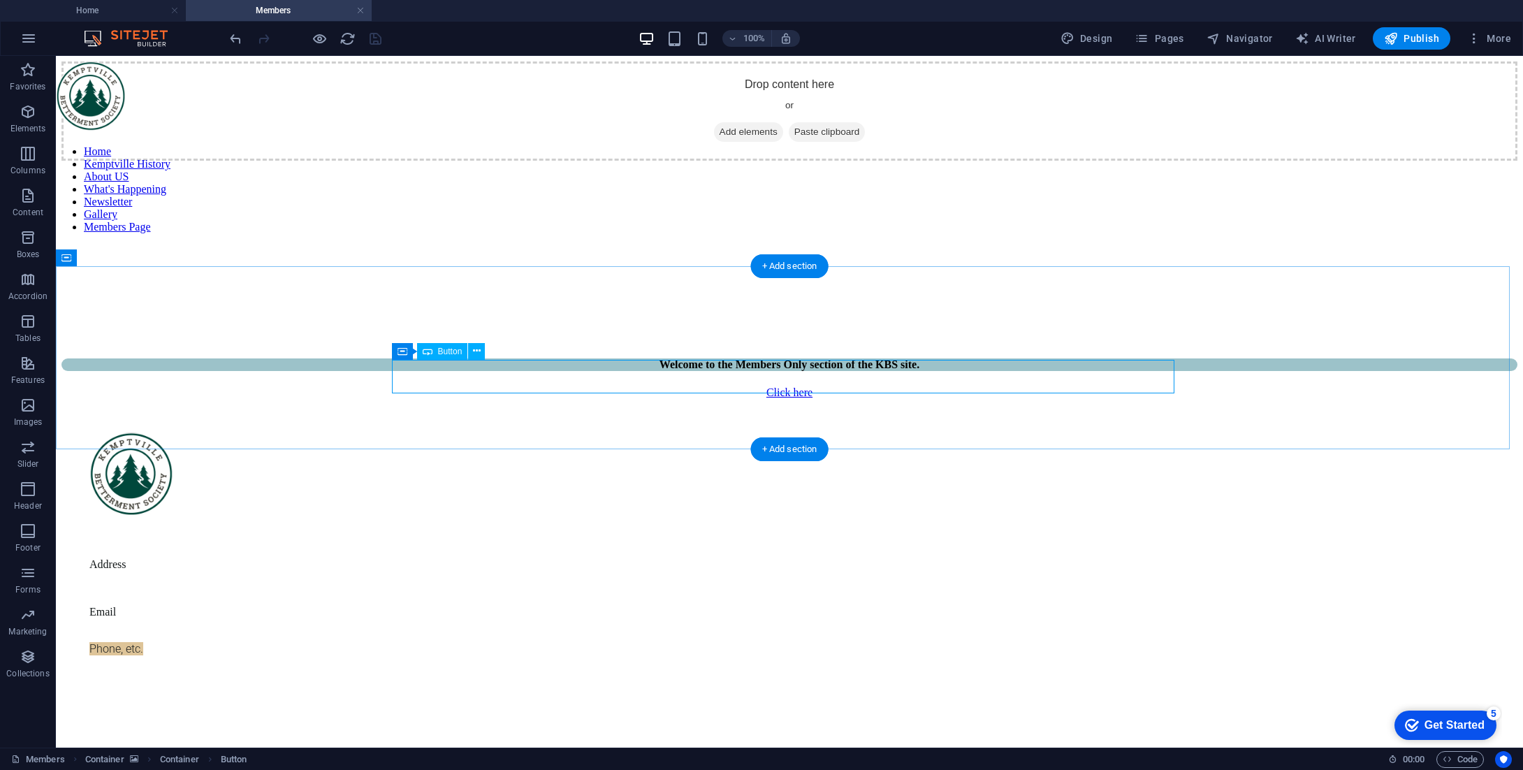
click at [778, 386] on div "Click here" at bounding box center [789, 392] width 1456 height 13
click at [776, 386] on div "Click here" at bounding box center [789, 392] width 1456 height 13
click at [777, 386] on div "Click here" at bounding box center [789, 392] width 1456 height 13
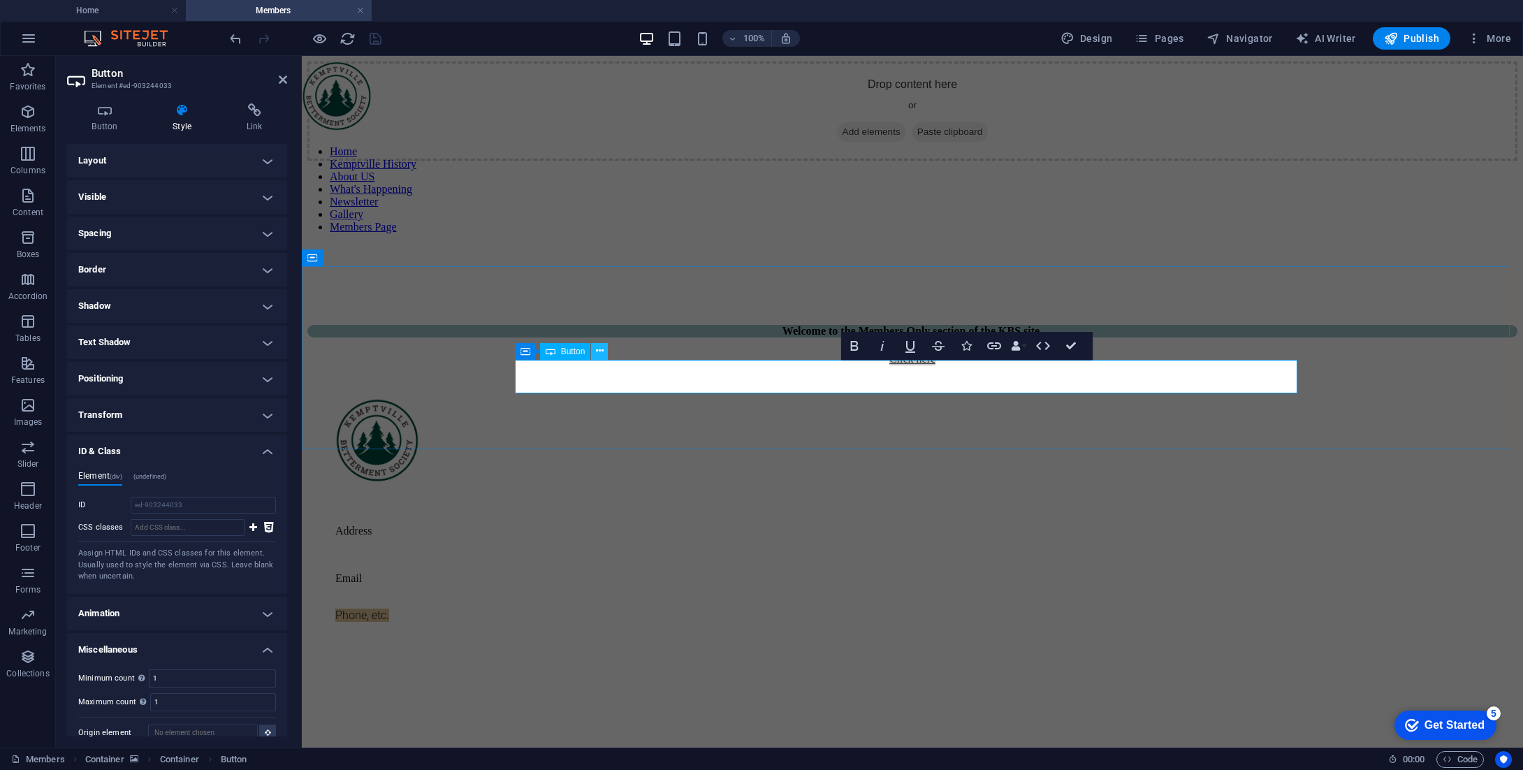
click at [601, 349] on icon at bounding box center [600, 351] width 8 height 15
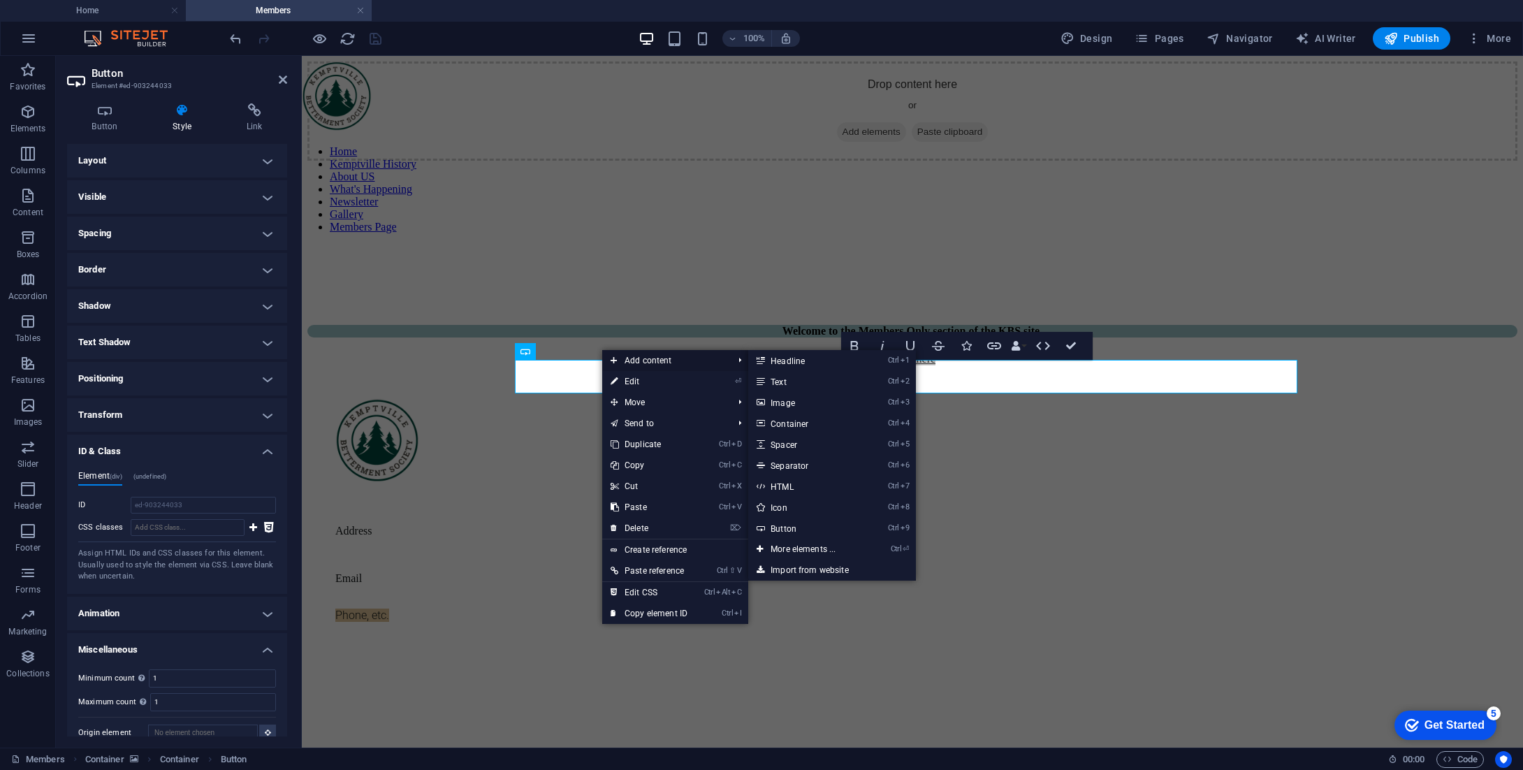
click at [622, 360] on span "Add content" at bounding box center [664, 360] width 125 height 21
click at [791, 481] on link "Ctrl 7 HTML" at bounding box center [805, 486] width 115 height 21
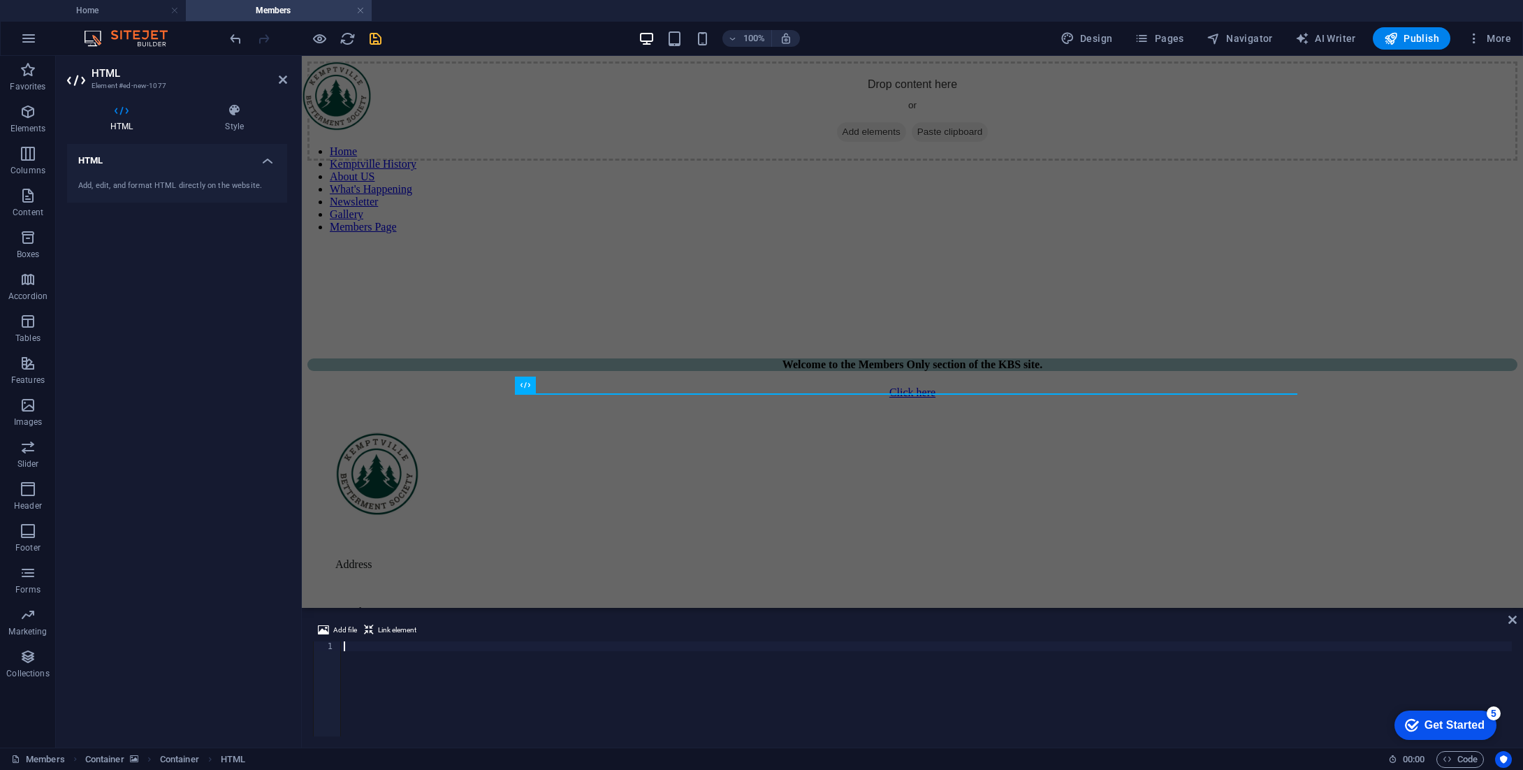
paste textarea "<script> var MemberSpace = window.MemberSpace || {"subdomain":"kemptvillebetter…"
type textarea "<script> var MemberSpace = window.MemberSpace || {"subdomain":"kemptvillebetter…"
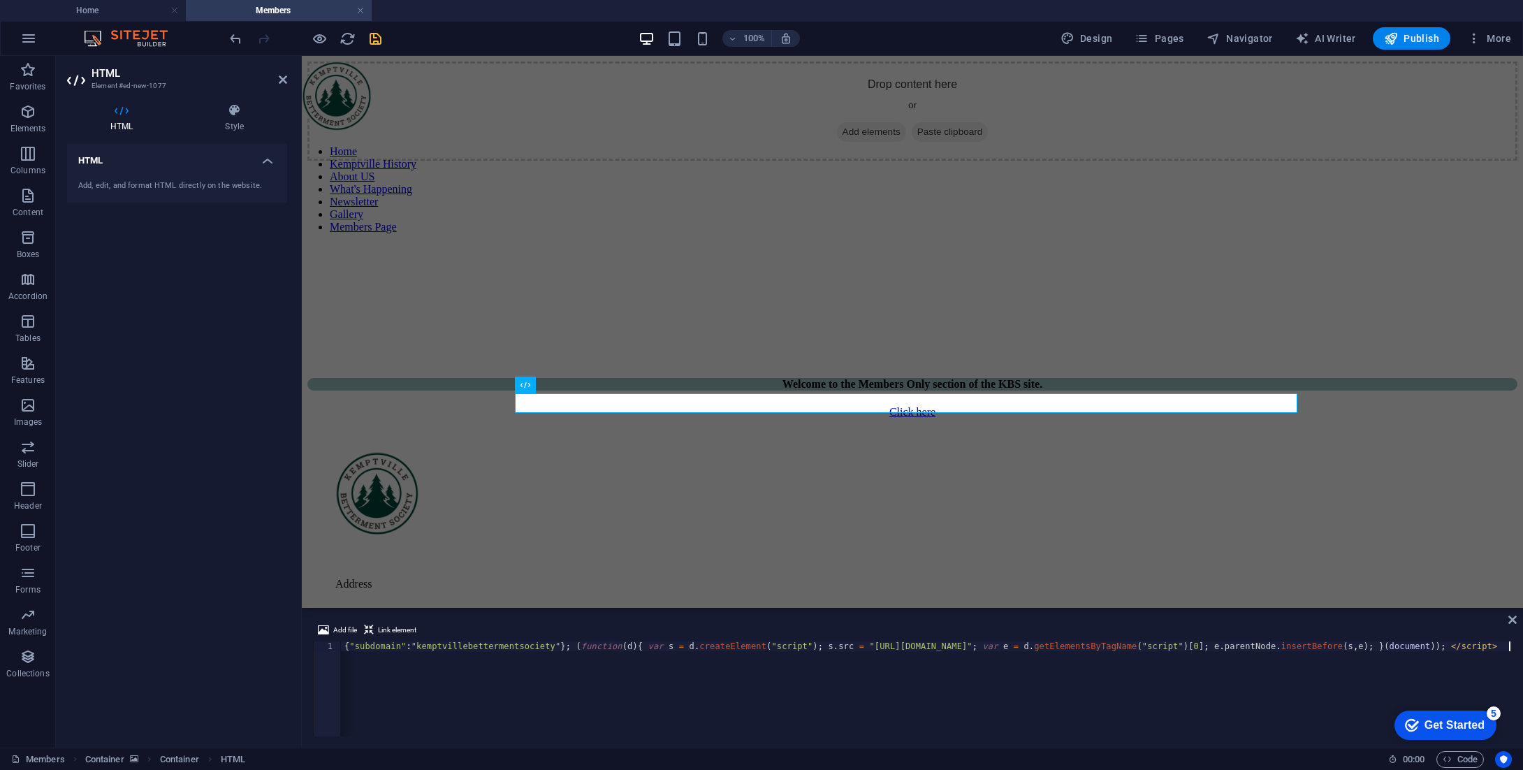
click at [278, 78] on h2 "HTML" at bounding box center [189, 73] width 196 height 13
click at [282, 77] on icon at bounding box center [283, 79] width 8 height 11
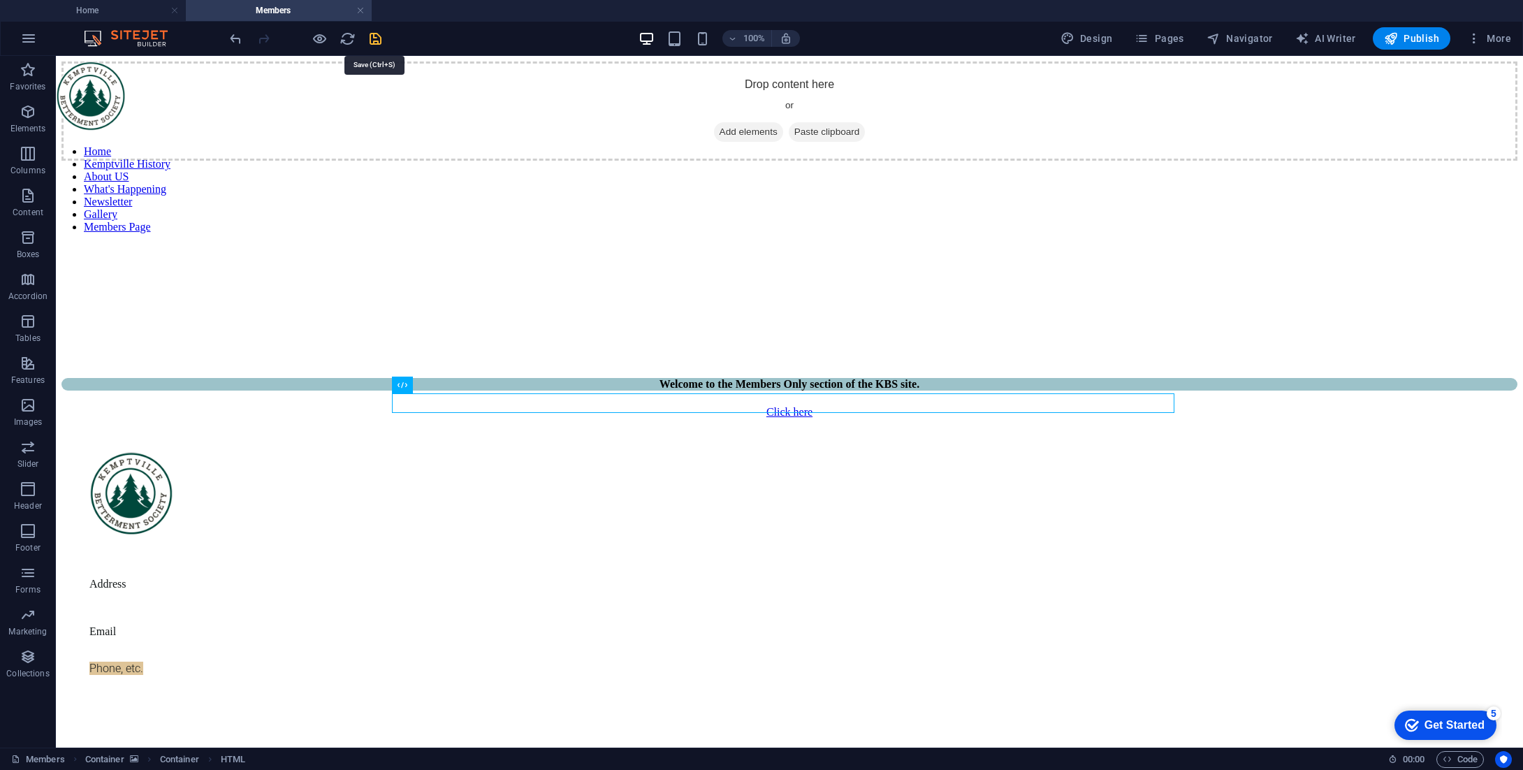
click at [374, 36] on icon "save" at bounding box center [375, 39] width 16 height 16
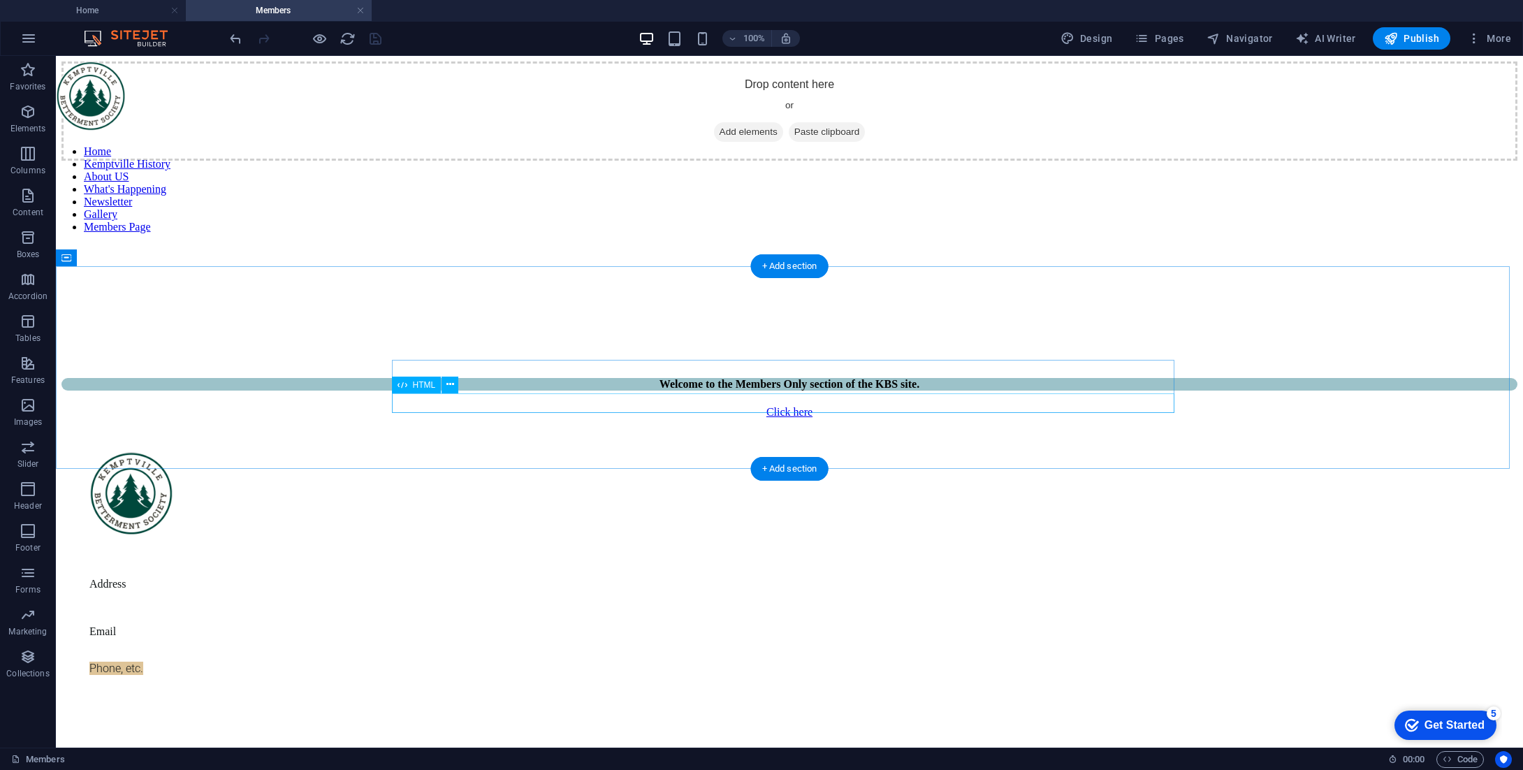
click at [490, 418] on div at bounding box center [789, 418] width 1456 height 0
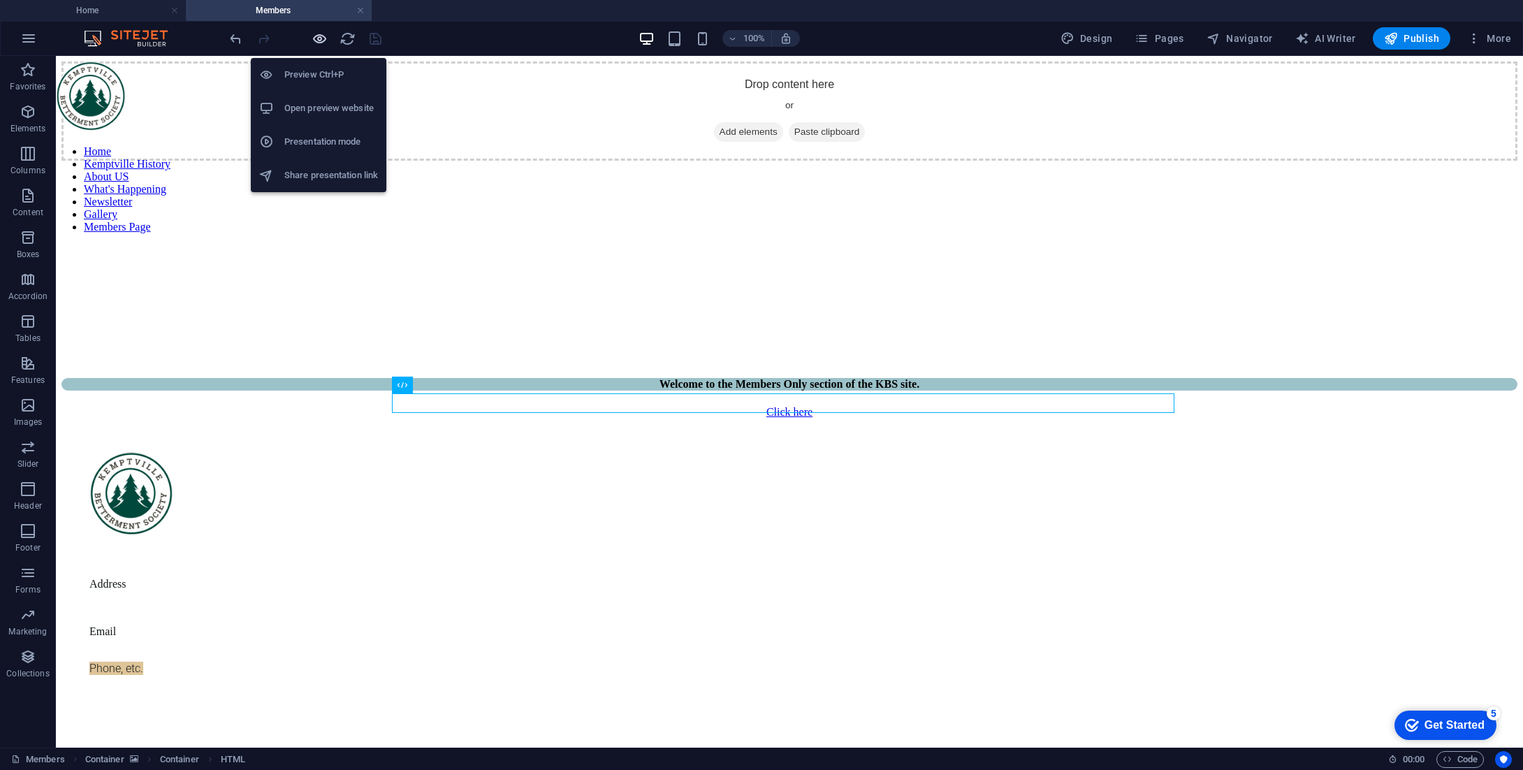
click at [314, 45] on icon "button" at bounding box center [320, 39] width 16 height 16
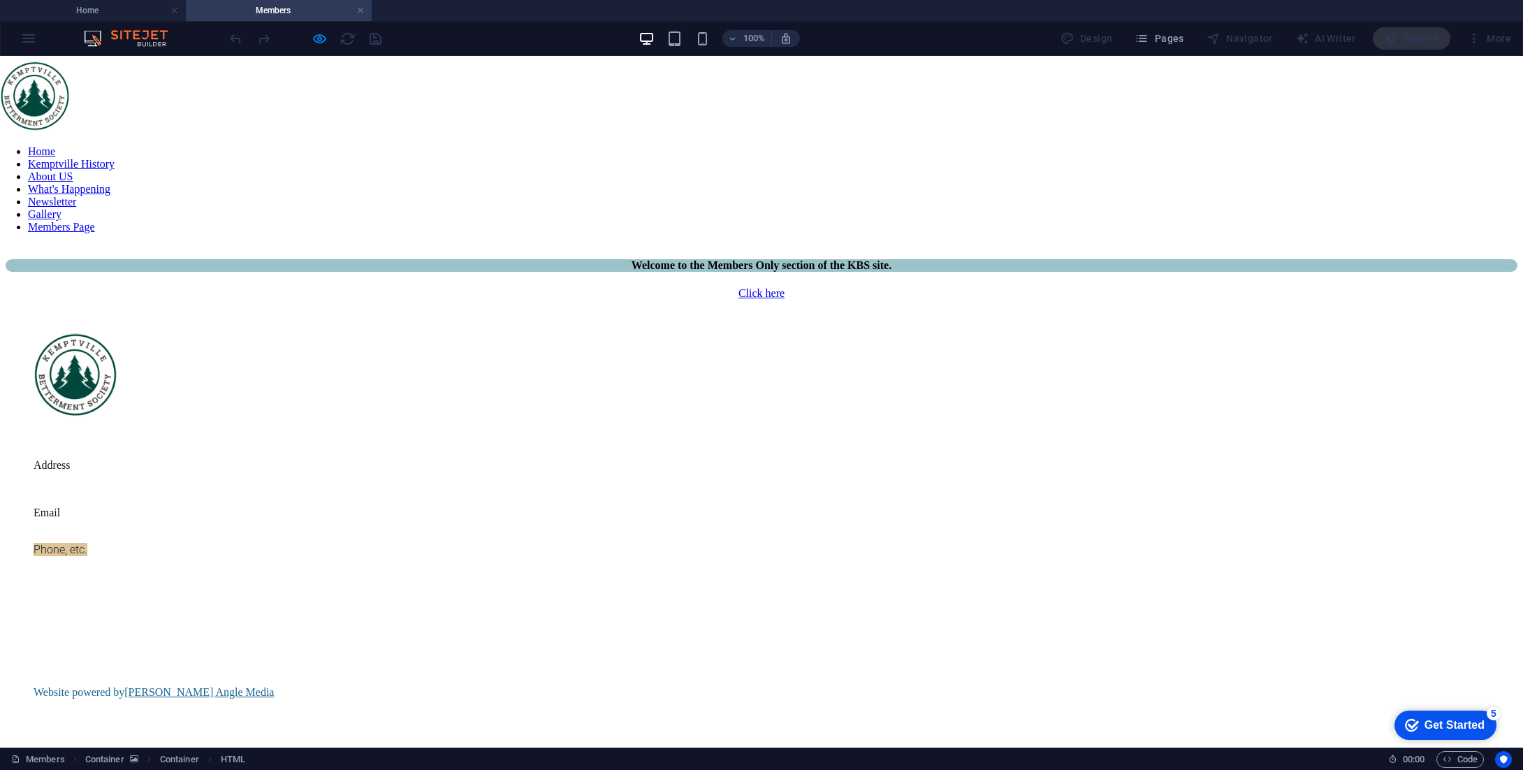
click at [754, 287] on link "Click here" at bounding box center [761, 293] width 46 height 12
click at [580, 291] on div "Click here" at bounding box center [761, 293] width 1511 height 13
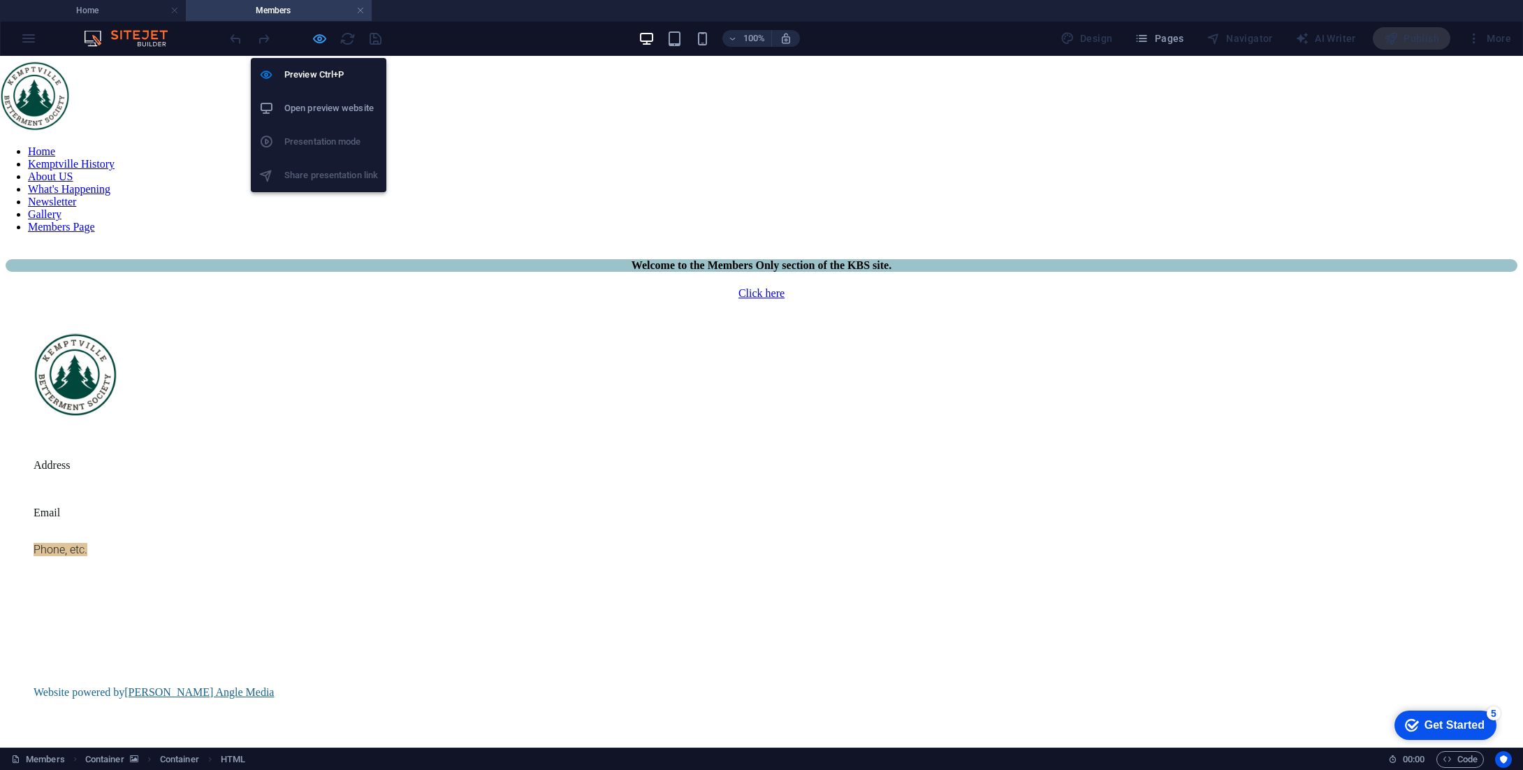
click at [320, 41] on icon "button" at bounding box center [320, 39] width 16 height 16
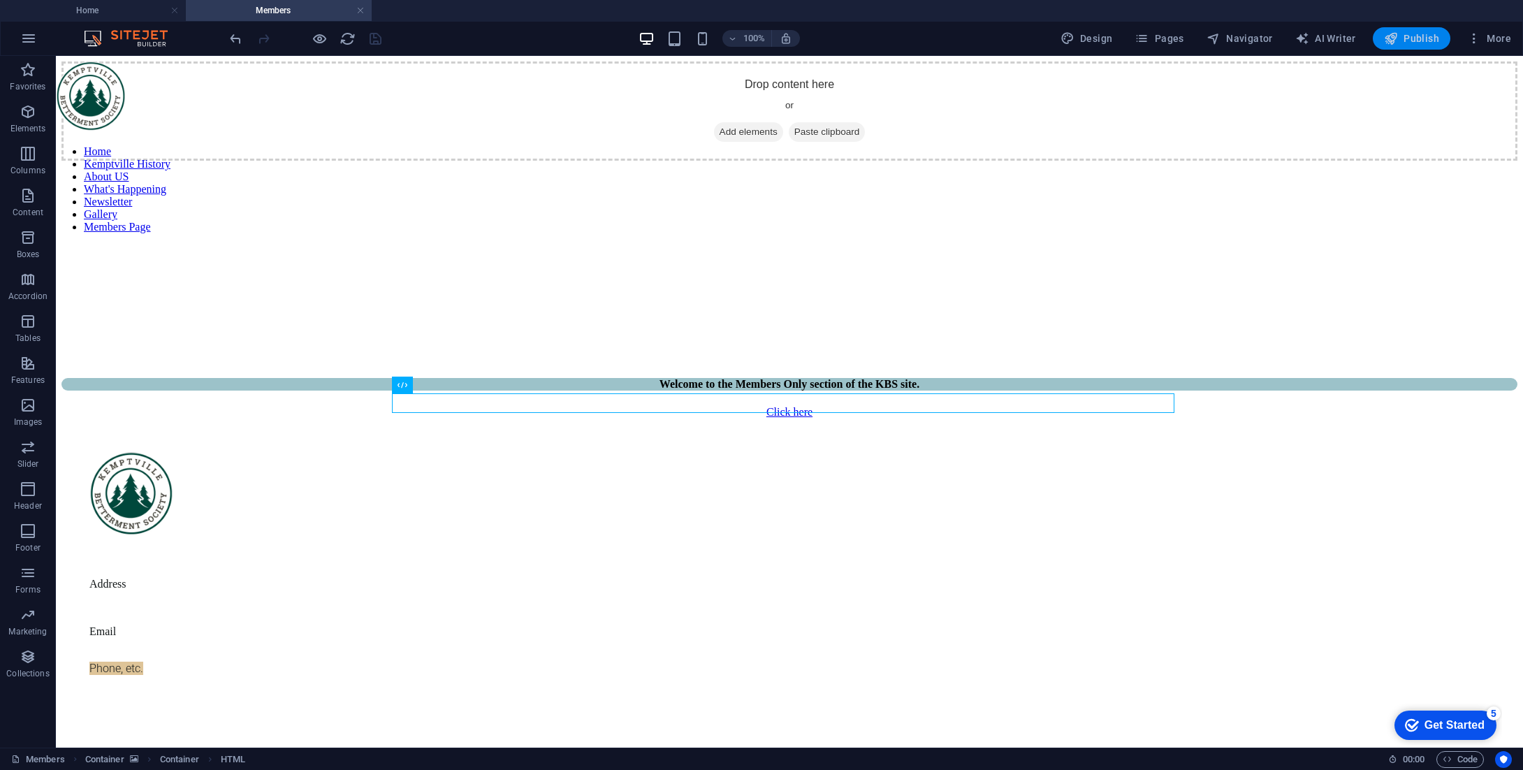
click at [1406, 41] on span "Publish" at bounding box center [1411, 38] width 55 height 14
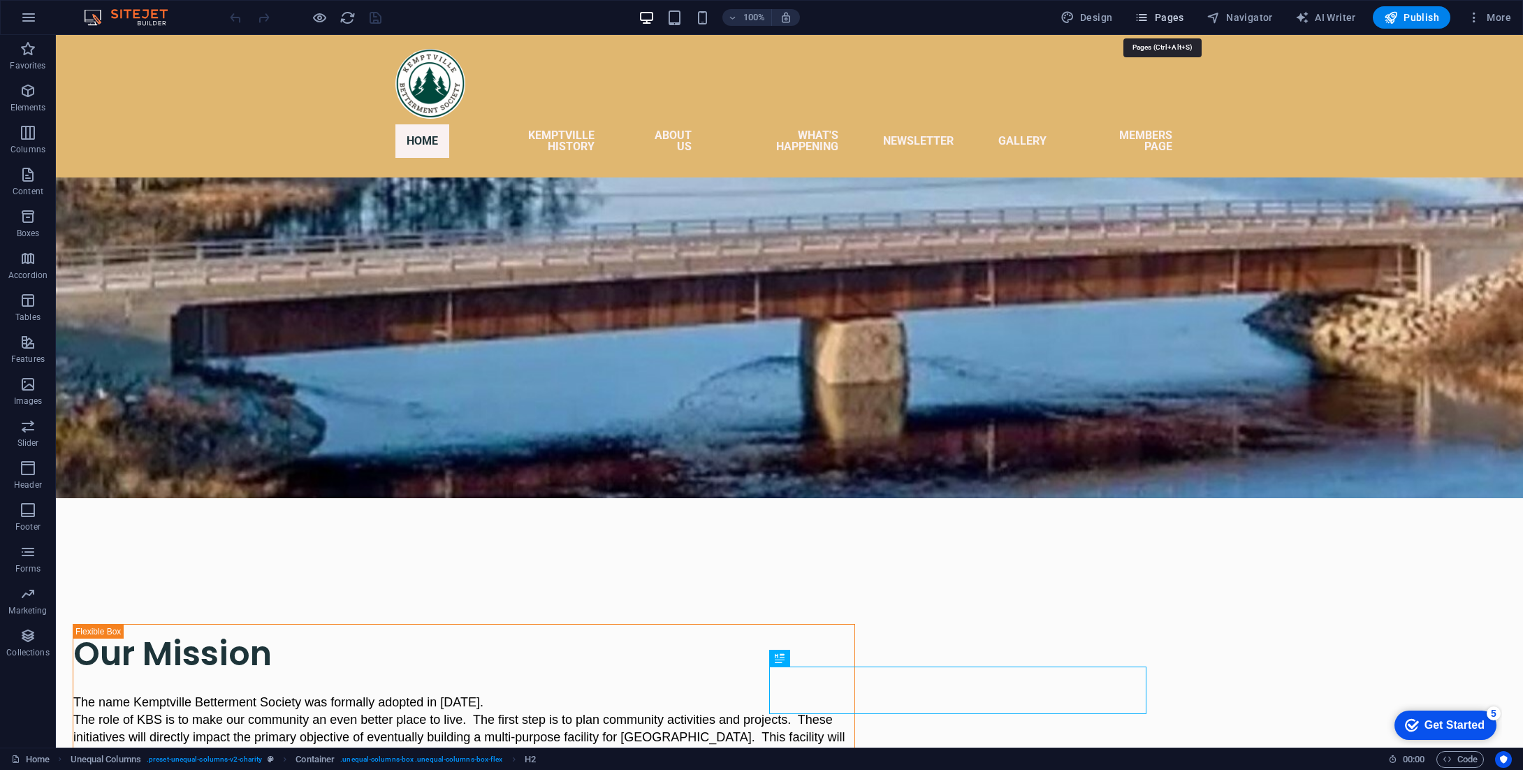
click at [1162, 10] on span "Pages" at bounding box center [1158, 17] width 49 height 14
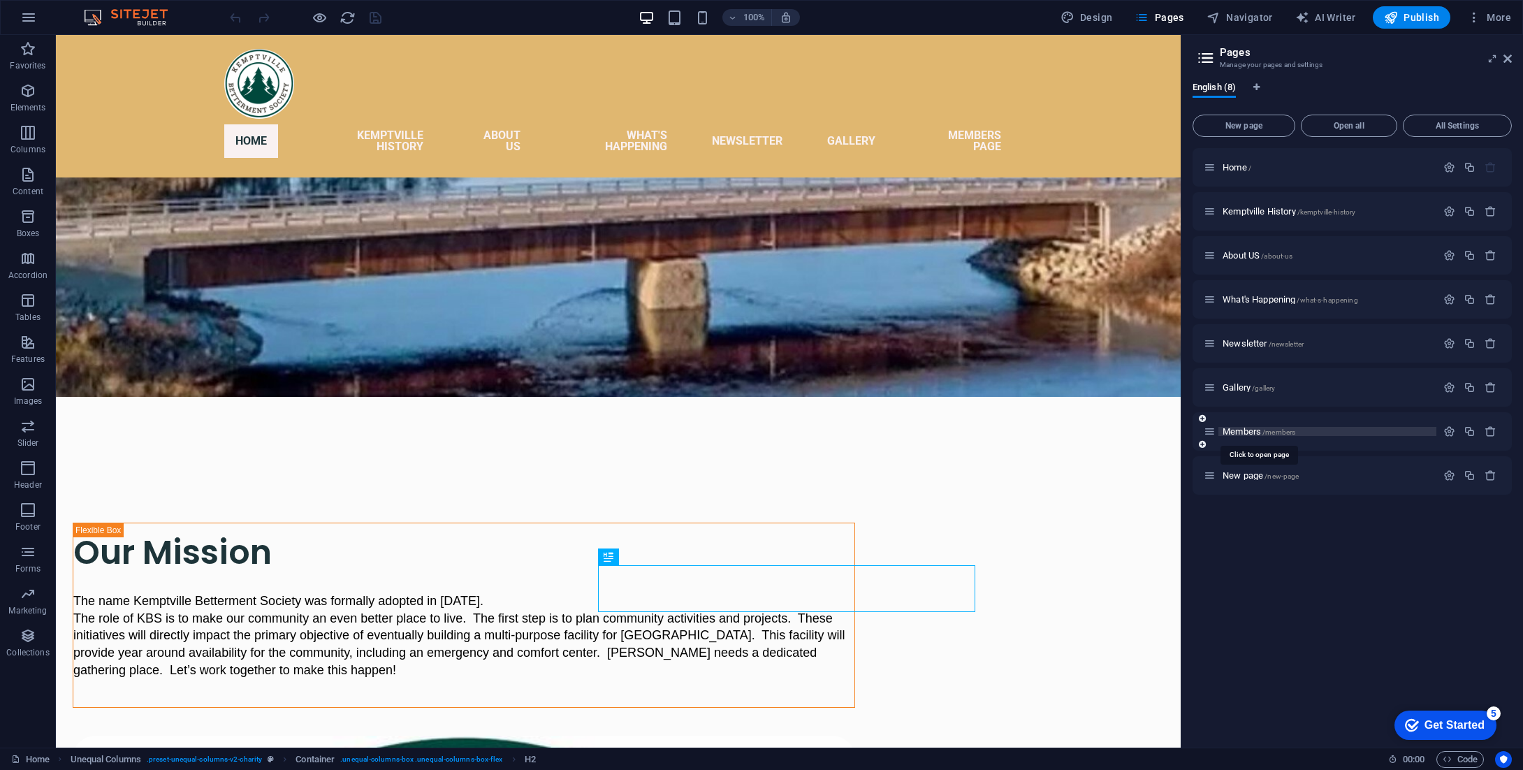
click at [1271, 430] on span "/members" at bounding box center [1278, 432] width 33 height 8
